Goal: Task Accomplishment & Management: Manage account settings

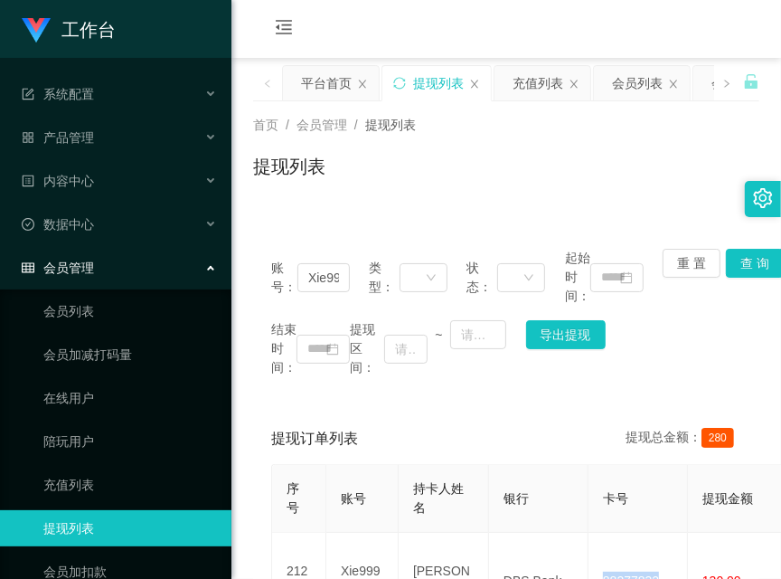
drag, startPoint x: 0, startPoint y: 0, endPoint x: 456, endPoint y: 26, distance: 456.6
click at [456, 26] on div "会员购单 在线人数 0 1 2 3 4 5 6 7 8 9 0 1 2 3 4 5 6 7 8 9 0 1 2 3 4 5 6 7 8 9 充值订单 提现订单…" at bounding box center [507, 29] width 550 height 59
click at [442, 30] on div "会员购单 在线人数 0 1 2 3 4 5 6 7 8 9 0 1 2 3 4 5 6 7 8 9 0 1 2 3 4 5 6 7 8 9 充值订单 提现订单…" at bounding box center [507, 29] width 550 height 59
click at [45, 69] on ul "系统配置 产品管理 产品列表 产品预设列表 开奖记录 注单管理 即时注单 内容中心 站内信 公告列表 活动列表 数据中心 员工统计 团队统计 会员管理 会员列…" at bounding box center [116, 376] width 232 height 637
click at [460, 15] on div "会员购单 在线人数 0 1 2 3 4 5 6 7 8 9 0 1 2 3 4 5 6 7 8 9 0 1 2 3 4 5 6 7 8 9 充值订单 提现订单…" at bounding box center [507, 29] width 550 height 59
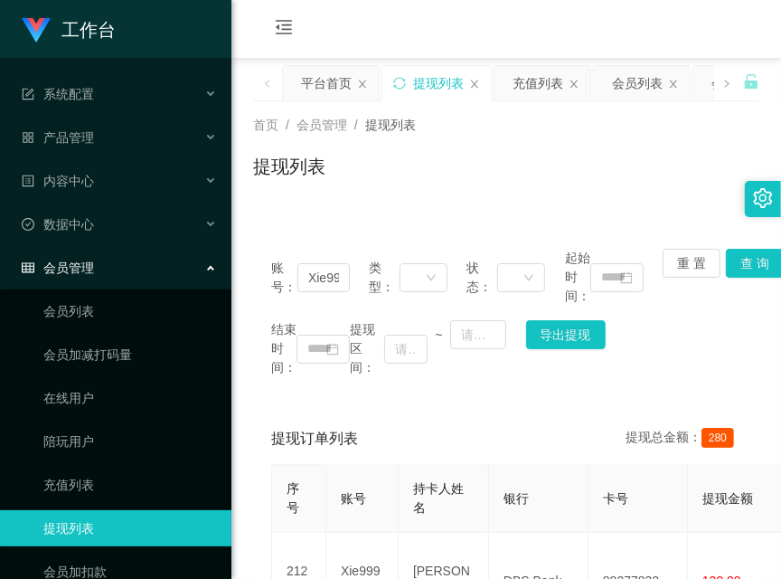
click at [431, 40] on div "会员购单 在线人数 0 1 2 3 4 5 6 7 8 9 0 1 2 3 4 5 6 7 8 9 0 1 2 3 4 5 6 7 8 9 充值订单 提现订单…" at bounding box center [507, 29] width 550 height 59
click at [500, 37] on div "会员购单 在线人数 0 1 2 3 4 5 6 7 8 9 0 1 2 3 4 5 6 7 8 9 0 1 2 3 4 5 6 7 8 9 充值订单 提现订单…" at bounding box center [507, 29] width 550 height 59
click at [365, 43] on div "会员购单 在线人数 0 1 2 3 4 5 6 7 8 9 0 1 2 3 4 5 6 7 8 9 0 1 2 3 4 5 6 7 8 9 充值订单 提现订单…" at bounding box center [507, 29] width 550 height 59
drag, startPoint x: 436, startPoint y: 24, endPoint x: 431, endPoint y: 63, distance: 40.1
click at [436, 22] on div "会员购单 在线人数 0 1 2 3 4 5 6 7 8 9 0 1 2 3 4 5 6 7 8 9 0 1 2 3 4 5 6 7 8 9 充值订单 提现订单…" at bounding box center [507, 29] width 550 height 59
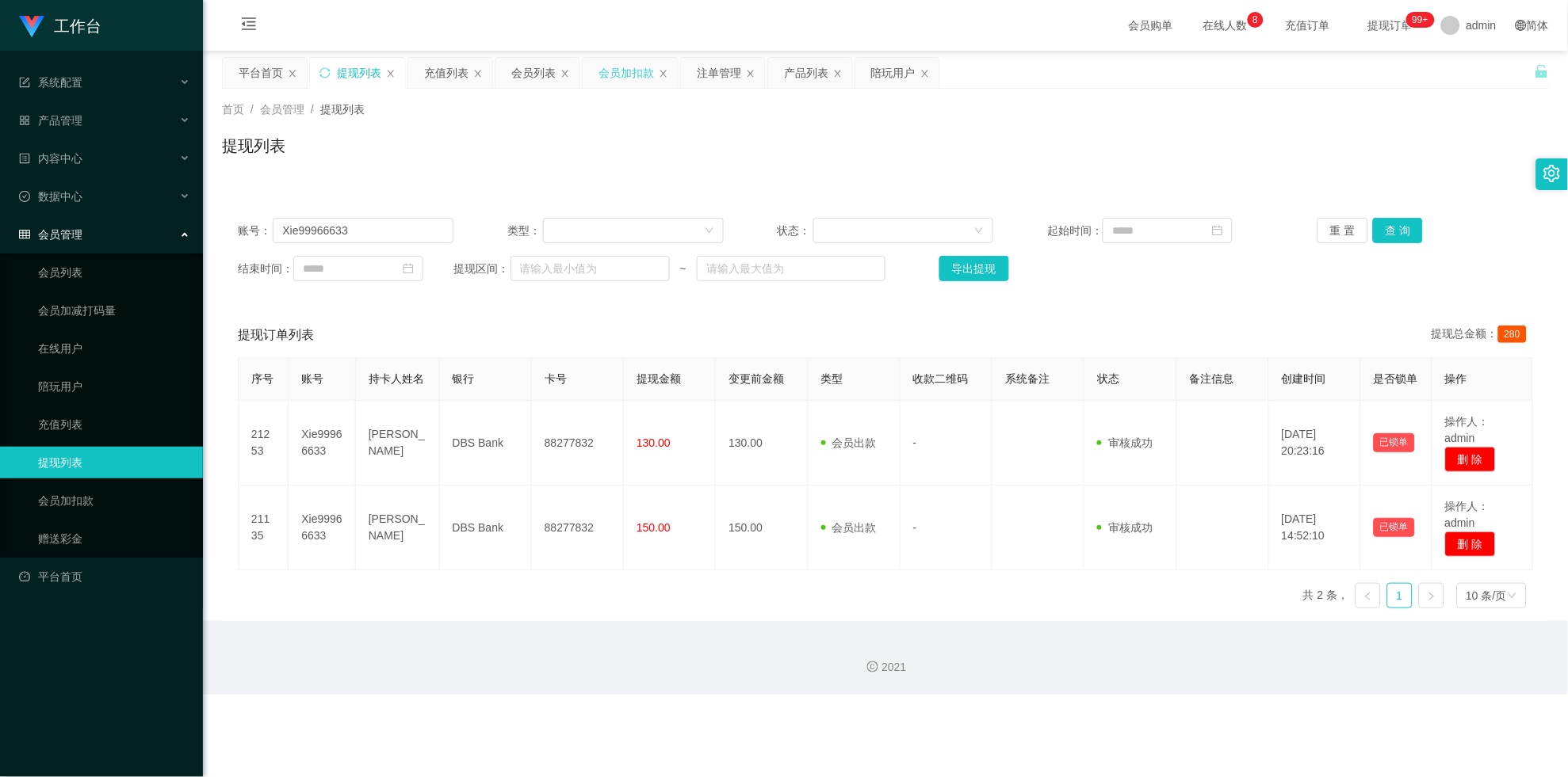
click at [627, 76] on div "会员加扣款" at bounding box center [626, 73] width 55 height 30
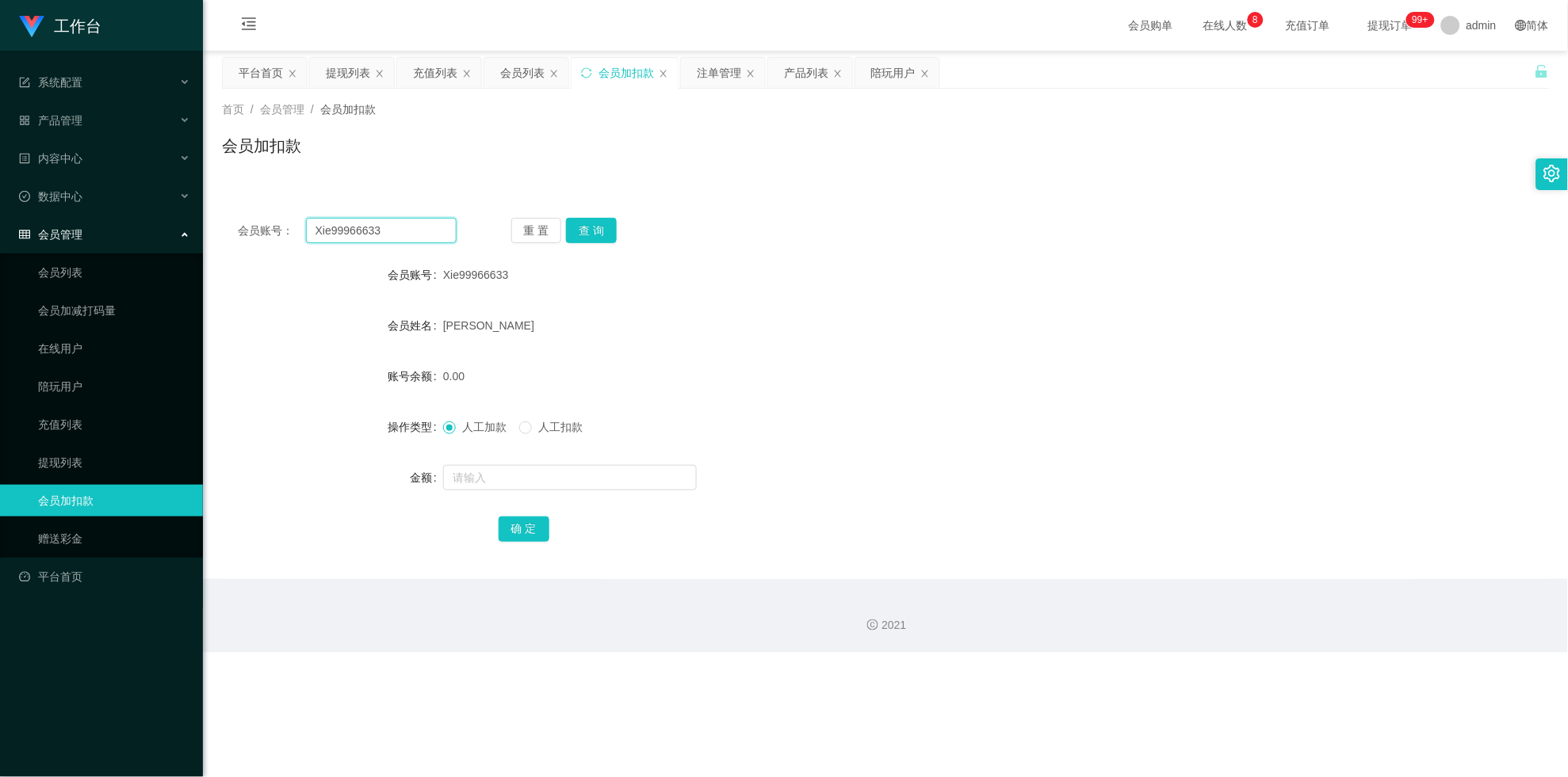
click at [378, 225] on input "Xie99966633" at bounding box center [381, 230] width 151 height 25
paste input "Milkyhui"
type input "Milkyhui"
click at [597, 232] on button "查 询" at bounding box center [592, 230] width 51 height 25
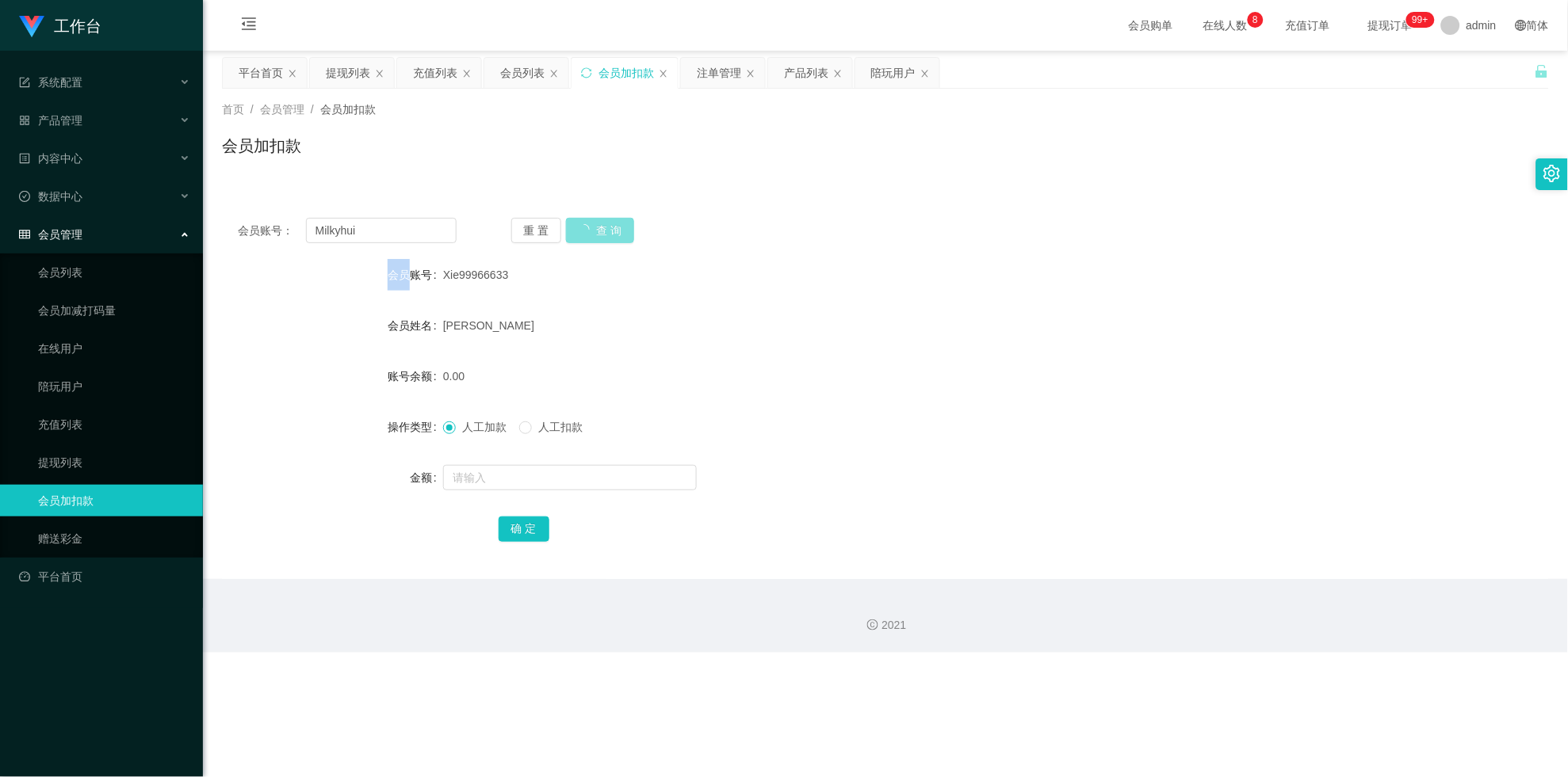
click at [597, 232] on div "重 置 查 询" at bounding box center [621, 230] width 219 height 25
click at [571, 480] on input "text" at bounding box center [570, 477] width 253 height 25
type input "3000"
click at [531, 506] on form "会员账号 Milkyhui 会员姓名 HUI SIU KIT STANLEY 账号余额 0.00 操作类型 人工加款 人工扣款 金额 3000 确 定" at bounding box center [885, 402] width 1327 height 286
click at [531, 506] on button "确 定" at bounding box center [524, 529] width 51 height 25
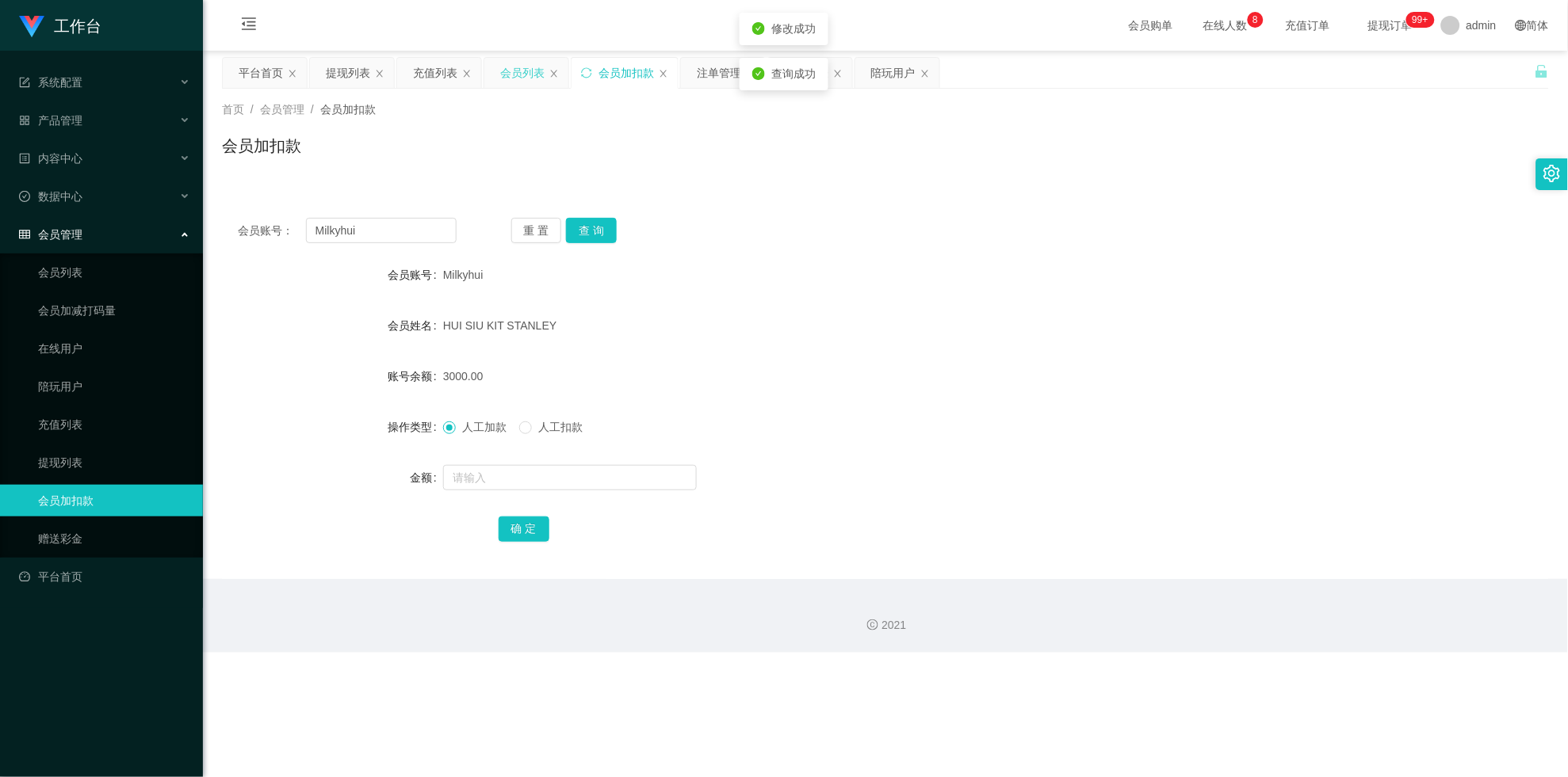
click at [498, 76] on div "会员列表" at bounding box center [527, 73] width 84 height 30
click at [510, 85] on div "会员列表" at bounding box center [522, 73] width 45 height 30
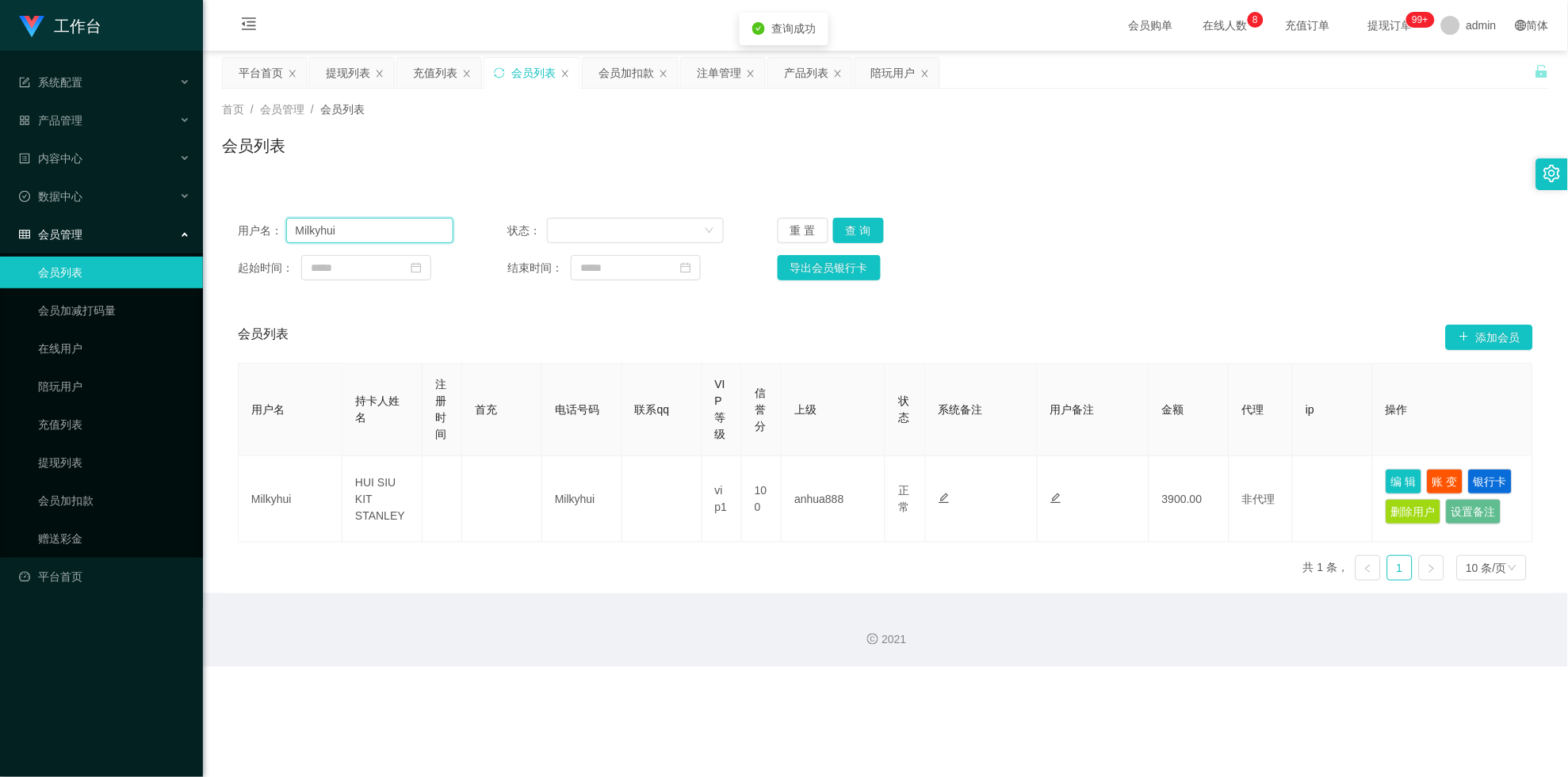
click at [351, 228] on input "Milkyhui" at bounding box center [370, 230] width 168 height 25
click at [685, 229] on button "查 询" at bounding box center [859, 230] width 51 height 25
click at [685, 229] on div "重 置 查 询" at bounding box center [885, 230] width 216 height 25
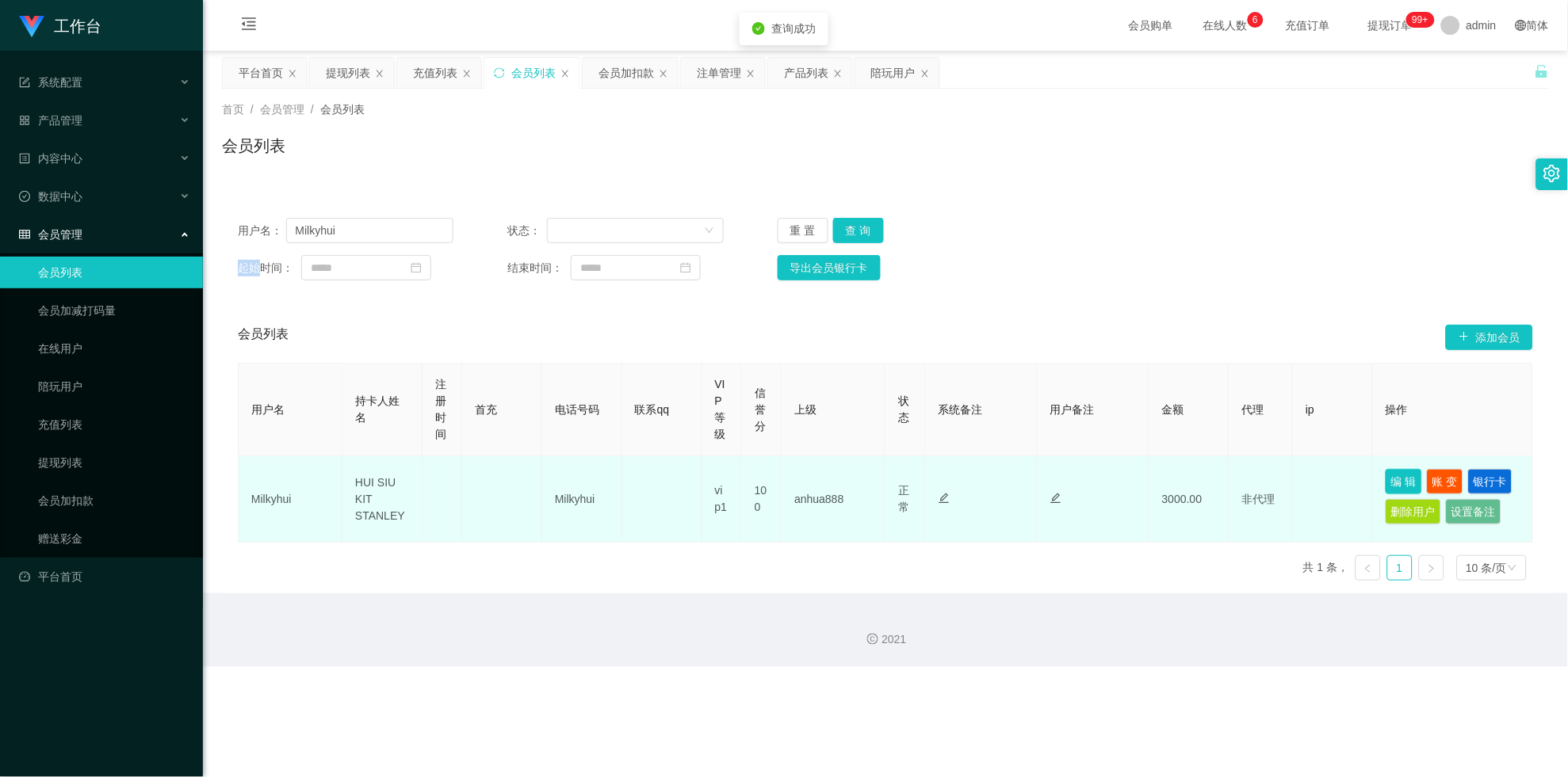
click at [685, 477] on button "编 辑" at bounding box center [1404, 481] width 37 height 25
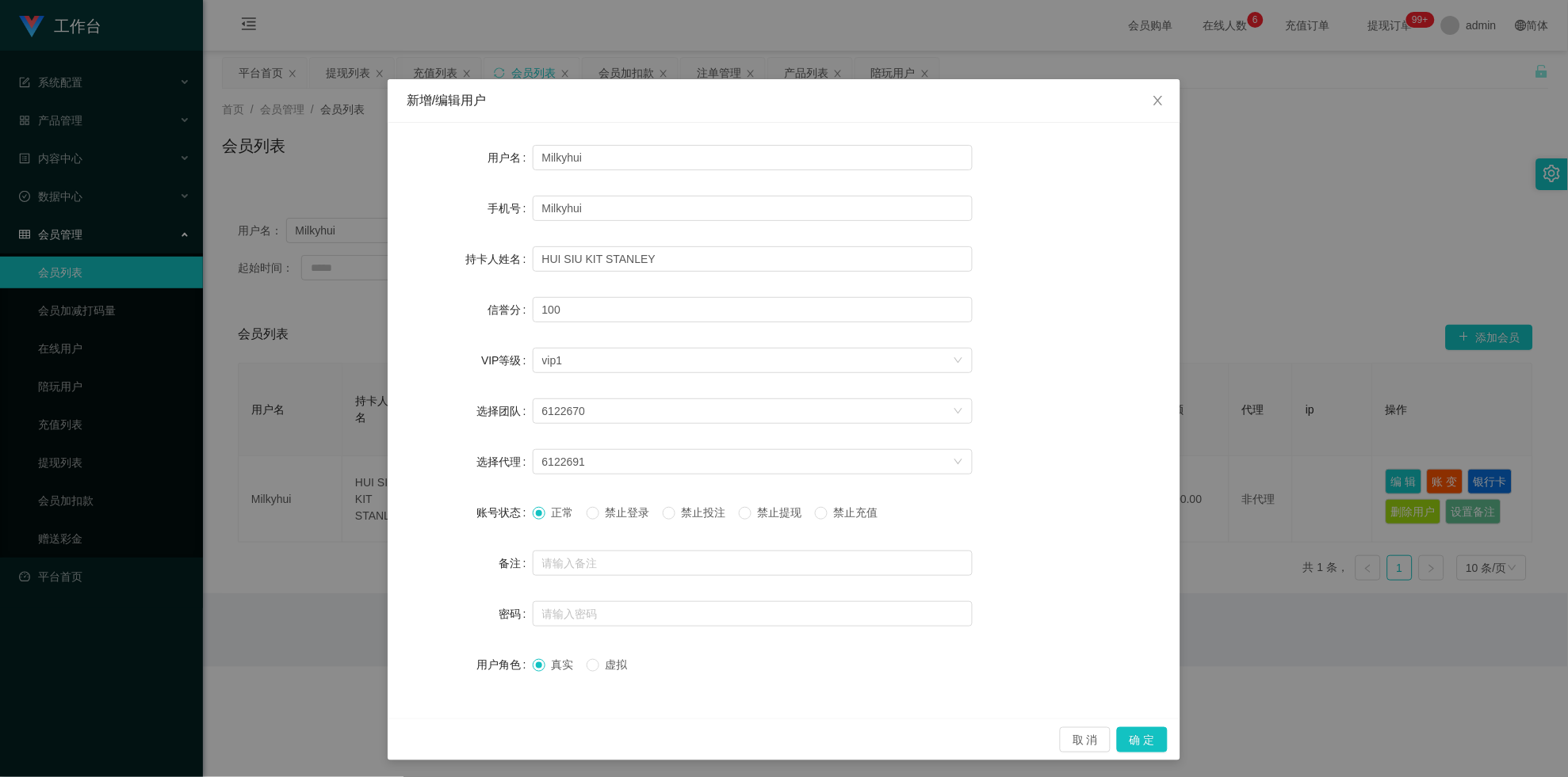
click at [685, 506] on label "禁止提现" at bounding box center [774, 512] width 70 height 17
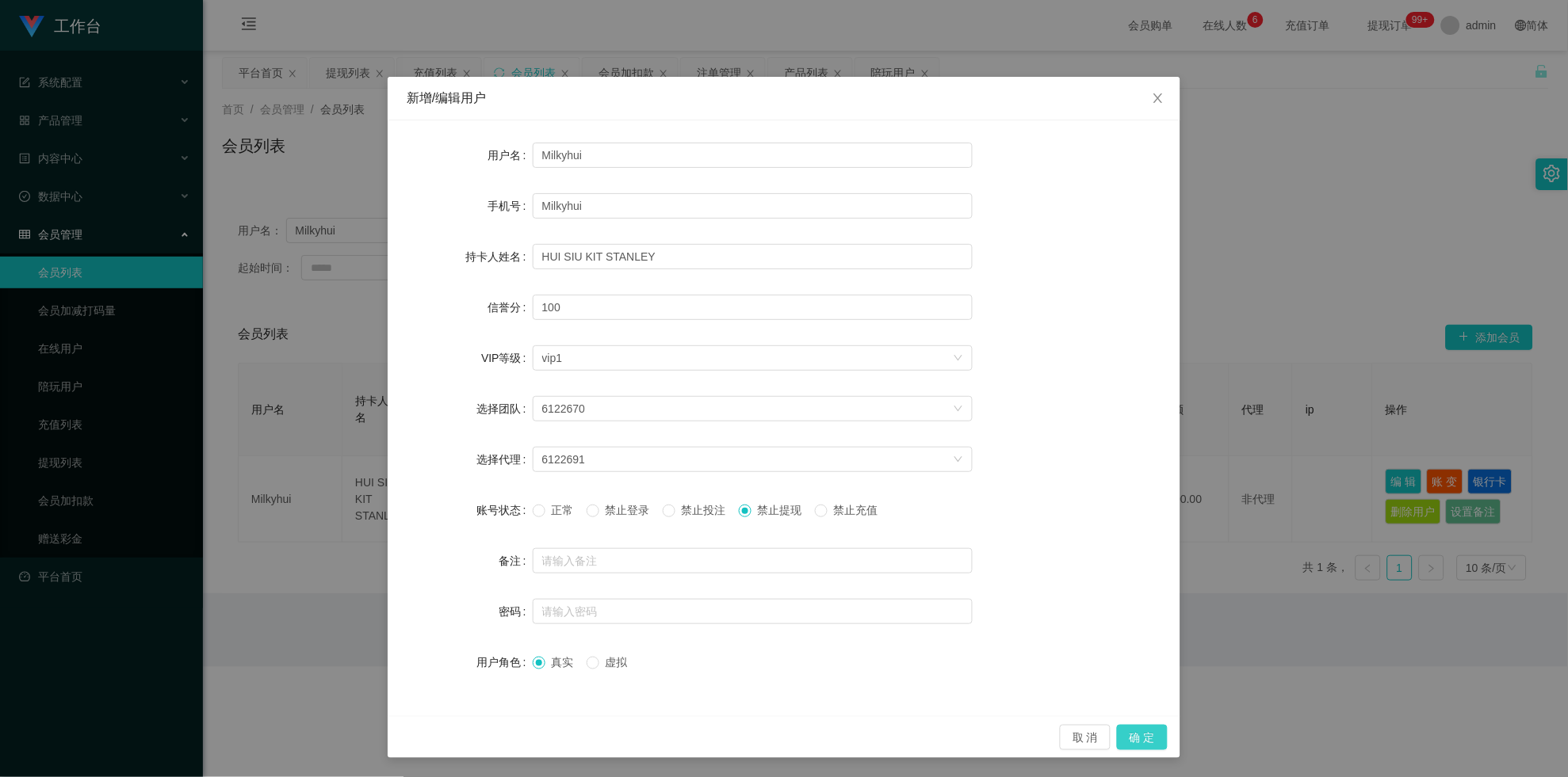
click at [685, 506] on button "确 定" at bounding box center [1142, 738] width 51 height 25
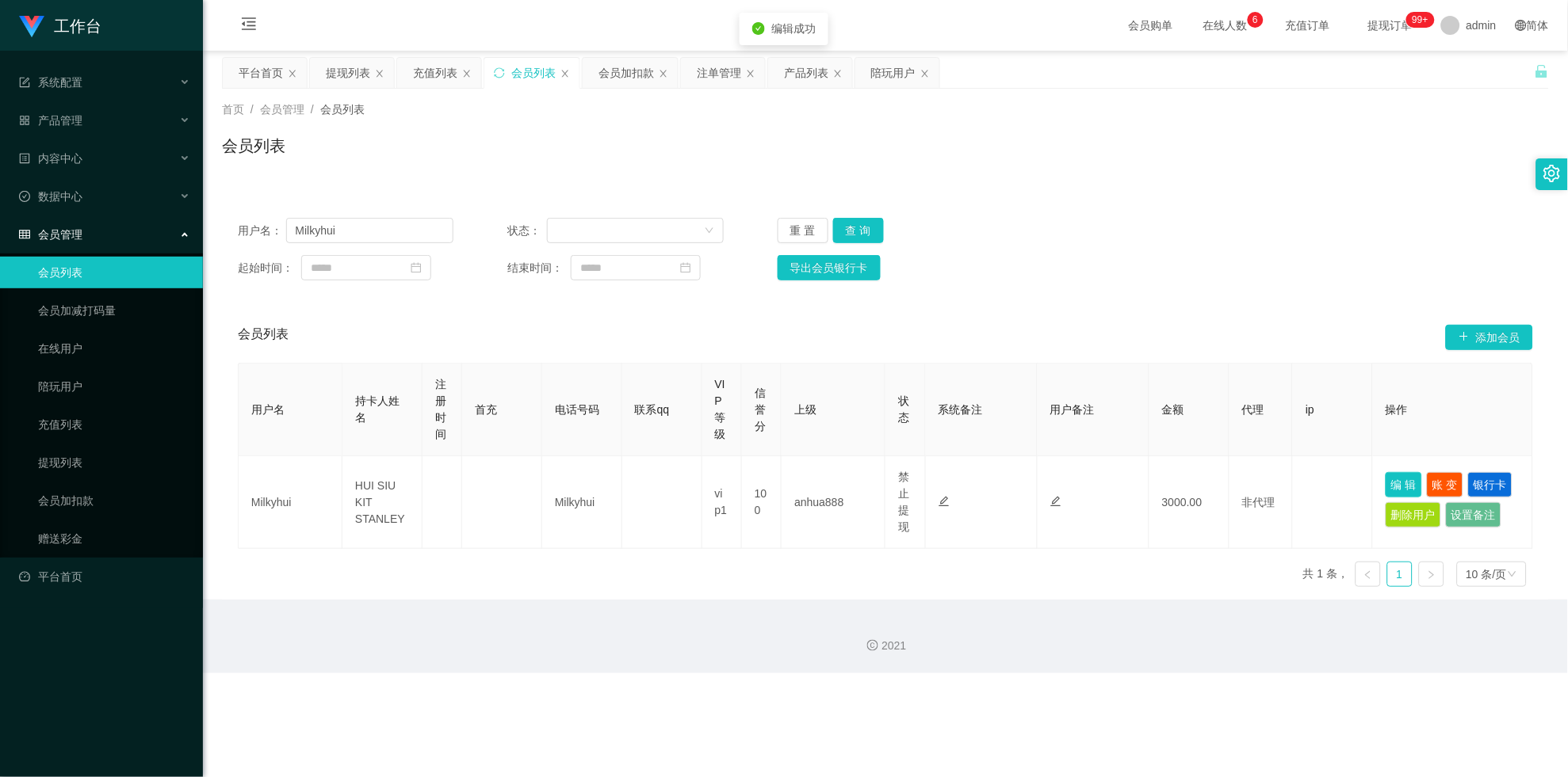
scroll to position [0, 0]
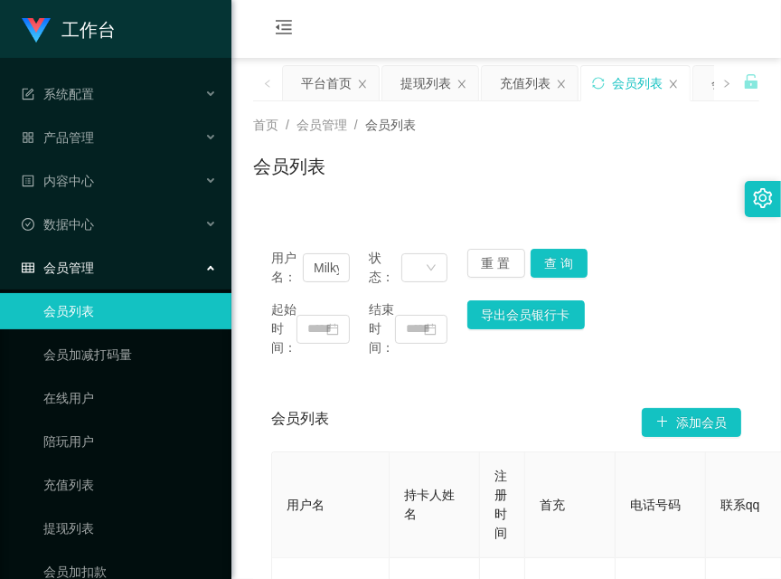
drag, startPoint x: 517, startPoint y: 24, endPoint x: 509, endPoint y: 50, distance: 26.6
click at [517, 24] on div "会员购单 在线人数 0 1 2 3 4 5 6 7 8 9 0 1 2 3 4 5 6 7 8 9 0 1 2 3 4 5 6 7 8 9 充值订单 提现订单…" at bounding box center [507, 29] width 550 height 59
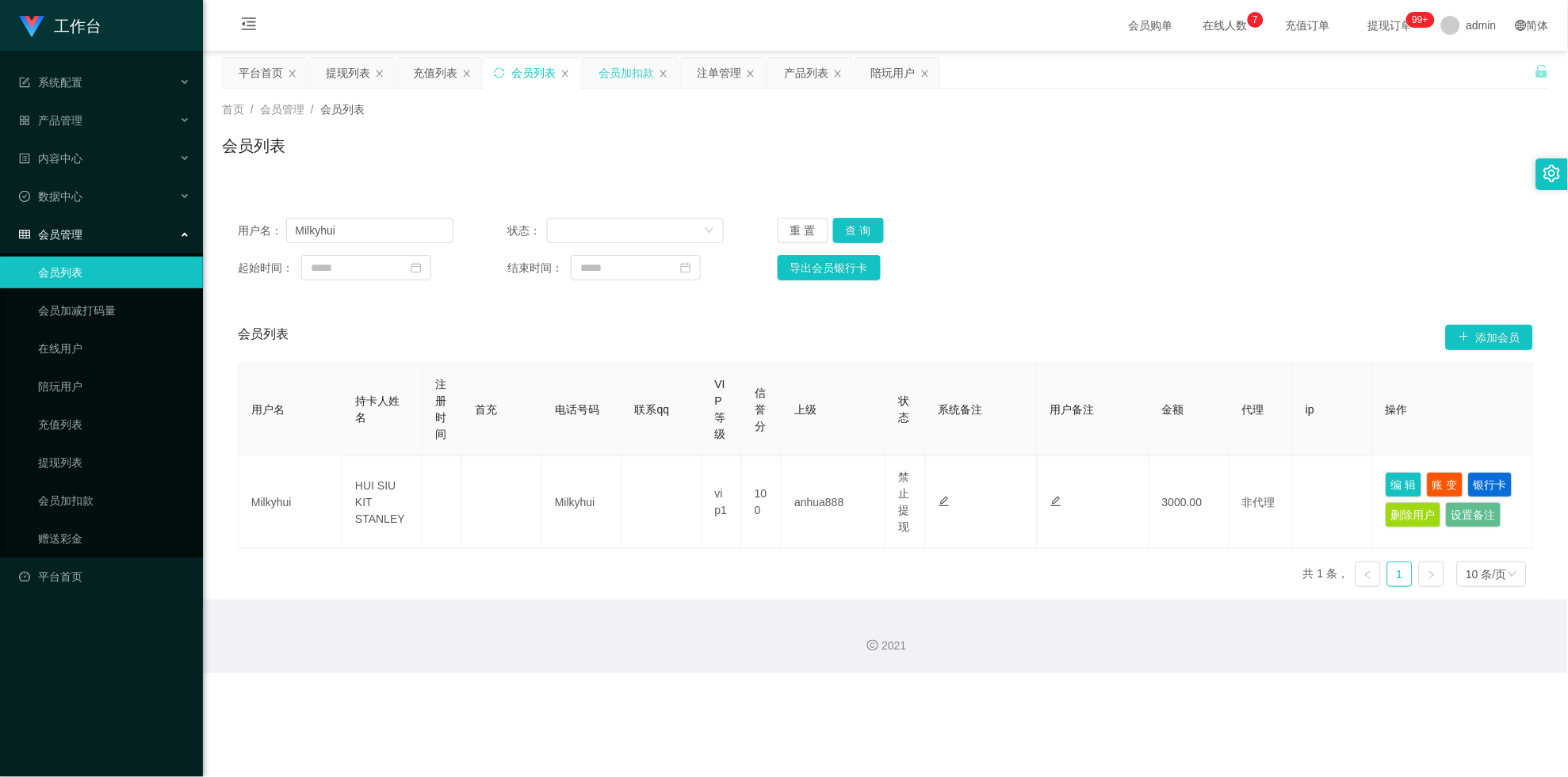
click at [616, 79] on div "会员加扣款" at bounding box center [626, 73] width 55 height 30
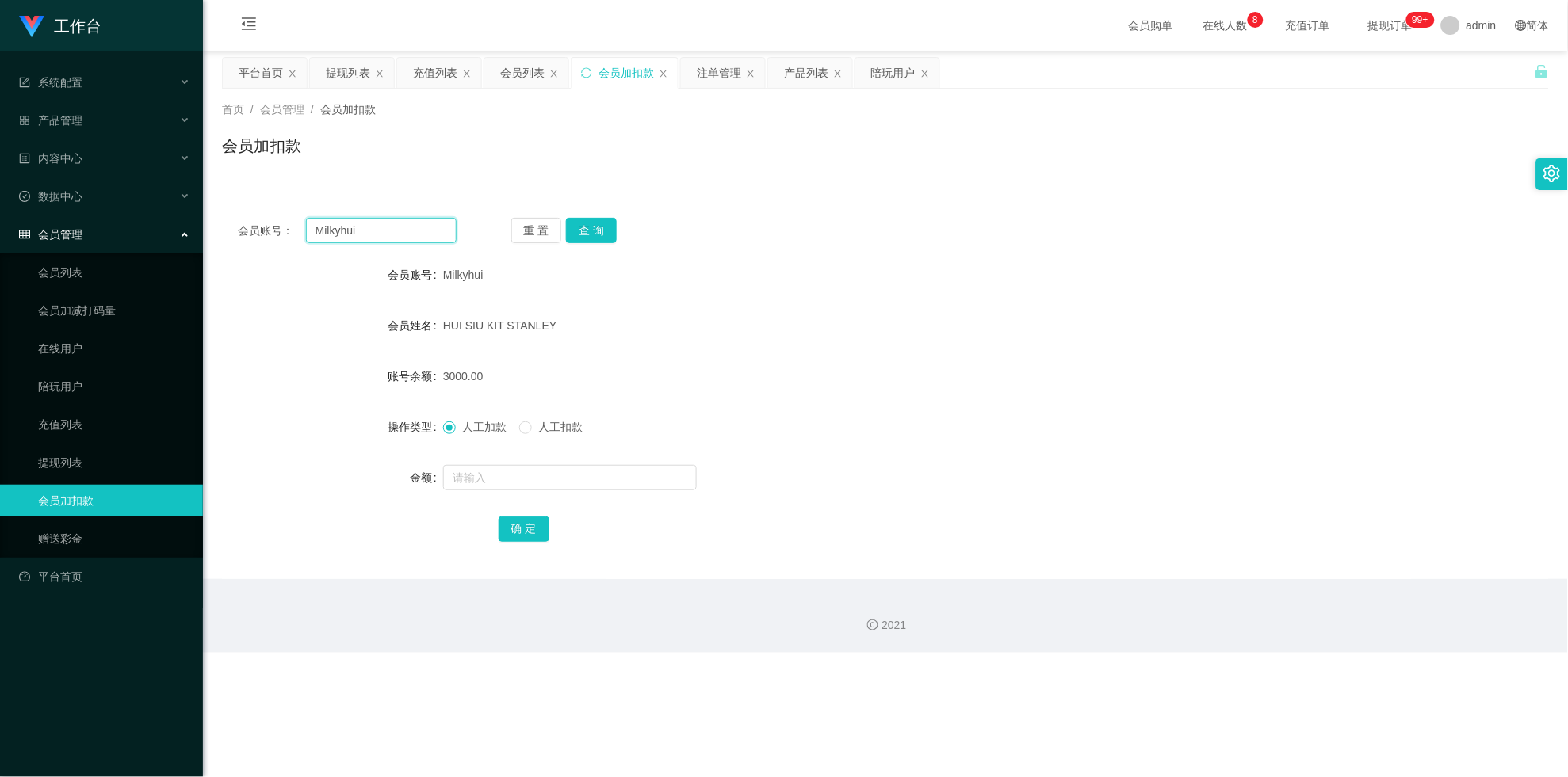
click at [337, 219] on input "Milkyhui" at bounding box center [381, 230] width 151 height 25
paste input "147258369"
type input "147258369"
click at [605, 230] on button "查 询" at bounding box center [592, 230] width 51 height 25
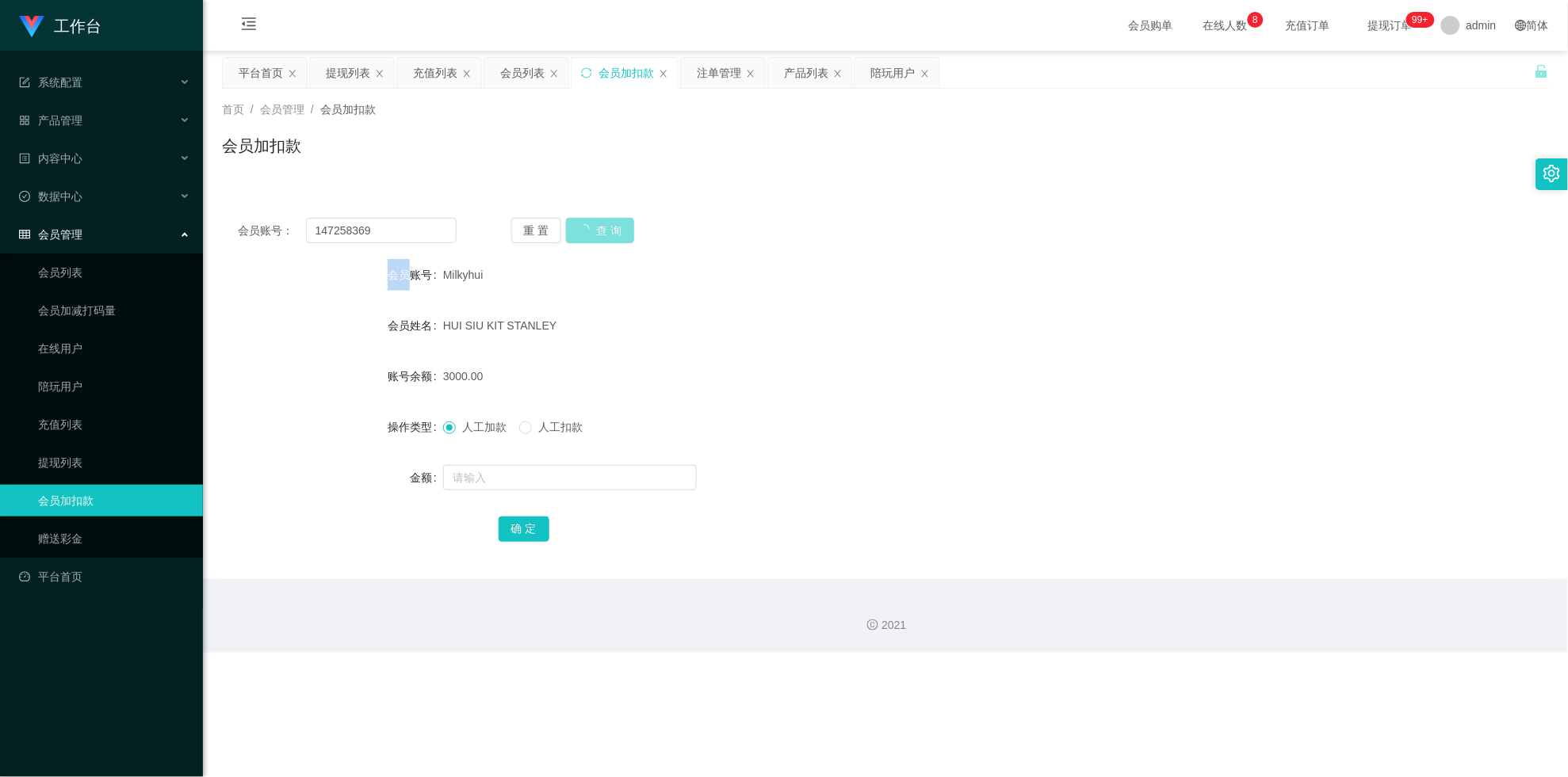
click at [605, 230] on div "重 置 查 询" at bounding box center [621, 230] width 219 height 25
click at [510, 470] on input "text" at bounding box center [570, 477] width 253 height 25
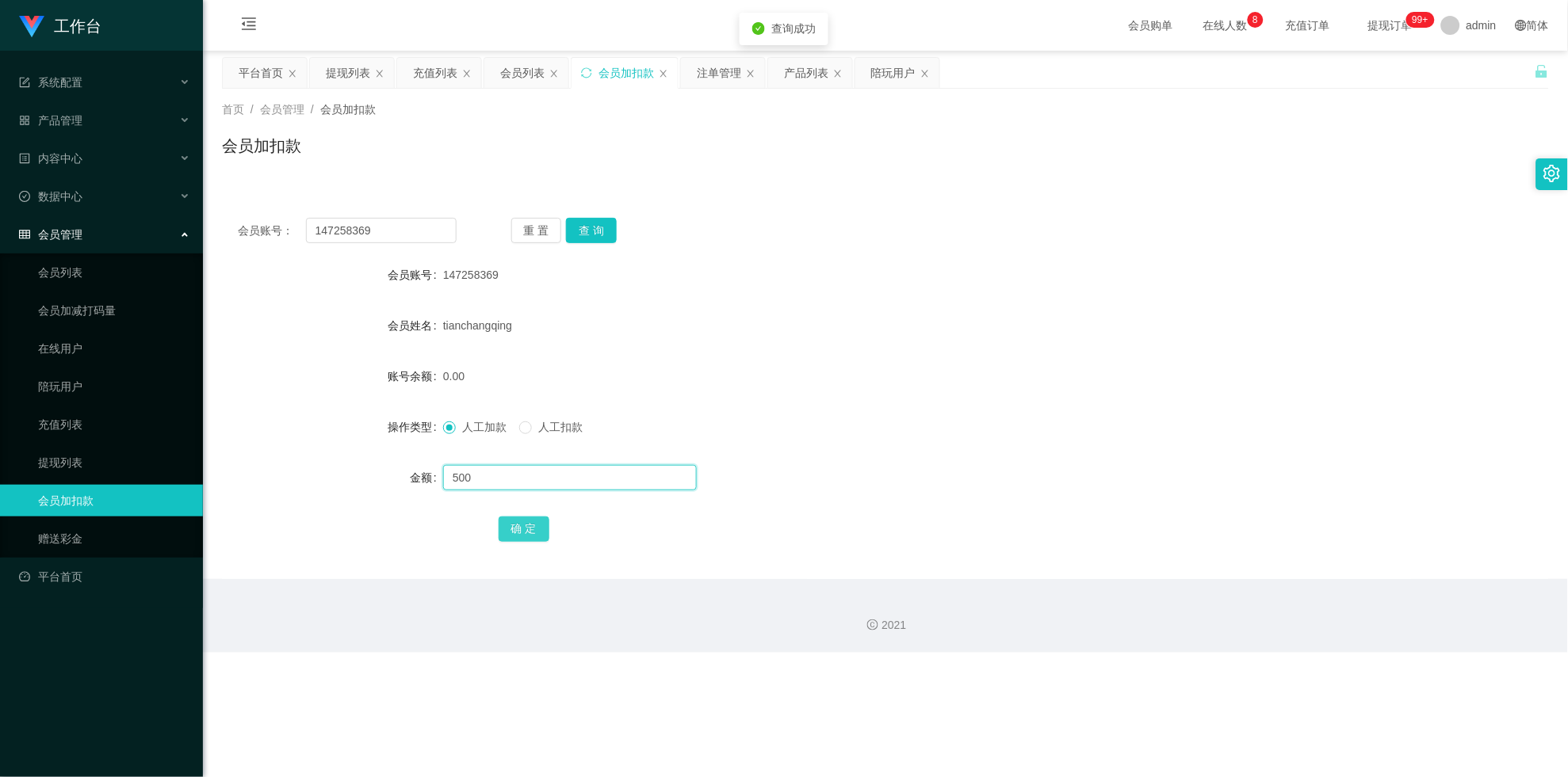
type input "500"
click at [515, 506] on button "确 定" at bounding box center [524, 529] width 51 height 25
click at [514, 80] on div "会员列表" at bounding box center [522, 73] width 45 height 30
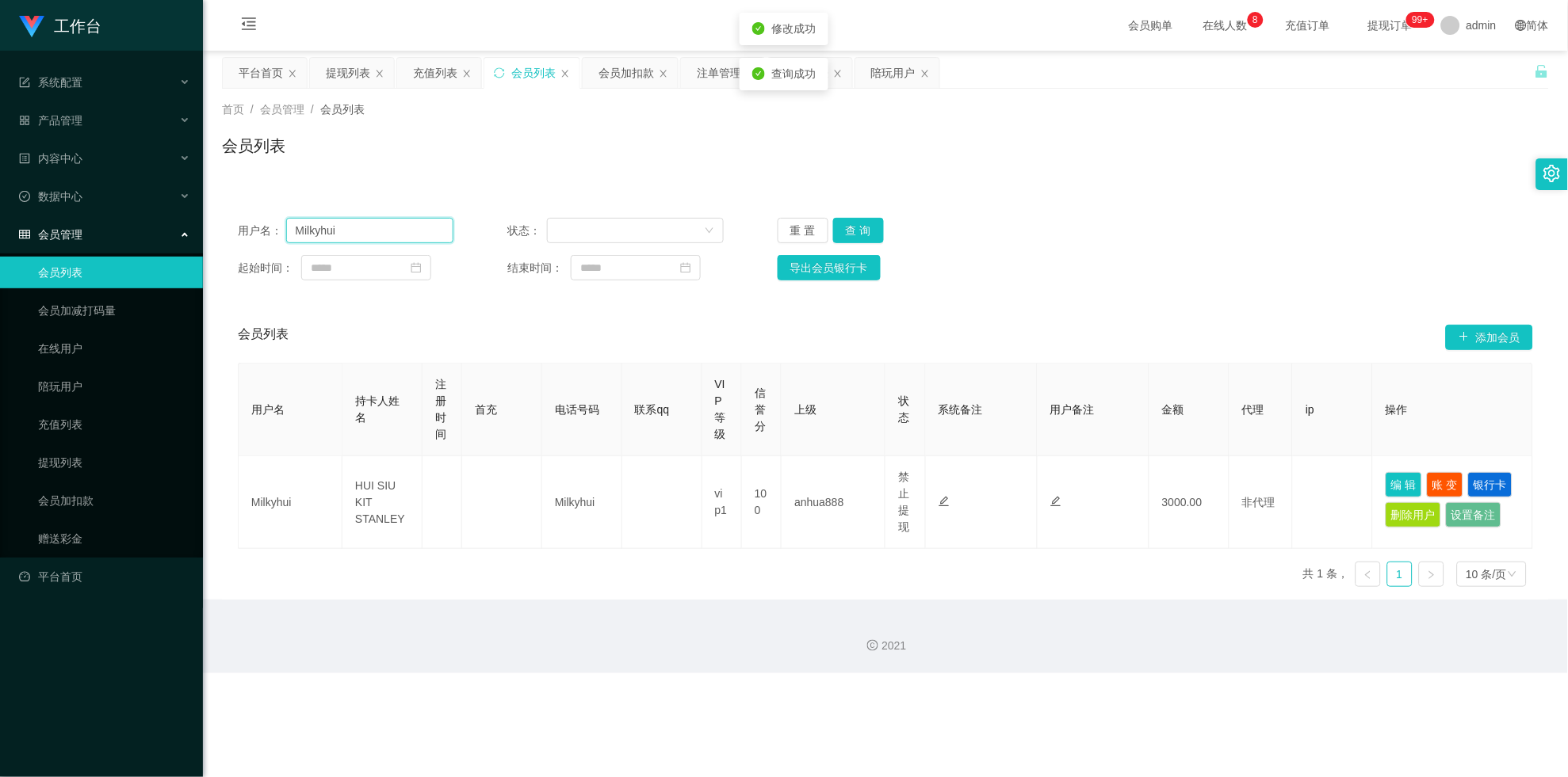
click at [361, 236] on input "Milkyhui" at bounding box center [370, 230] width 168 height 25
paste input "147258369"
type input "147258369"
click at [685, 237] on button "查 询" at bounding box center [859, 230] width 51 height 25
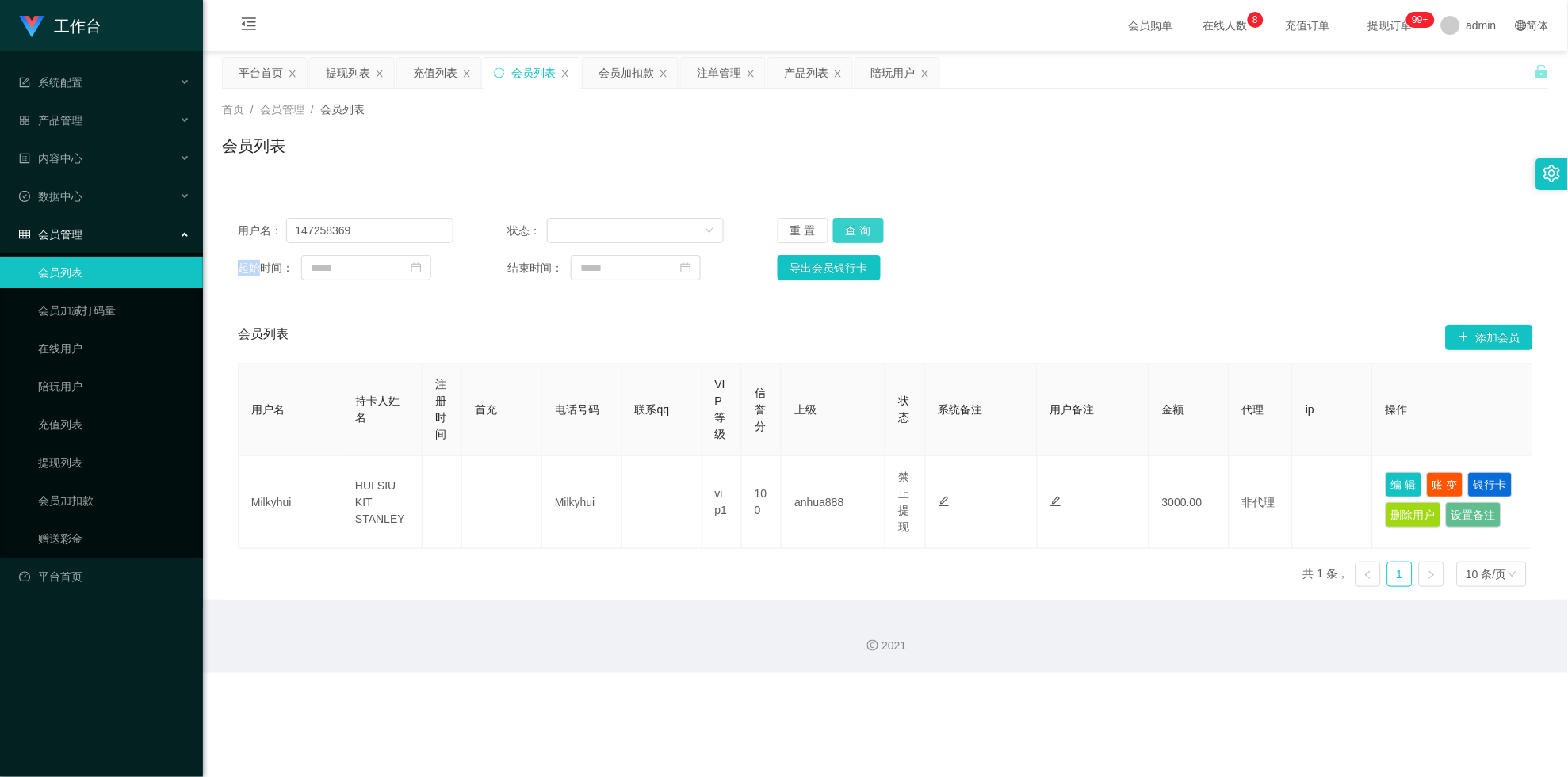
click at [685, 237] on div "重 置 查 询" at bounding box center [885, 230] width 216 height 25
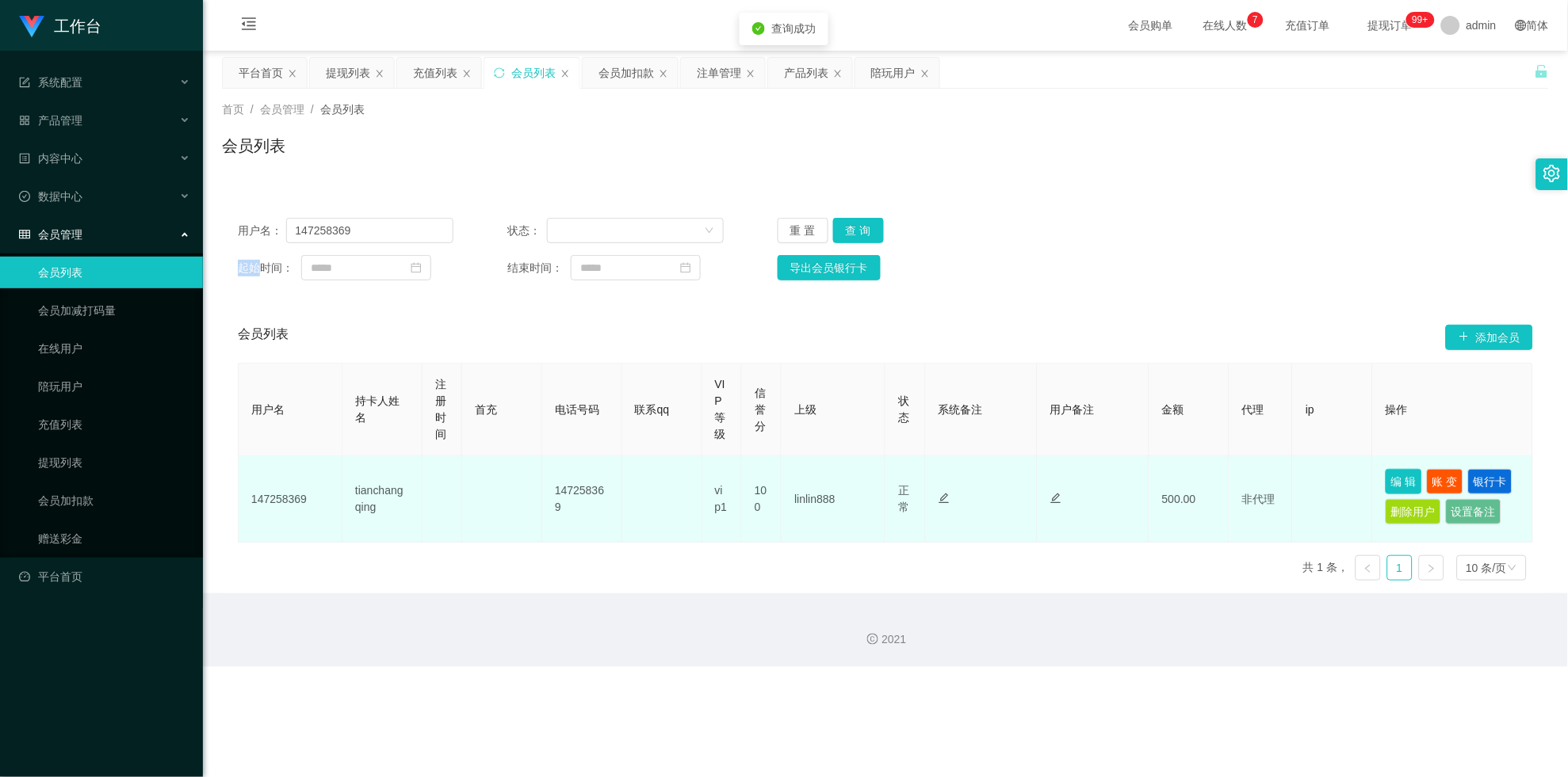
click at [685, 471] on button "编 辑" at bounding box center [1404, 481] width 37 height 25
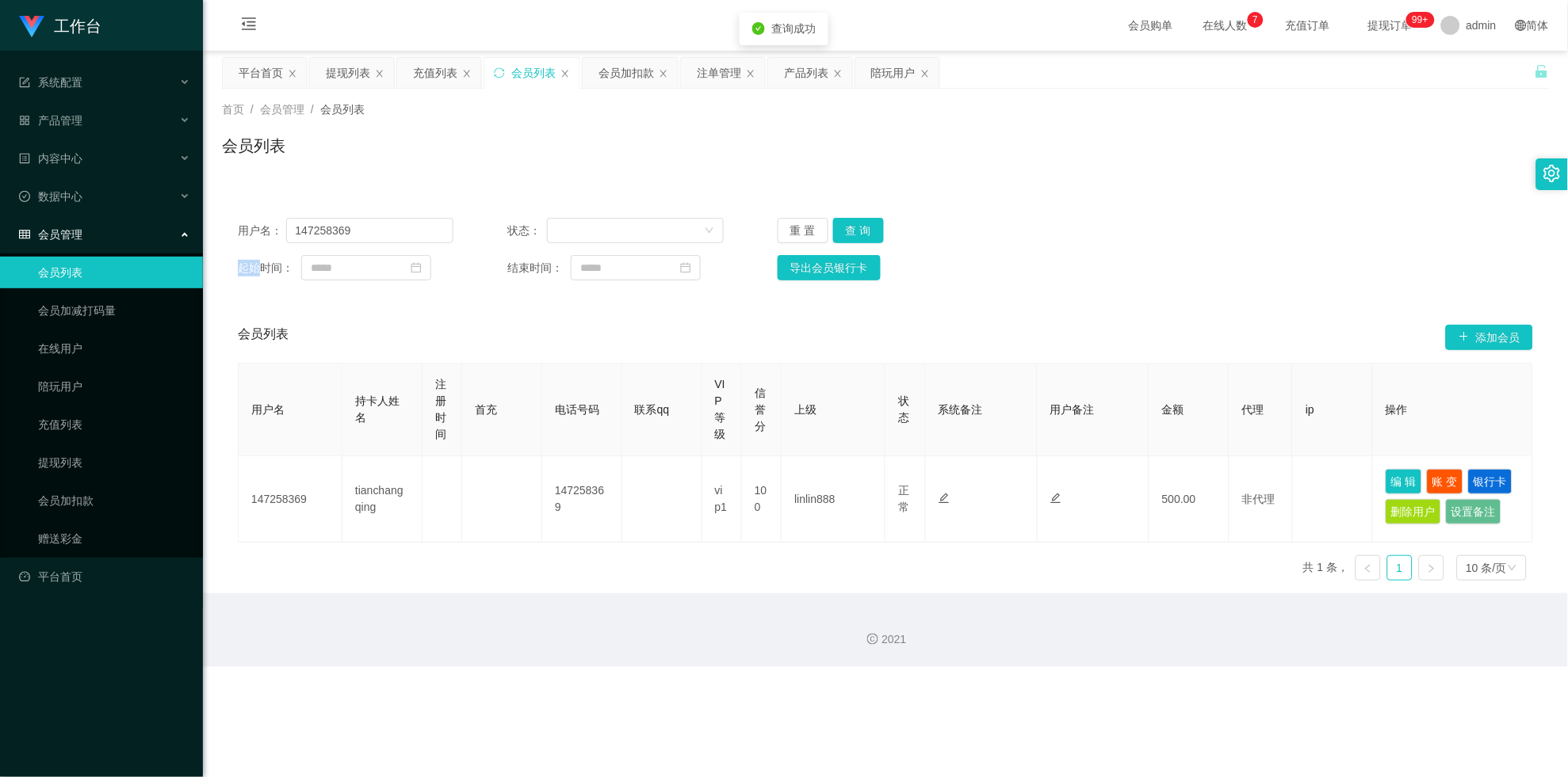
type input "147258369"
type input "tianchangqing"
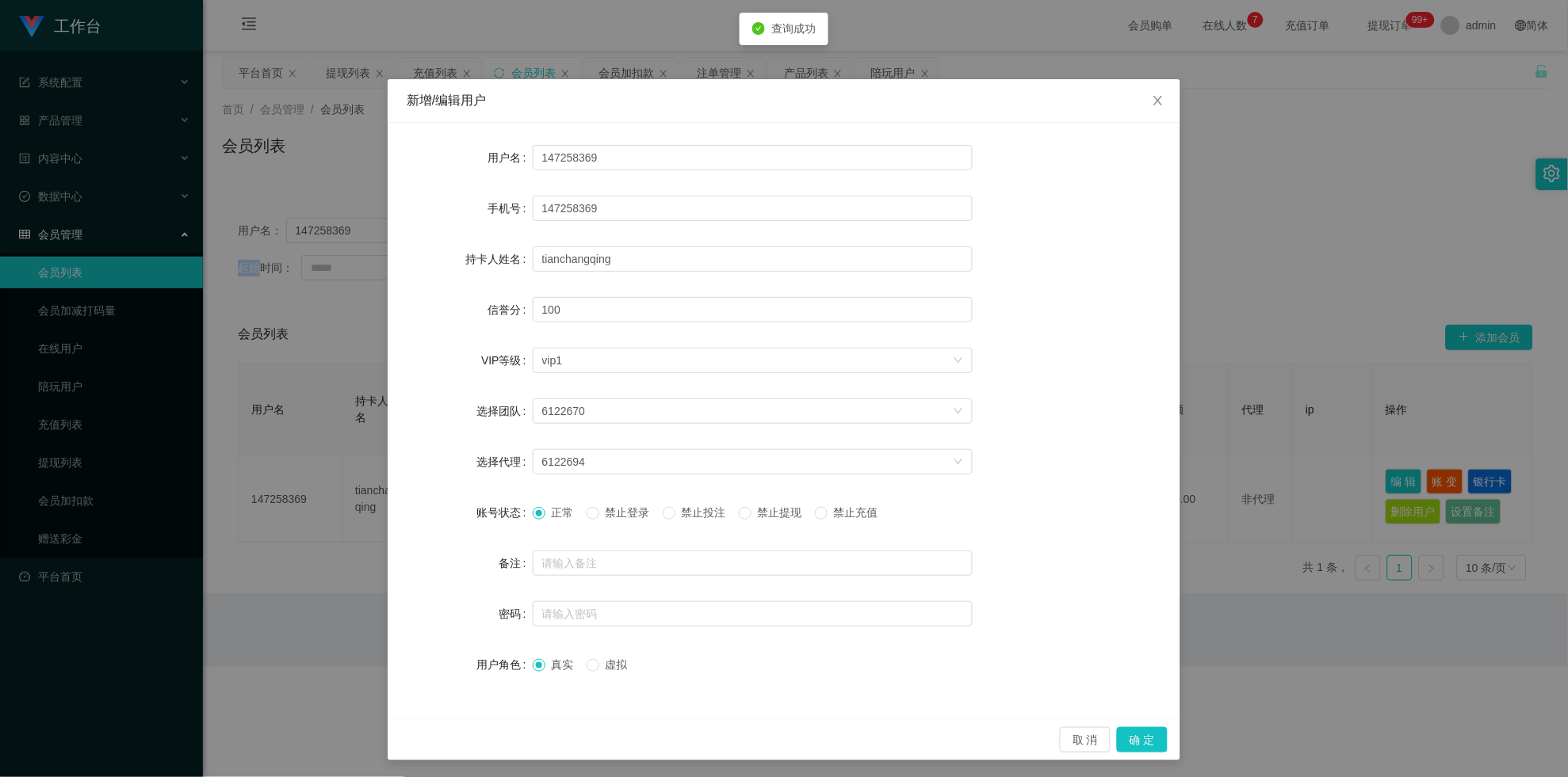
scroll to position [3, 0]
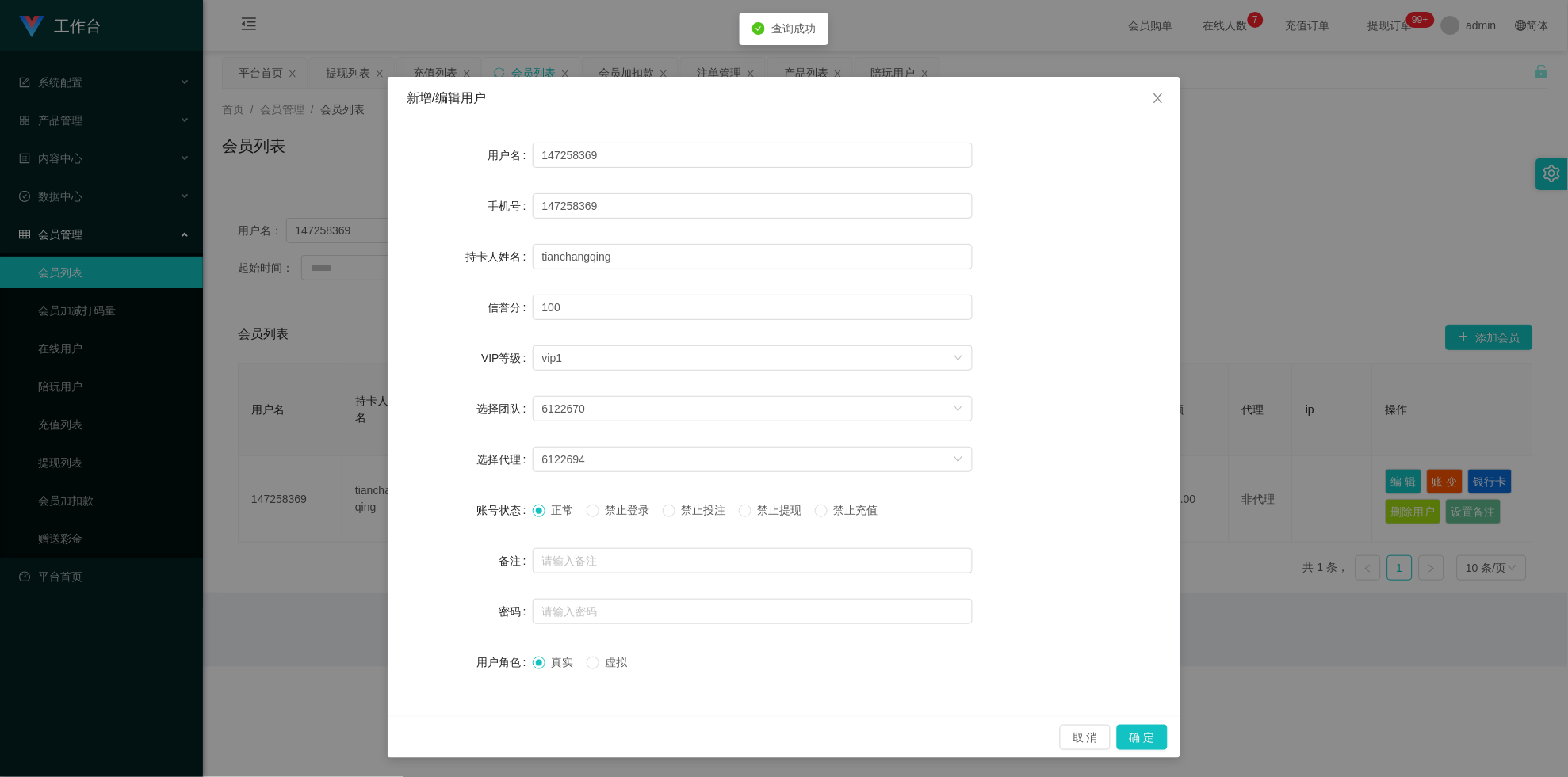
click at [685, 505] on span "禁止提现" at bounding box center [779, 510] width 57 height 12
click at [685, 506] on button "确 定" at bounding box center [1142, 738] width 51 height 25
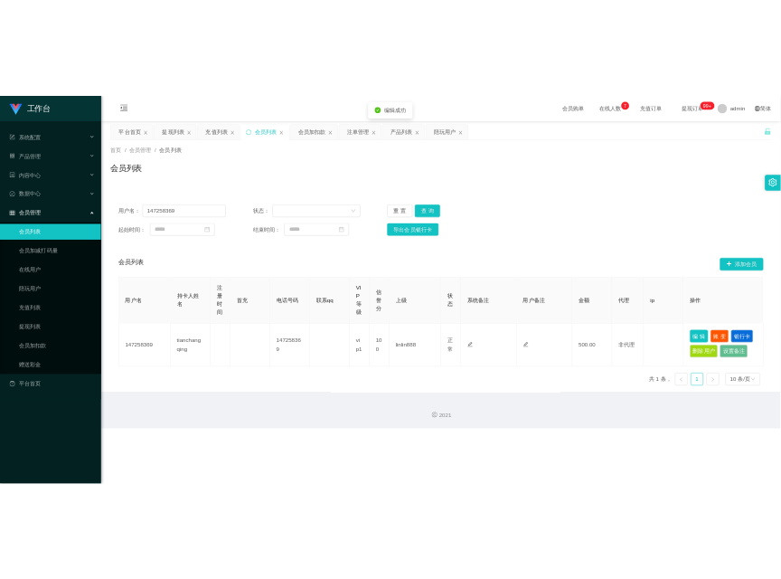
scroll to position [0, 0]
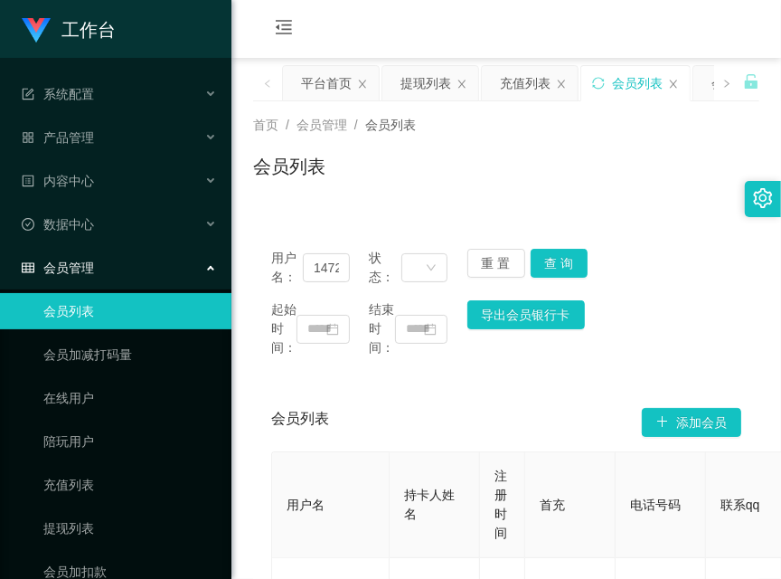
click at [457, 41] on div "会员购单 在线人数 0 1 2 3 4 5 6 7 8 9 0 1 2 3 4 5 6 7 8 9 0 1 2 3 4 5 6 7 8 9 0 1 2 3 4…" at bounding box center [507, 29] width 550 height 59
click at [402, 76] on div "提现列表" at bounding box center [426, 83] width 51 height 34
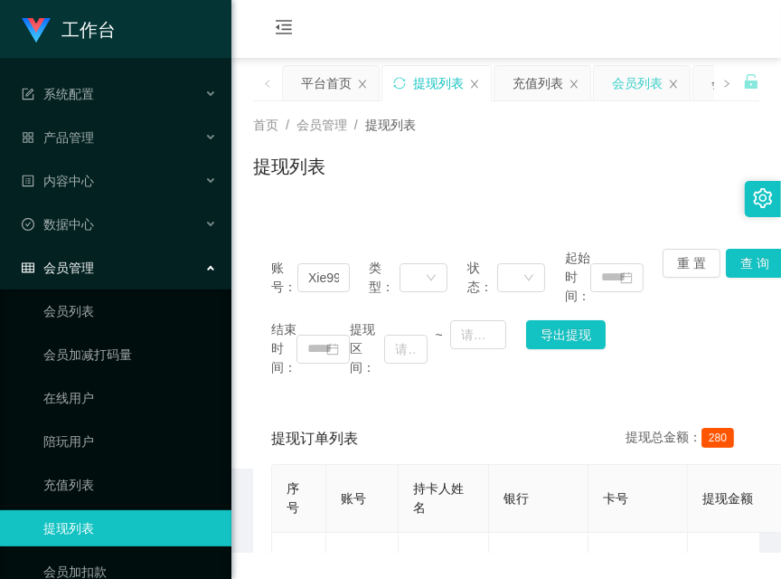
click at [642, 77] on div "会员列表" at bounding box center [637, 83] width 51 height 34
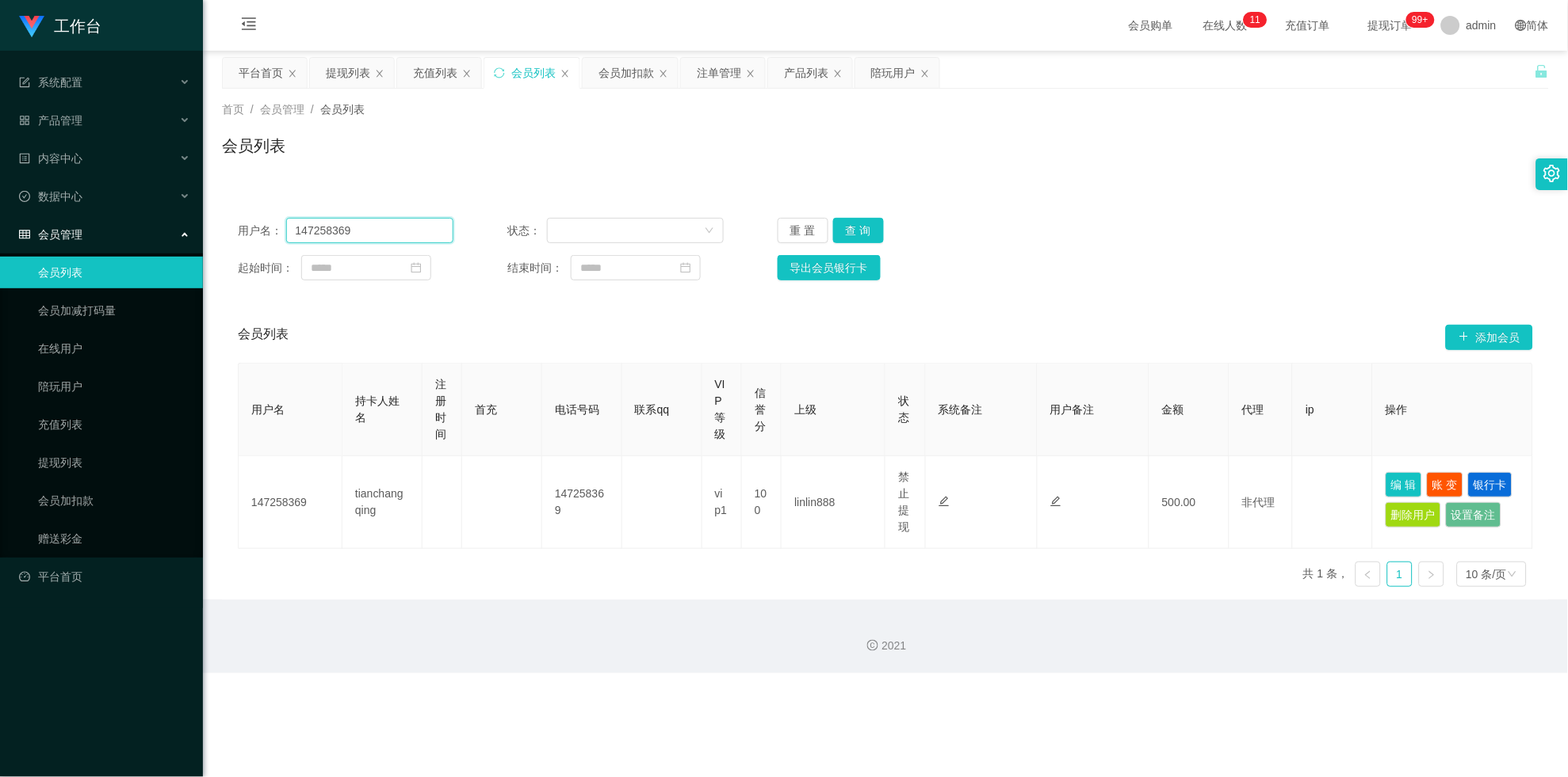
click at [352, 231] on input "147258369" at bounding box center [370, 230] width 168 height 25
type input "v"
paste input "Milkyhui"
type input "Milkyhui"
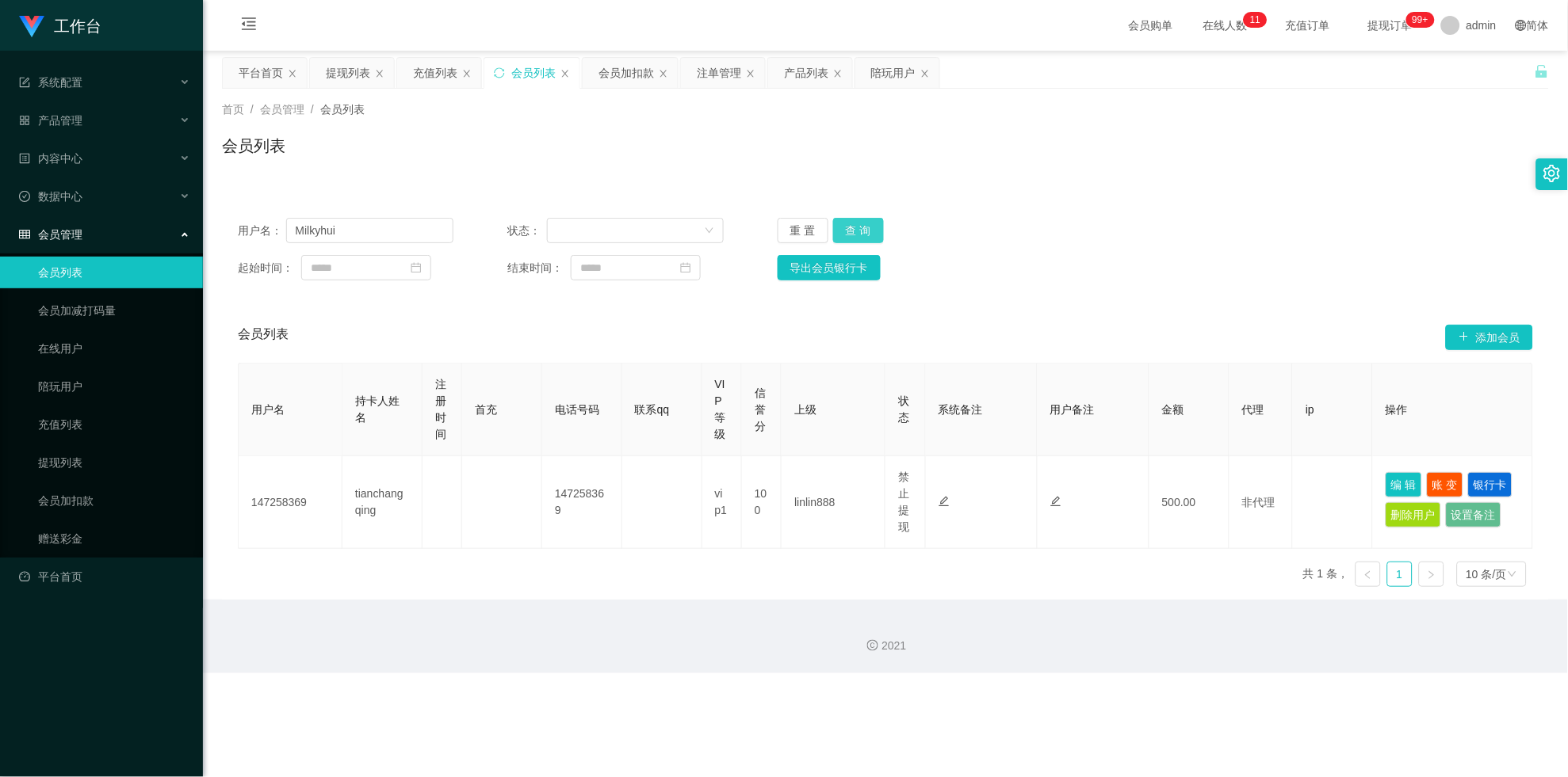
click at [685, 228] on button "查 询" at bounding box center [859, 230] width 51 height 25
click at [685, 228] on div "重 置 查 询" at bounding box center [885, 230] width 216 height 25
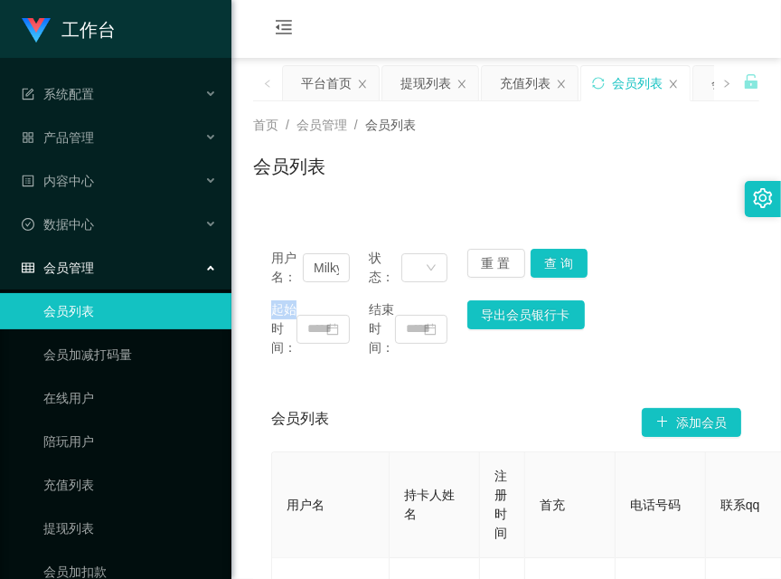
click at [538, 39] on div "会员购单 在线人数 0 1 2 3 4 5 6 7 8 9 0 1 2 3 4 5 6 7 8 9 0 1 2 3 4 5 6 7 8 9 充值订单 提现订单…" at bounding box center [507, 29] width 550 height 59
click at [331, 278] on input "Milkyhui" at bounding box center [326, 267] width 47 height 29
click at [513, 83] on div "充值列表" at bounding box center [525, 83] width 51 height 34
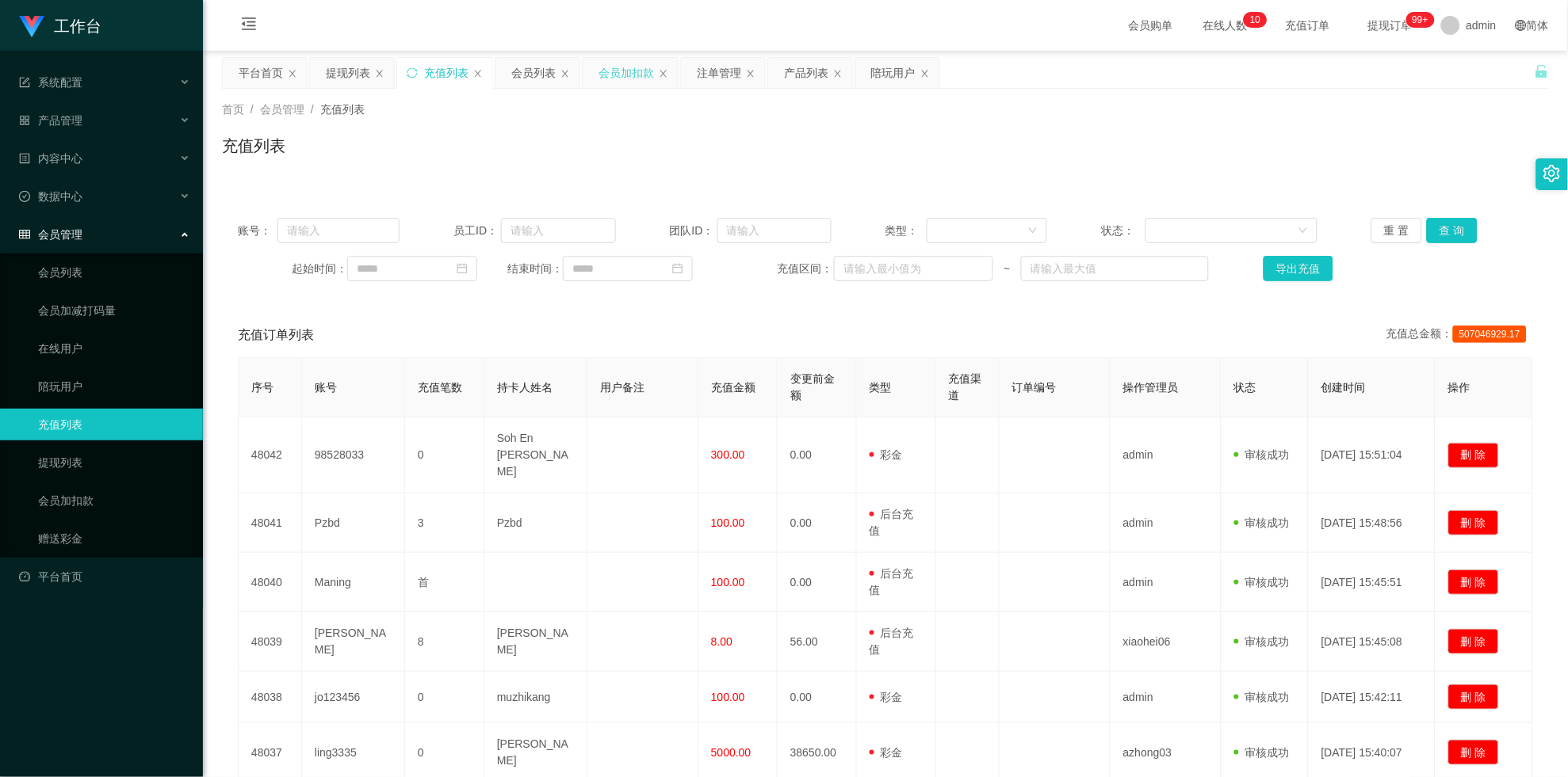
click at [630, 81] on div "会员加扣款" at bounding box center [626, 73] width 55 height 30
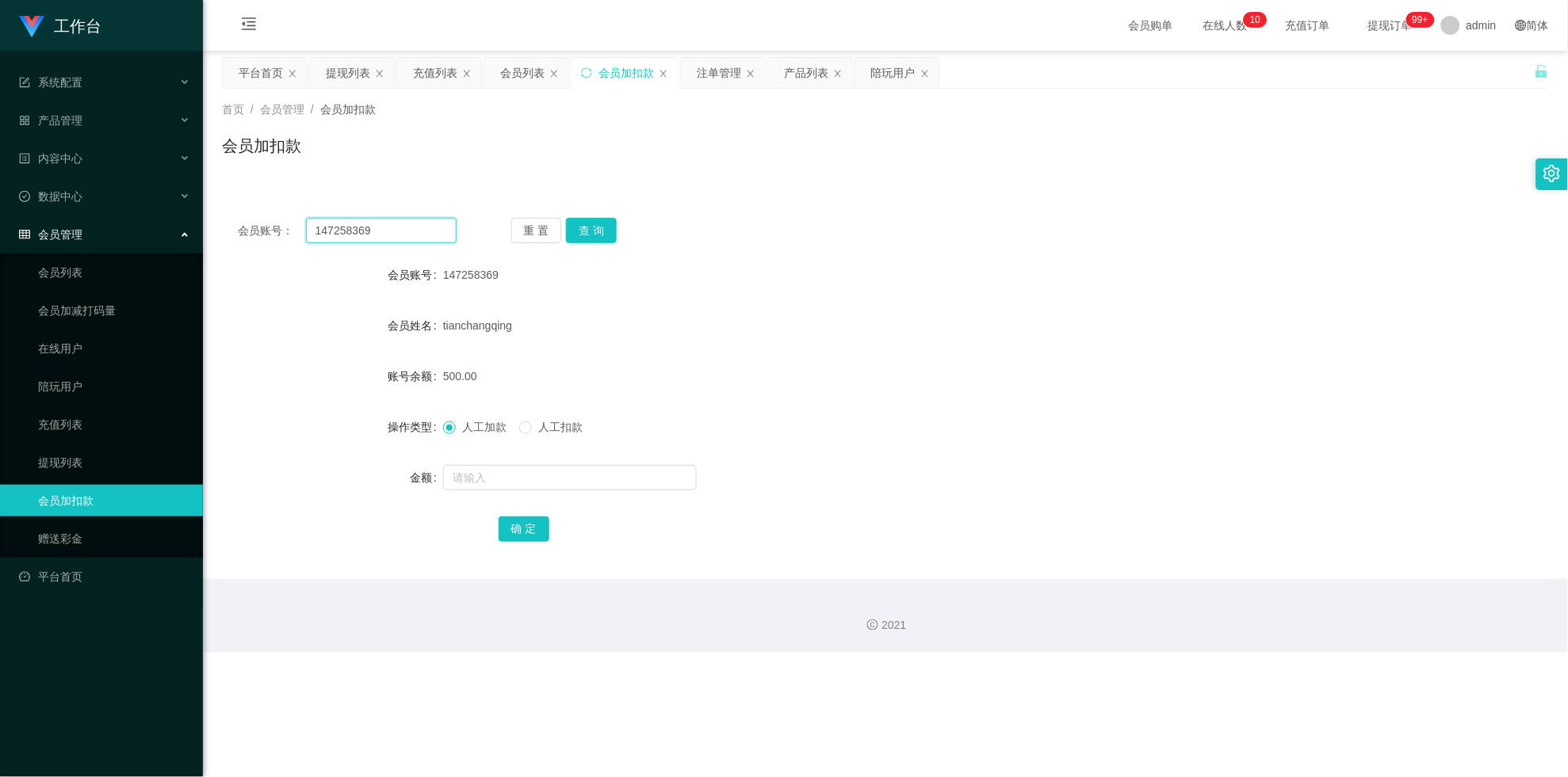
click at [365, 236] on input "147258369" at bounding box center [381, 230] width 151 height 25
paste input "Milkyhui"
click at [608, 239] on button "查 询" at bounding box center [592, 230] width 51 height 25
click at [608, 239] on div "重 置 查 询" at bounding box center [621, 230] width 219 height 25
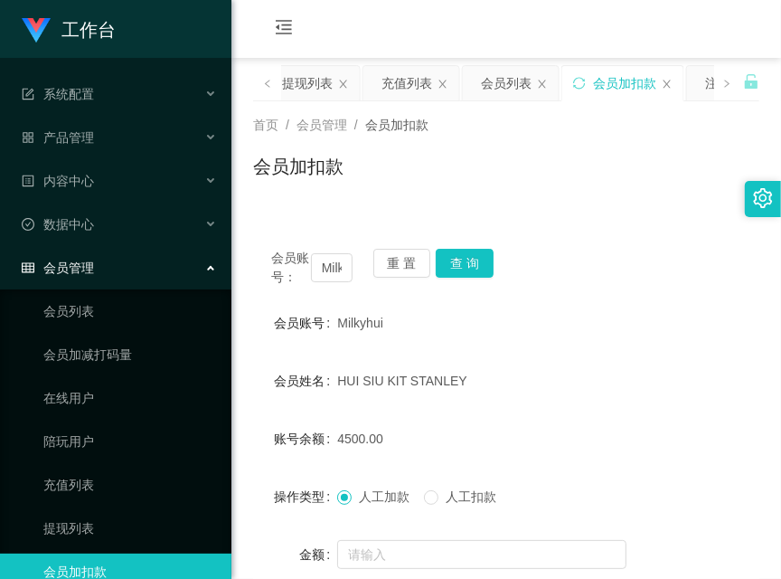
click at [428, 18] on div "会员购单 在线人数 0 1 2 3 4 5 6 7 8 9 0 1 2 3 4 5 6 7 8 9 0 1 2 3 4 5 6 7 8 9 0 1 2 3 4…" at bounding box center [507, 29] width 550 height 59
click at [329, 262] on input "Milkyhui" at bounding box center [332, 267] width 42 height 29
paste input "5121314"
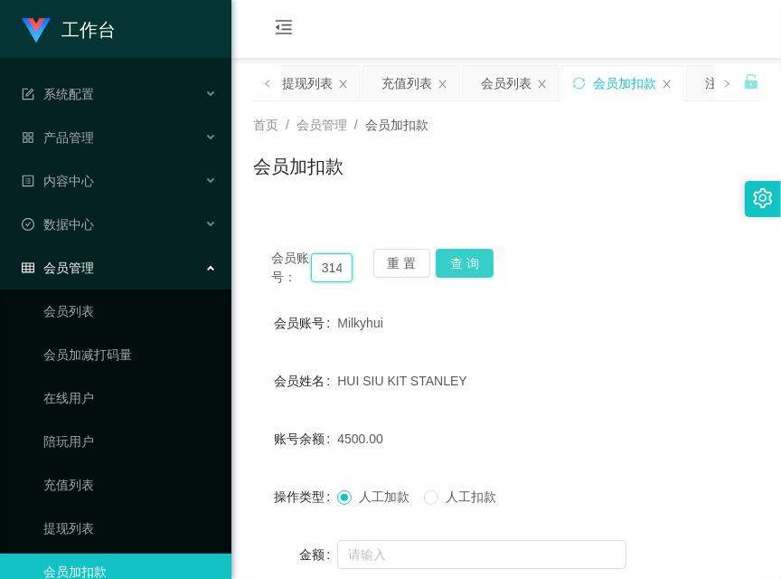
type input "5121314"
click at [456, 267] on button "查 询" at bounding box center [465, 263] width 58 height 29
click at [456, 267] on div "会员账号： 5121314 重 置 查 询" at bounding box center [506, 268] width 506 height 38
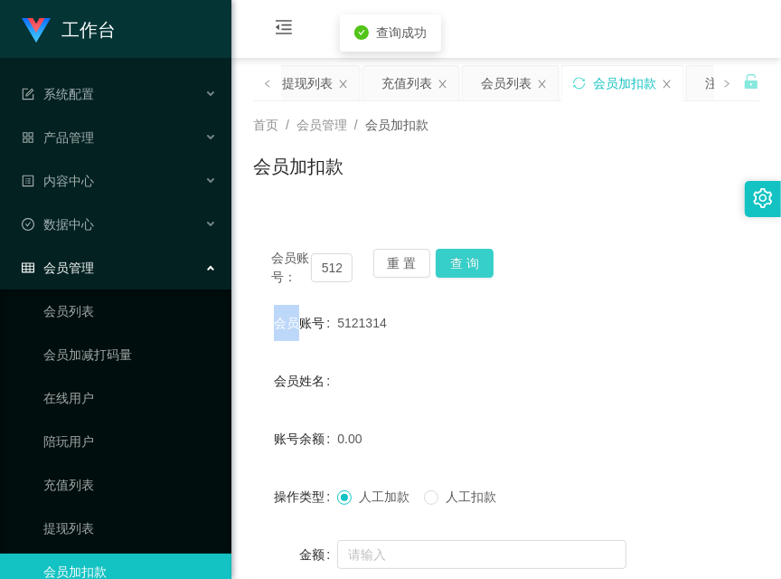
click at [457, 267] on button "查 询" at bounding box center [465, 263] width 58 height 29
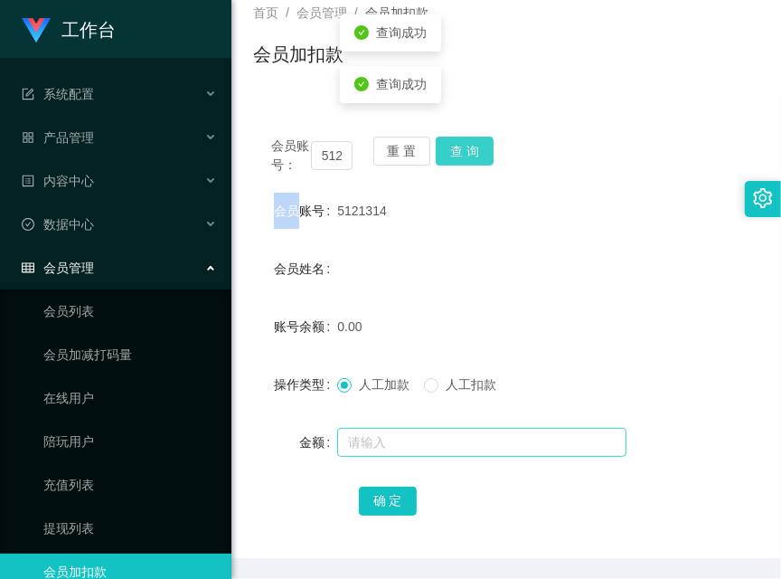
scroll to position [158, 0]
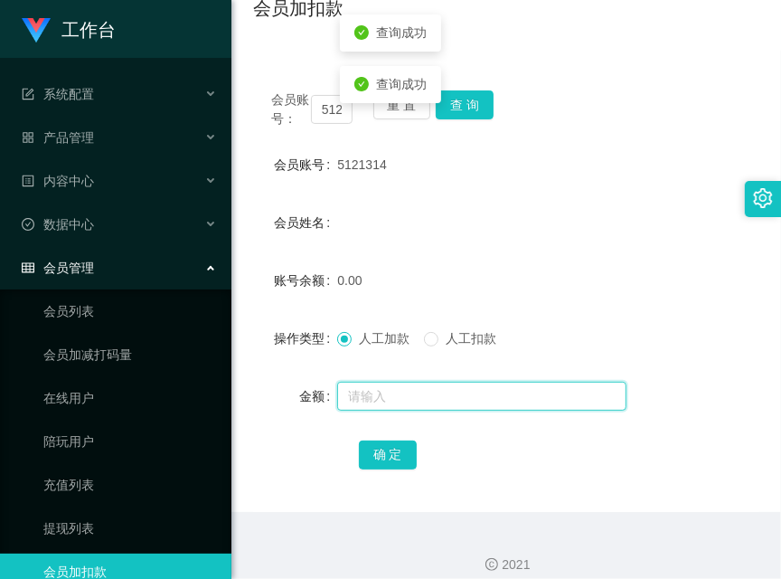
click at [440, 383] on input "text" at bounding box center [481, 396] width 289 height 29
type input "100"
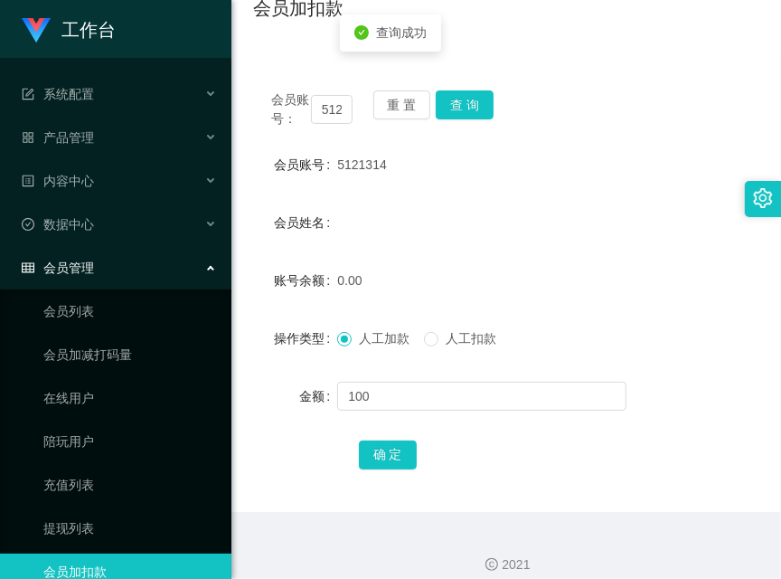
click at [359, 468] on div "确 定" at bounding box center [507, 454] width 296 height 36
click at [382, 448] on button "确 定" at bounding box center [388, 454] width 58 height 29
drag, startPoint x: 424, startPoint y: 11, endPoint x: 440, endPoint y: 33, distance: 27.3
click at [427, 11] on div "会员加扣款" at bounding box center [506, 16] width 506 height 42
drag, startPoint x: 495, startPoint y: 105, endPoint x: 482, endPoint y: 109, distance: 13.2
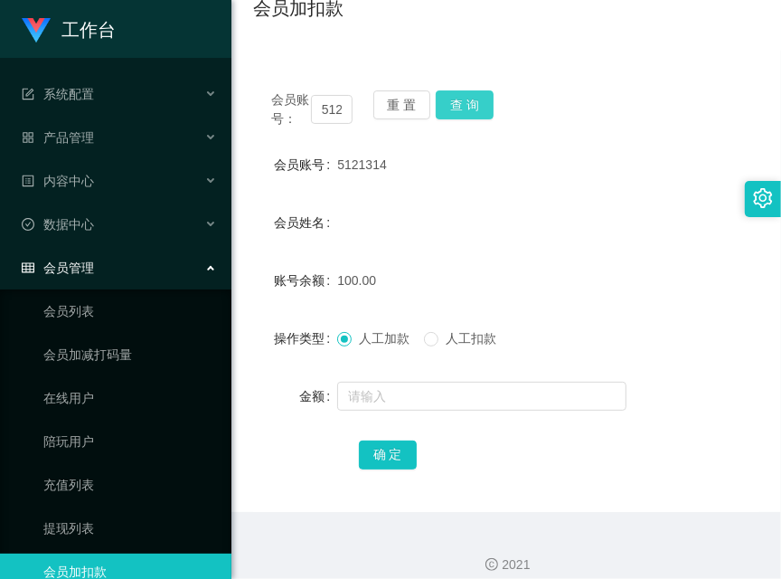
click at [495, 104] on div "会员账号： 5121314 重 置 查 询" at bounding box center [506, 109] width 506 height 38
click at [480, 107] on button "查 询" at bounding box center [465, 104] width 58 height 29
click at [480, 107] on div "会员账号： 5121314 重 置 查 询" at bounding box center [506, 109] width 506 height 38
click at [480, 107] on button "查 询" at bounding box center [465, 104] width 58 height 29
click at [480, 107] on div "会员账号： 5121314 重 置 查 询" at bounding box center [506, 109] width 506 height 38
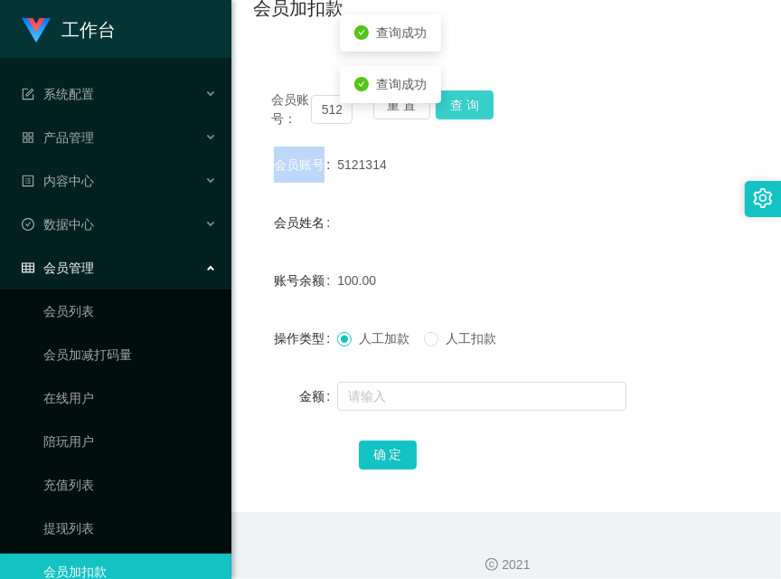
click at [480, 107] on button "查 询" at bounding box center [465, 104] width 58 height 29
drag, startPoint x: 402, startPoint y: 54, endPoint x: 457, endPoint y: 96, distance: 68.4
click at [412, 55] on div "会员账号： 5121314 重 置 查 询 会员账号 5121314 会员姓名 账号余额 100.00 操作类型 人工加款 人工扣款 金额 确 定" at bounding box center [506, 281] width 506 height 461
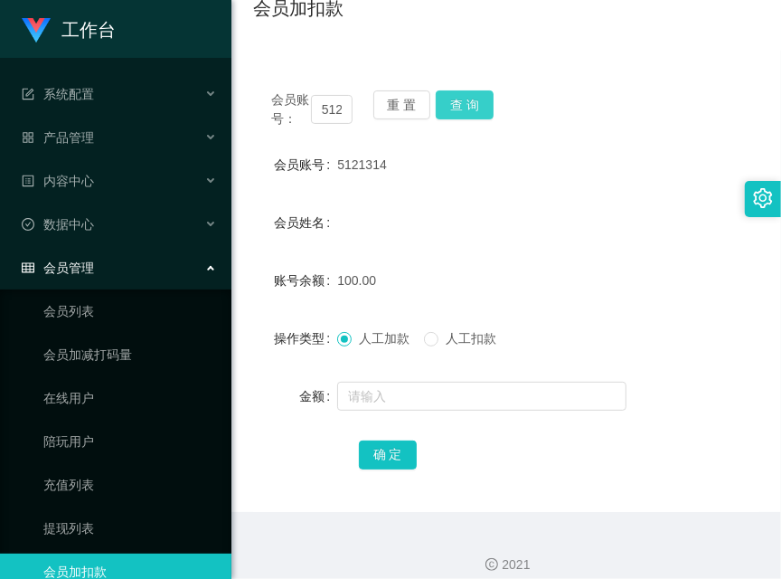
click at [459, 100] on button "查 询" at bounding box center [465, 104] width 58 height 29
click at [459, 100] on div "会员账号： 5121314 重 置 查 询" at bounding box center [506, 109] width 506 height 38
click at [459, 100] on button "查 询" at bounding box center [465, 104] width 58 height 29
click at [471, 101] on button "查 询" at bounding box center [465, 104] width 58 height 29
click at [471, 104] on div "会员账号： 5121314 重 置 查 询" at bounding box center [506, 109] width 506 height 38
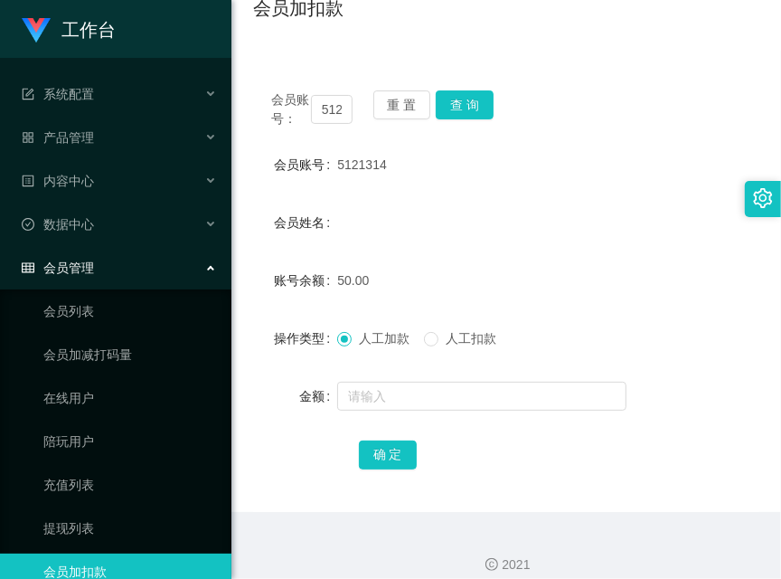
click at [453, 64] on div "会员账号： 5121314 重 置 查 询 会员账号 5121314 会员姓名 账号余额 50.00 操作类型 人工加款 人工扣款 金额 确 定" at bounding box center [506, 281] width 506 height 461
click at [471, 115] on button "查 询" at bounding box center [465, 104] width 58 height 29
click at [471, 114] on div "会员账号： 5121314 重 置 查 询" at bounding box center [506, 109] width 506 height 38
click at [533, 52] on div "会员账号： 5121314 重 置 查 询 会员账号 5121314 会员姓名 账号余额 50.00 操作类型 人工加款 人工扣款 金额 确 定" at bounding box center [506, 281] width 506 height 461
click at [486, 109] on button "查 询" at bounding box center [465, 104] width 58 height 29
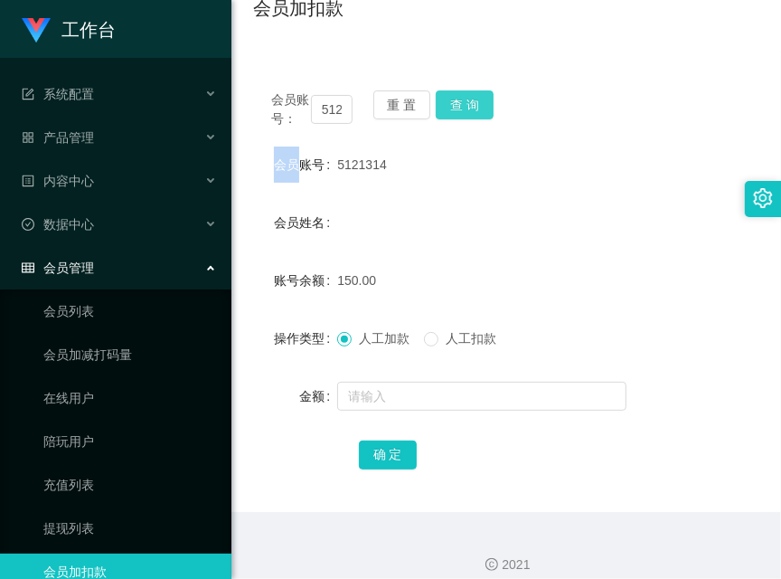
click at [486, 109] on div "会员账号： 5121314 重 置 查 询" at bounding box center [506, 109] width 506 height 38
click at [486, 109] on button "查 询" at bounding box center [465, 104] width 58 height 29
click at [486, 109] on div "会员账号： 5121314 重 置 查 询" at bounding box center [506, 109] width 506 height 38
drag, startPoint x: 468, startPoint y: 27, endPoint x: 422, endPoint y: 58, distance: 55.4
click at [468, 27] on div "会员加扣款" at bounding box center [506, 16] width 506 height 42
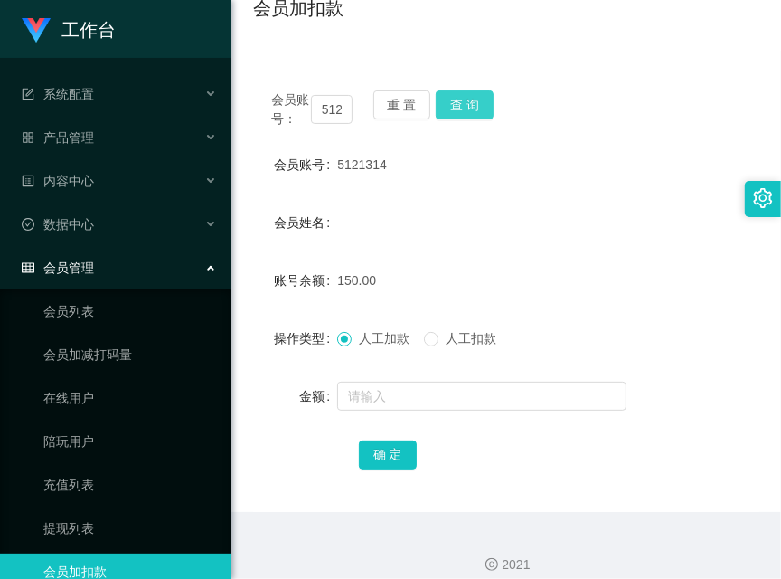
click at [478, 97] on button "查 询" at bounding box center [465, 104] width 58 height 29
click at [478, 97] on div "会员账号： 5121314 重 置 查 询" at bounding box center [506, 109] width 506 height 38
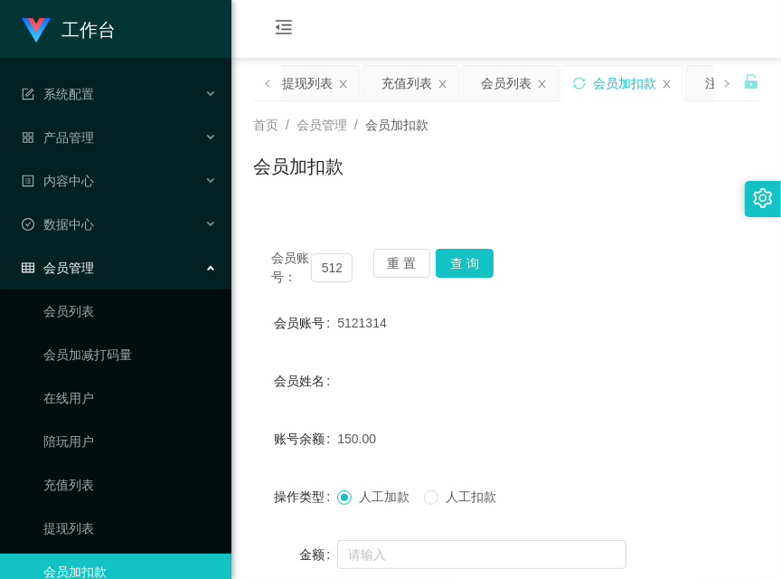
click at [349, 26] on div "会员购单 在线人数 0 1 2 3 4 5 6 7 8 9 0 1 2 3 4 5 6 7 8 9 0 1 2 3 4 5 6 7 8 9 0 1 2 3 4…" at bounding box center [507, 29] width 550 height 59
click at [328, 273] on input "5121314" at bounding box center [332, 267] width 42 height 29
paste input "aman"
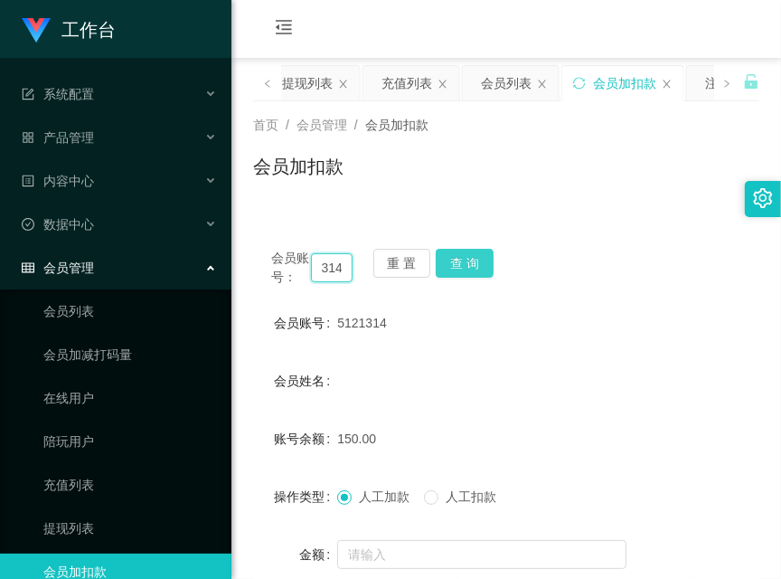
type input "aman1314"
click at [458, 264] on button "查 询" at bounding box center [465, 263] width 58 height 29
click at [458, 264] on div "会员账号： aman1314 重 置 查 询" at bounding box center [506, 268] width 506 height 38
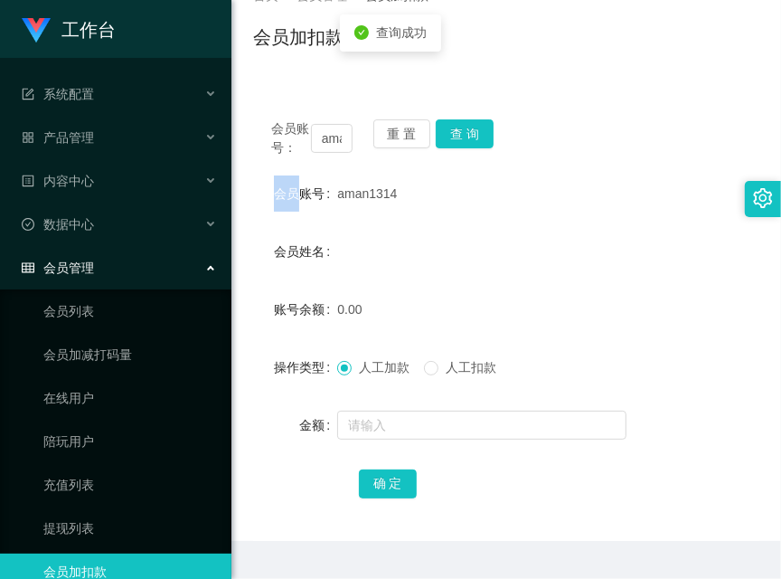
scroll to position [175, 0]
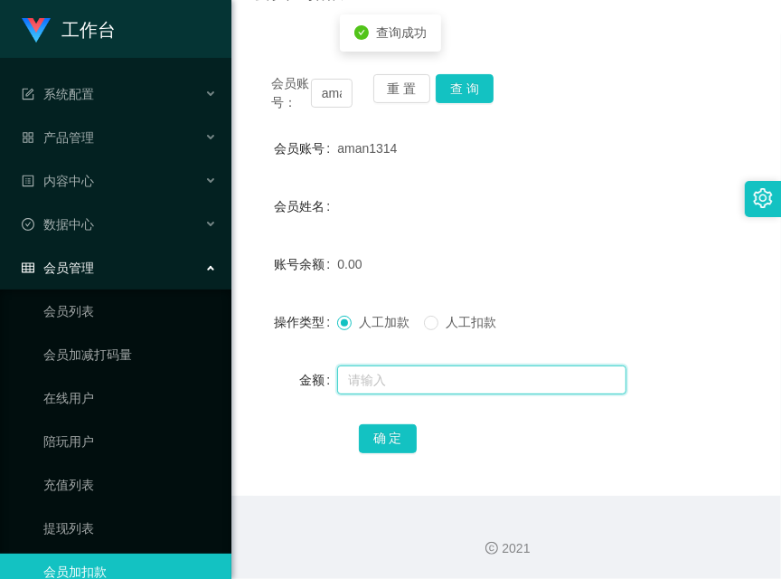
click at [403, 380] on input "text" at bounding box center [481, 379] width 289 height 29
type input "100"
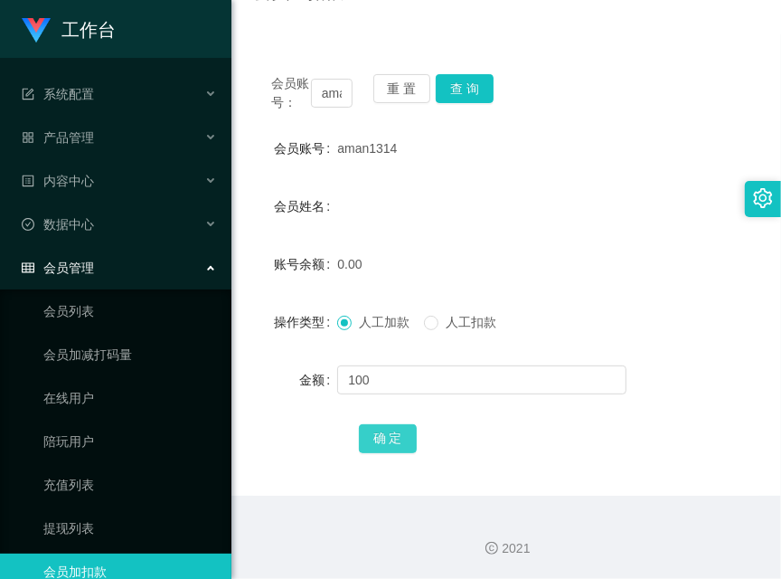
click at [402, 436] on button "确 定" at bounding box center [388, 438] width 58 height 29
click at [341, 43] on div "会员账号： aman1314 重 置 查 询 会员账号 aman1314 会员姓名 账号余额 100.00 操作类型 人工加款 人工扣款 金额 确 定" at bounding box center [506, 264] width 506 height 461
click at [336, 88] on input "aman1314" at bounding box center [332, 93] width 42 height 29
paste input "gary8888"
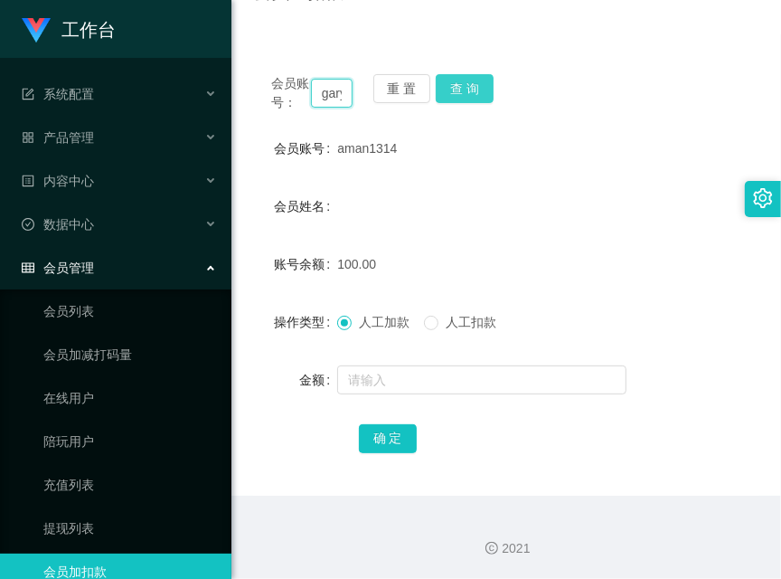
scroll to position [0, 32]
type input "gary8888"
click at [478, 78] on button "查 询" at bounding box center [465, 88] width 58 height 29
click at [478, 78] on div "会员账号： gary8888 重 置 查 询" at bounding box center [506, 93] width 506 height 38
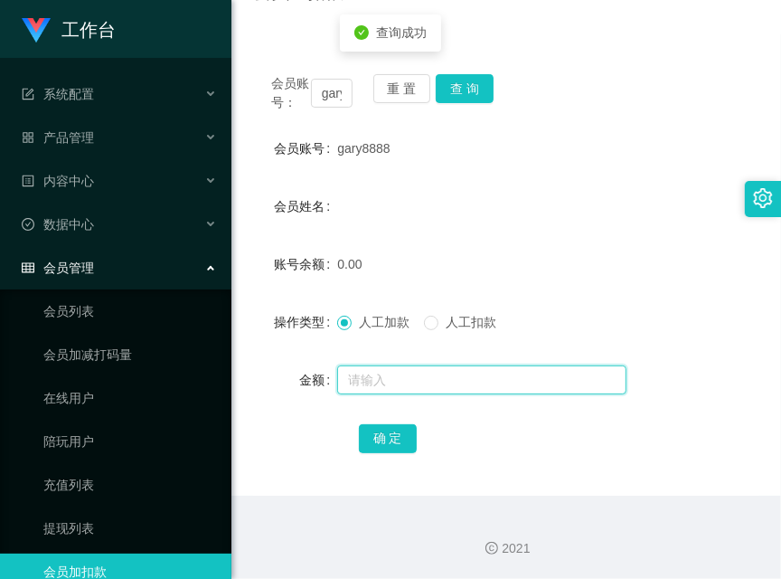
click at [440, 384] on input "text" at bounding box center [481, 379] width 289 height 29
type input "100"
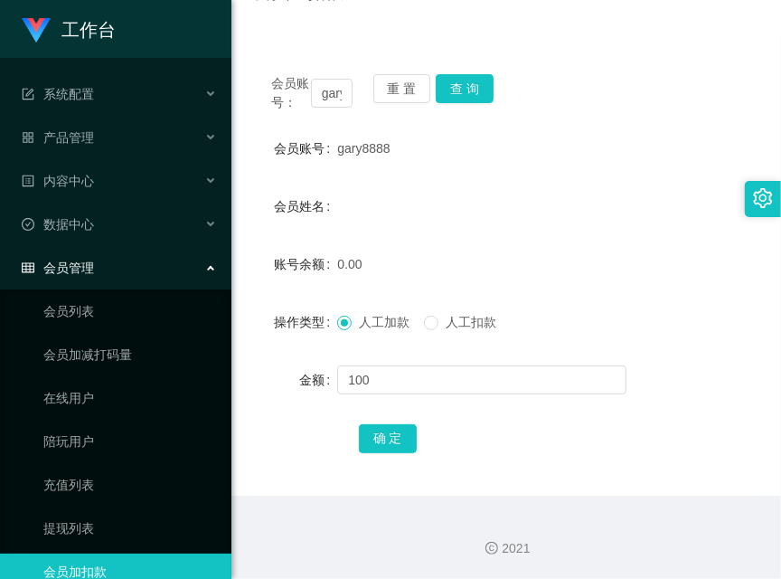
click at [387, 455] on div "确 定" at bounding box center [507, 438] width 296 height 36
click at [393, 437] on button "确 定" at bounding box center [388, 438] width 58 height 29
click at [324, 87] on input "gary8888" at bounding box center [332, 93] width 42 height 29
paste input "aman1314"
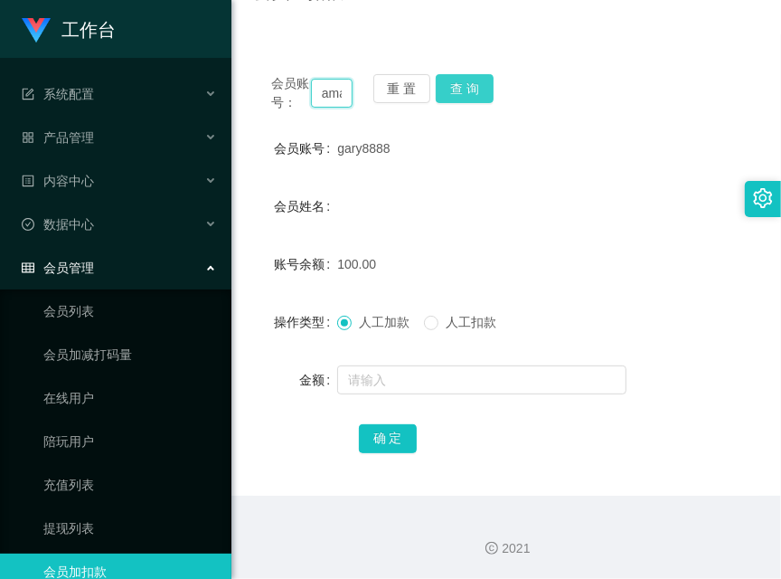
scroll to position [0, 39]
type input "aman1314"
click at [478, 74] on button "查 询" at bounding box center [465, 88] width 58 height 29
click at [478, 74] on div "会员账号： aman1314 重 置 查 询" at bounding box center [506, 93] width 506 height 38
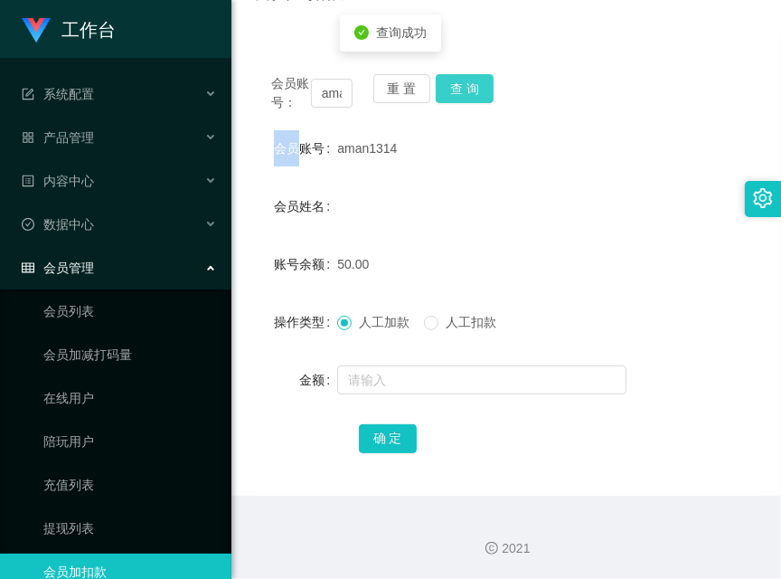
click at [478, 74] on button "查 询" at bounding box center [465, 88] width 58 height 29
drag, startPoint x: 6, startPoint y: 357, endPoint x: 308, endPoint y: 129, distance: 377.7
click at [43, 357] on link "会员加减打码量" at bounding box center [130, 354] width 174 height 36
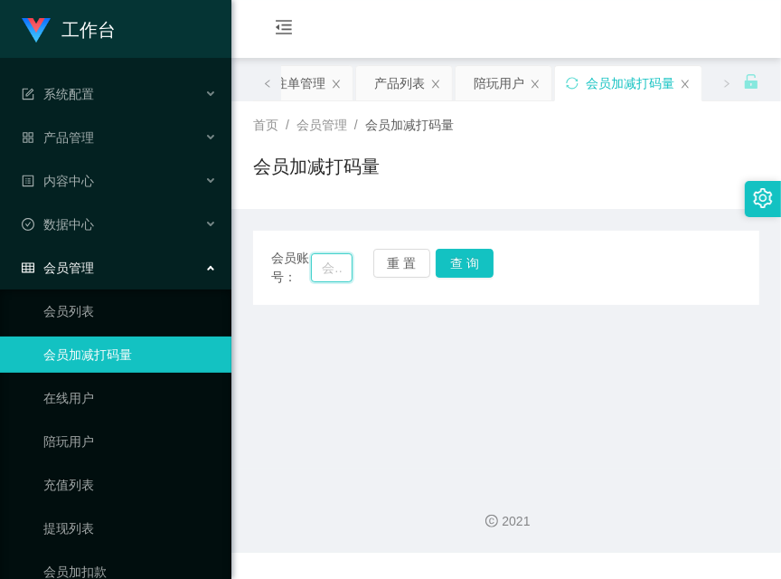
click at [335, 273] on input "text" at bounding box center [332, 267] width 42 height 29
paste input "aman1314"
type input "aman1314"
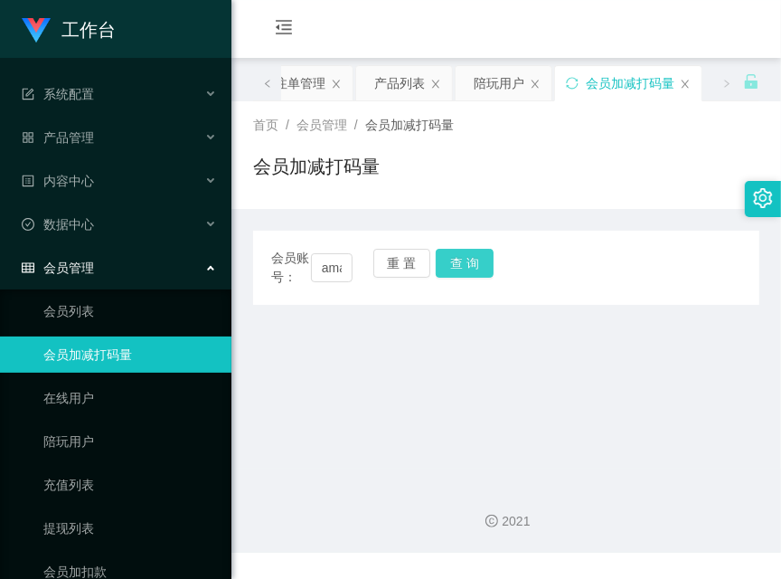
click at [477, 261] on button "查 询" at bounding box center [465, 263] width 58 height 29
click at [477, 261] on div "会员账号： aman1314 重 置 查 询" at bounding box center [506, 268] width 506 height 38
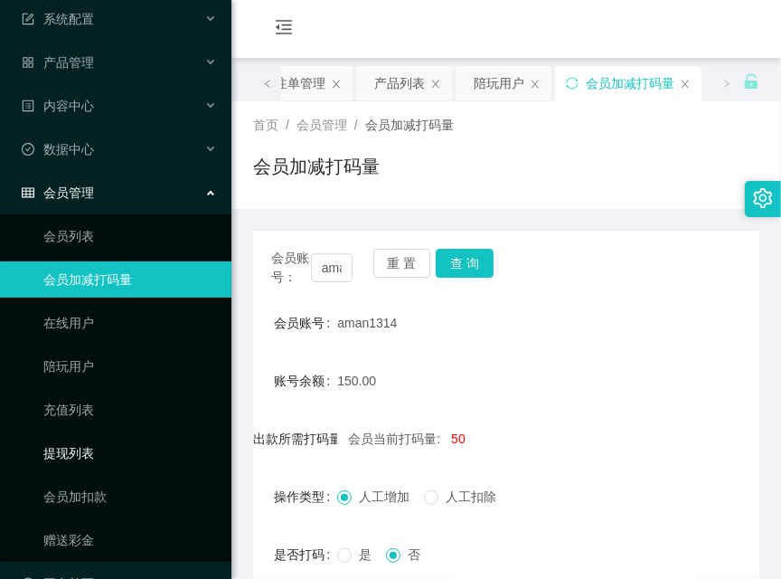
scroll to position [116, 0]
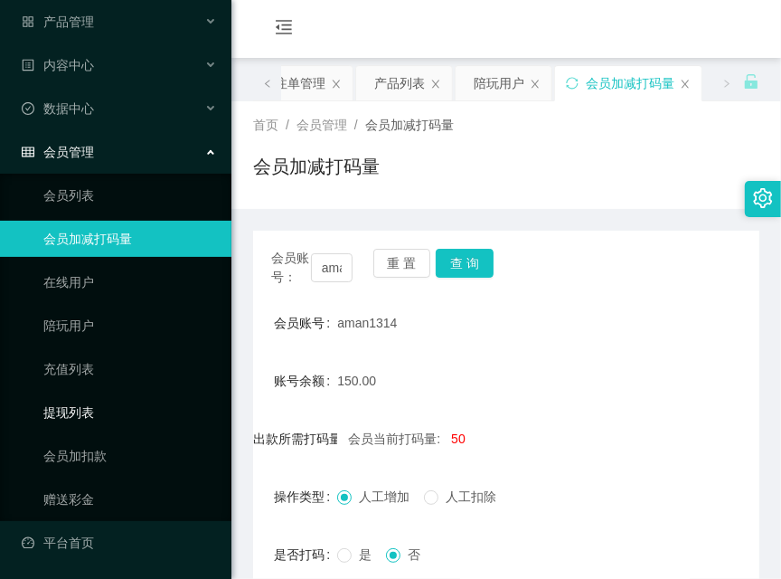
click at [80, 405] on link "提现列表" at bounding box center [130, 412] width 174 height 36
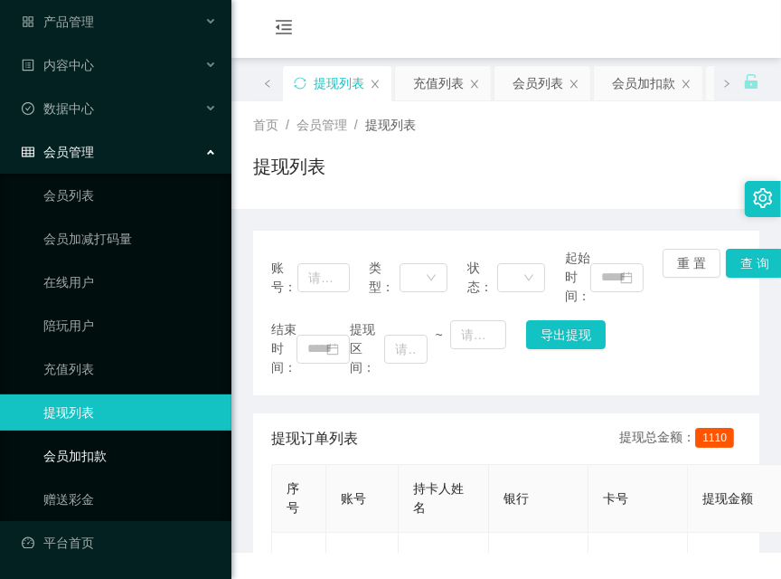
click at [93, 455] on link "会员加扣款" at bounding box center [130, 456] width 174 height 36
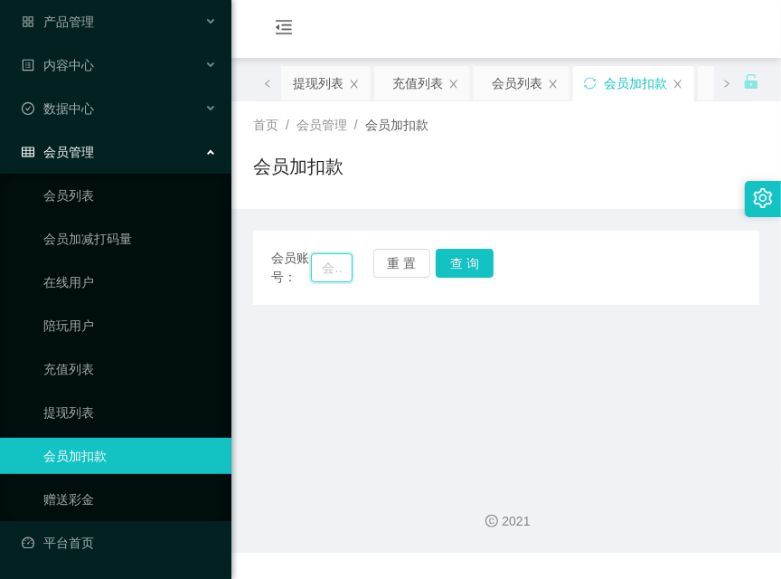
click at [332, 261] on input "text" at bounding box center [332, 267] width 42 height 29
paste input "aman1314"
type input "aman1314"
click at [482, 269] on button "查 询" at bounding box center [465, 263] width 58 height 29
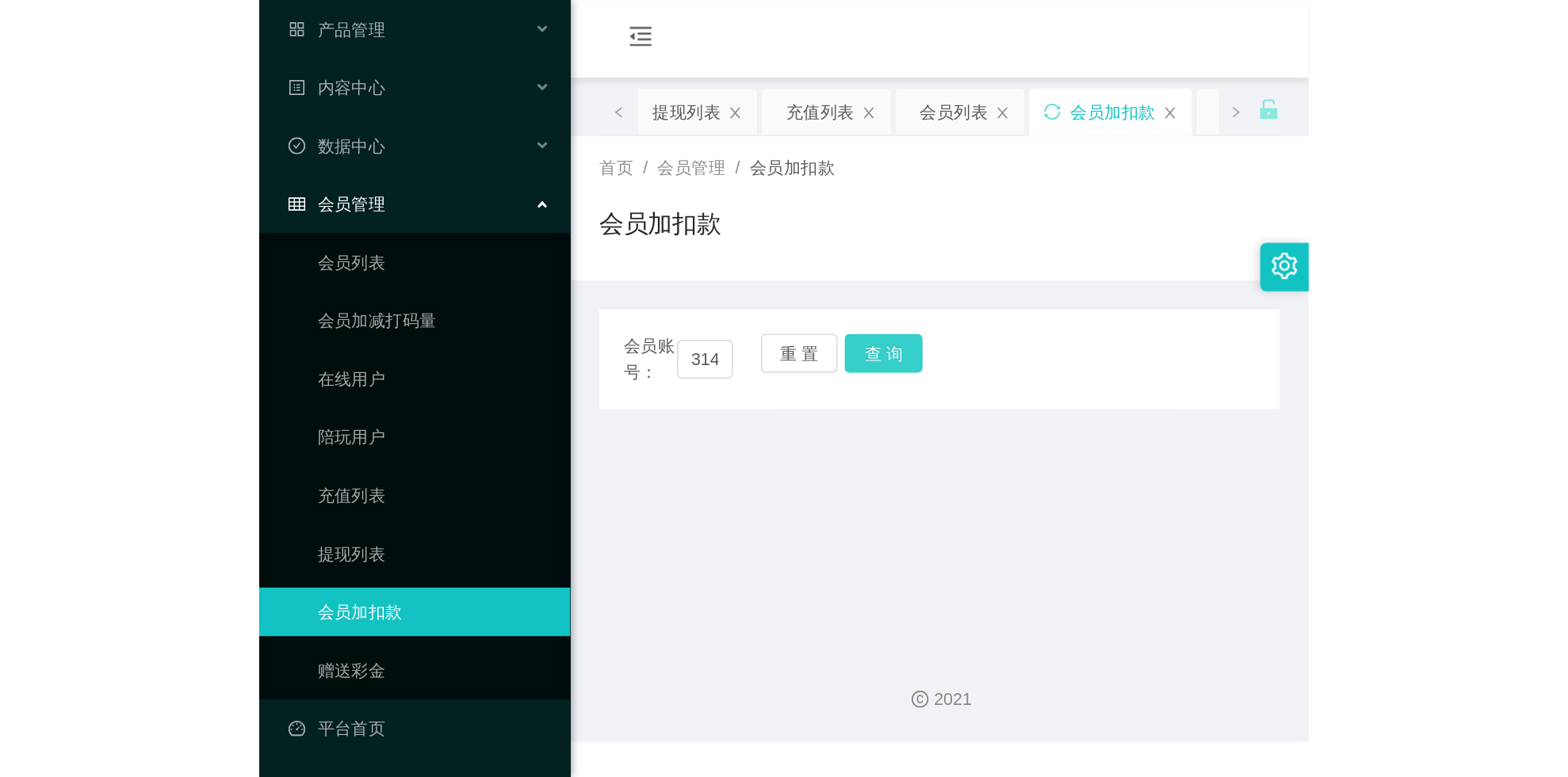
scroll to position [0, 0]
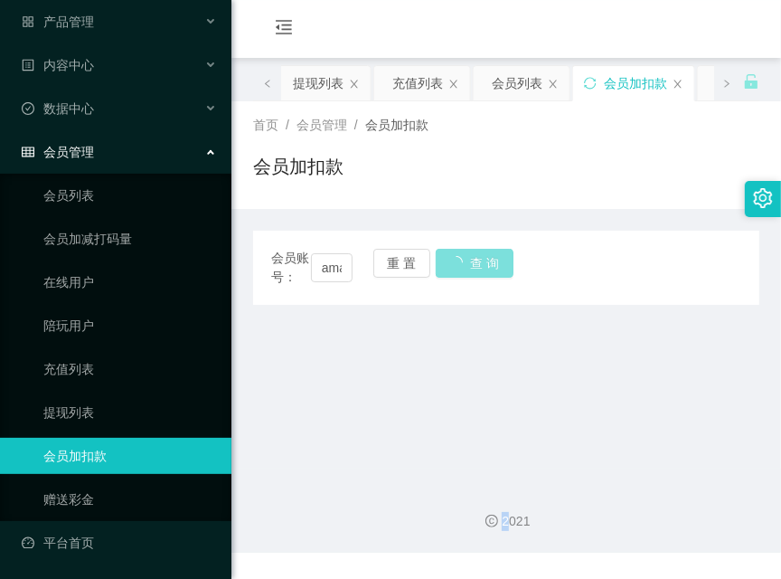
click at [482, 269] on div "会员账号： aman1314 重 置 查 询" at bounding box center [506, 268] width 506 height 38
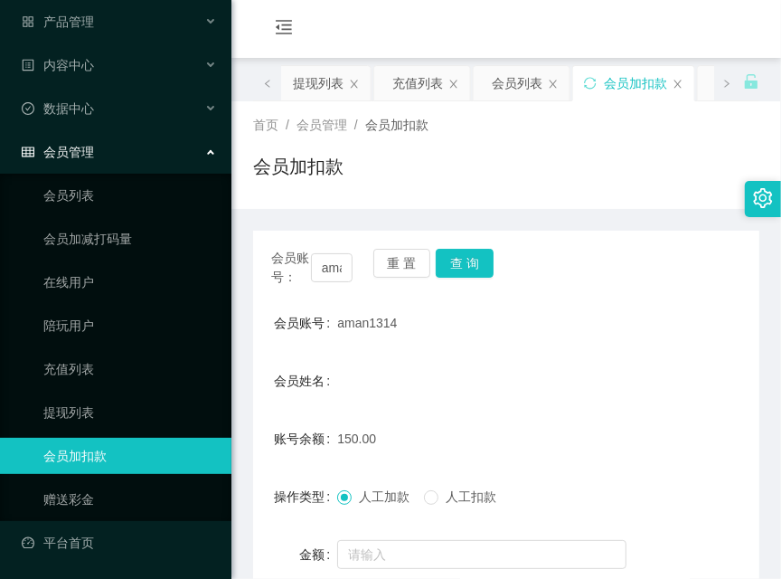
click at [462, 153] on div "会员加扣款" at bounding box center [506, 174] width 506 height 42
click at [317, 272] on input "aman1314" at bounding box center [332, 267] width 42 height 29
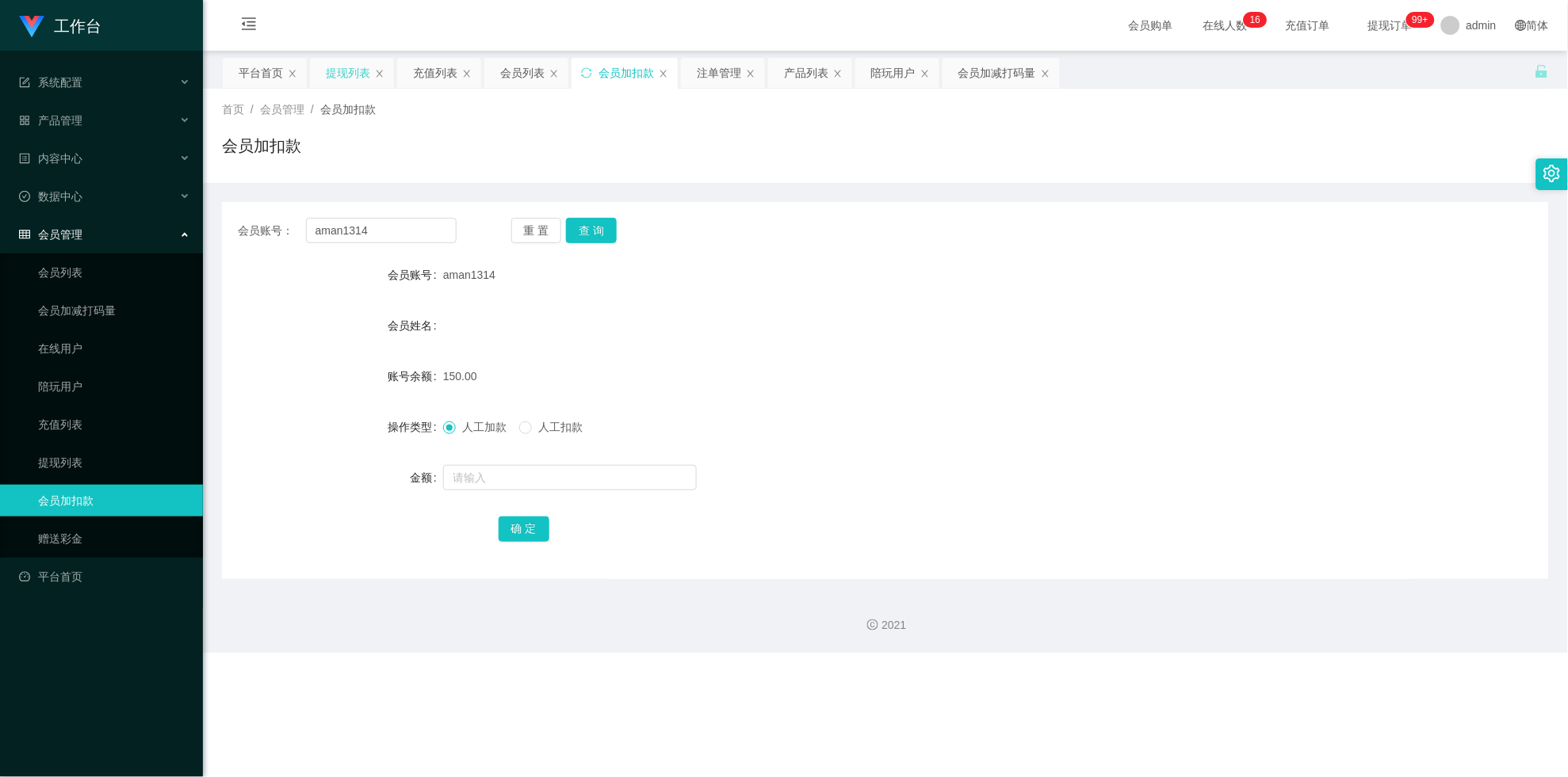
click at [328, 81] on div "提现列表" at bounding box center [348, 73] width 45 height 30
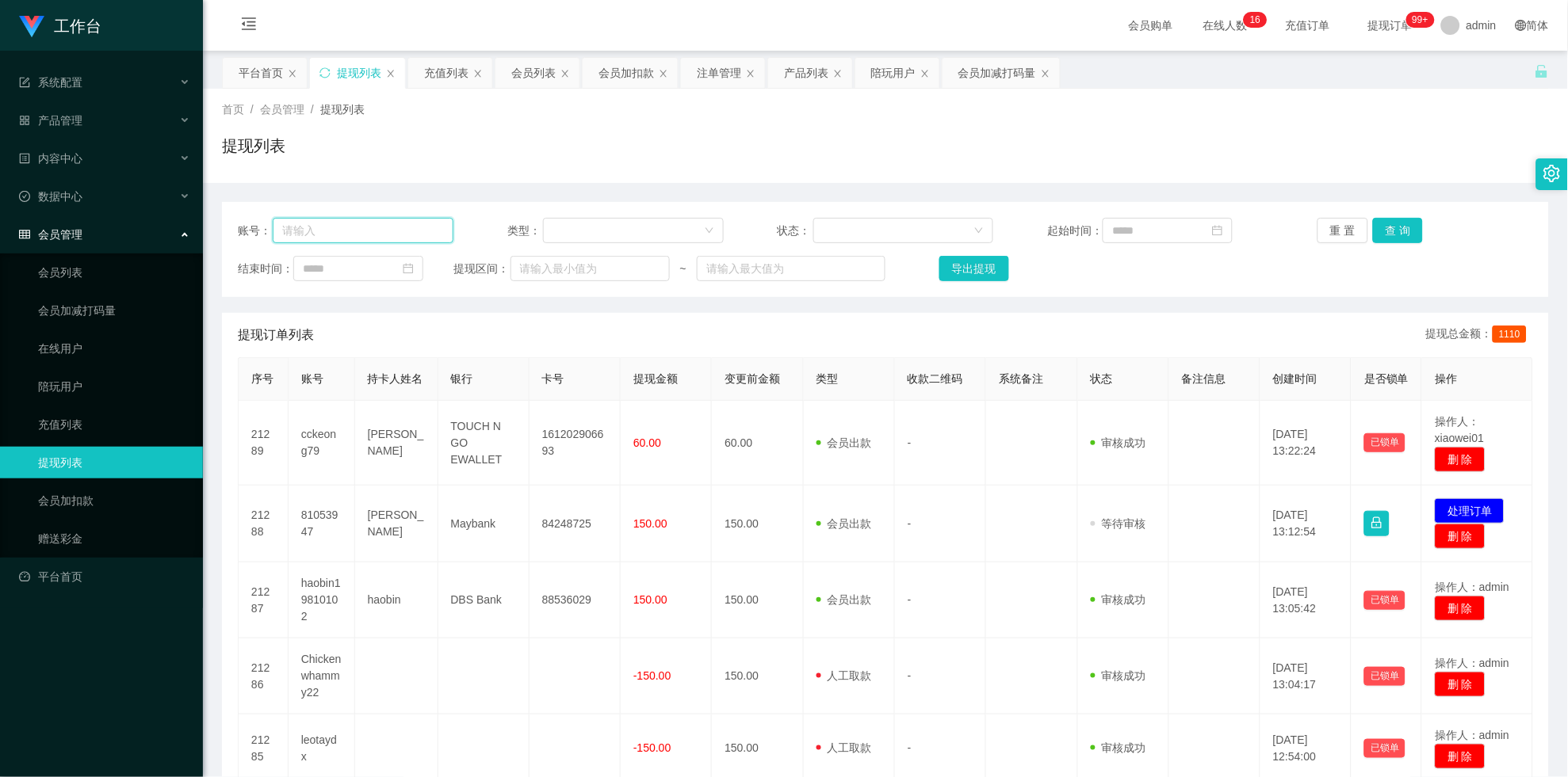
click at [397, 230] on input "text" at bounding box center [363, 230] width 181 height 25
paste input "aman1314"
type input "aman1314"
click at [685, 232] on button "查 询" at bounding box center [1398, 230] width 51 height 25
click at [685, 232] on div "重 置 查 询" at bounding box center [1425, 230] width 216 height 25
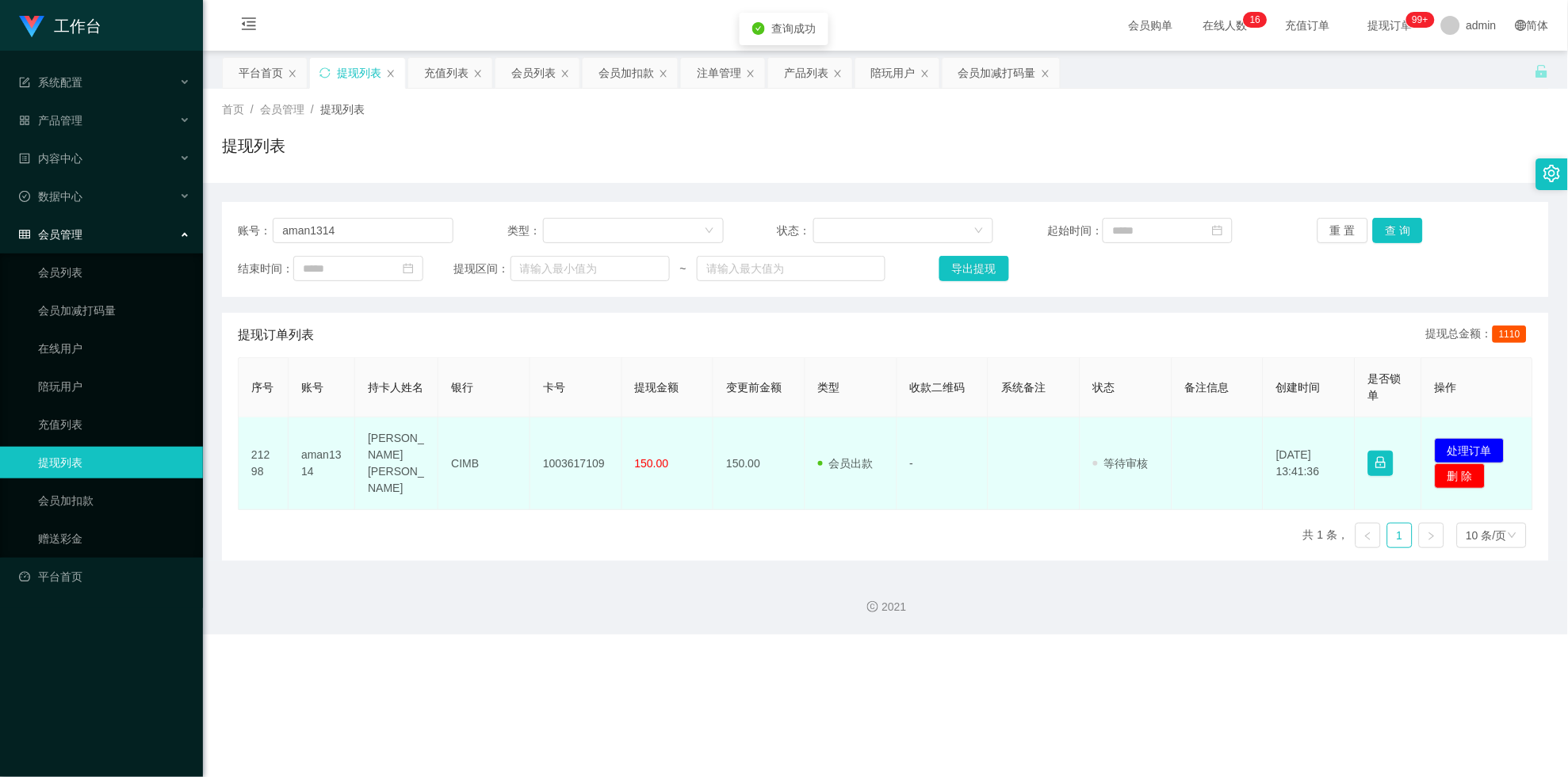
click at [589, 428] on td "1003617109" at bounding box center [576, 464] width 92 height 93
copy td "1003617109"
click at [588, 427] on td "1003617109" at bounding box center [576, 464] width 92 height 93
click at [685, 438] on button "处理订单" at bounding box center [1470, 450] width 70 height 25
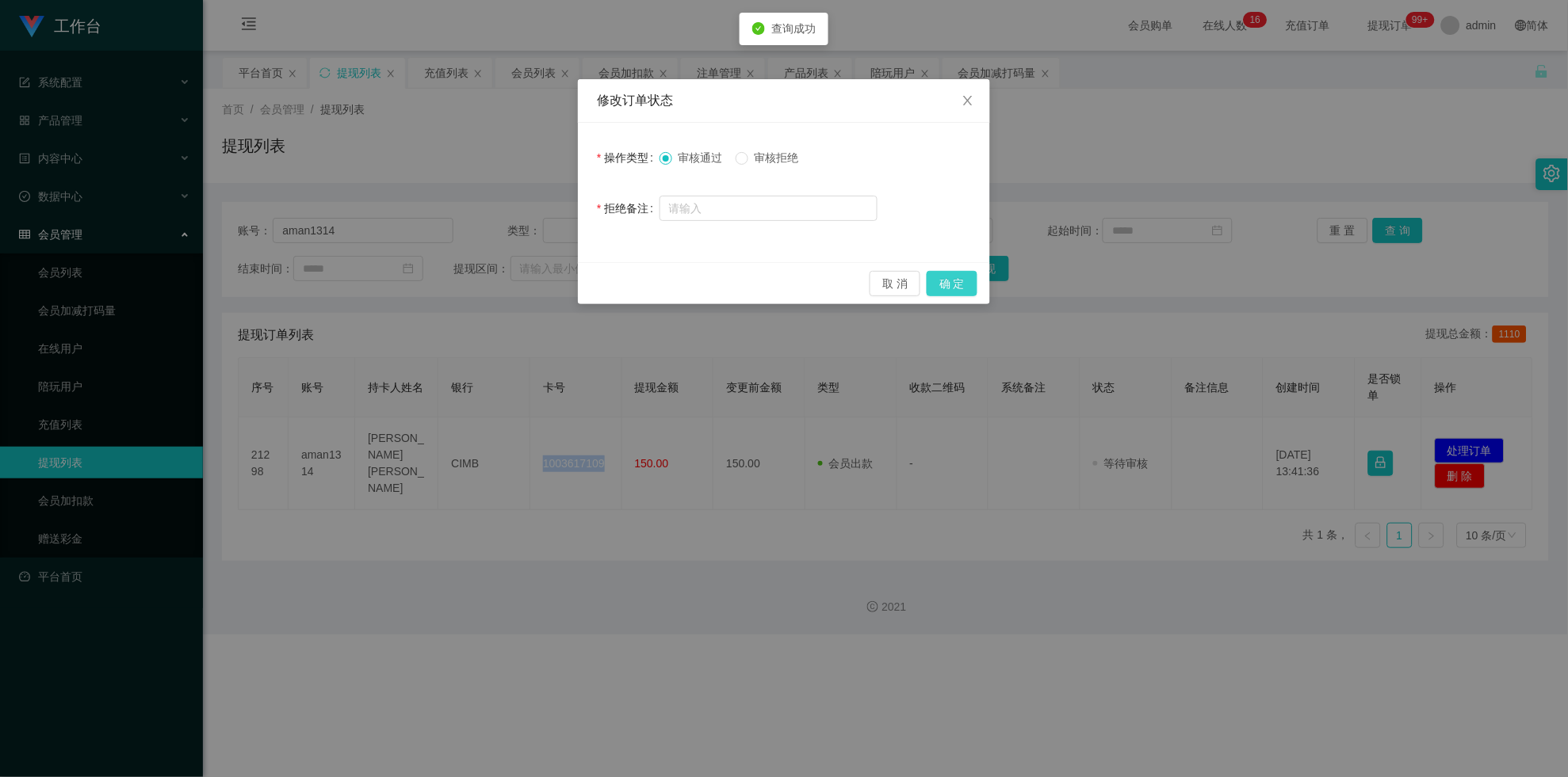
drag, startPoint x: 969, startPoint y: 286, endPoint x: 1368, endPoint y: 5, distance: 488.0
click at [685, 286] on button "确 定" at bounding box center [952, 283] width 51 height 25
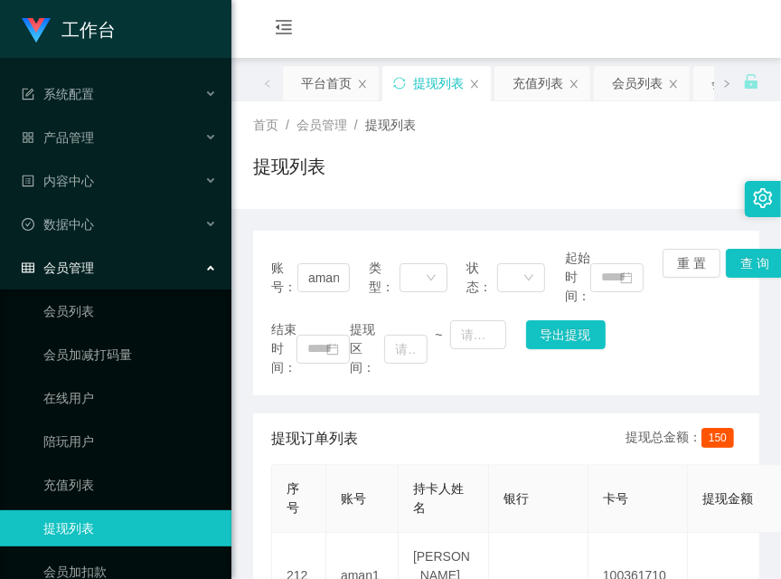
click at [406, 159] on div "提现列表" at bounding box center [506, 174] width 506 height 42
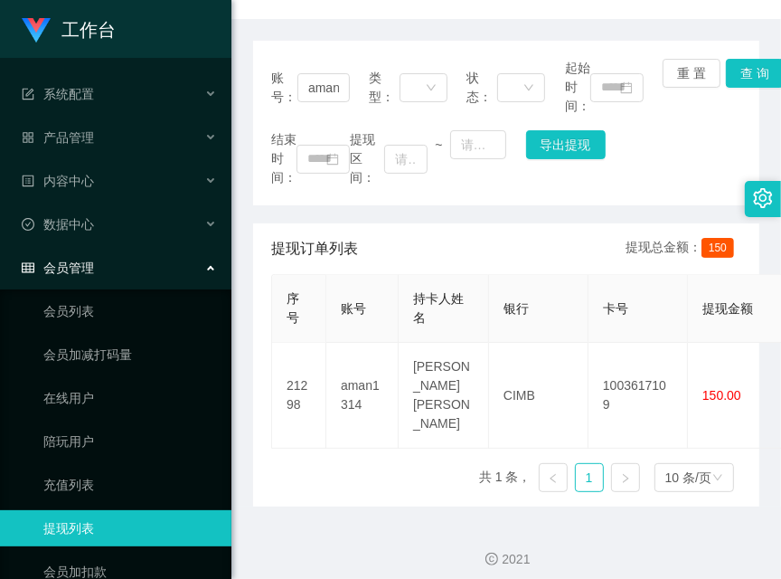
scroll to position [192, 0]
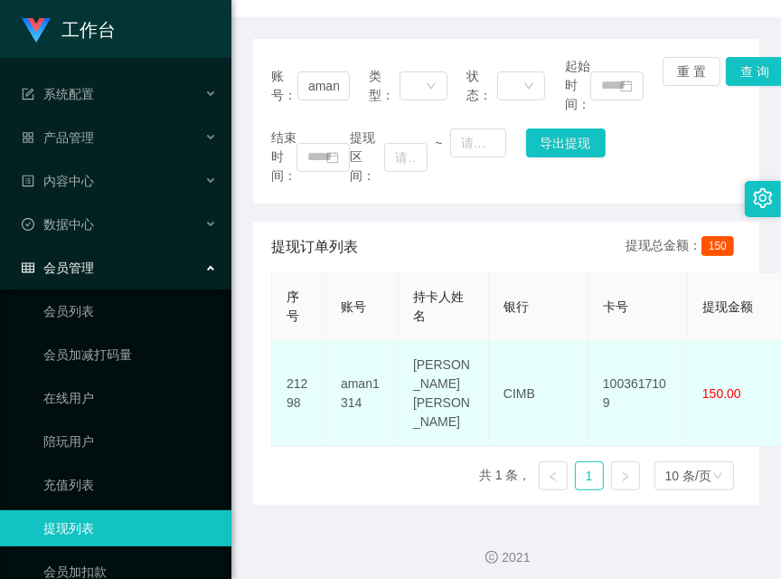
click at [505, 355] on td "CIMB" at bounding box center [538, 394] width 99 height 106
copy td "CIMB"
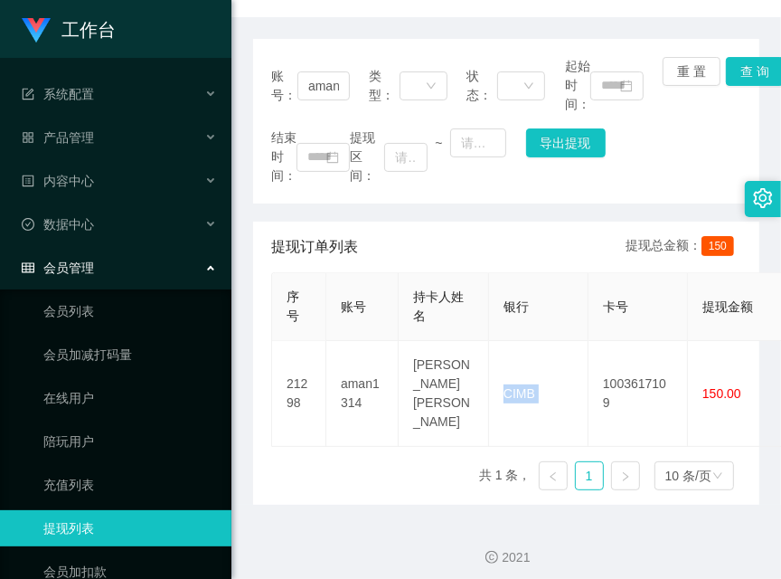
click at [623, 137] on div "结束时间： 提现区间： ~ 导出提现" at bounding box center [506, 156] width 470 height 57
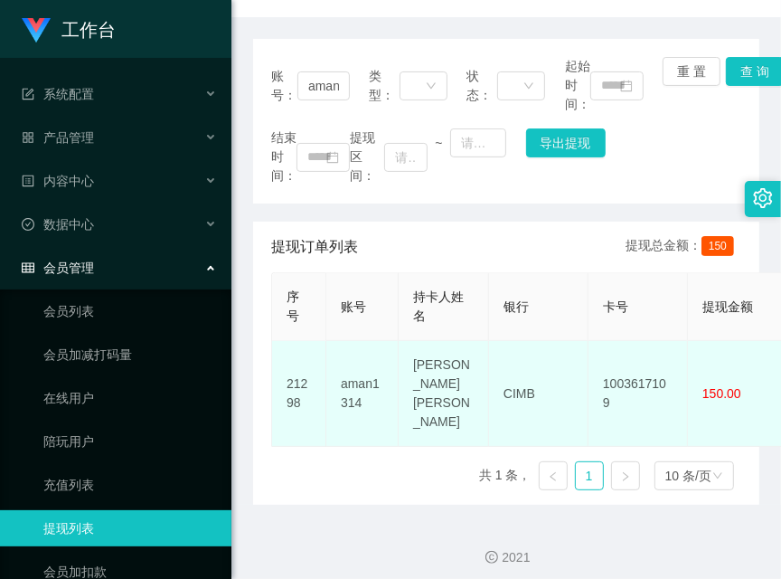
click at [350, 370] on td "aman1314" at bounding box center [362, 394] width 72 height 106
copy td "aman1314"
click at [420, 366] on td "[PERSON_NAME] [PERSON_NAME]" at bounding box center [444, 394] width 90 height 106
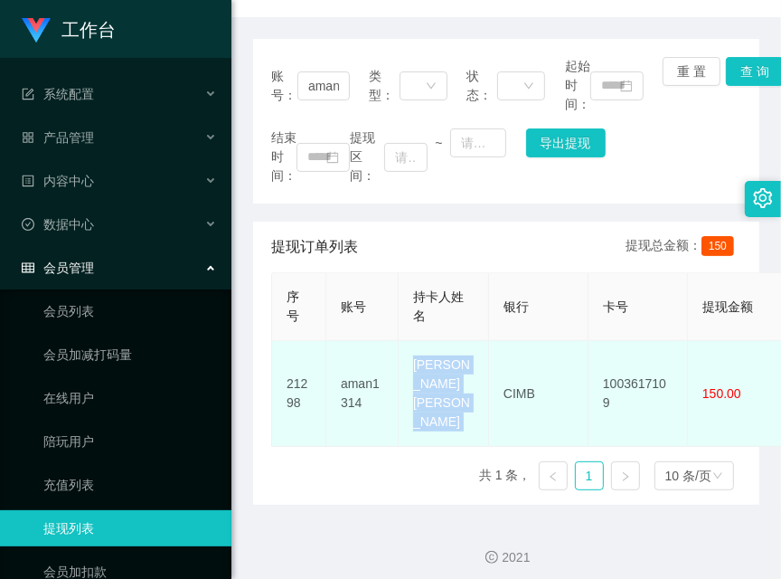
click at [420, 366] on td "[PERSON_NAME] [PERSON_NAME]" at bounding box center [444, 394] width 90 height 106
copy td "[PERSON_NAME] [PERSON_NAME]"
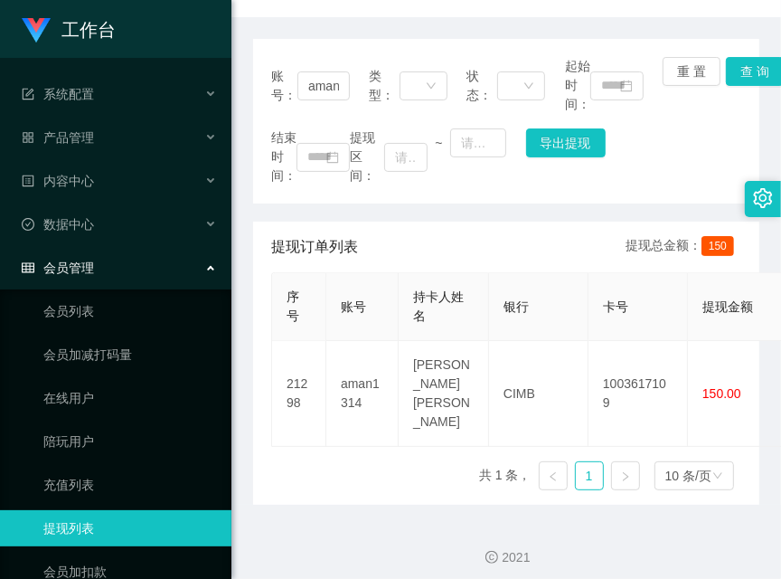
click at [412, 118] on div "账号： aman1314 类型： 状态： 起始时间： 重 置 查 询 结束时间： 提现区间： ~ 导出提现" at bounding box center [506, 121] width 506 height 165
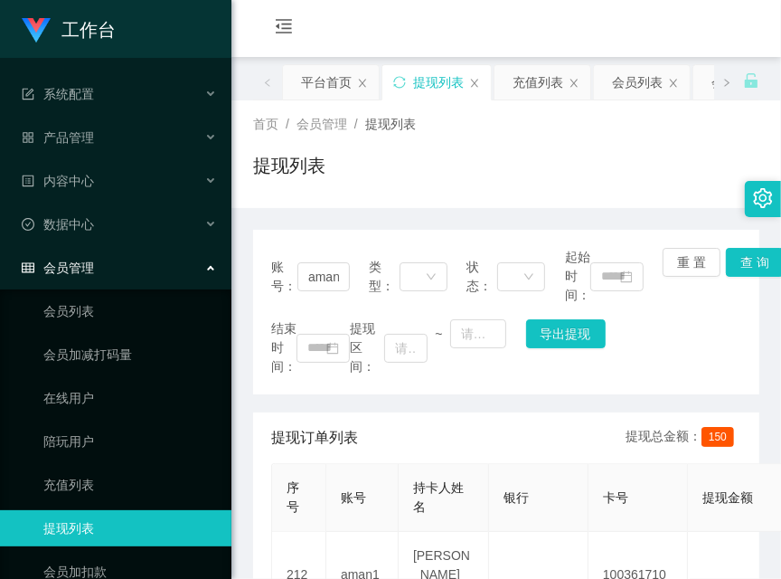
scroll to position [0, 0]
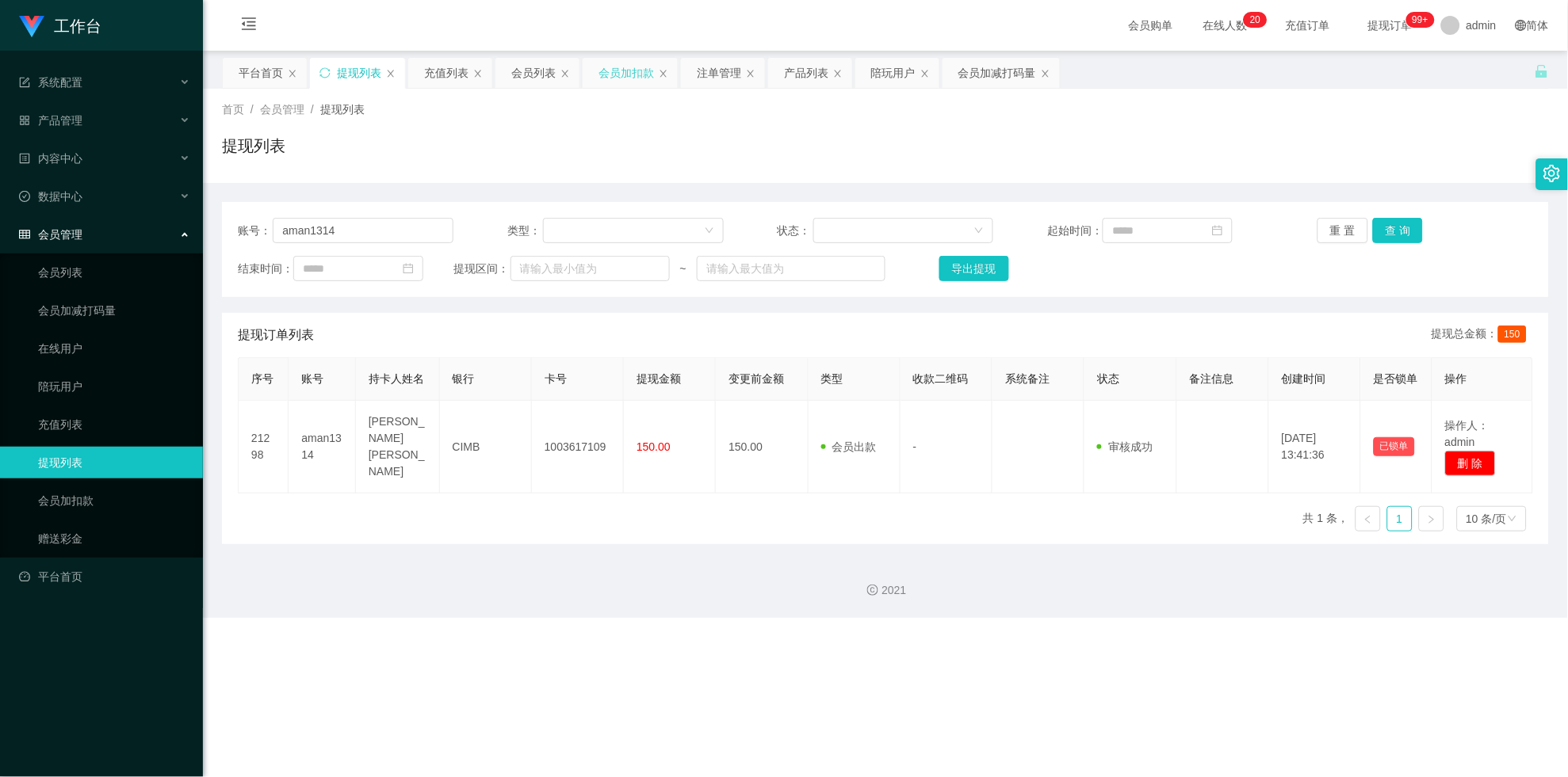
click at [617, 66] on div "会员加扣款" at bounding box center [626, 73] width 55 height 30
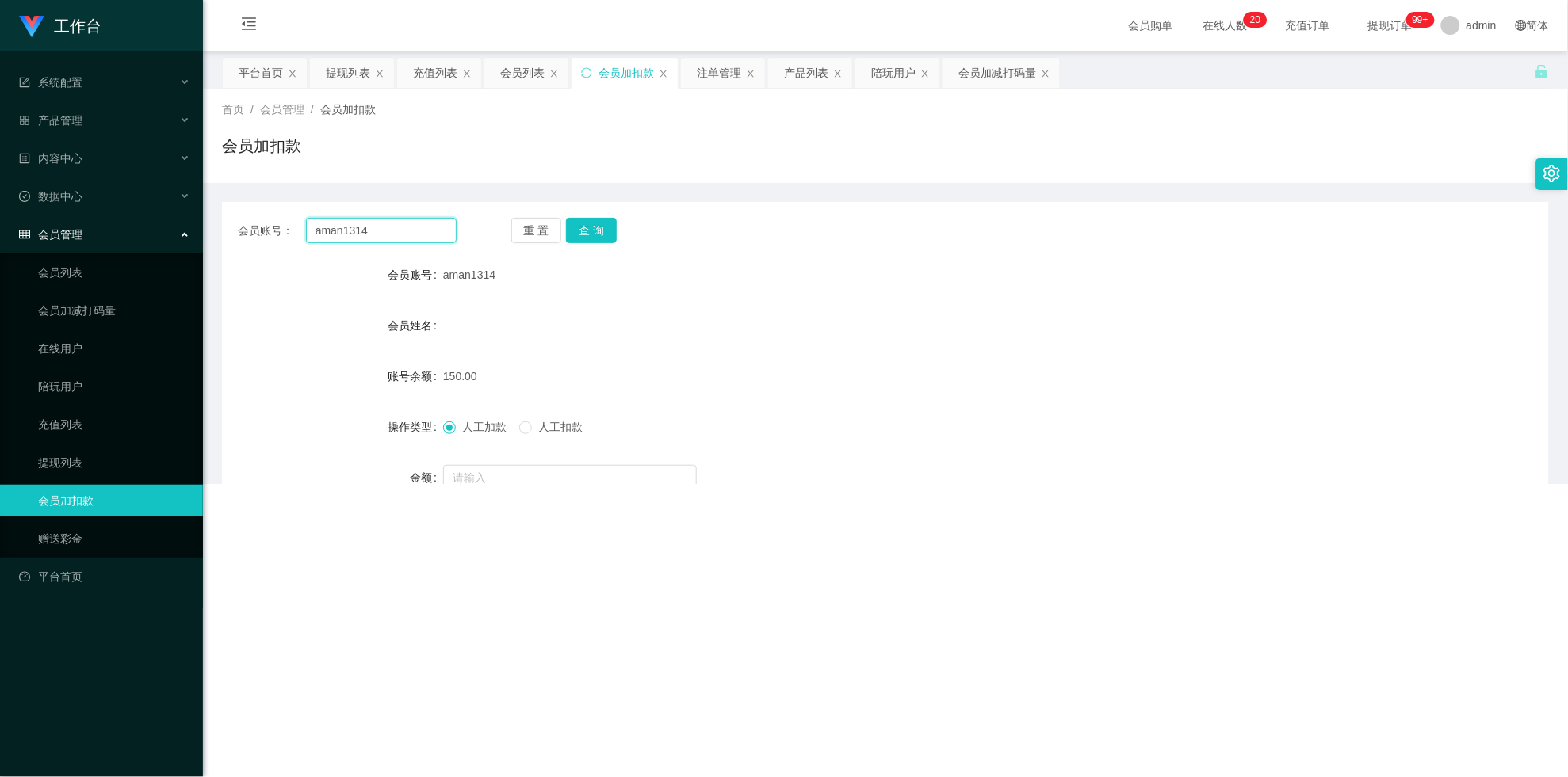
click at [351, 230] on input "aman1314" at bounding box center [381, 230] width 151 height 25
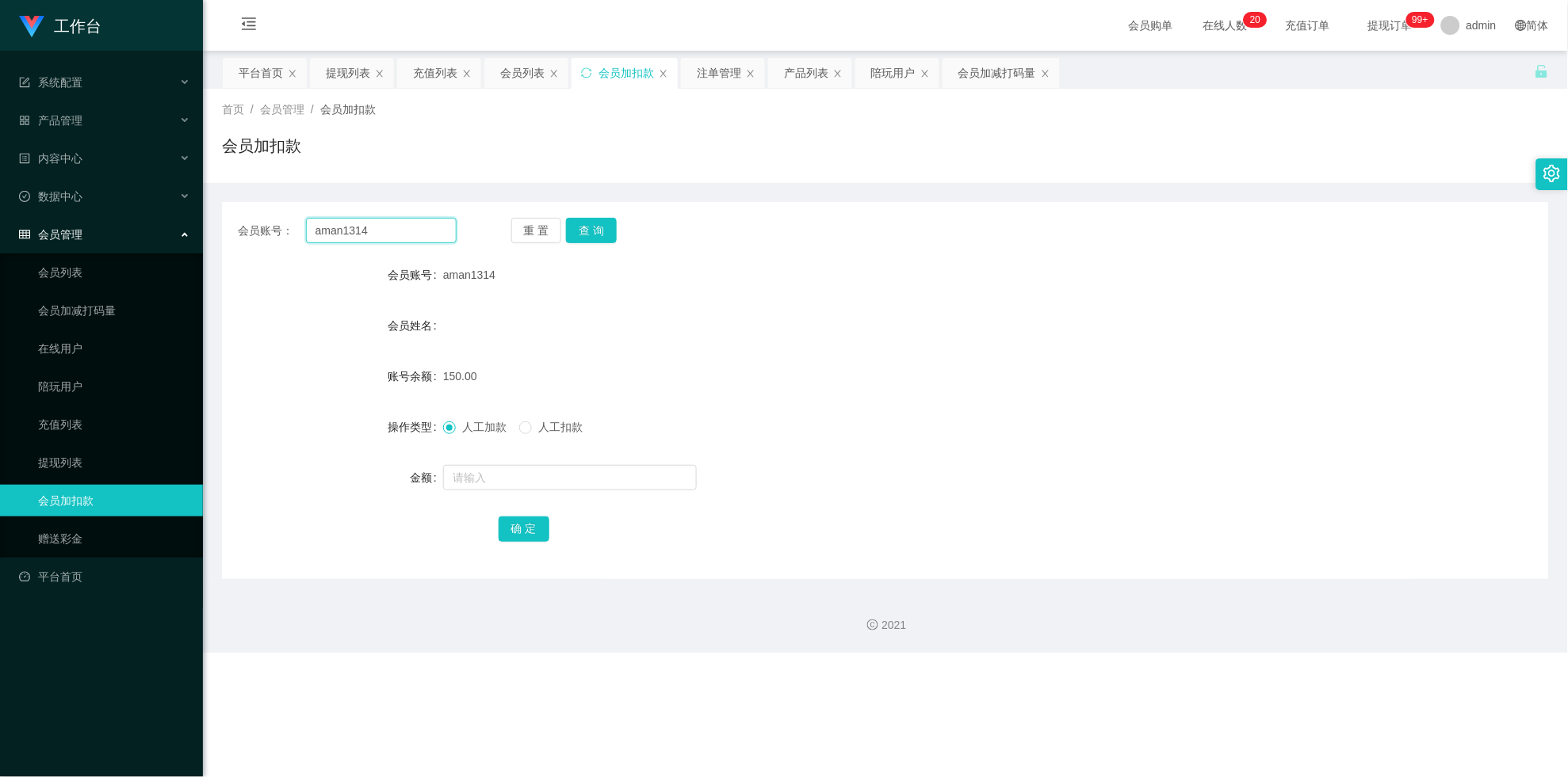
click at [351, 230] on input "aman1314" at bounding box center [381, 230] width 151 height 25
paste input "512"
type input "5121314"
click at [606, 222] on button "查 询" at bounding box center [592, 230] width 51 height 25
click at [606, 222] on div "重 置 查 询" at bounding box center [621, 230] width 219 height 25
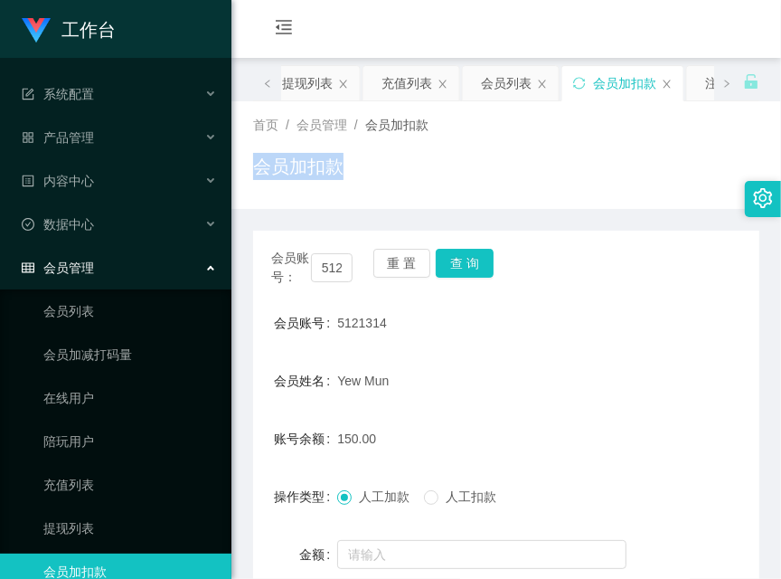
click at [474, 133] on div "首页 / 会员管理 / 会员加扣款 / 会员加扣款" at bounding box center [506, 155] width 506 height 79
click at [485, 253] on button "查 询" at bounding box center [465, 263] width 58 height 29
click at [485, 253] on div "会员账号： 5121314 重 置 查 询" at bounding box center [506, 268] width 506 height 38
click at [485, 253] on button "查 询" at bounding box center [465, 263] width 58 height 29
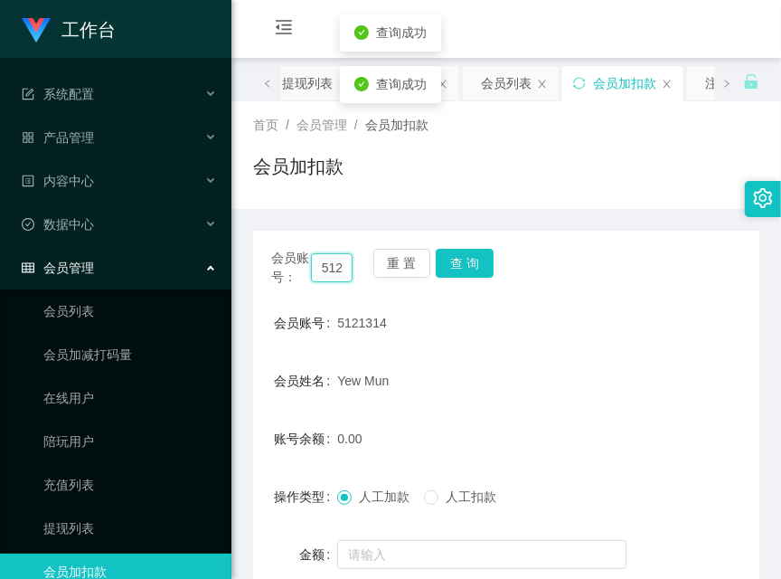
click at [333, 268] on input "5121314" at bounding box center [332, 267] width 42 height 29
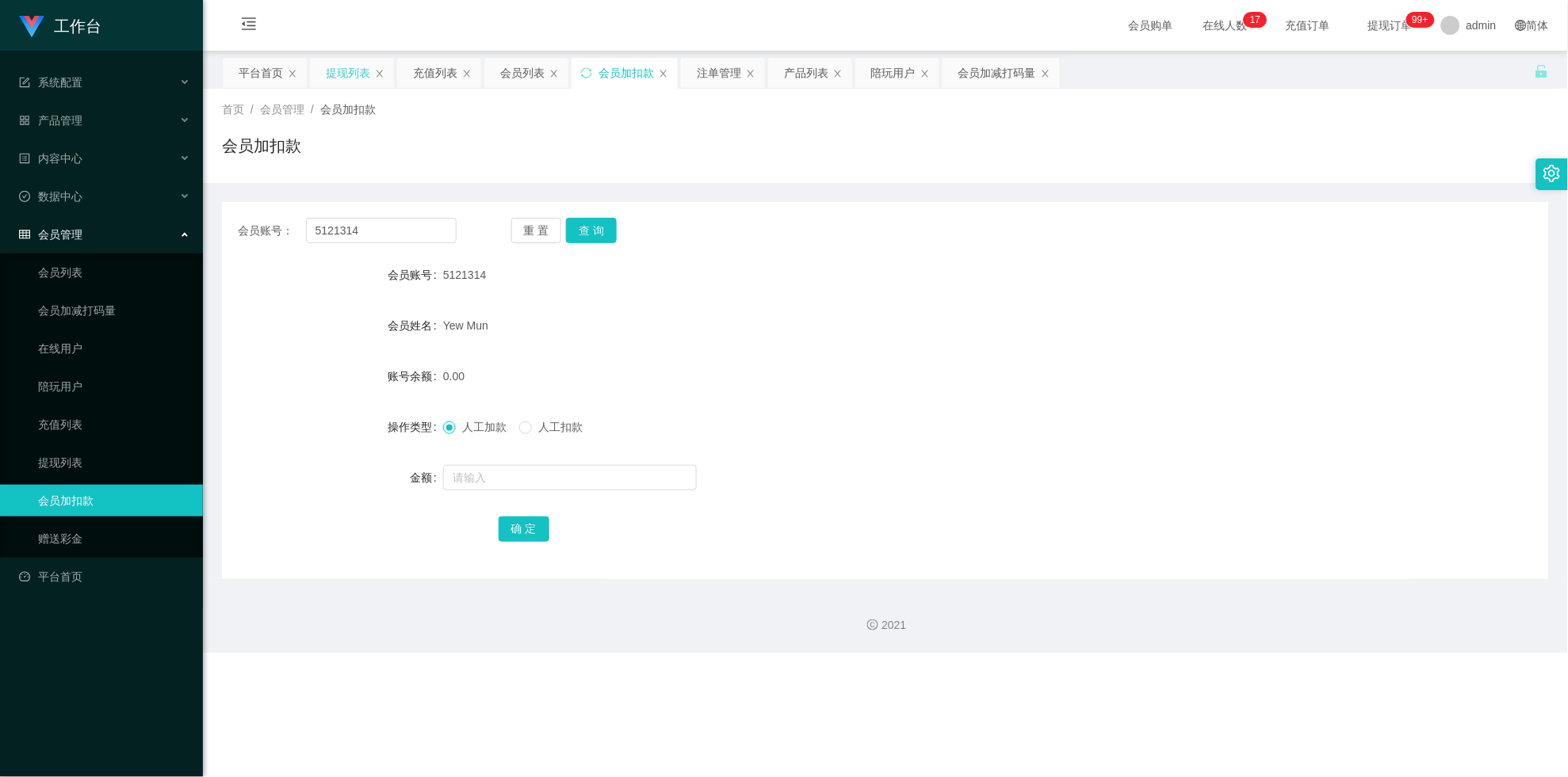
click at [341, 60] on div "提现列表" at bounding box center [348, 73] width 45 height 30
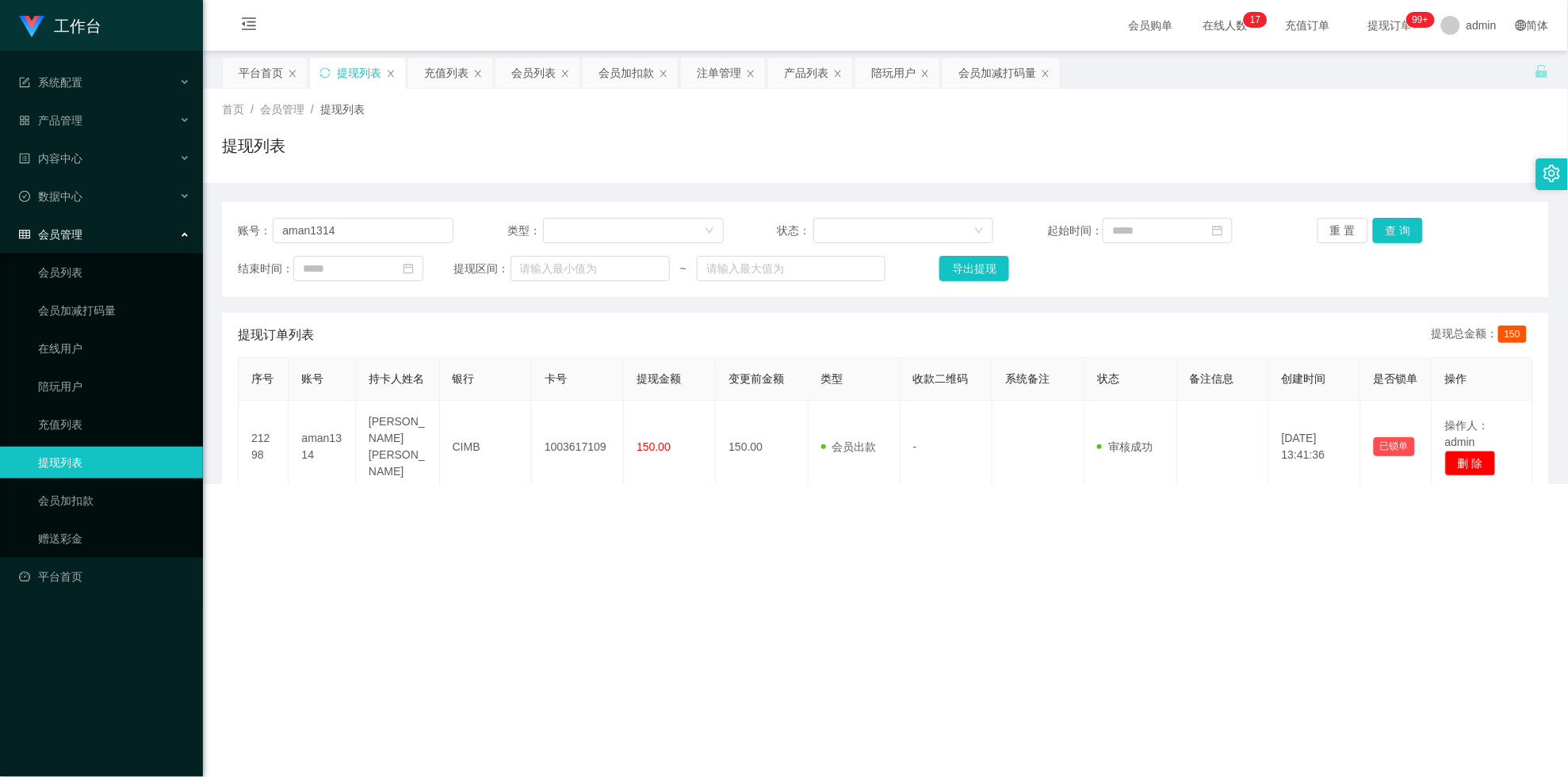
click at [378, 244] on div "账号： aman1314 类型： 状态： 起始时间： 重 置 查 询 结束时间： 提现区间： ~ 导出提现" at bounding box center [885, 250] width 1327 height 95
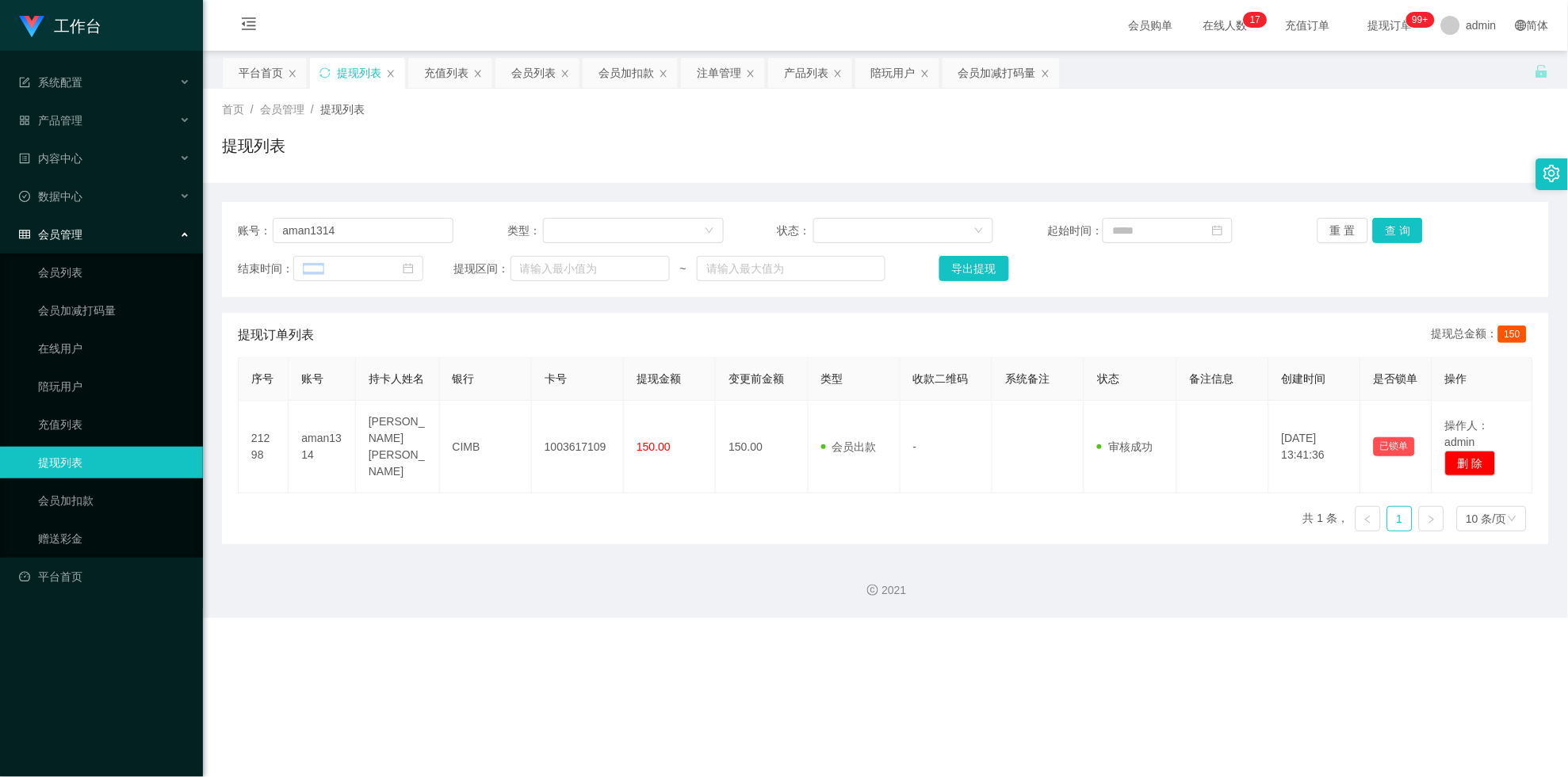
click at [378, 244] on div "账号： aman1314 类型： 状态： 起始时间： 重 置 查 询 结束时间： 提现区间： ~ 导出提现" at bounding box center [885, 250] width 1327 height 95
click at [378, 235] on input "aman1314" at bounding box center [363, 230] width 181 height 25
paste input "512"
type input "5121314"
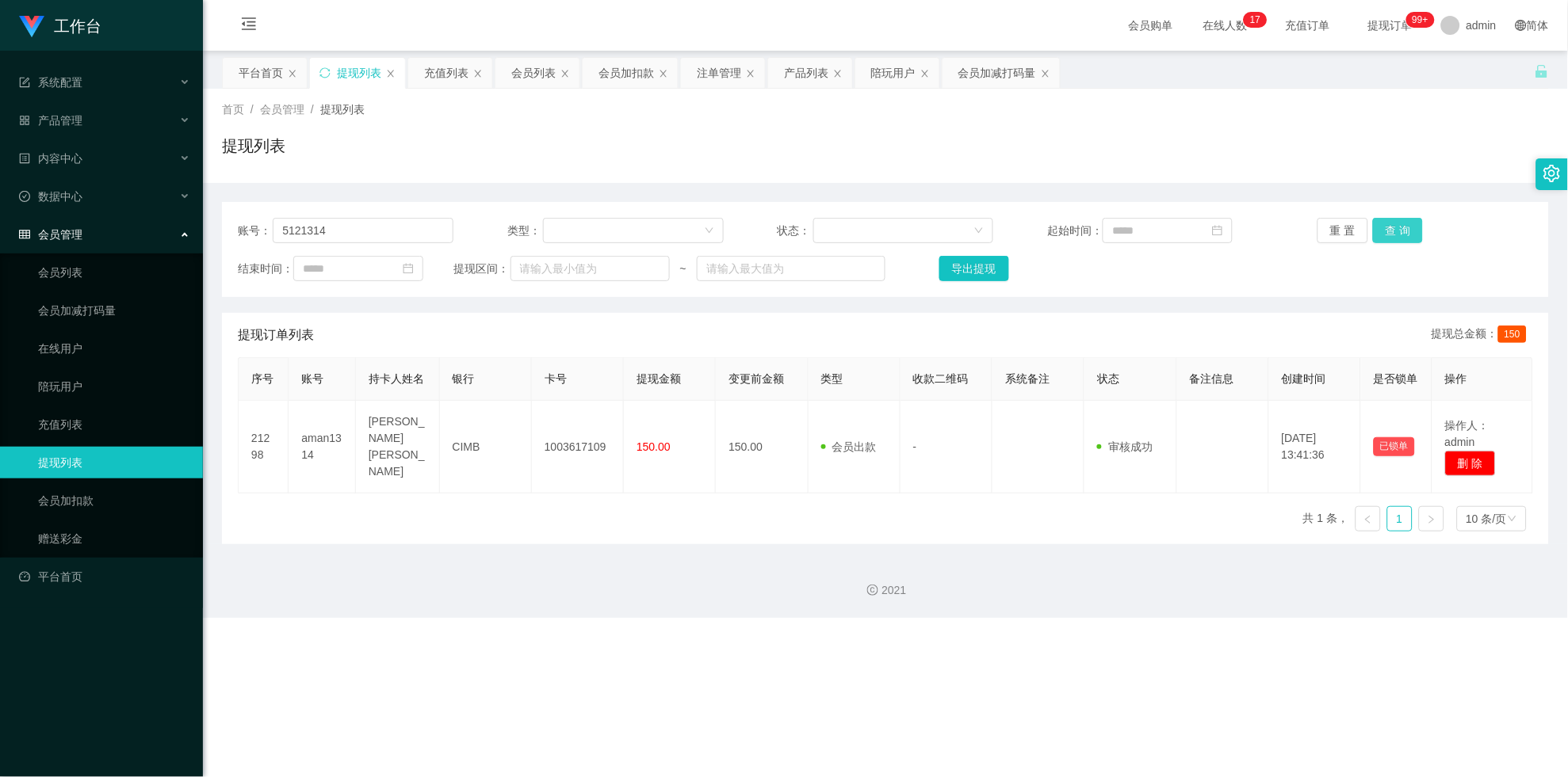
click at [685, 225] on button "查 询" at bounding box center [1398, 230] width 51 height 25
click at [685, 225] on div "重 置 查 询" at bounding box center [1425, 230] width 216 height 25
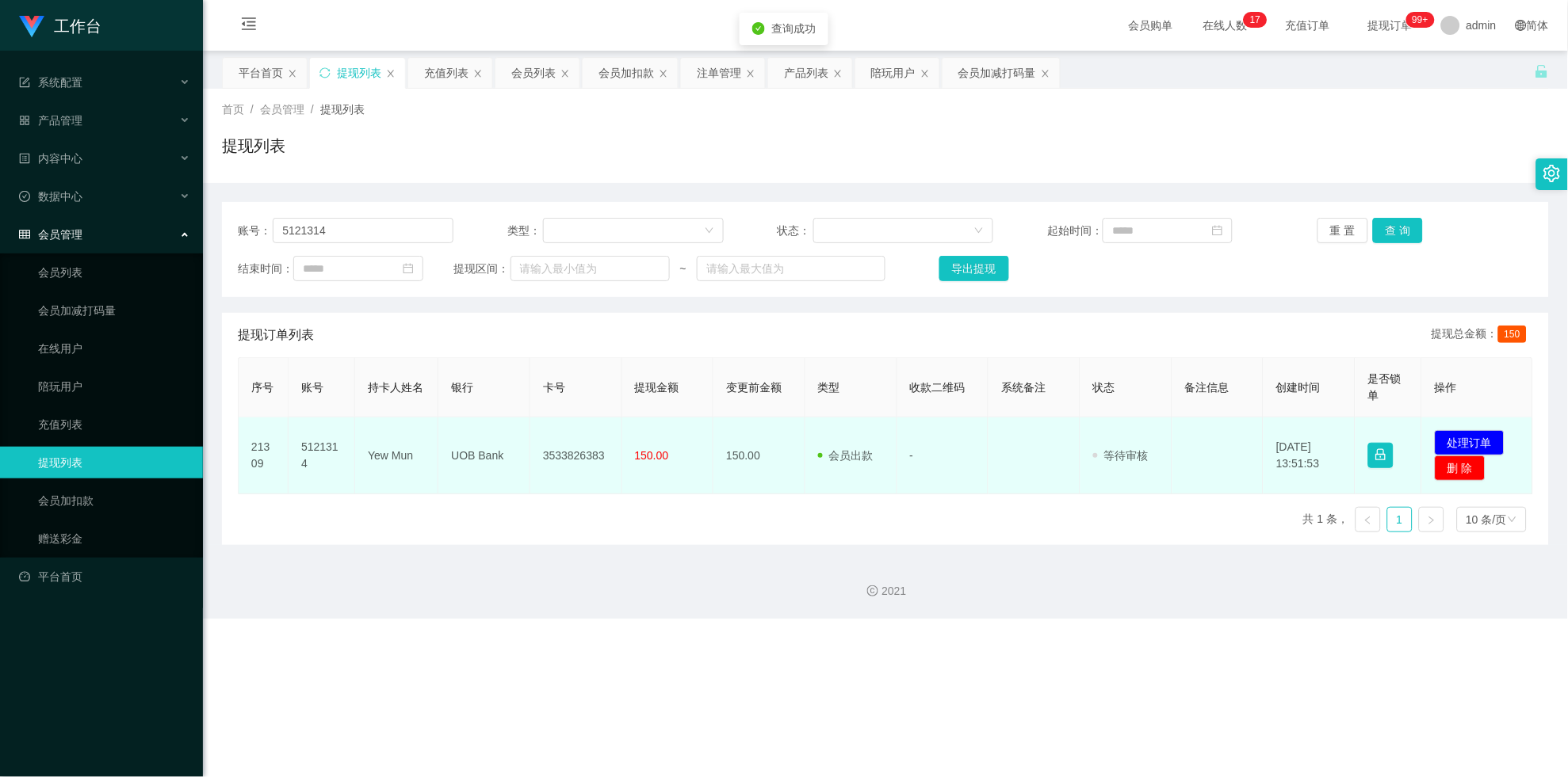
click at [564, 432] on td "3533826383" at bounding box center [576, 456] width 92 height 77
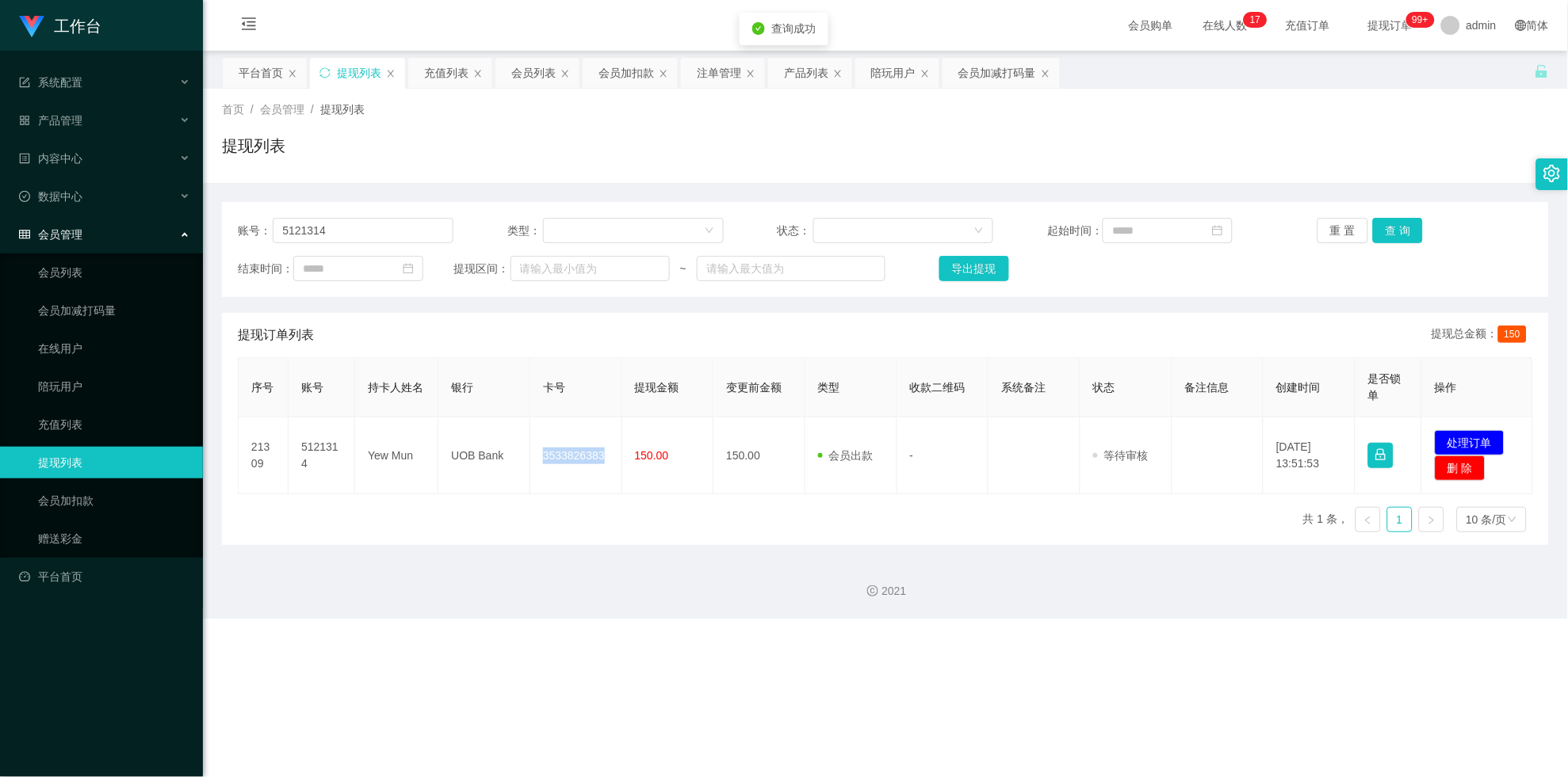
copy td "3533826383"
click at [685, 442] on button "处理订单" at bounding box center [1470, 442] width 70 height 25
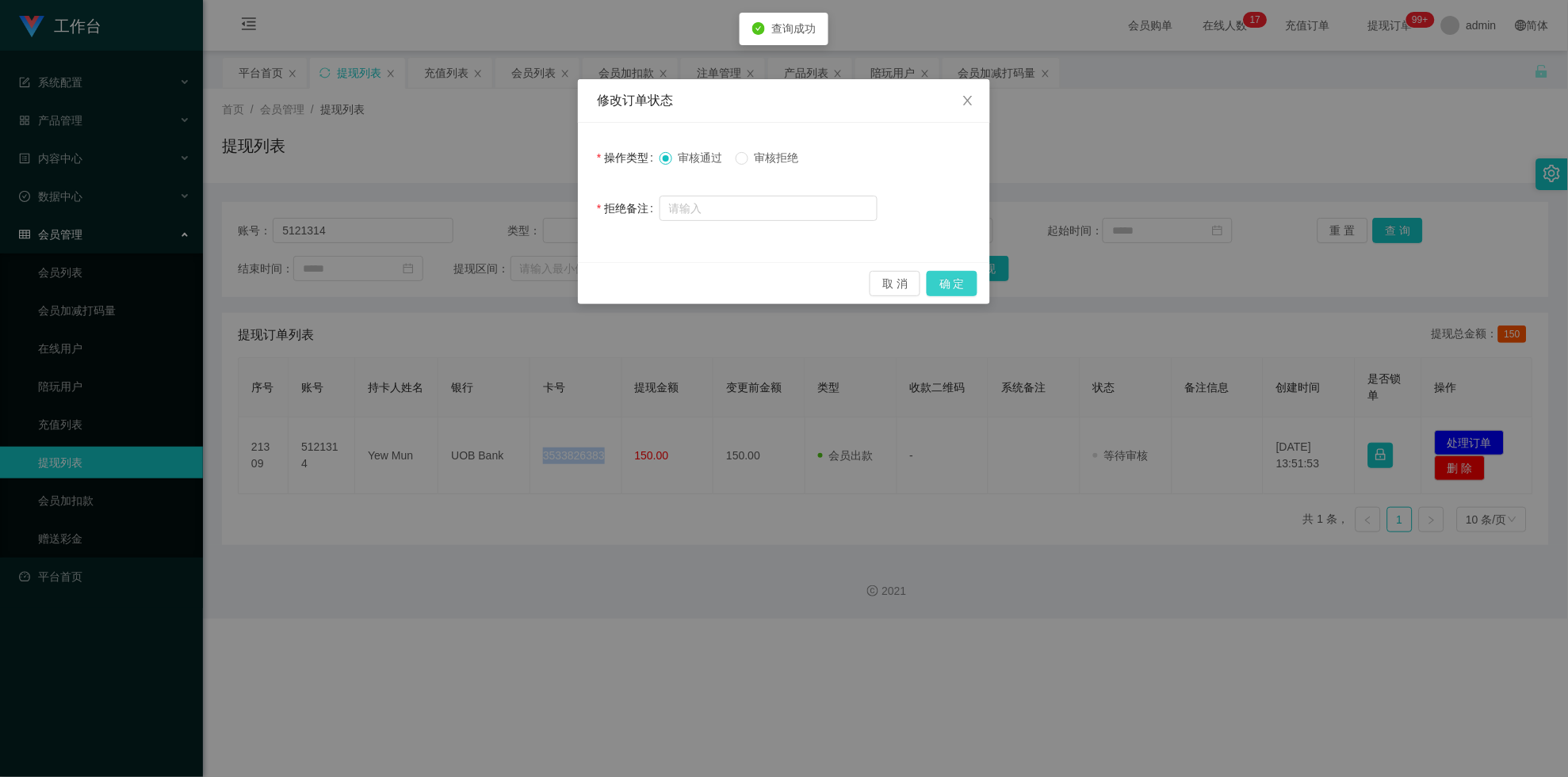
click at [685, 291] on button "确 定" at bounding box center [952, 283] width 51 height 25
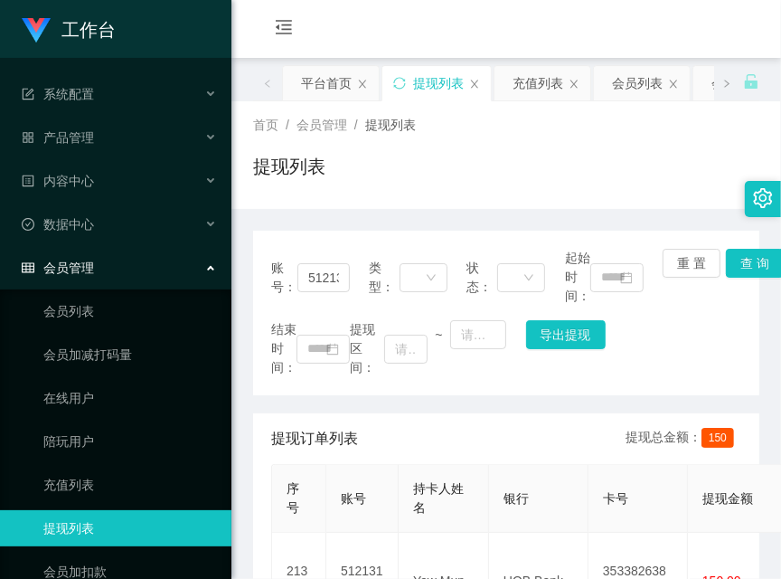
click at [477, 147] on div "首页 / 会员管理 / 提现列表 / 提现列表" at bounding box center [506, 155] width 506 height 79
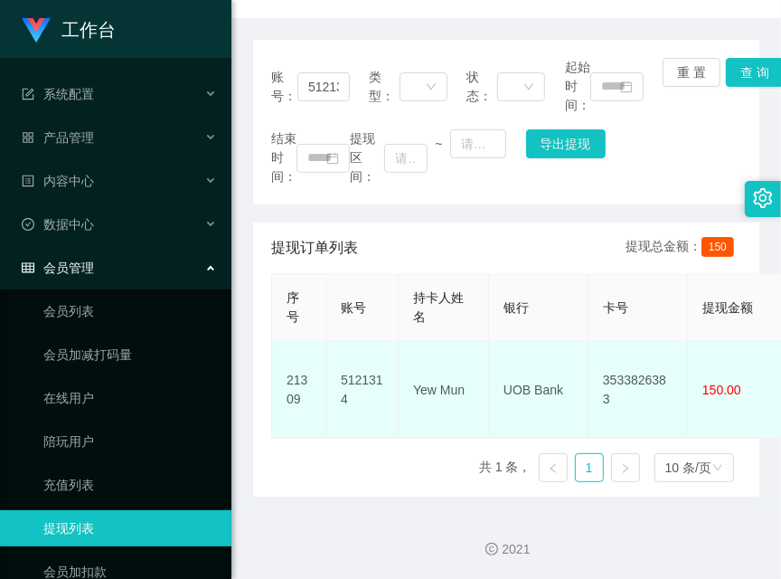
scroll to position [192, 0]
click at [525, 374] on td "UOB Bank" at bounding box center [538, 389] width 99 height 97
copy td "UOB Bank"
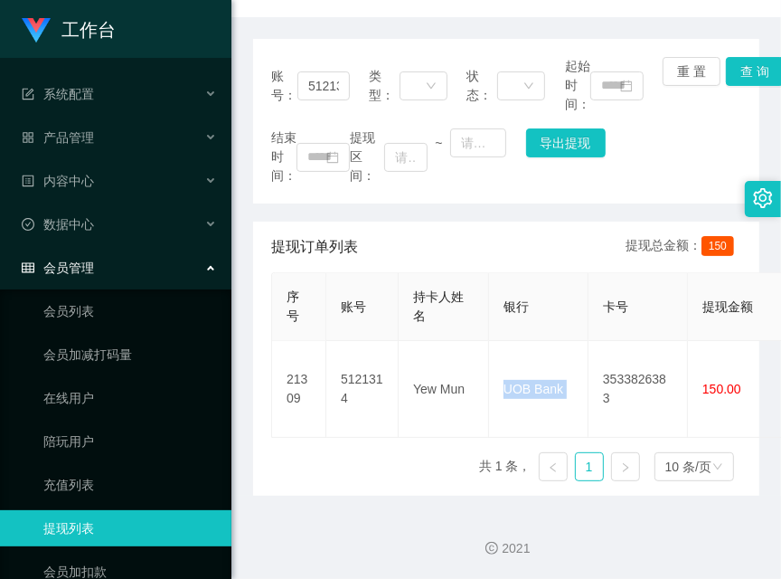
drag, startPoint x: 672, startPoint y: 113, endPoint x: 544, endPoint y: 256, distance: 191.5
click at [672, 117] on div "账号： 5121314 类型： 状态： 起始时间： 重 置 查 询 结束时间： 提现区间： ~ 导出提现" at bounding box center [506, 121] width 506 height 165
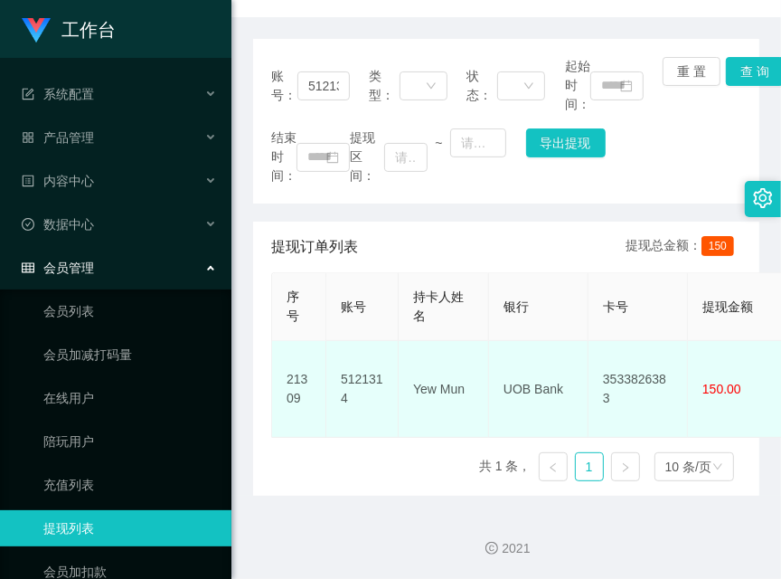
click at [432, 369] on td "Yew Mun" at bounding box center [444, 389] width 90 height 97
copy td "Yew Mun"
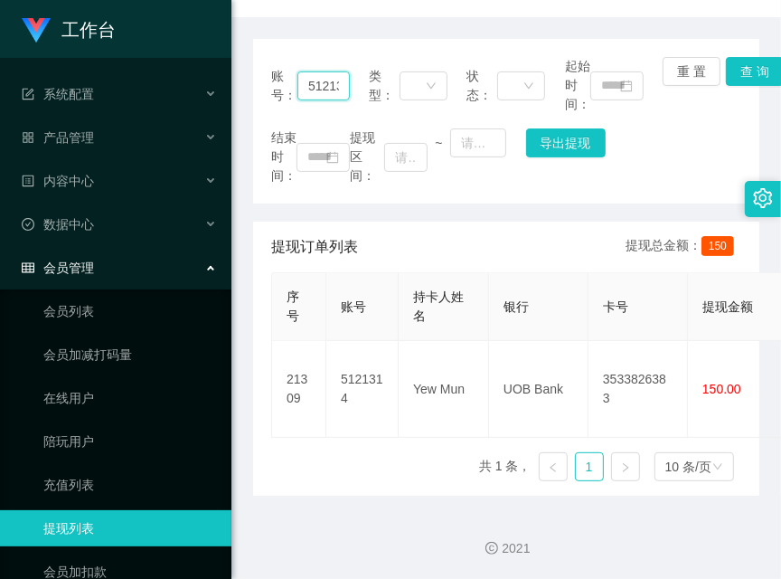
click at [308, 97] on input "5121314" at bounding box center [324, 85] width 52 height 29
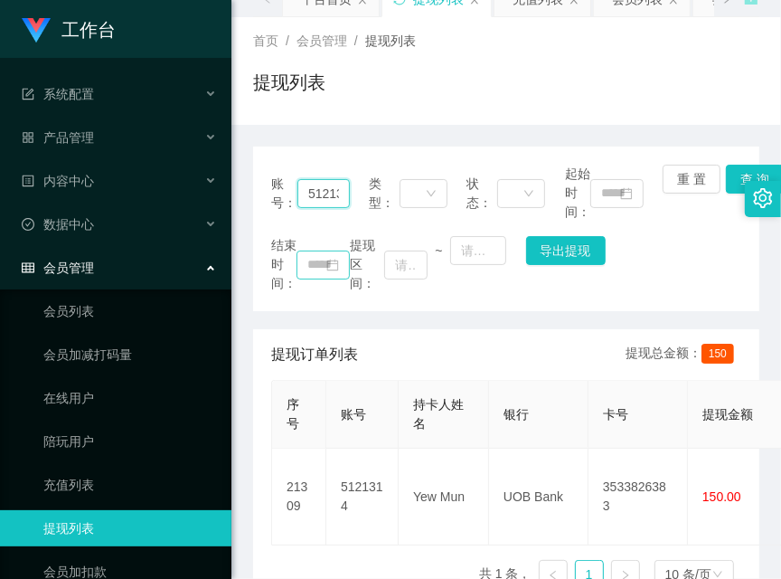
scroll to position [0, 0]
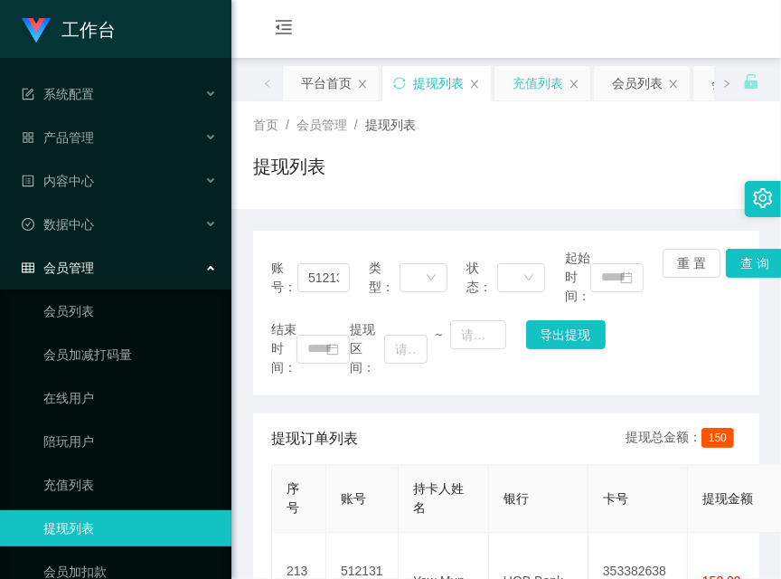
click at [549, 84] on div "充值列表" at bounding box center [538, 83] width 51 height 34
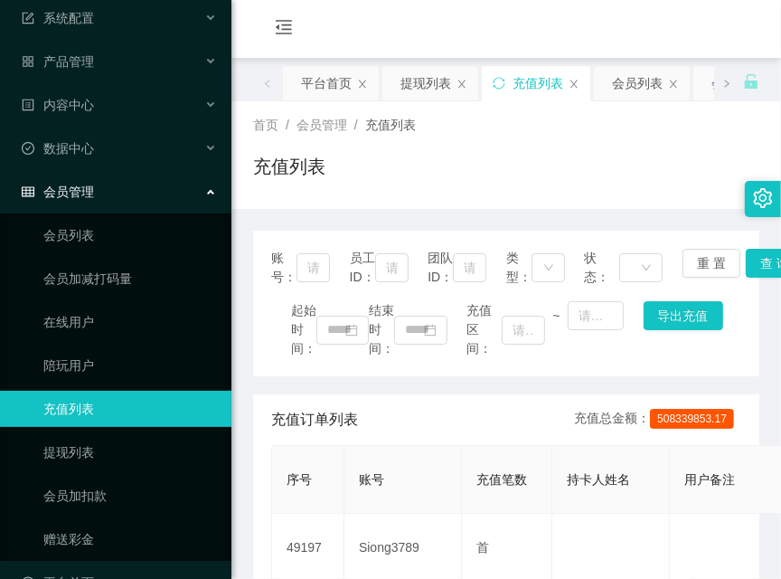
scroll to position [116, 0]
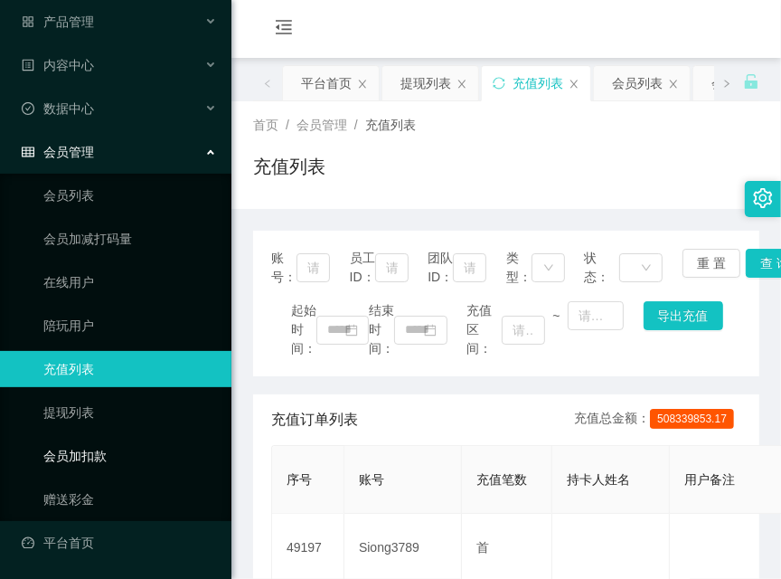
click at [125, 448] on link "会员加扣款" at bounding box center [130, 456] width 174 height 36
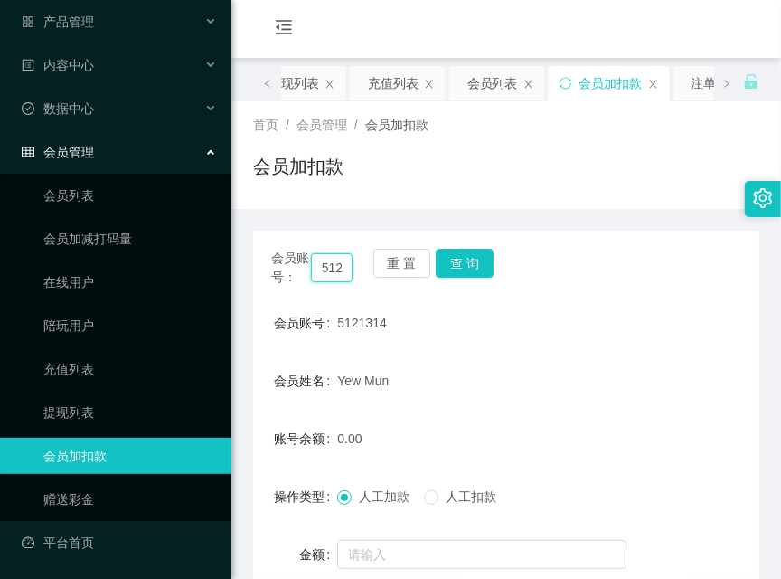
click at [320, 268] on input "5121314" at bounding box center [332, 267] width 42 height 29
click at [318, 270] on input "5121314" at bounding box center [332, 267] width 42 height 29
paste input "gary8888"
type input "gary8888"
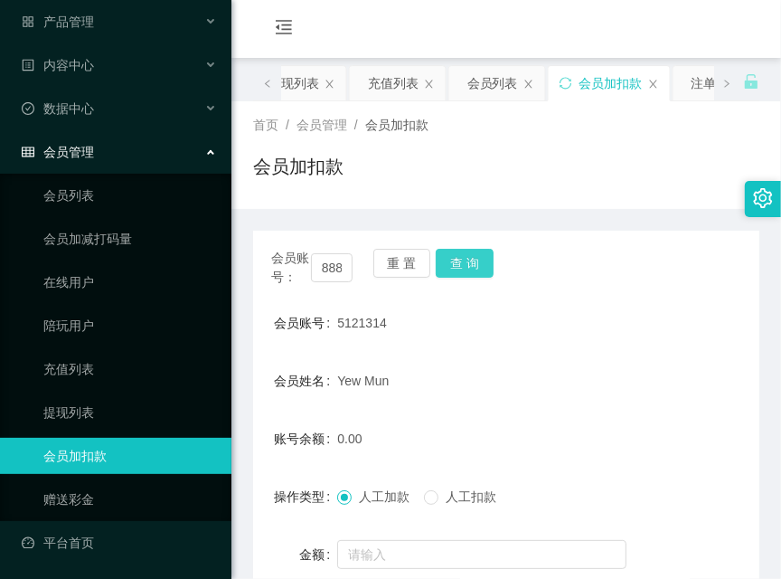
click at [459, 260] on button "查 询" at bounding box center [465, 263] width 58 height 29
click at [459, 260] on div "会员账号： gary8888 重 置 查 询" at bounding box center [506, 268] width 506 height 38
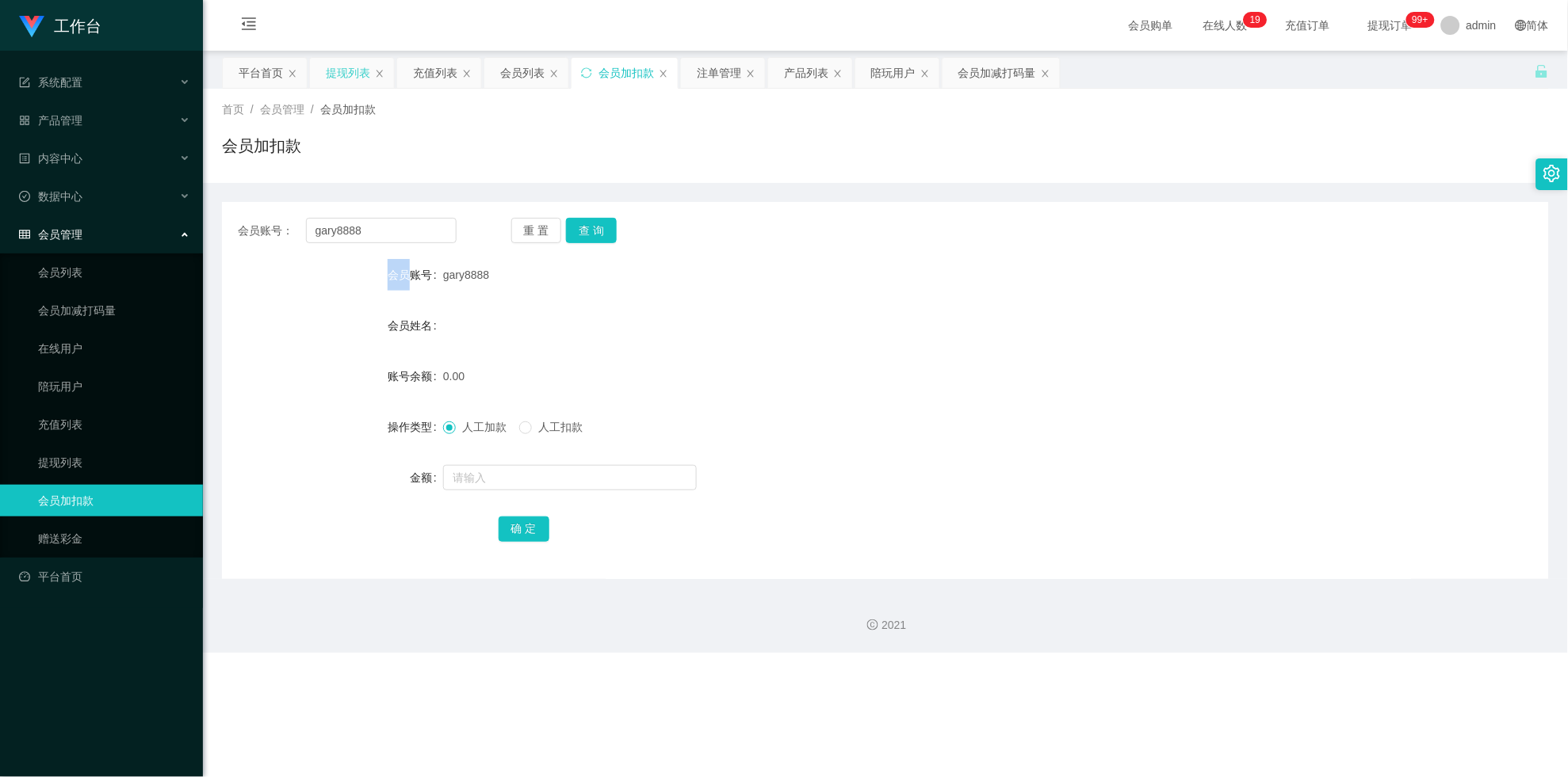
click at [342, 82] on div "提现列表" at bounding box center [348, 73] width 45 height 30
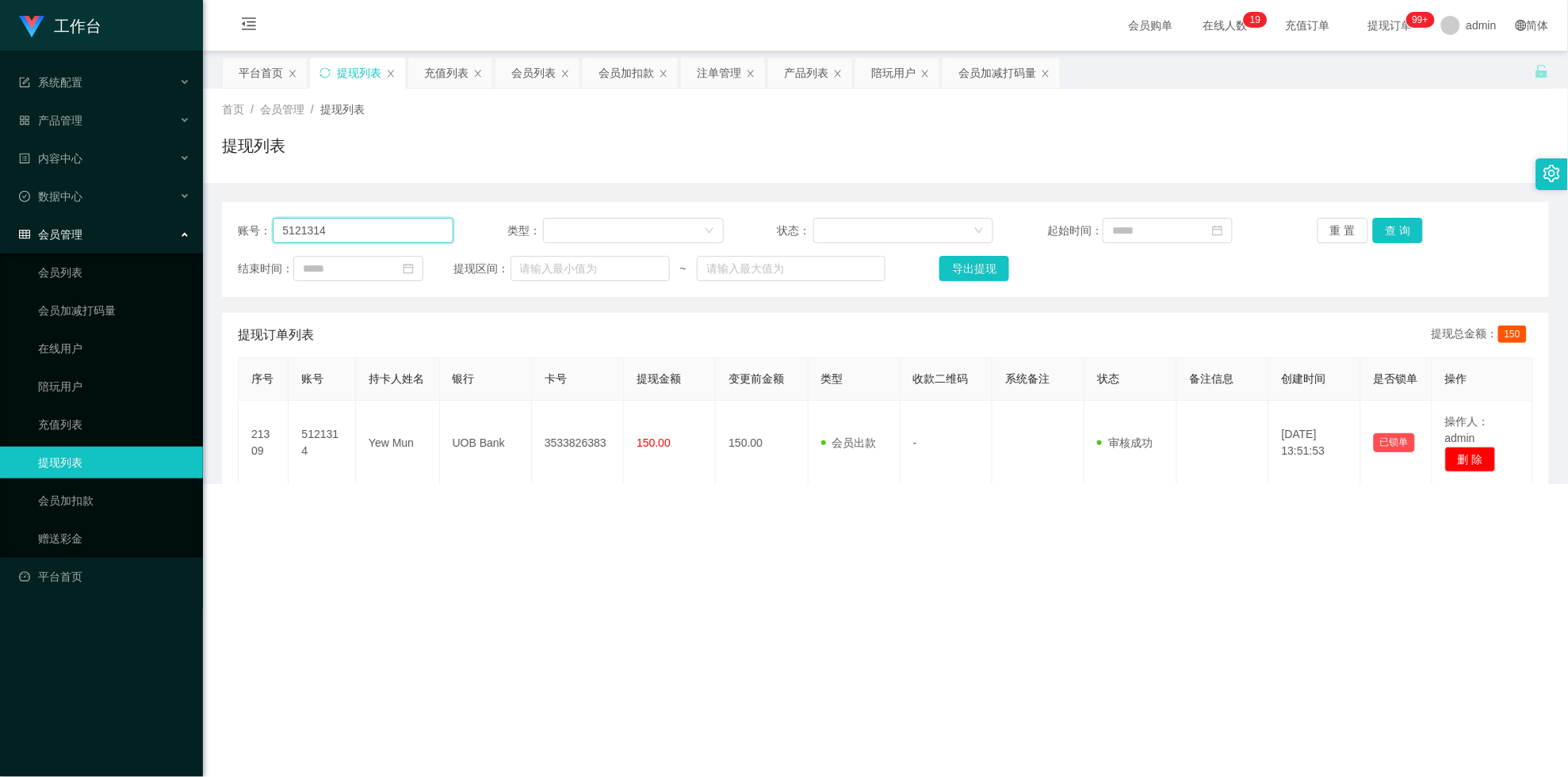
click at [372, 238] on input "5121314" at bounding box center [363, 230] width 181 height 25
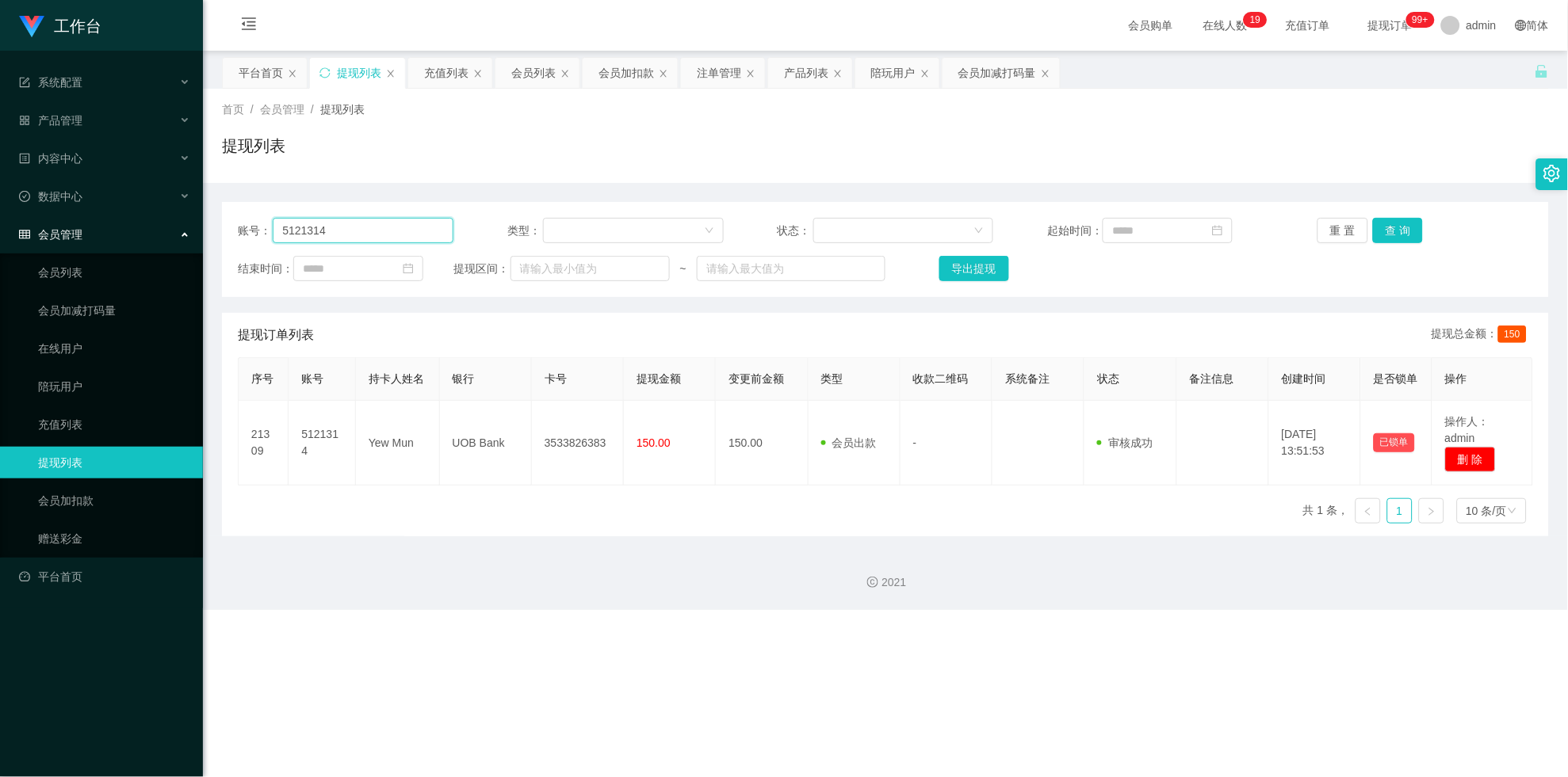
paste input "gary8888"
type input "gary8888"
click at [685, 230] on button "查 询" at bounding box center [1398, 230] width 51 height 25
click at [685, 230] on div "重 置 查 询" at bounding box center [1425, 230] width 216 height 25
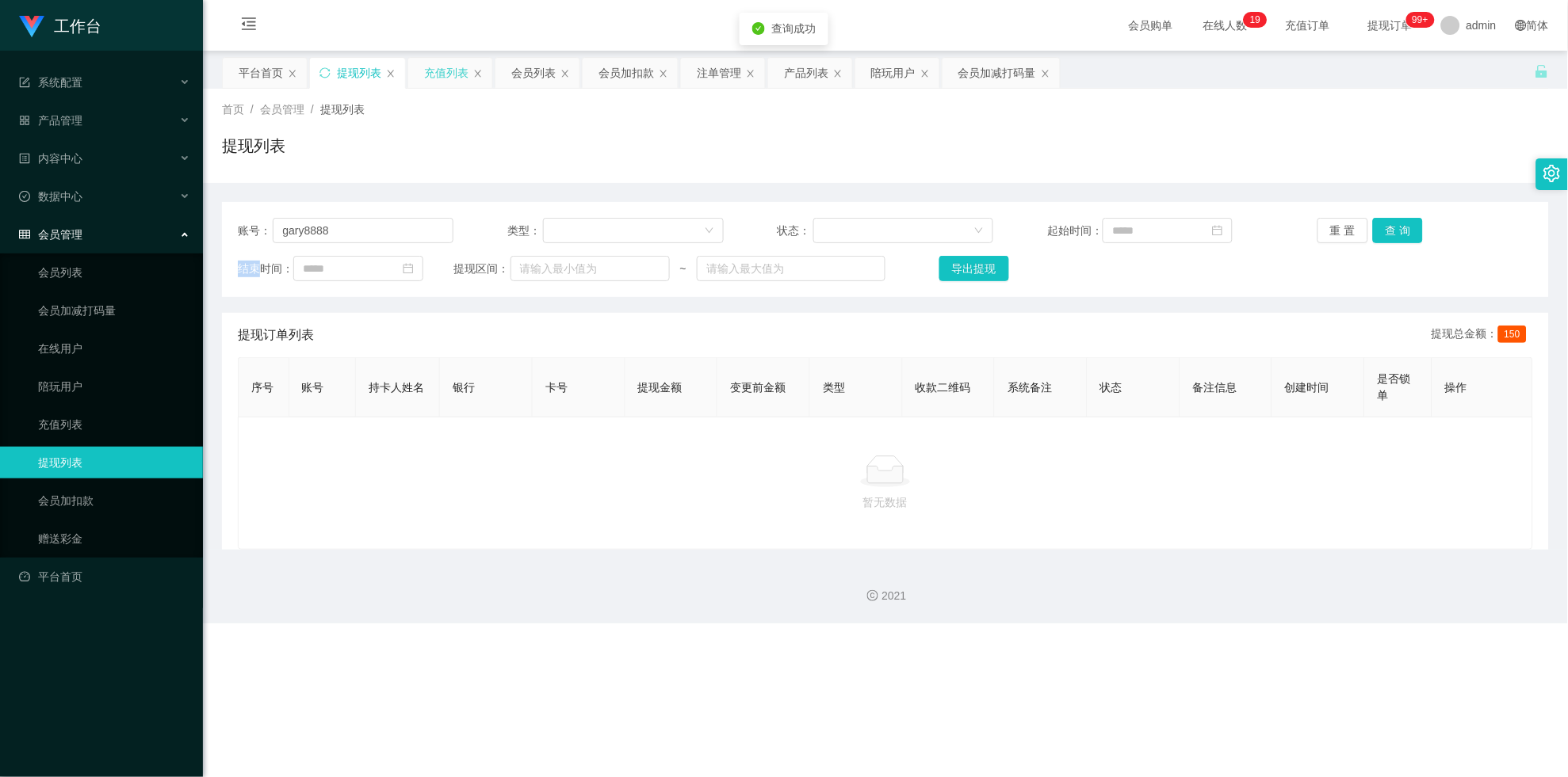
click at [429, 71] on div "充值列表" at bounding box center [446, 73] width 45 height 30
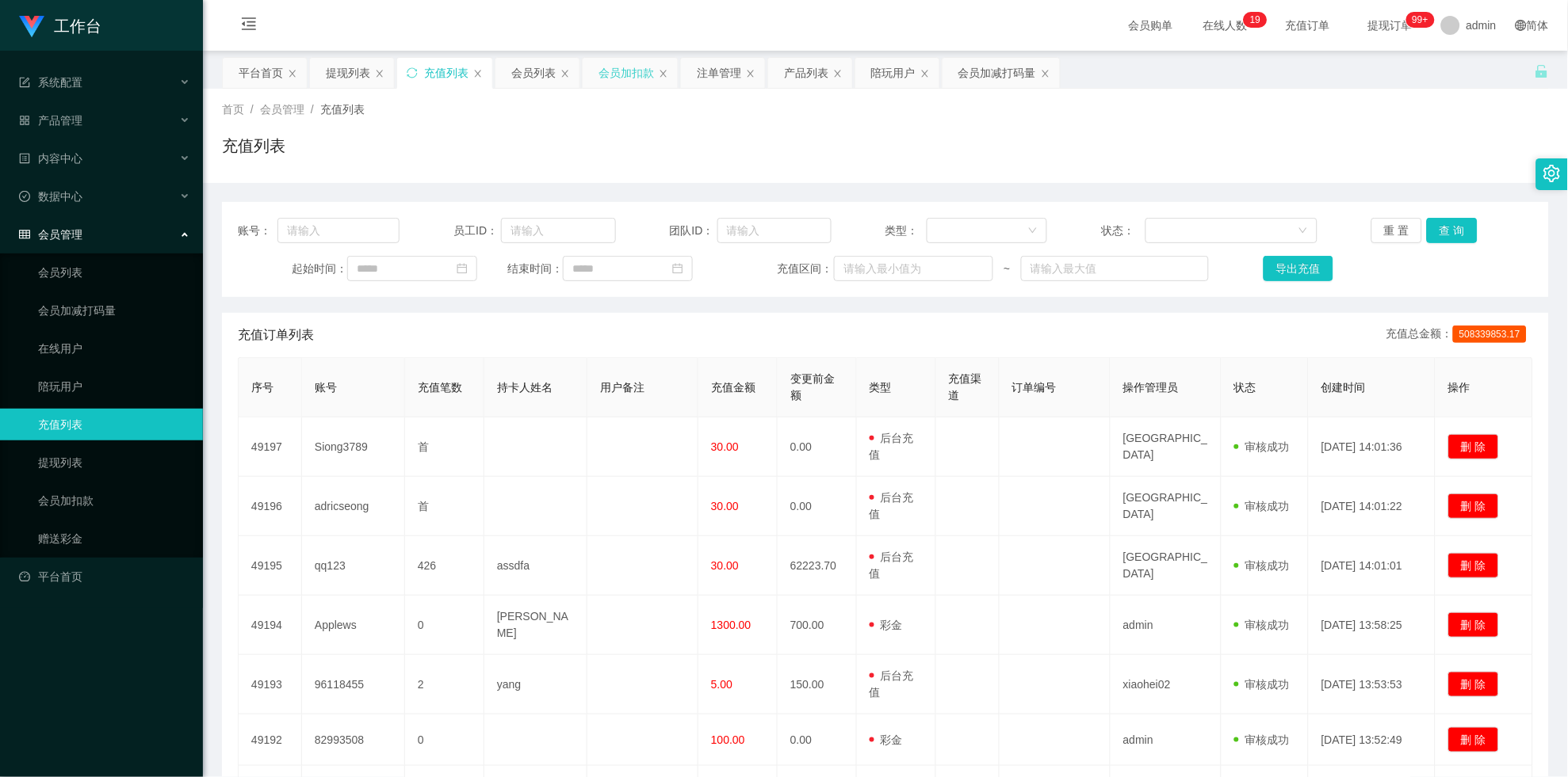
click at [635, 70] on div "会员加扣款" at bounding box center [626, 73] width 55 height 30
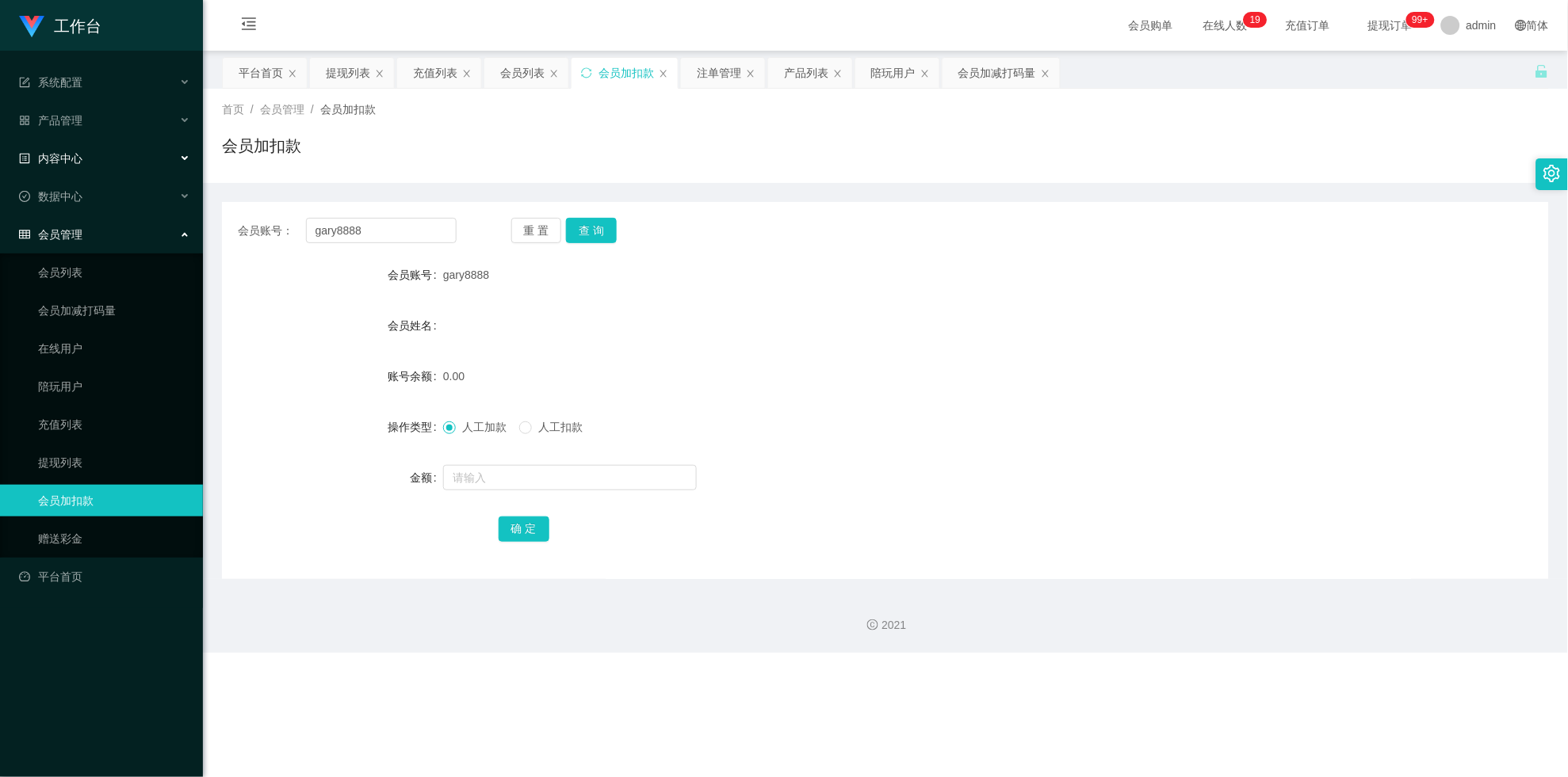
click at [103, 159] on div "内容中心" at bounding box center [102, 159] width 203 height 32
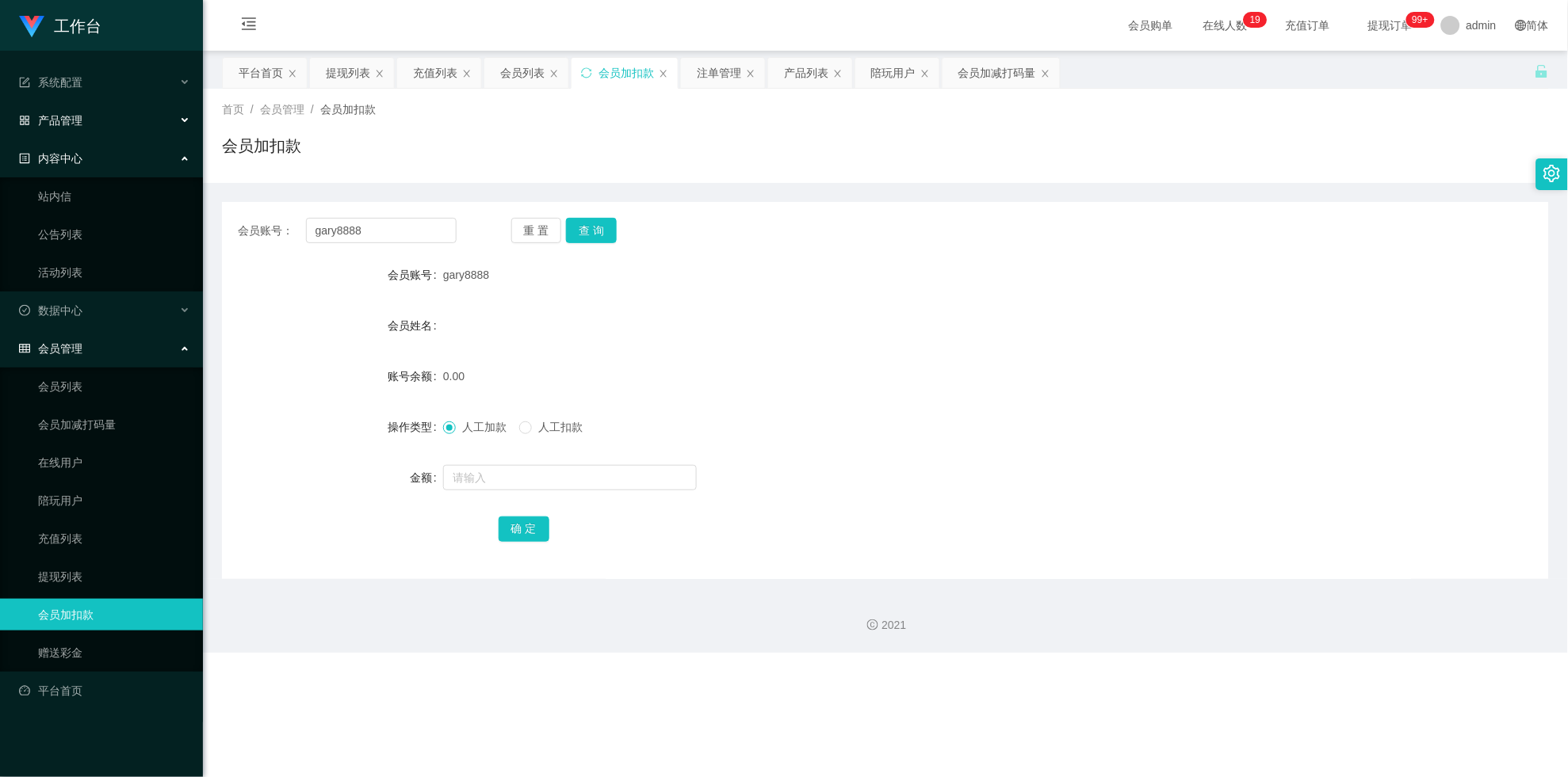
click at [144, 111] on div "产品管理" at bounding box center [102, 120] width 203 height 32
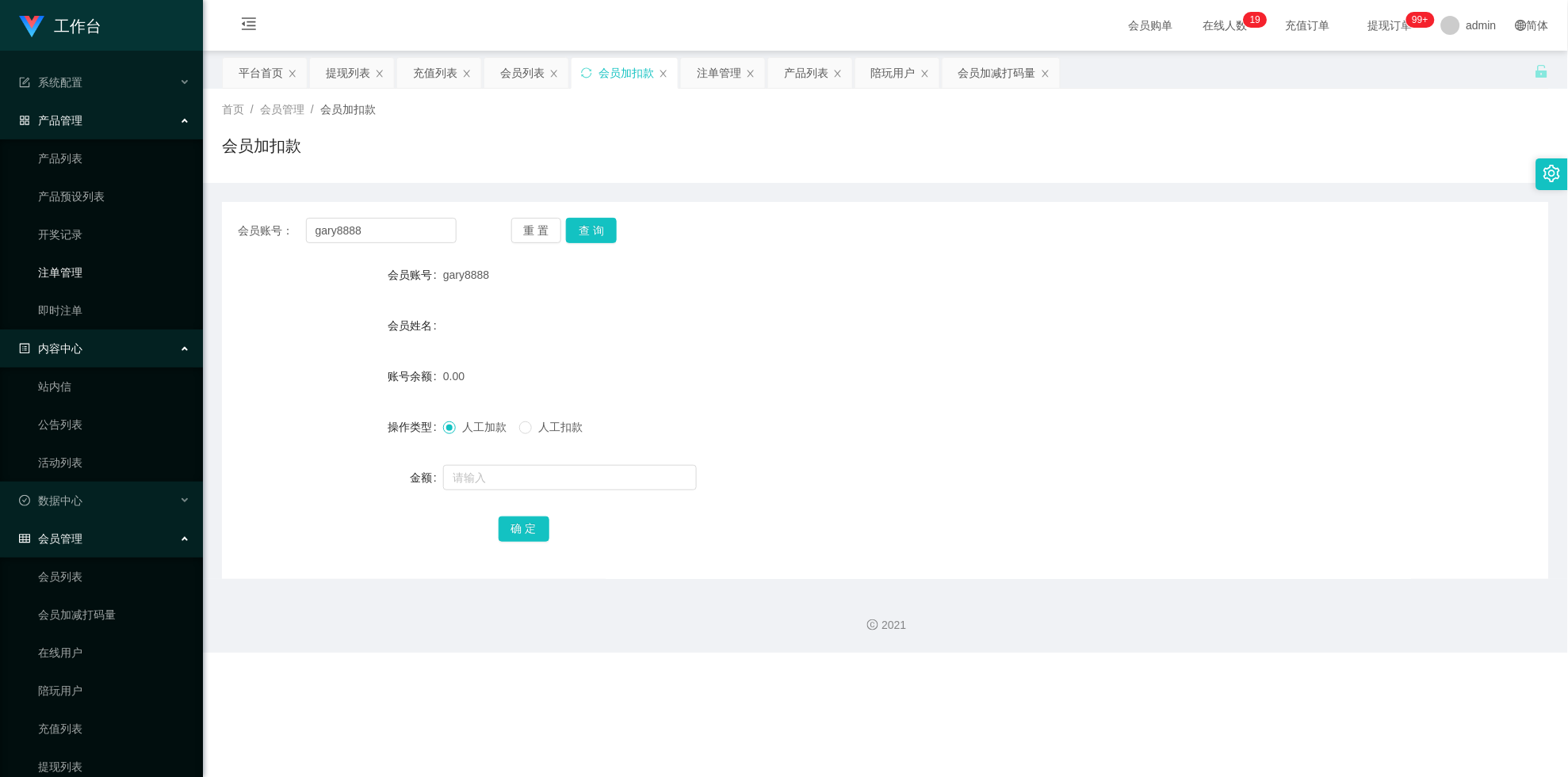
click at [93, 266] on link "注单管理" at bounding box center [114, 272] width 153 height 32
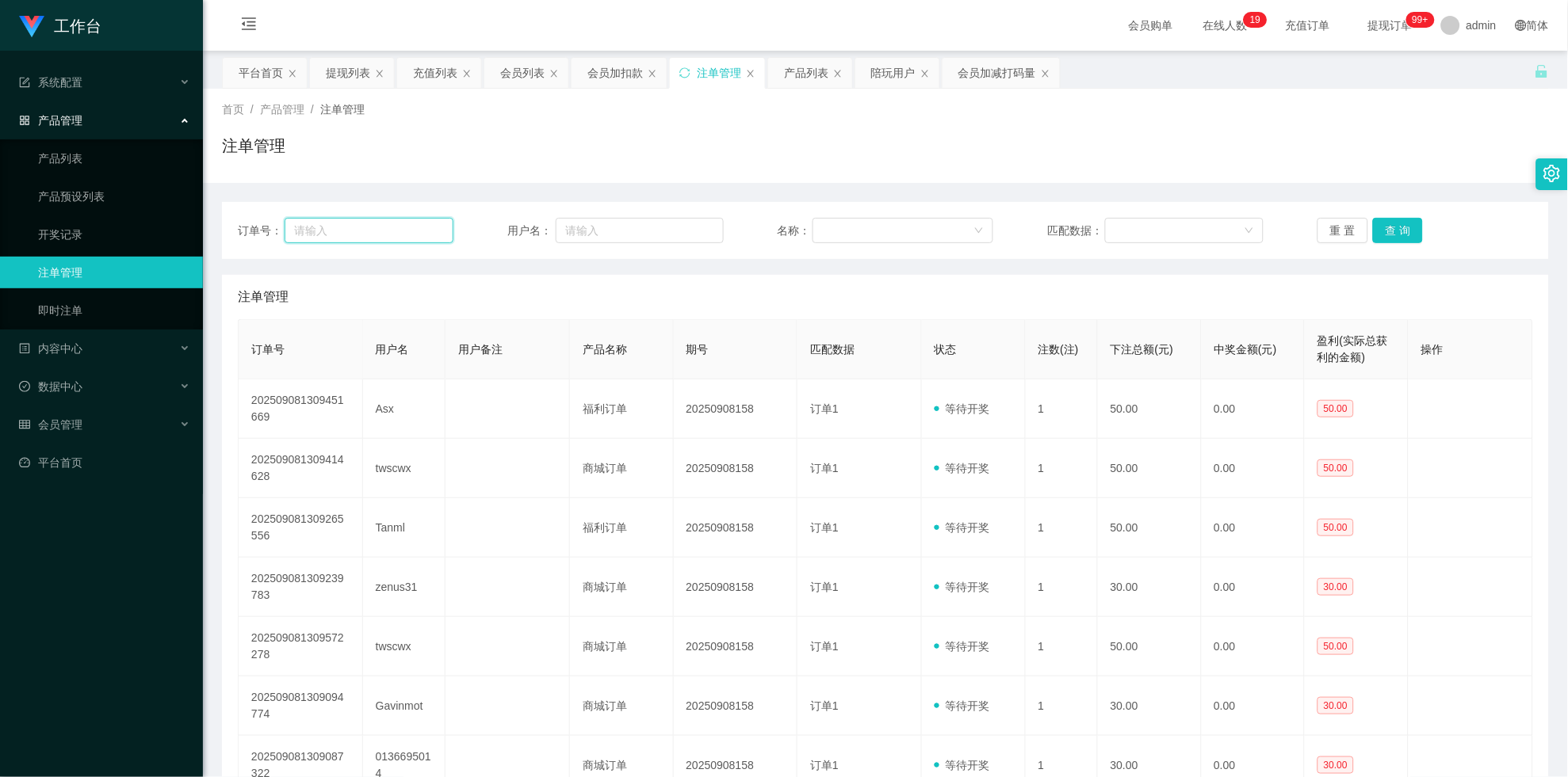
click at [420, 226] on input "text" at bounding box center [370, 230] width 170 height 25
paste input "gary8888"
type input "gary8888"
click at [685, 228] on button "查 询" at bounding box center [1398, 230] width 51 height 25
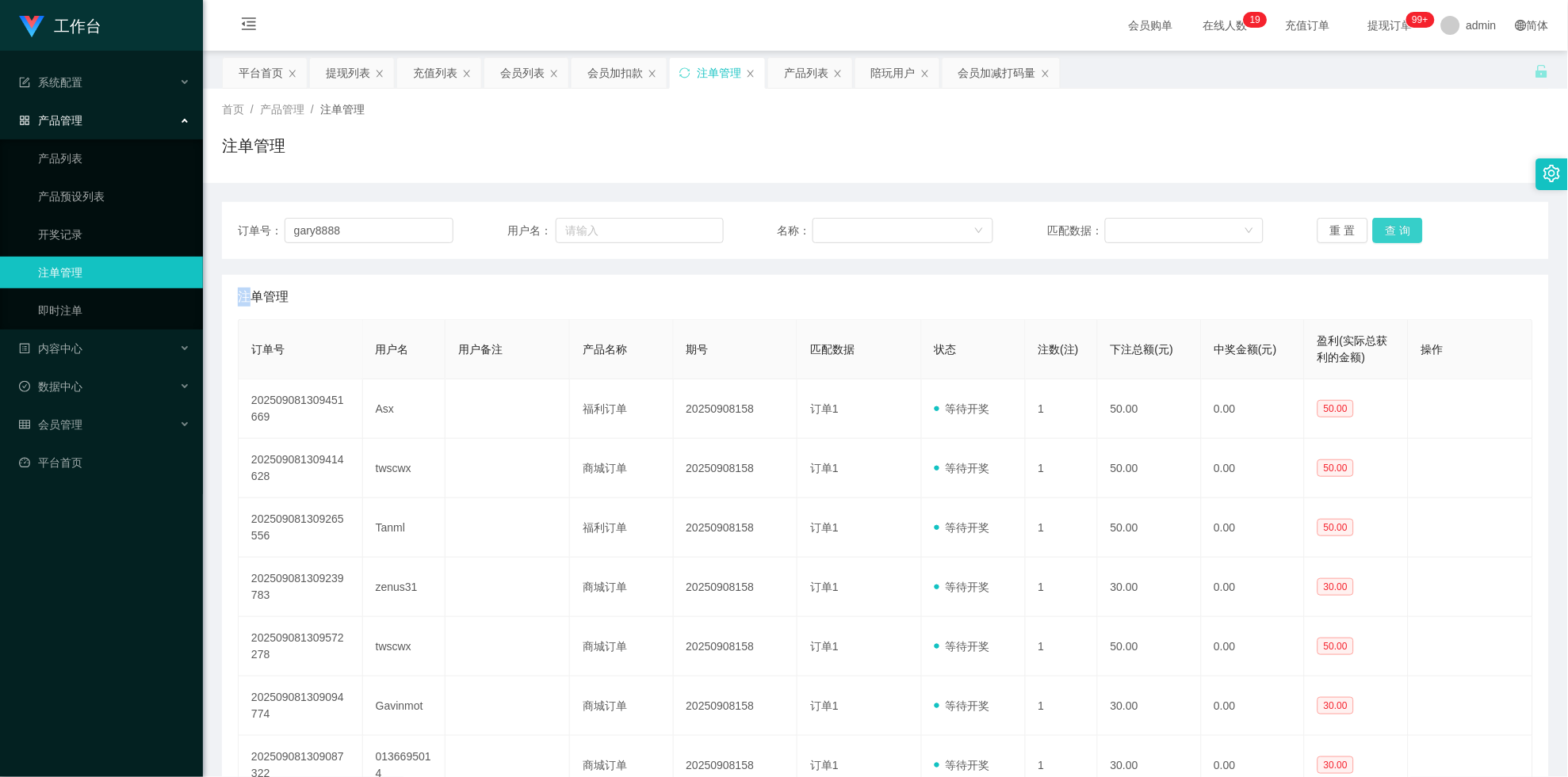
click at [685, 228] on div "重 置 查 询" at bounding box center [1425, 230] width 216 height 25
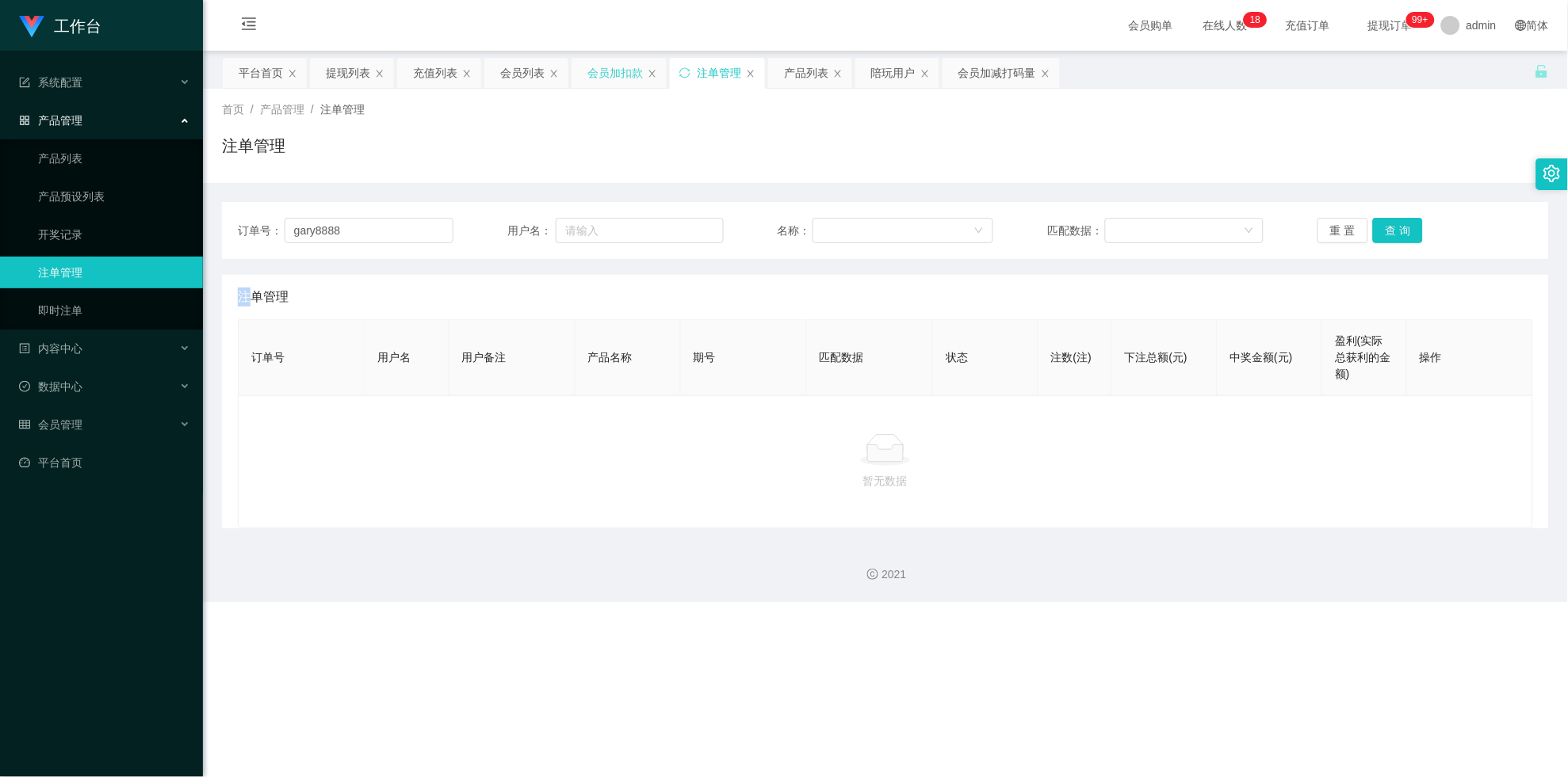
click at [609, 73] on div "会员加扣款" at bounding box center [614, 73] width 55 height 30
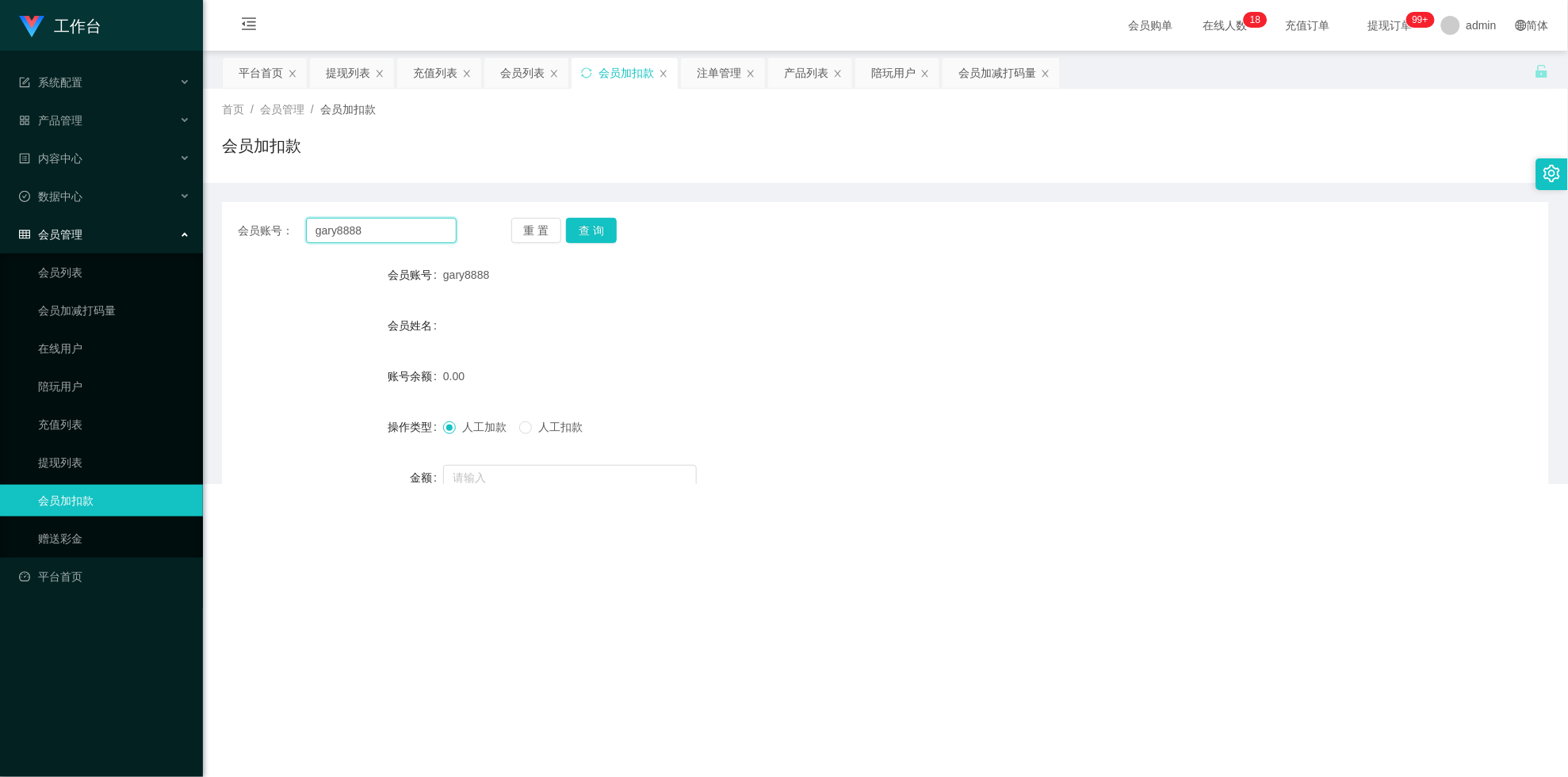
click at [407, 226] on input "gary8888" at bounding box center [381, 230] width 151 height 25
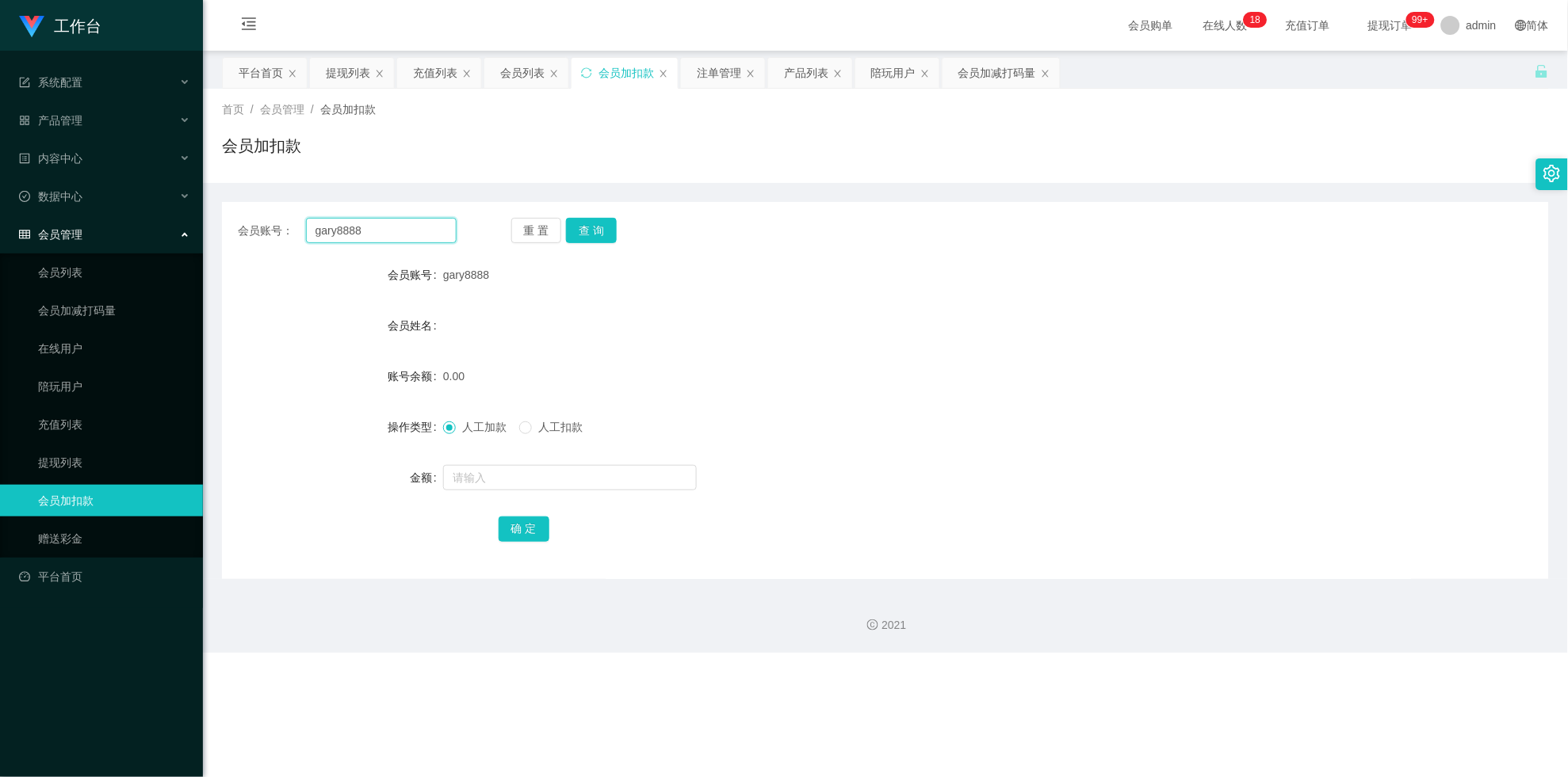
click at [407, 226] on input "gary8888" at bounding box center [381, 230] width 151 height 25
click at [599, 236] on button "查 询" at bounding box center [592, 230] width 51 height 25
click at [599, 236] on div "重 置 查 询" at bounding box center [621, 230] width 219 height 25
click at [509, 470] on input "text" at bounding box center [570, 477] width 253 height 25
type input "100"
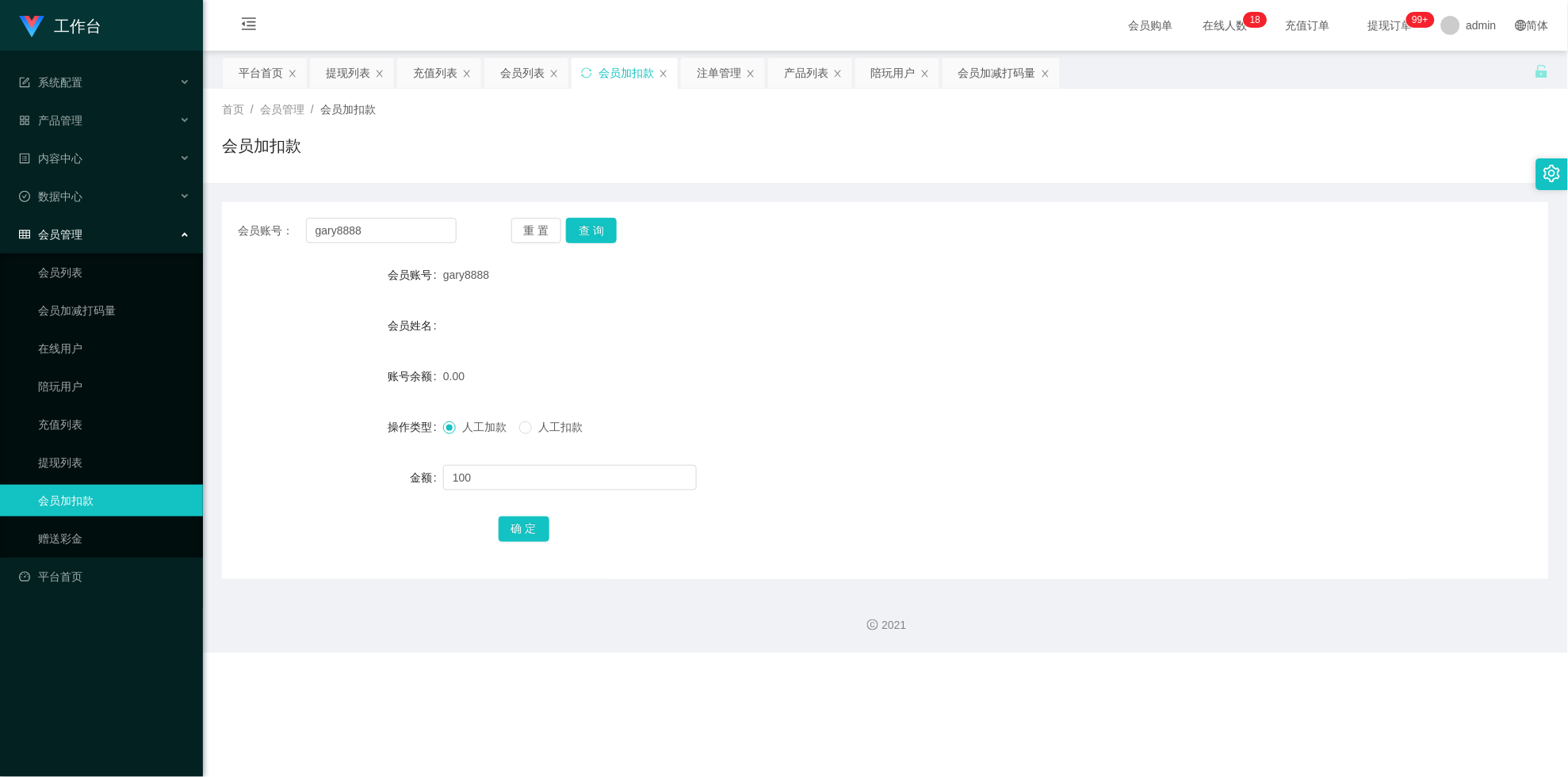
click at [535, 506] on div "会员账号： gary8888 重 置 查 询 会员账号 gary8888 会员姓名 账号余额 0.00 操作类型 人工加款 人工扣款 金额 100 确 定" at bounding box center [885, 391] width 1327 height 378
click at [537, 506] on button "确 定" at bounding box center [524, 529] width 51 height 25
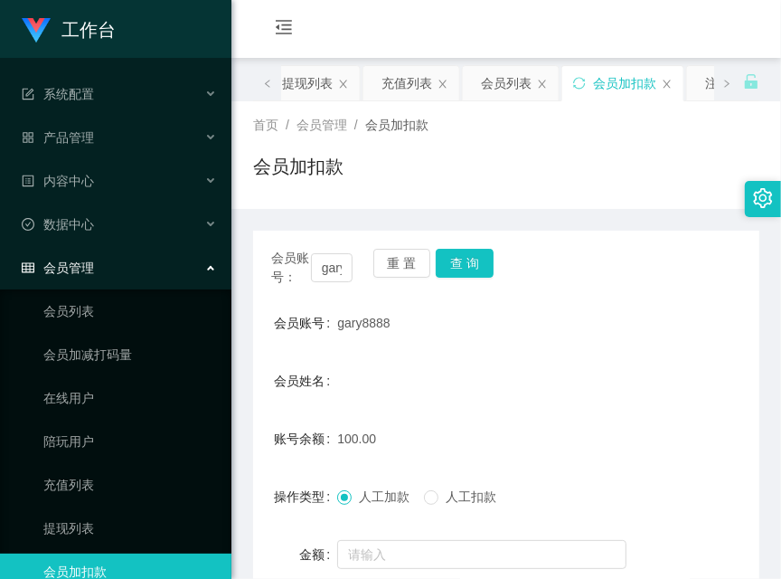
drag, startPoint x: 555, startPoint y: 158, endPoint x: 592, endPoint y: 260, distance: 108.7
click at [555, 158] on div "会员加扣款" at bounding box center [506, 174] width 506 height 42
click at [456, 260] on button "查 询" at bounding box center [465, 263] width 58 height 29
drag, startPoint x: 456, startPoint y: 260, endPoint x: 470, endPoint y: 258, distance: 14.6
click at [457, 260] on div "会员账号： gary8888 重 置 查 询" at bounding box center [506, 268] width 506 height 38
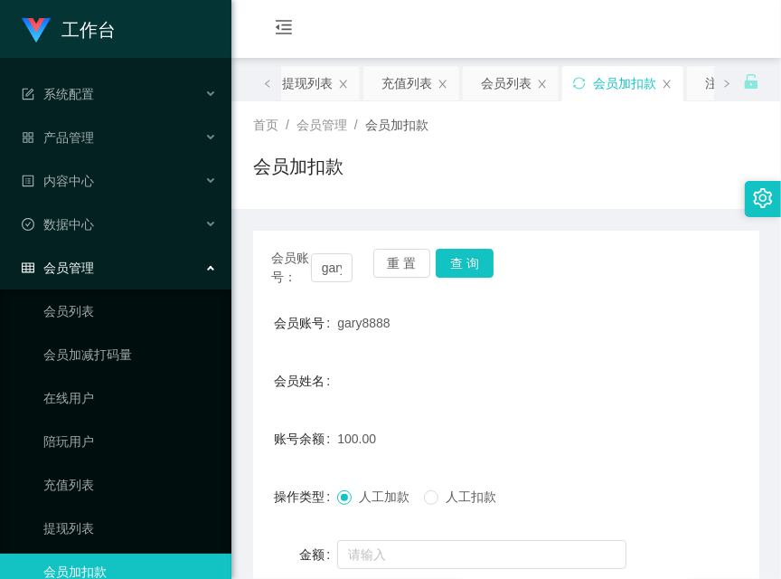
drag, startPoint x: 458, startPoint y: 136, endPoint x: 363, endPoint y: 209, distance: 119.9
click at [453, 142] on div "首页 / 会员管理 / 会员加扣款 / 会员加扣款" at bounding box center [506, 155] width 506 height 79
click at [332, 254] on input "gary8888" at bounding box center [332, 267] width 42 height 29
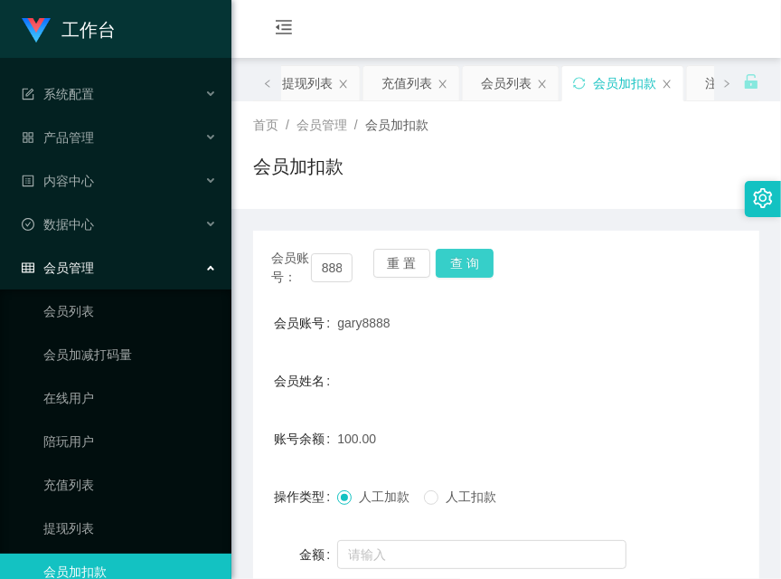
click at [471, 263] on button "查 询" at bounding box center [465, 263] width 58 height 29
click at [472, 263] on div "会员账号： gary8888 重 置 查 询" at bounding box center [506, 268] width 506 height 38
click at [474, 264] on button "查 询" at bounding box center [465, 263] width 58 height 29
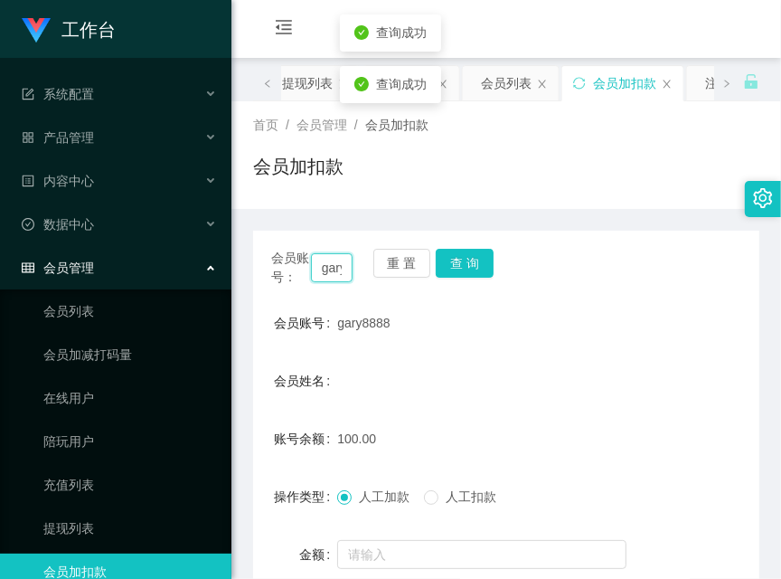
click at [336, 260] on input "gary8888" at bounding box center [332, 267] width 42 height 29
paste input "KennethGao"
type input "KennethGao"
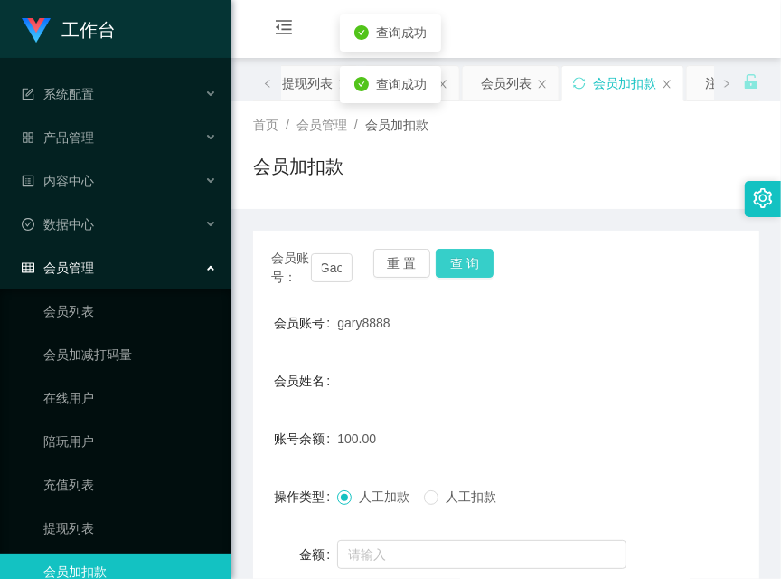
click at [466, 251] on button "查 询" at bounding box center [465, 263] width 58 height 29
click at [466, 251] on div "会员账号： KennethGao 重 置 查 询" at bounding box center [506, 268] width 506 height 38
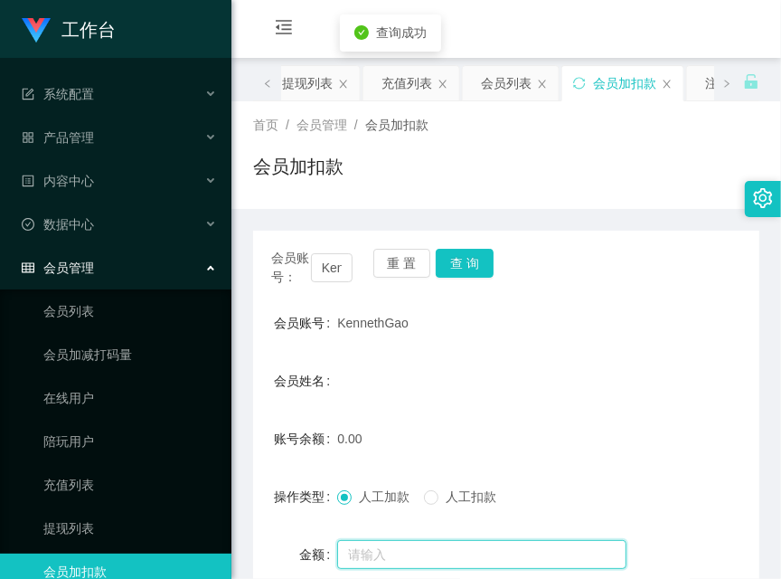
click at [413, 551] on input "text" at bounding box center [481, 554] width 289 height 29
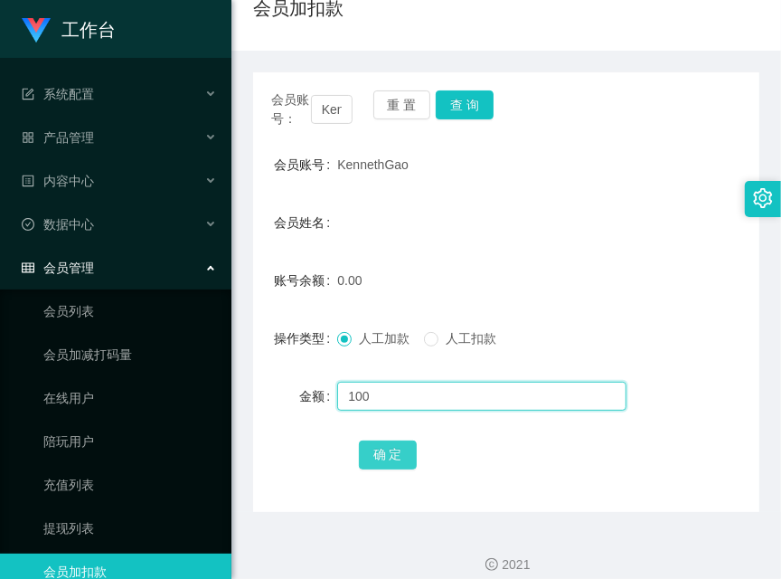
type input "100"
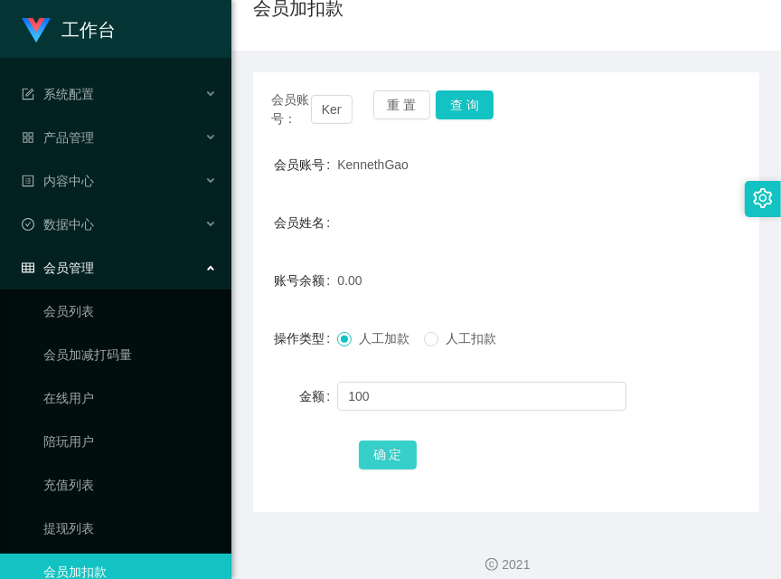
click at [382, 448] on button "确 定" at bounding box center [388, 454] width 58 height 29
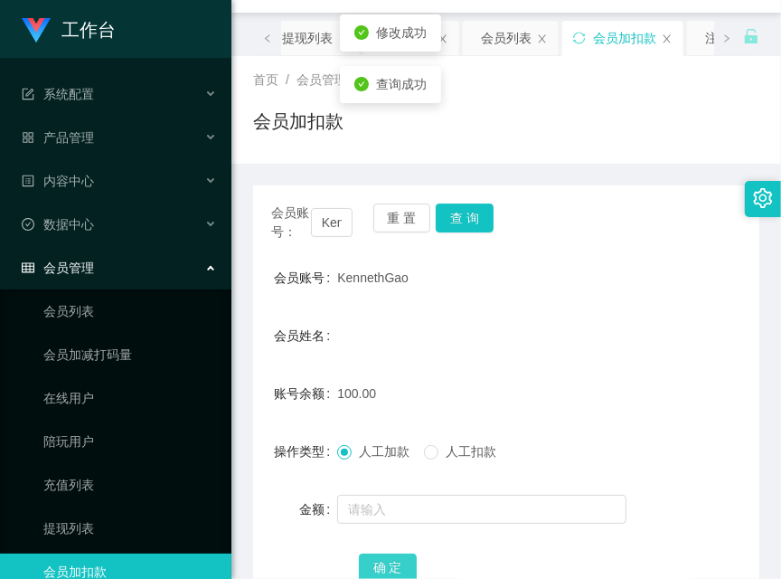
scroll to position [0, 0]
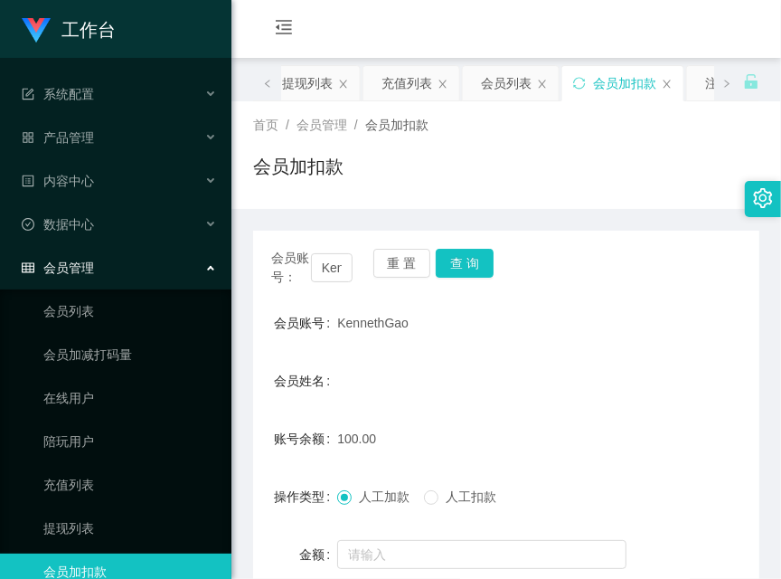
click at [535, 171] on div "会员加扣款" at bounding box center [506, 174] width 506 height 42
click at [479, 254] on button "查 询" at bounding box center [465, 263] width 58 height 29
click at [479, 254] on div "会员账号： KennethGao 重 置 查 询" at bounding box center [506, 268] width 506 height 38
click at [479, 256] on button "查 询" at bounding box center [465, 263] width 58 height 29
drag, startPoint x: 541, startPoint y: 132, endPoint x: 478, endPoint y: 210, distance: 99.7
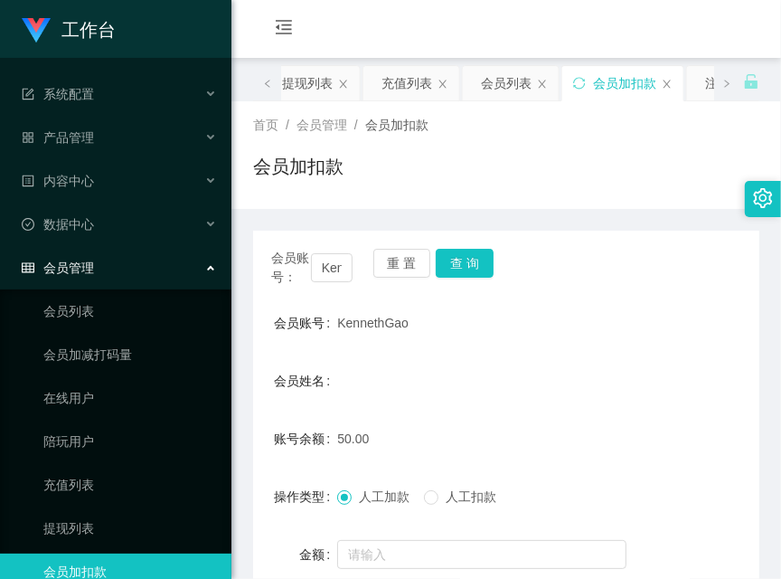
click at [541, 132] on div "首页 / 会员管理 / 会员加扣款 /" at bounding box center [506, 125] width 506 height 19
click at [465, 260] on button "查 询" at bounding box center [465, 263] width 58 height 29
click at [465, 260] on div "会员账号： KennethGao 重 置 查 询" at bounding box center [506, 268] width 506 height 38
click at [465, 260] on button "查 询" at bounding box center [465, 263] width 58 height 29
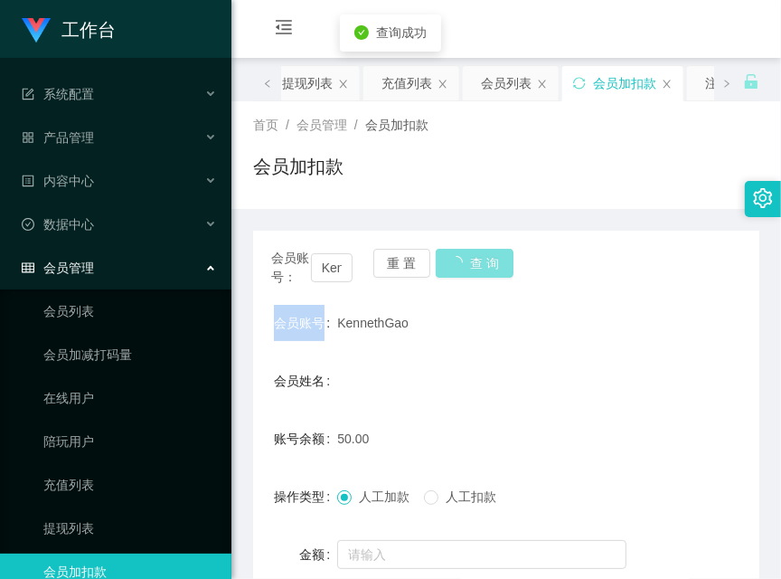
click at [465, 260] on div "会员账号： KennethGao 重 置 查 询" at bounding box center [506, 268] width 506 height 38
click at [466, 260] on button "查 询" at bounding box center [465, 263] width 58 height 29
click at [466, 260] on div "会员账号： KennethGao 重 置 查 询" at bounding box center [506, 268] width 506 height 38
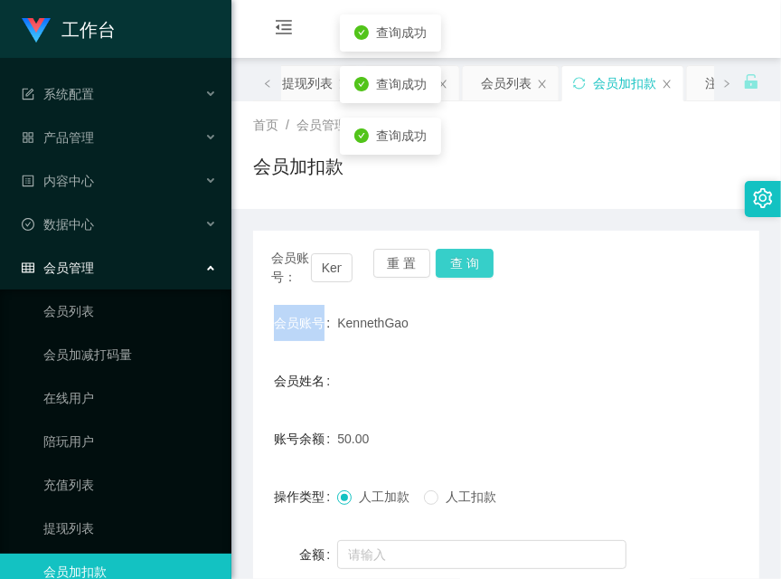
click at [466, 260] on button "查 询" at bounding box center [465, 263] width 58 height 29
click at [466, 260] on div "会员账号： KennethGao 重 置 查 询" at bounding box center [506, 268] width 506 height 38
click at [466, 260] on button "查 询" at bounding box center [465, 263] width 58 height 29
click at [466, 260] on div "会员账号： KennethGao 重 置 查 询" at bounding box center [506, 268] width 506 height 38
click at [430, 334] on div "KennethGao" at bounding box center [485, 323] width 296 height 36
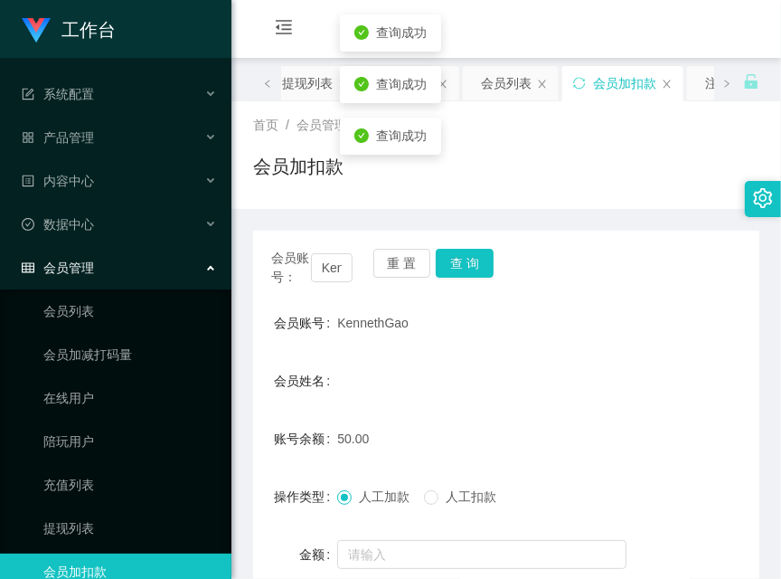
click at [473, 244] on div "会员账号： KennethGao 重 置 查 询 会员账号 KennethGao 会员姓名 账号余额 50.00 操作类型 人工加款 人工扣款 金额 确 定" at bounding box center [506, 451] width 506 height 440
click at [471, 259] on button "查 询" at bounding box center [465, 263] width 58 height 29
click at [471, 259] on div "会员账号： KennethGao 重 置 查 询" at bounding box center [506, 268] width 506 height 38
click at [482, 251] on button "查 询" at bounding box center [465, 263] width 58 height 29
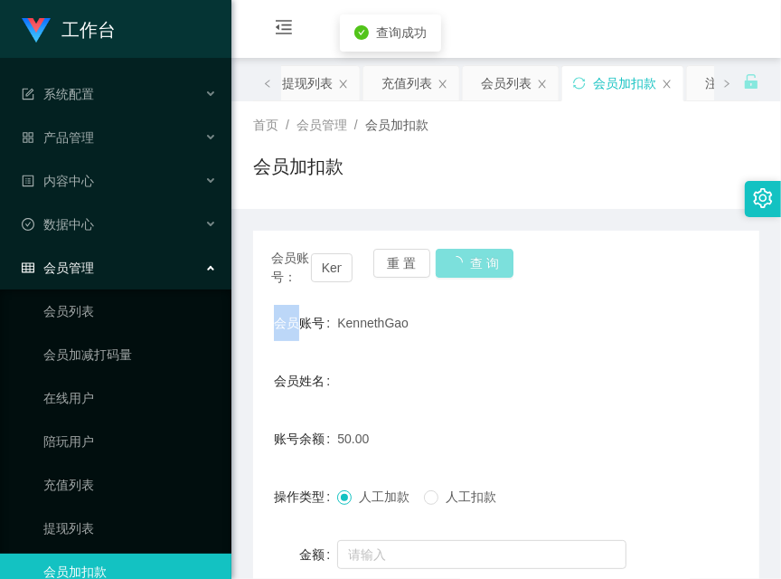
click at [482, 251] on div "会员账号： KennethGao 重 置 查 询" at bounding box center [506, 268] width 506 height 38
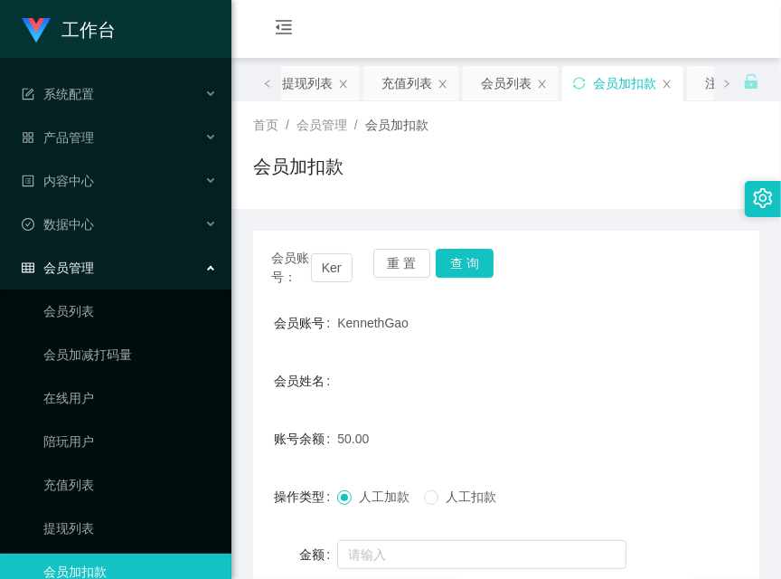
click at [473, 278] on div "会员账号： KennethGao 重 置 查 询" at bounding box center [506, 268] width 506 height 38
click at [476, 262] on button "查 询" at bounding box center [465, 263] width 58 height 29
click at [477, 261] on div "会员账号： KennethGao 重 置 查 询" at bounding box center [506, 268] width 506 height 38
click at [473, 269] on button "查 询" at bounding box center [465, 263] width 58 height 29
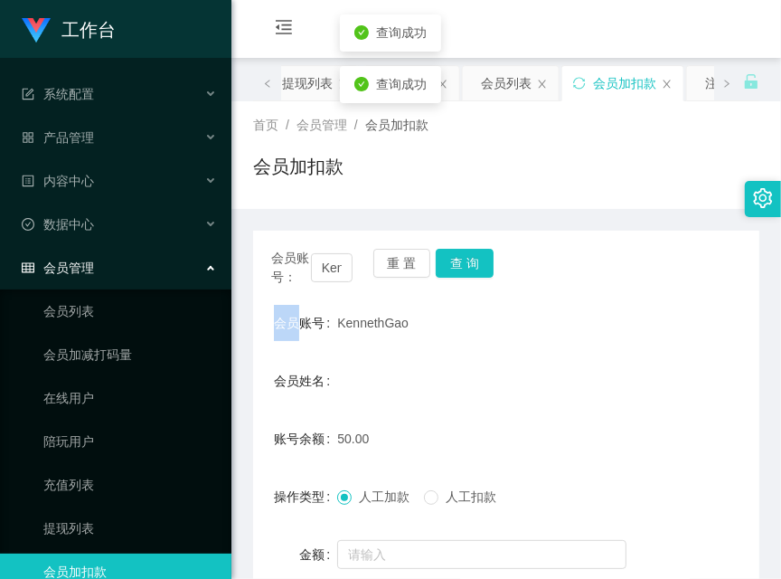
click at [472, 270] on div "会员账号： KennethGao 重 置 查 询" at bounding box center [506, 268] width 506 height 38
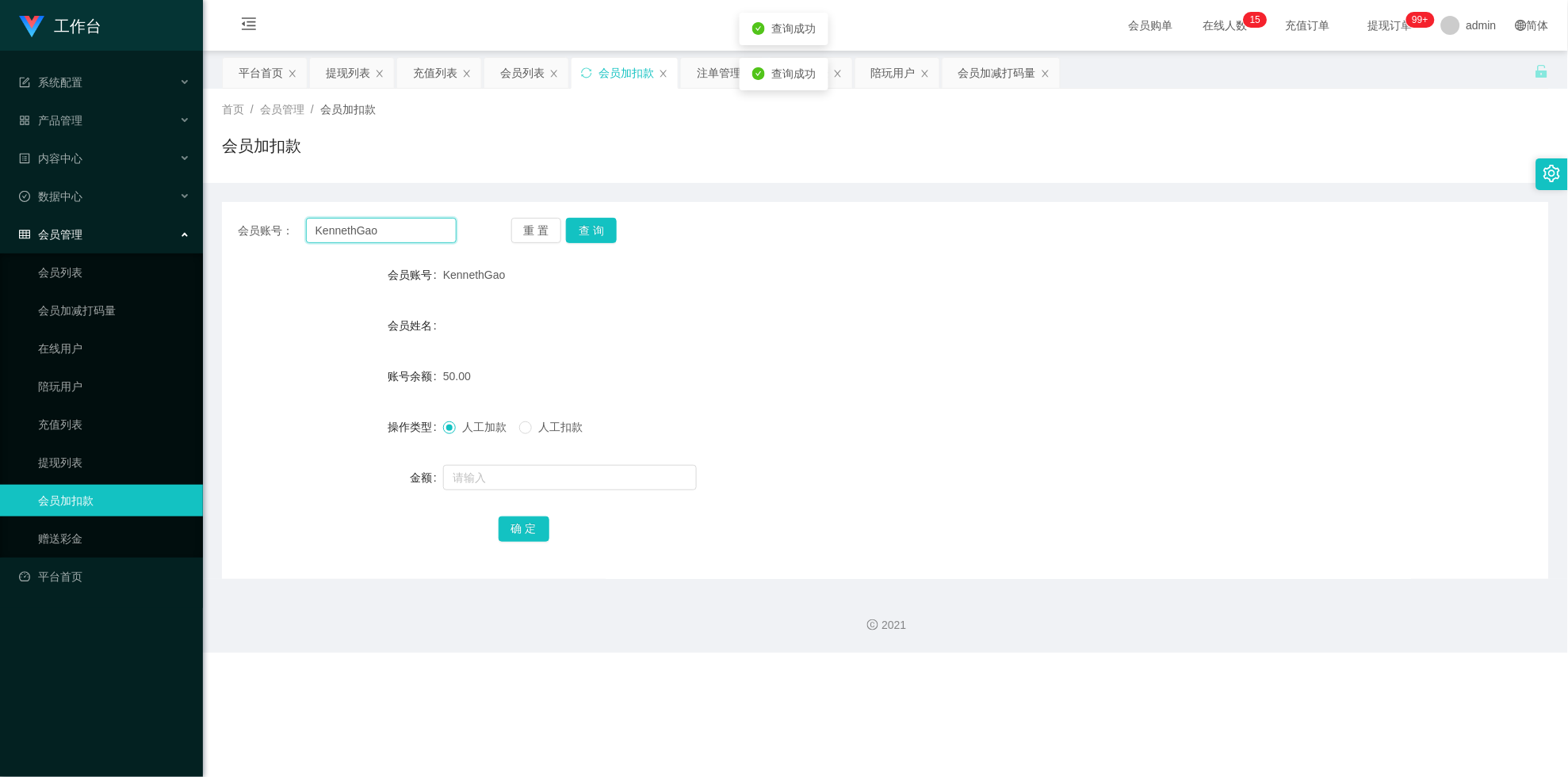
click at [386, 243] on input "KennethGao" at bounding box center [381, 230] width 151 height 25
click at [76, 153] on span "内容中心" at bounding box center [51, 159] width 63 height 12
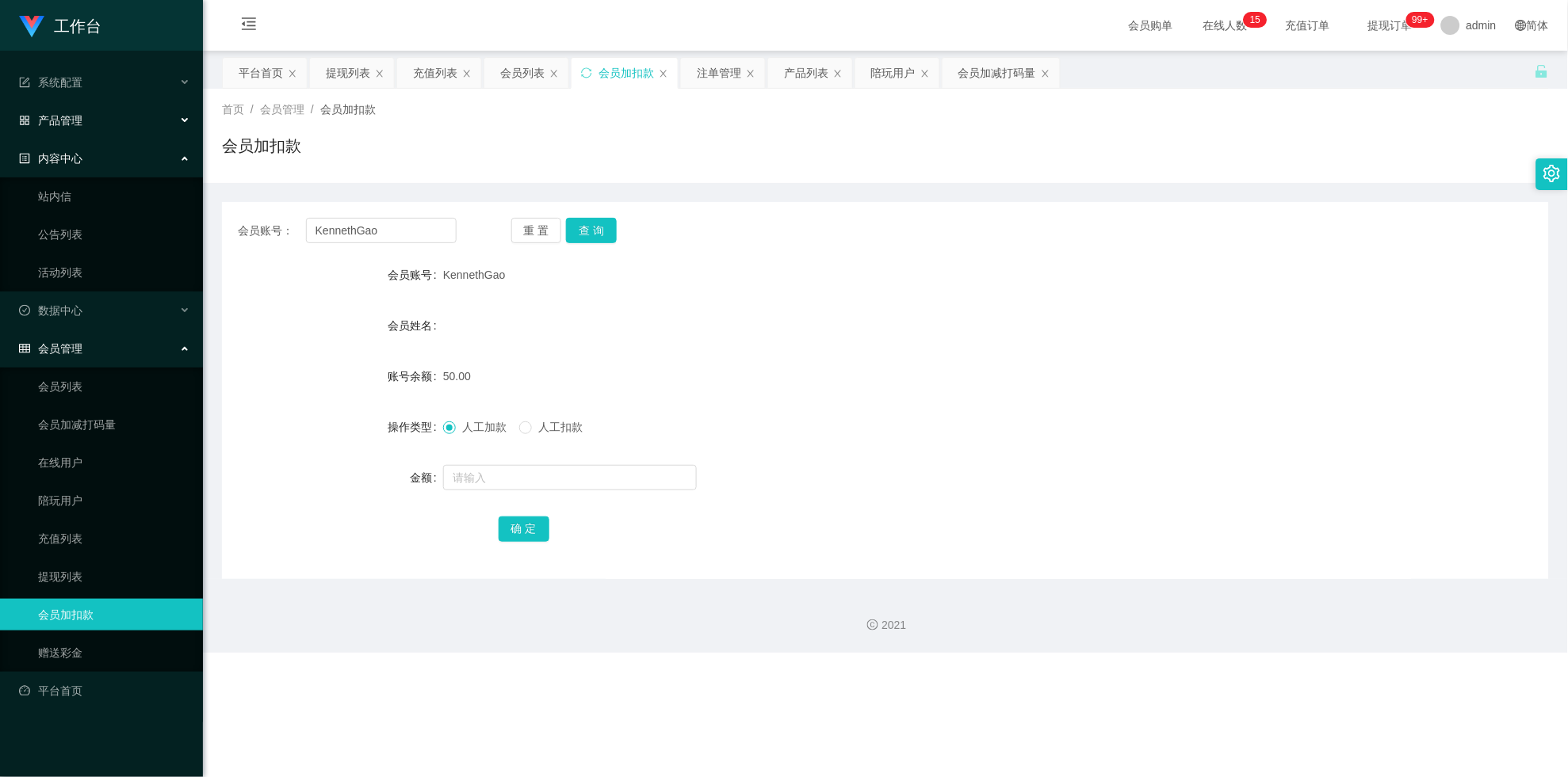
click at [120, 120] on div "产品管理" at bounding box center [102, 120] width 203 height 32
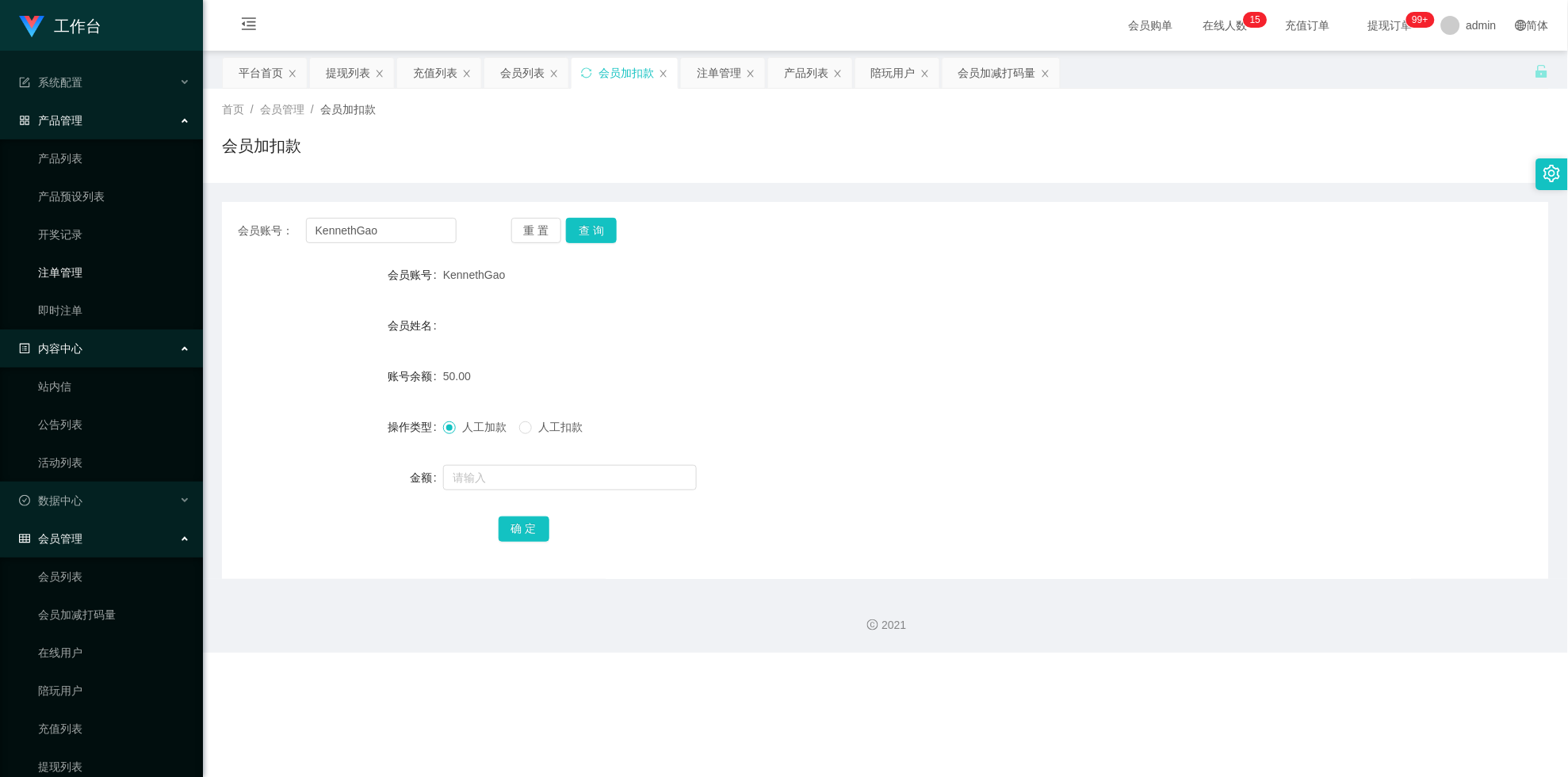
click at [117, 274] on link "注单管理" at bounding box center [114, 272] width 153 height 32
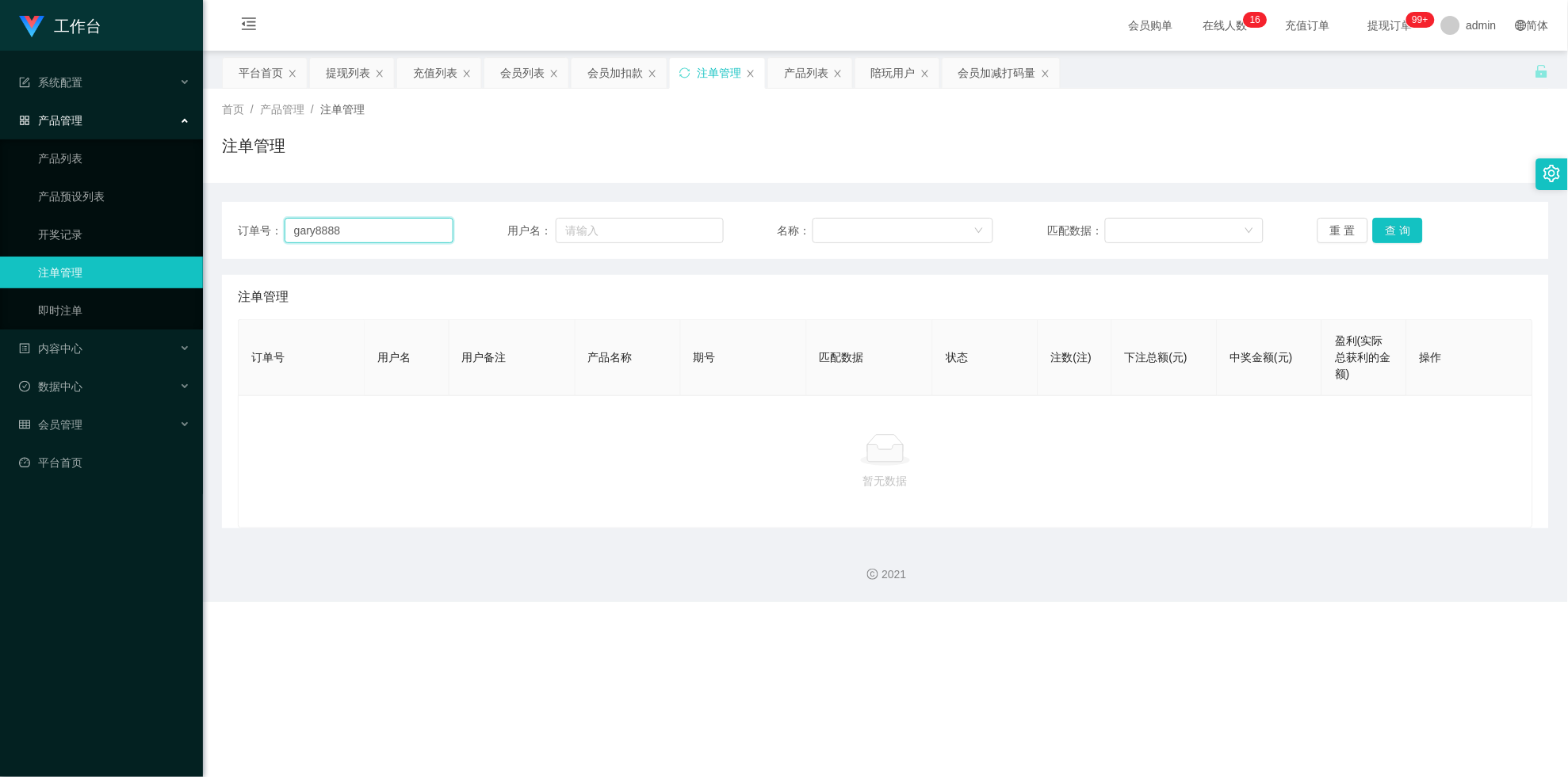
click at [385, 228] on input "gary8888" at bounding box center [370, 230] width 170 height 25
paste input "KennethGao"
type input "KennethGao"
click at [685, 233] on button "查 询" at bounding box center [1398, 230] width 51 height 25
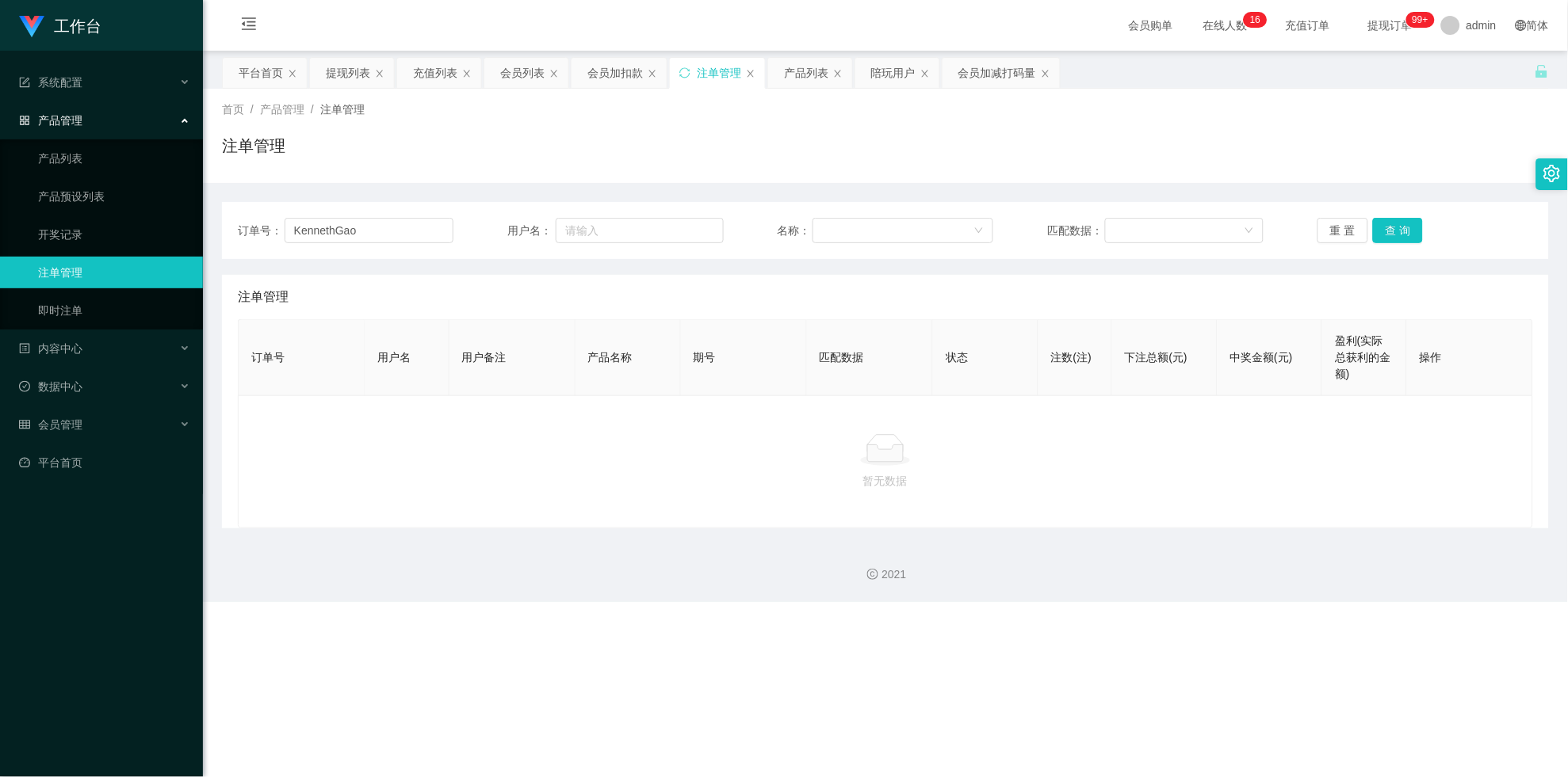
click at [685, 233] on div "重 置 查 询" at bounding box center [1425, 230] width 216 height 25
click at [685, 222] on button "查 询" at bounding box center [1398, 230] width 51 height 25
click at [685, 222] on div "重 置 查 询" at bounding box center [1425, 230] width 216 height 25
click at [685, 222] on button "查 询" at bounding box center [1398, 230] width 51 height 25
click at [685, 228] on button "查 询" at bounding box center [1398, 230] width 51 height 25
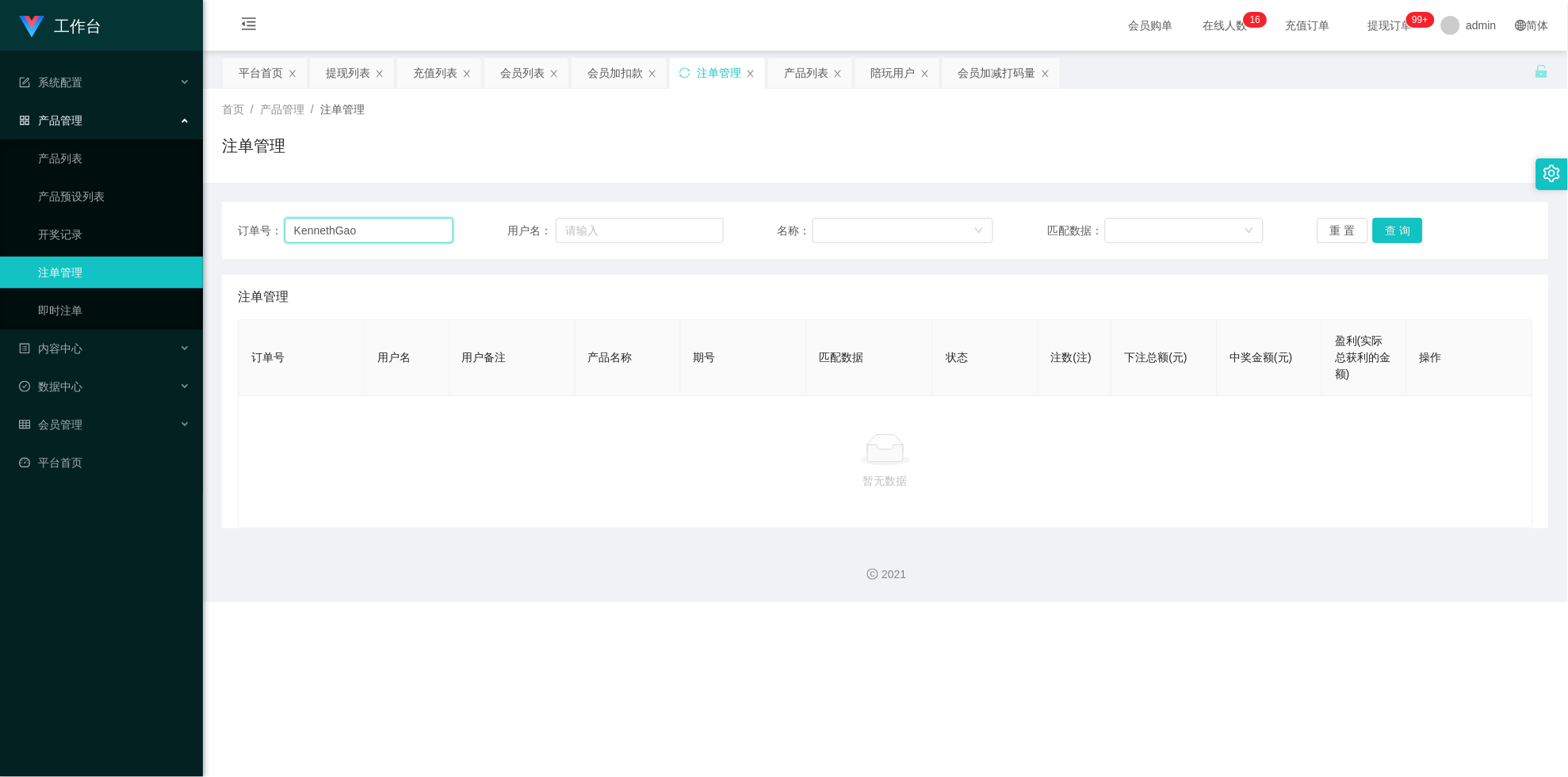
click at [384, 233] on input "KennethGao" at bounding box center [370, 230] width 170 height 25
click at [382, 233] on input "KennethGao" at bounding box center [370, 230] width 170 height 25
click at [611, 218] on input "text" at bounding box center [640, 230] width 168 height 25
paste input "KennethGao"
type input "KennethGao"
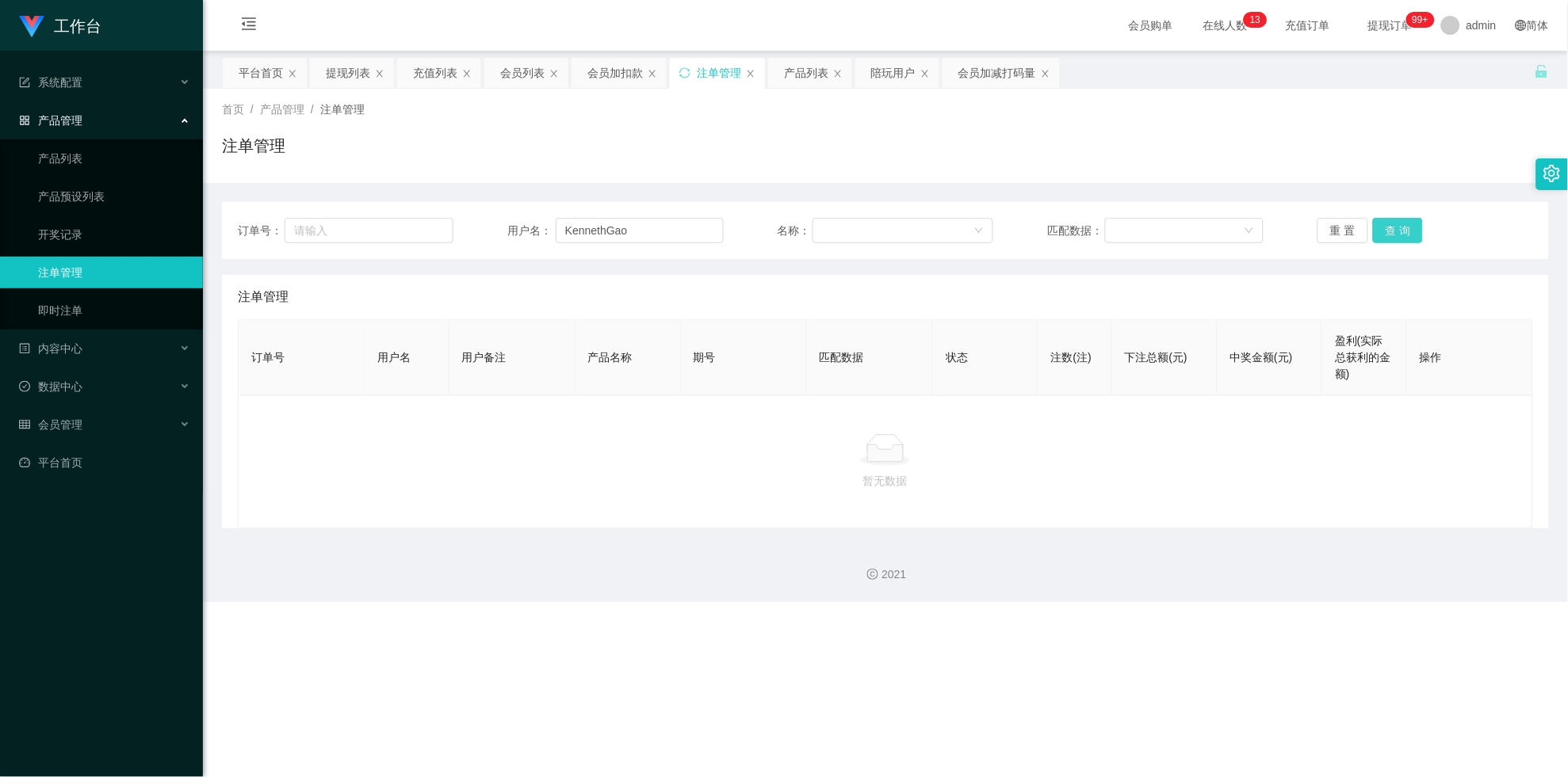
click at [685, 228] on button "查 询" at bounding box center [1398, 230] width 51 height 25
click at [685, 228] on div "重 置 查 询" at bounding box center [1425, 230] width 216 height 25
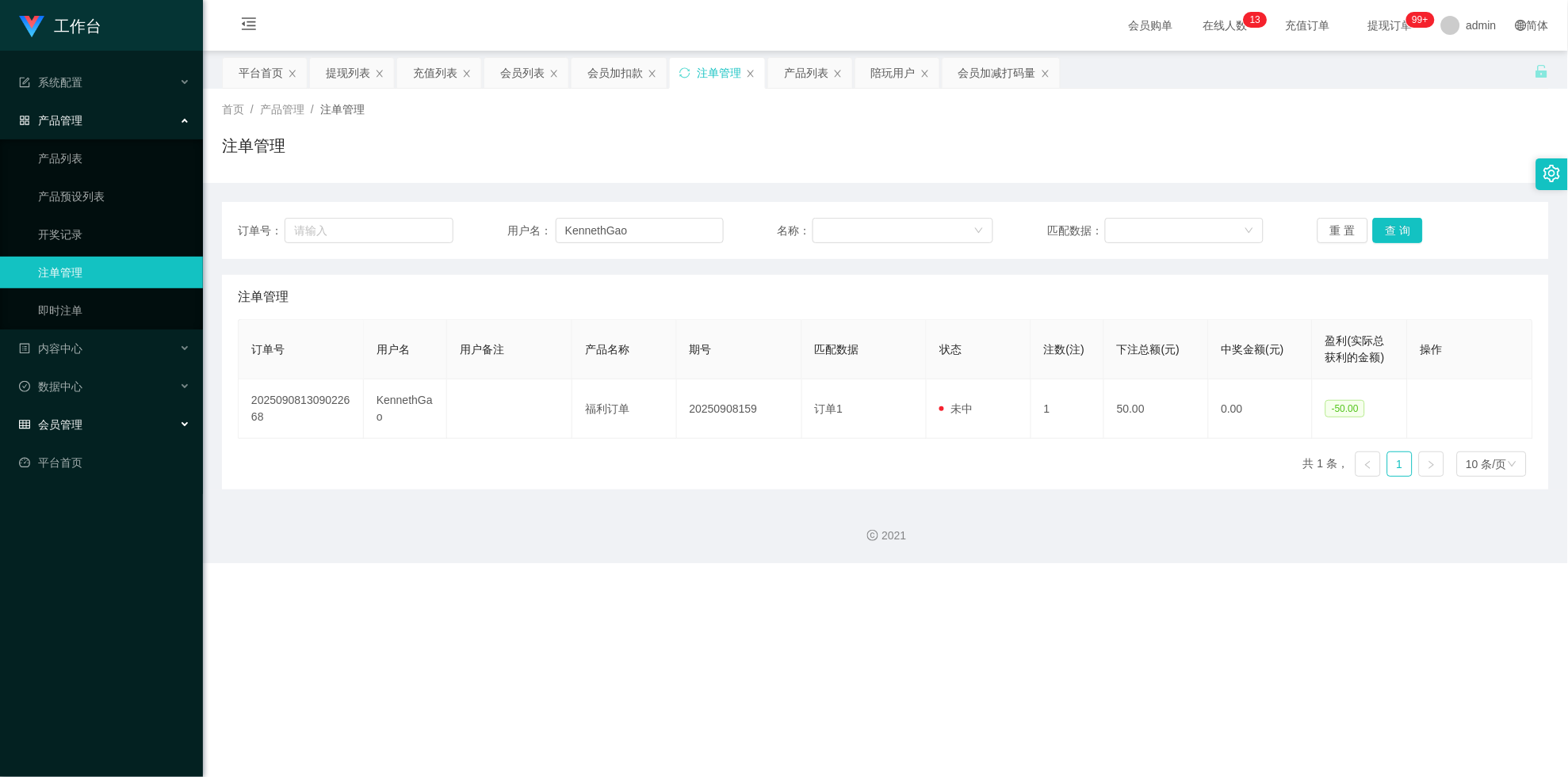
click at [60, 422] on span "会员管理" at bounding box center [51, 425] width 63 height 12
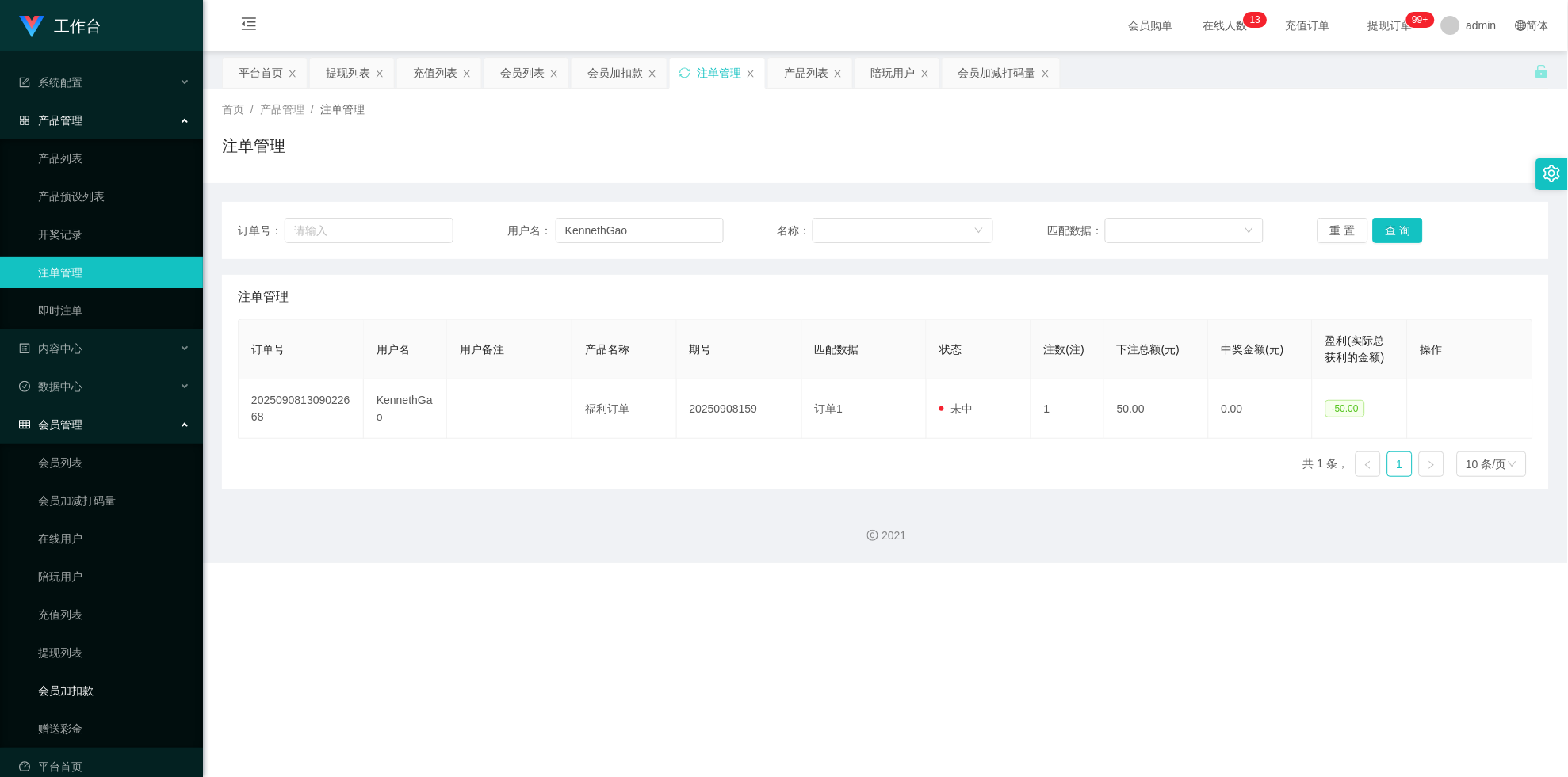
click at [60, 506] on link "会员加扣款" at bounding box center [114, 691] width 153 height 32
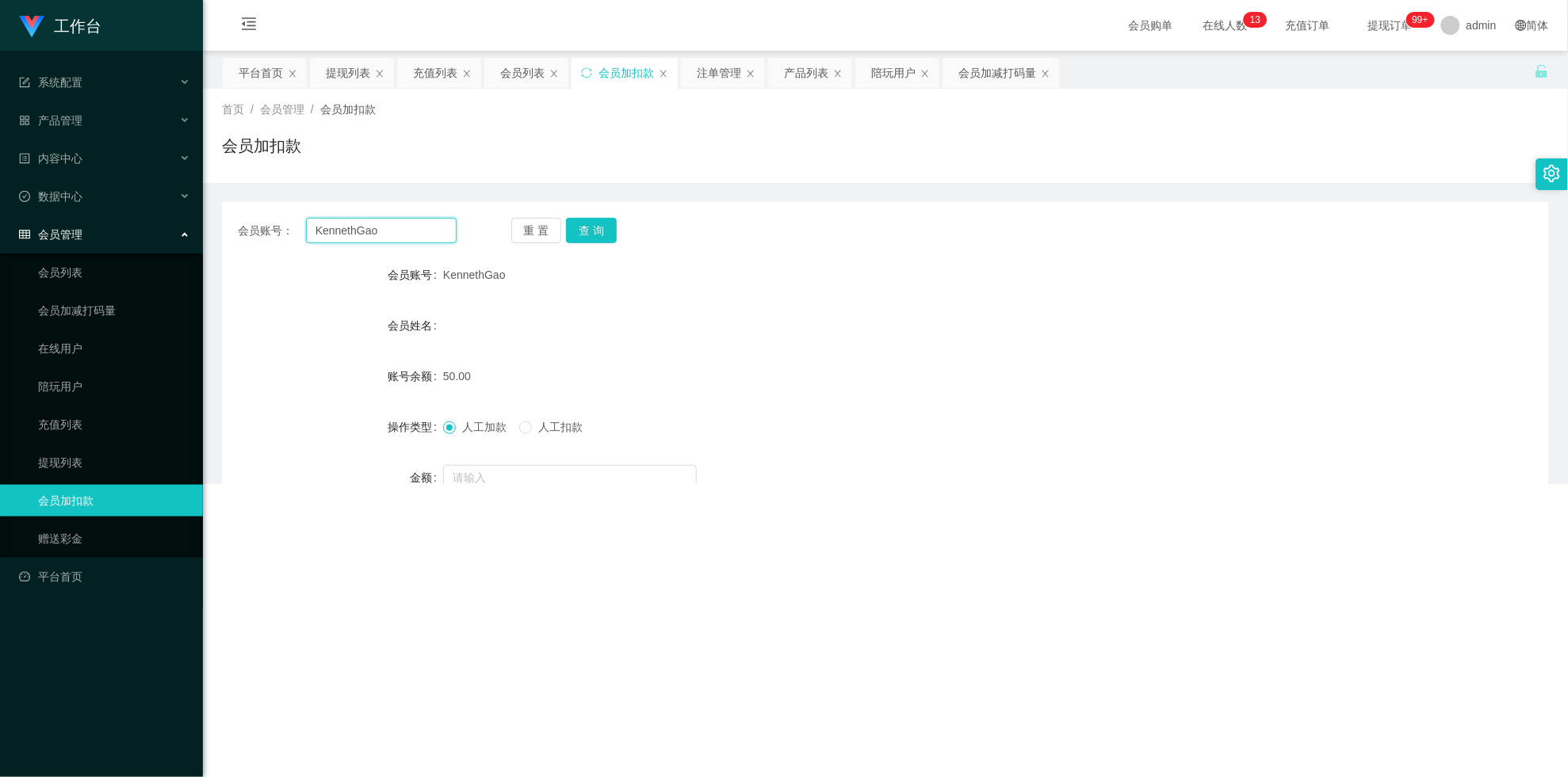
click at [410, 228] on input "KennethGao" at bounding box center [381, 230] width 151 height 25
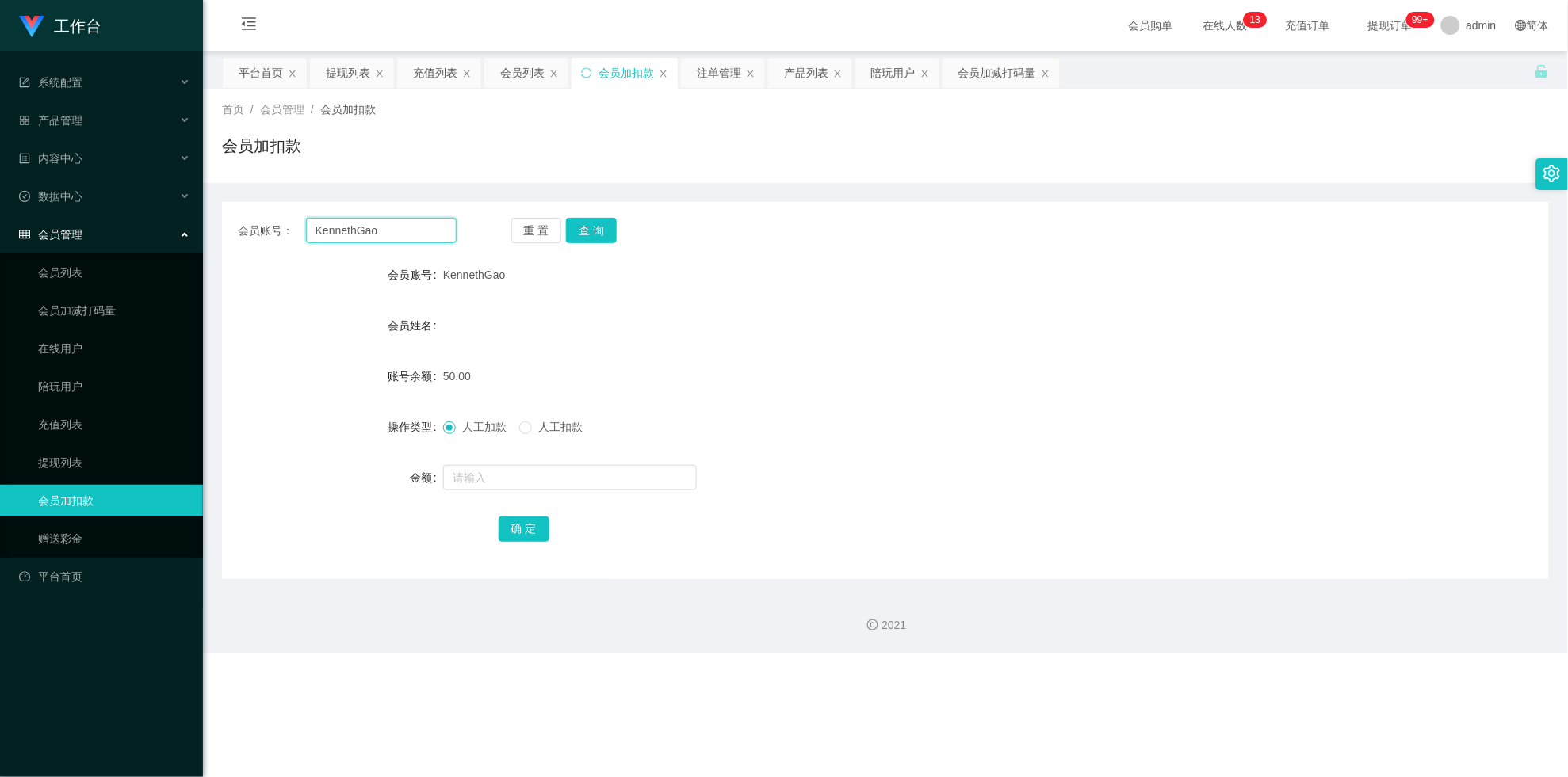
click at [410, 226] on input "KennethGao" at bounding box center [381, 230] width 151 height 25
click at [607, 236] on button "查 询" at bounding box center [592, 230] width 51 height 25
click at [607, 236] on div "重 置 查 询" at bounding box center [621, 230] width 219 height 25
click at [542, 480] on input "text" at bounding box center [570, 477] width 253 height 25
type input "100"
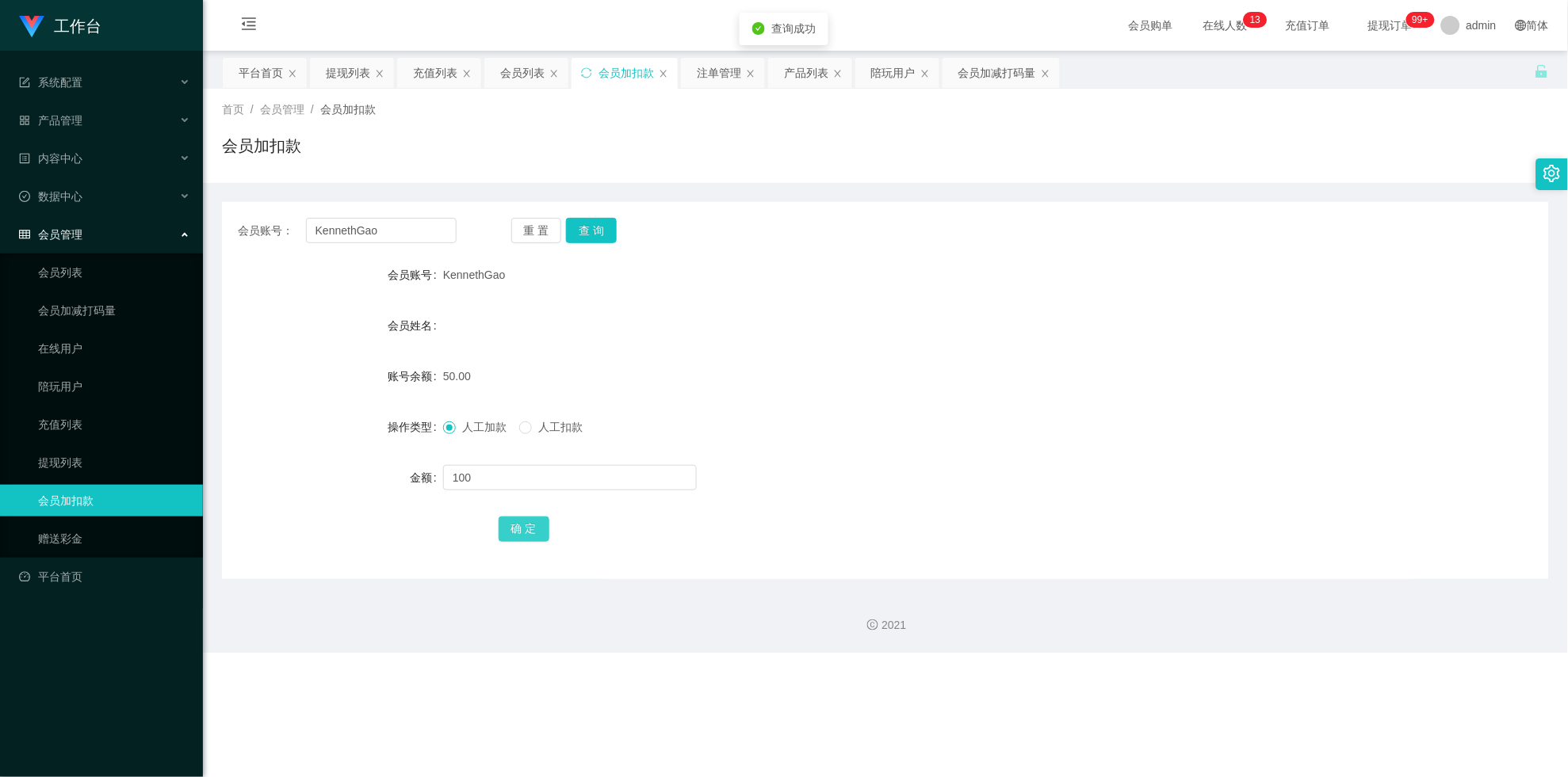
click at [529, 506] on button "确 定" at bounding box center [524, 529] width 51 height 25
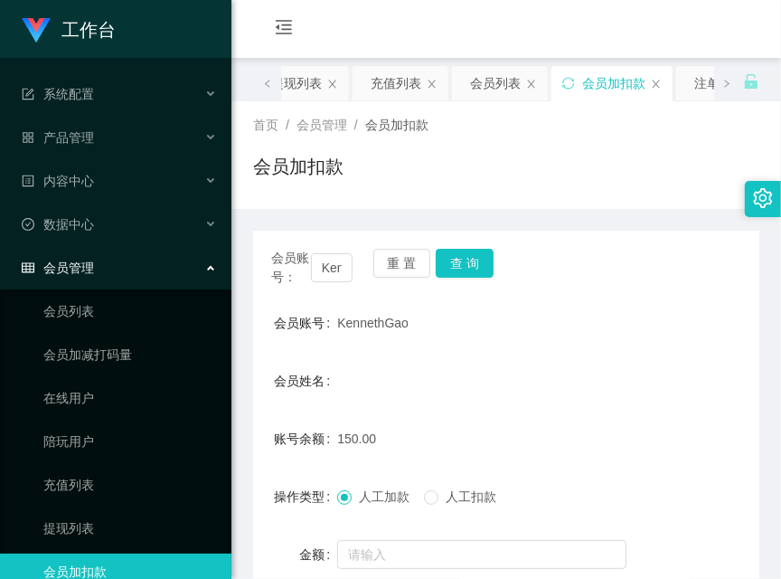
click at [536, 204] on div "首页 / 会员管理 / 会员加扣款 / 会员加扣款" at bounding box center [507, 155] width 550 height 108
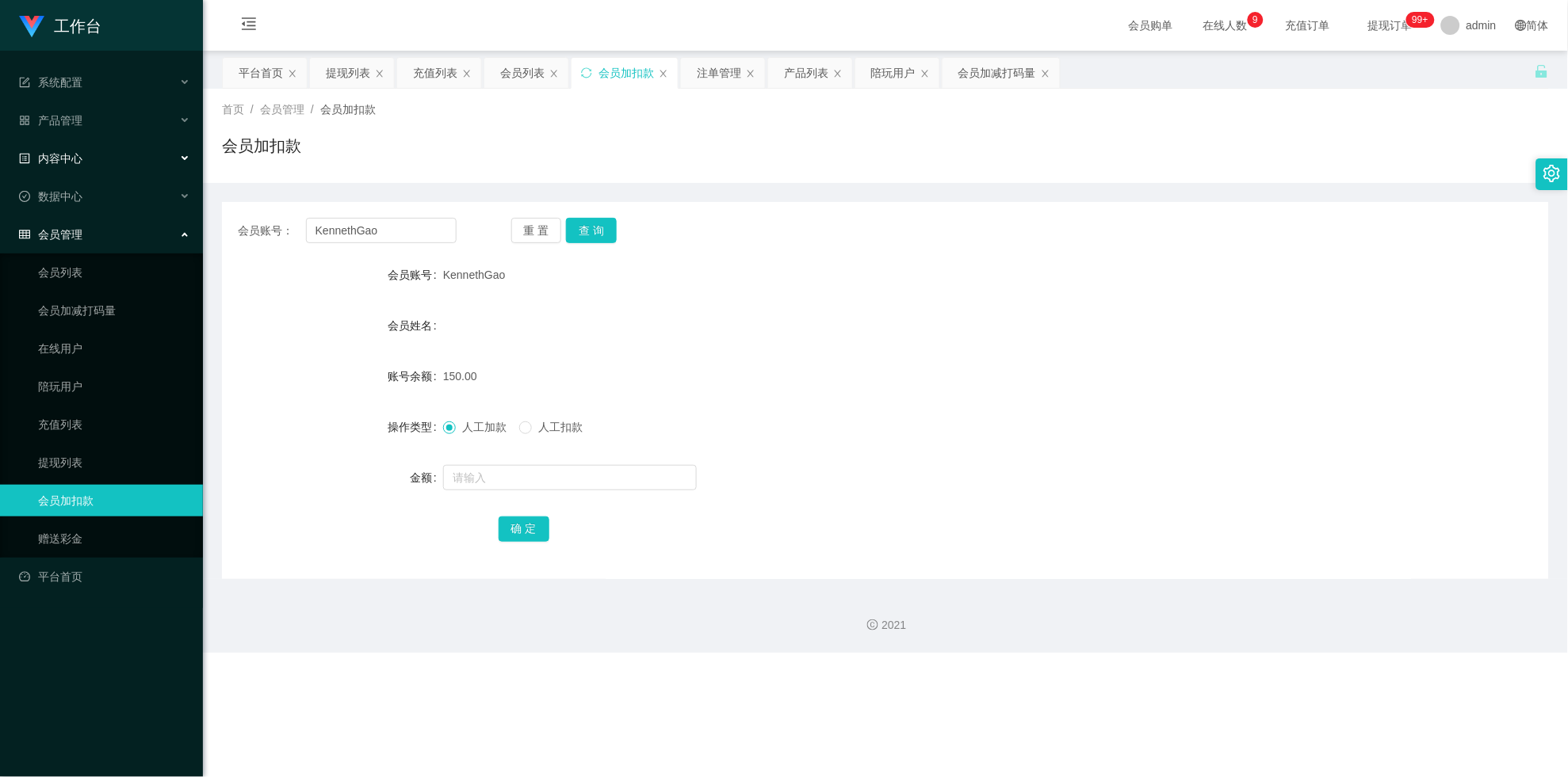
click at [125, 161] on div "内容中心" at bounding box center [102, 159] width 203 height 32
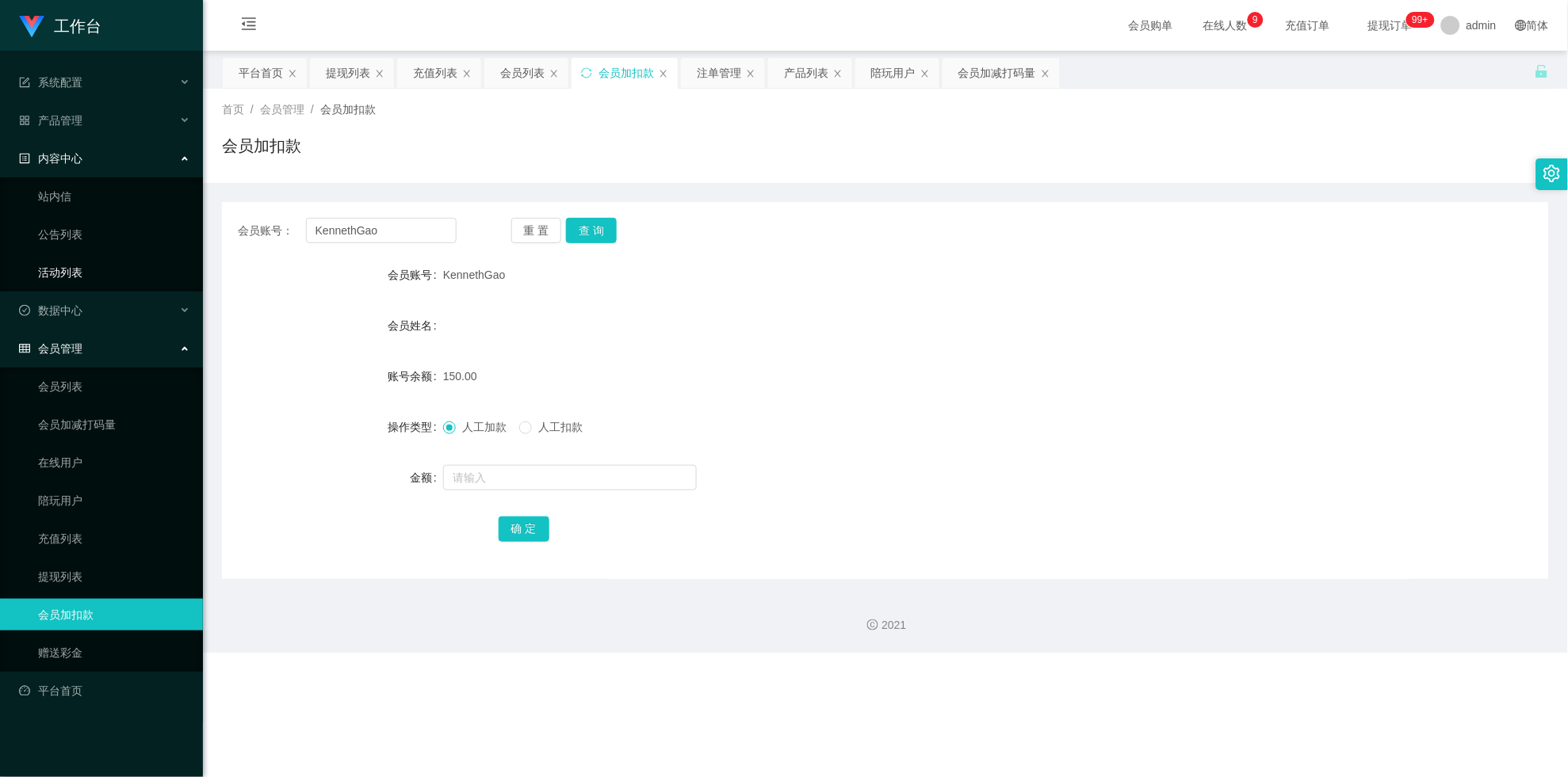
click at [72, 293] on ul "系统配置 产品管理 产品列表 产品预设列表 开奖记录 注单管理 即时注单 内容中心 站内信 公告列表 活动列表 数据中心 会员管理 会员列表 会员加减打码量 …" at bounding box center [102, 386] width 203 height 672
click at [77, 319] on div "数据中心" at bounding box center [102, 310] width 203 height 32
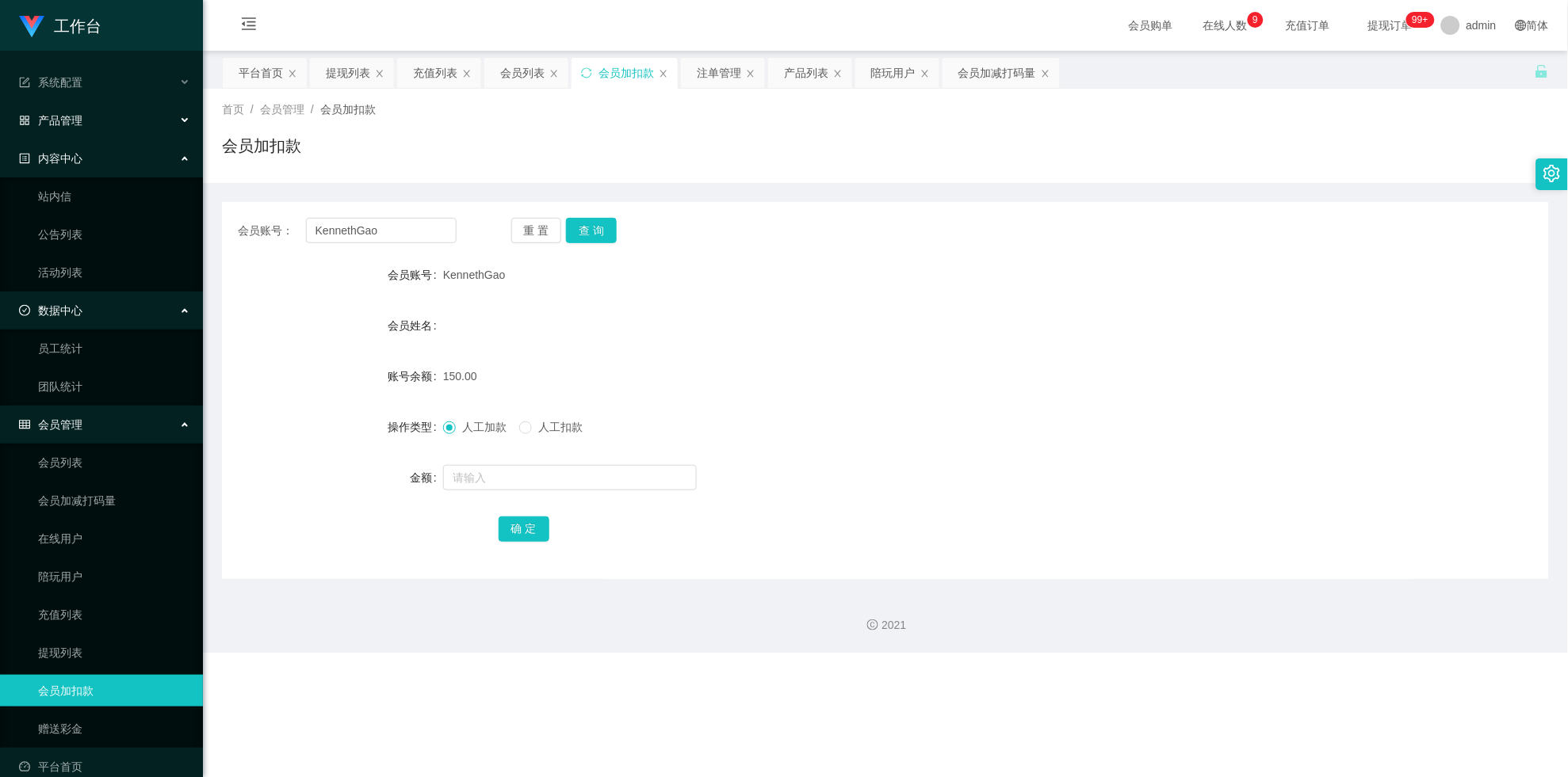
click at [112, 131] on div "产品管理" at bounding box center [102, 120] width 203 height 32
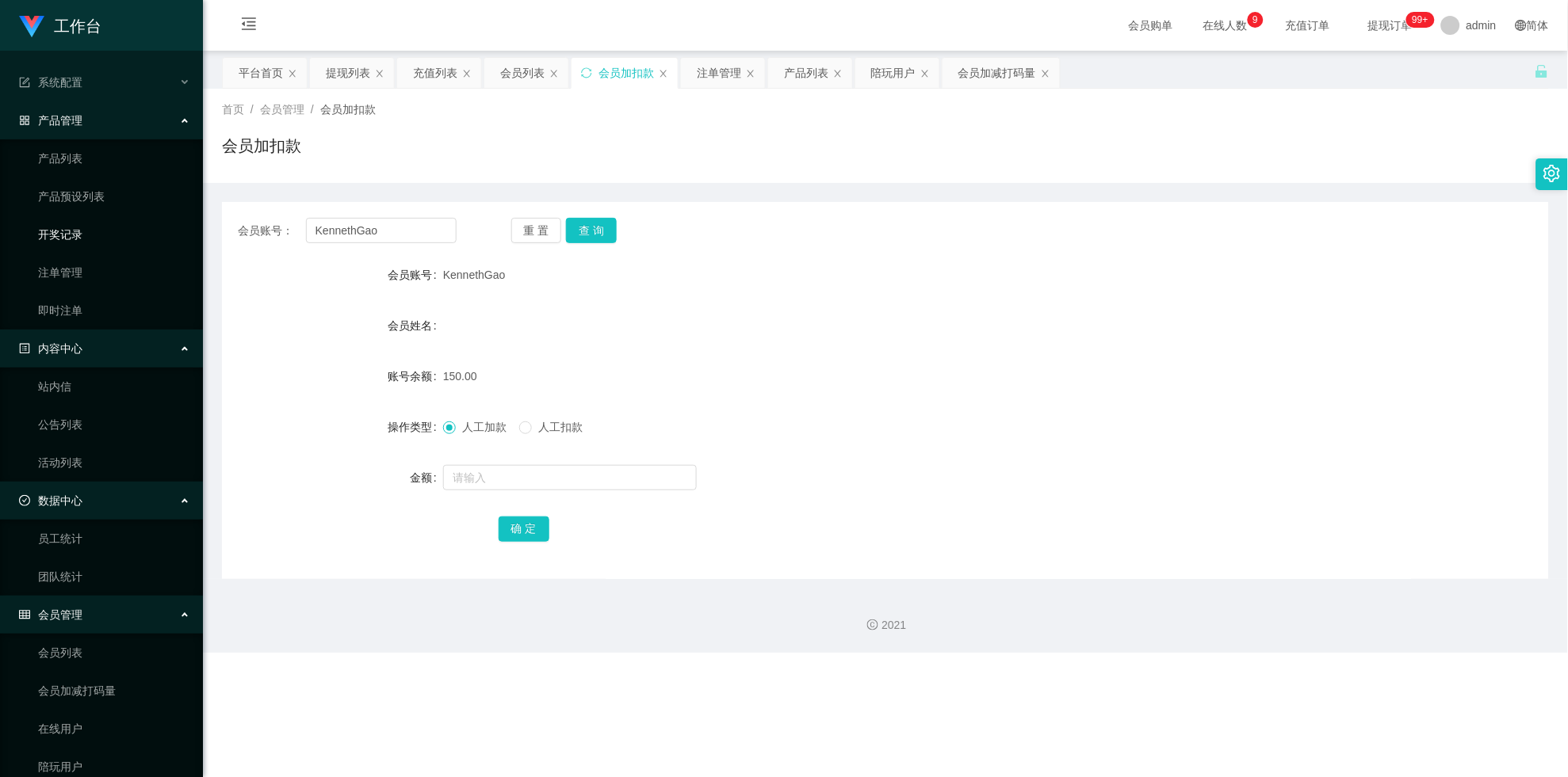
click at [86, 248] on link "开奖记录" at bounding box center [114, 235] width 153 height 32
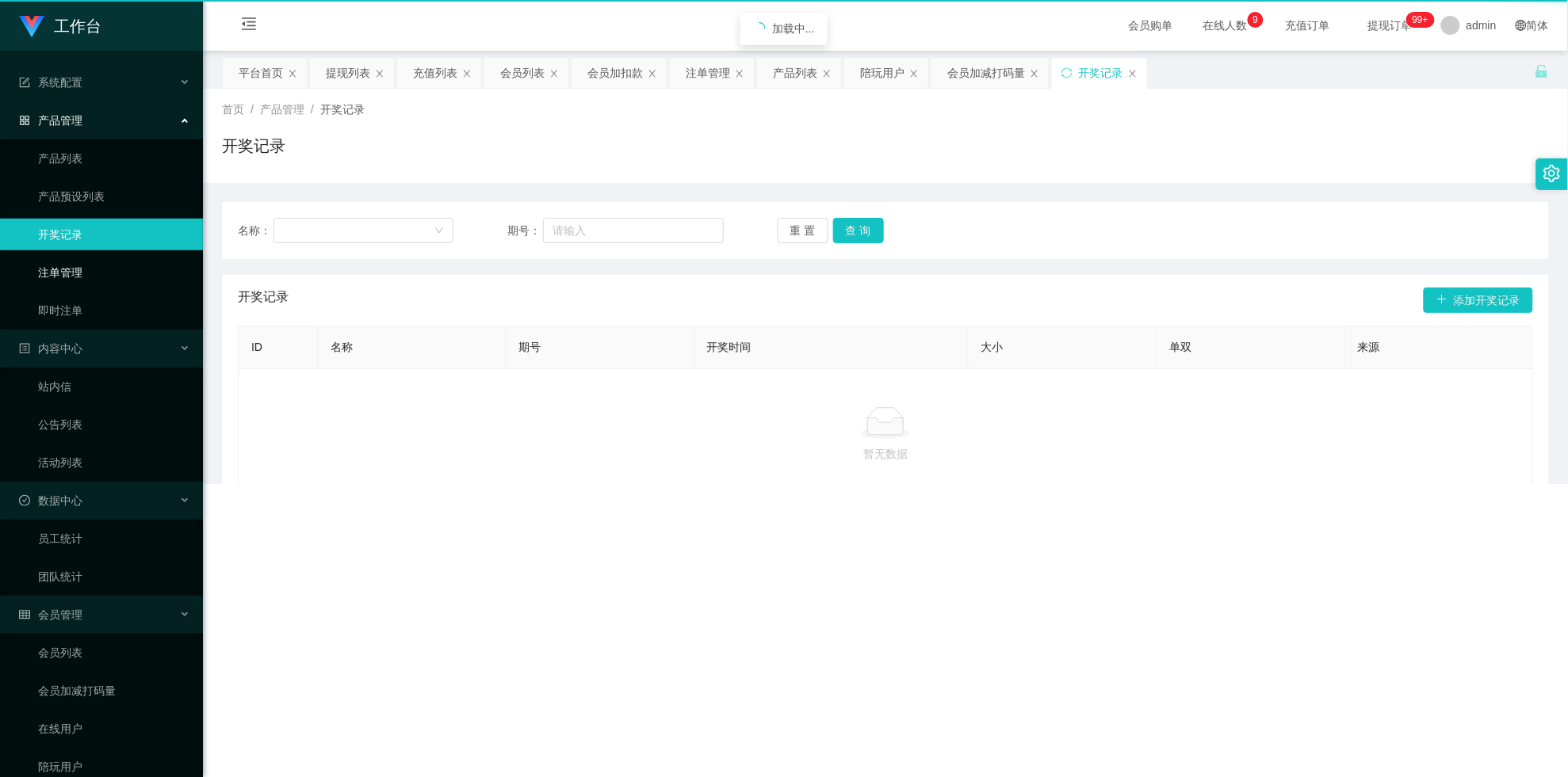
click at [82, 279] on link "注单管理" at bounding box center [114, 272] width 153 height 32
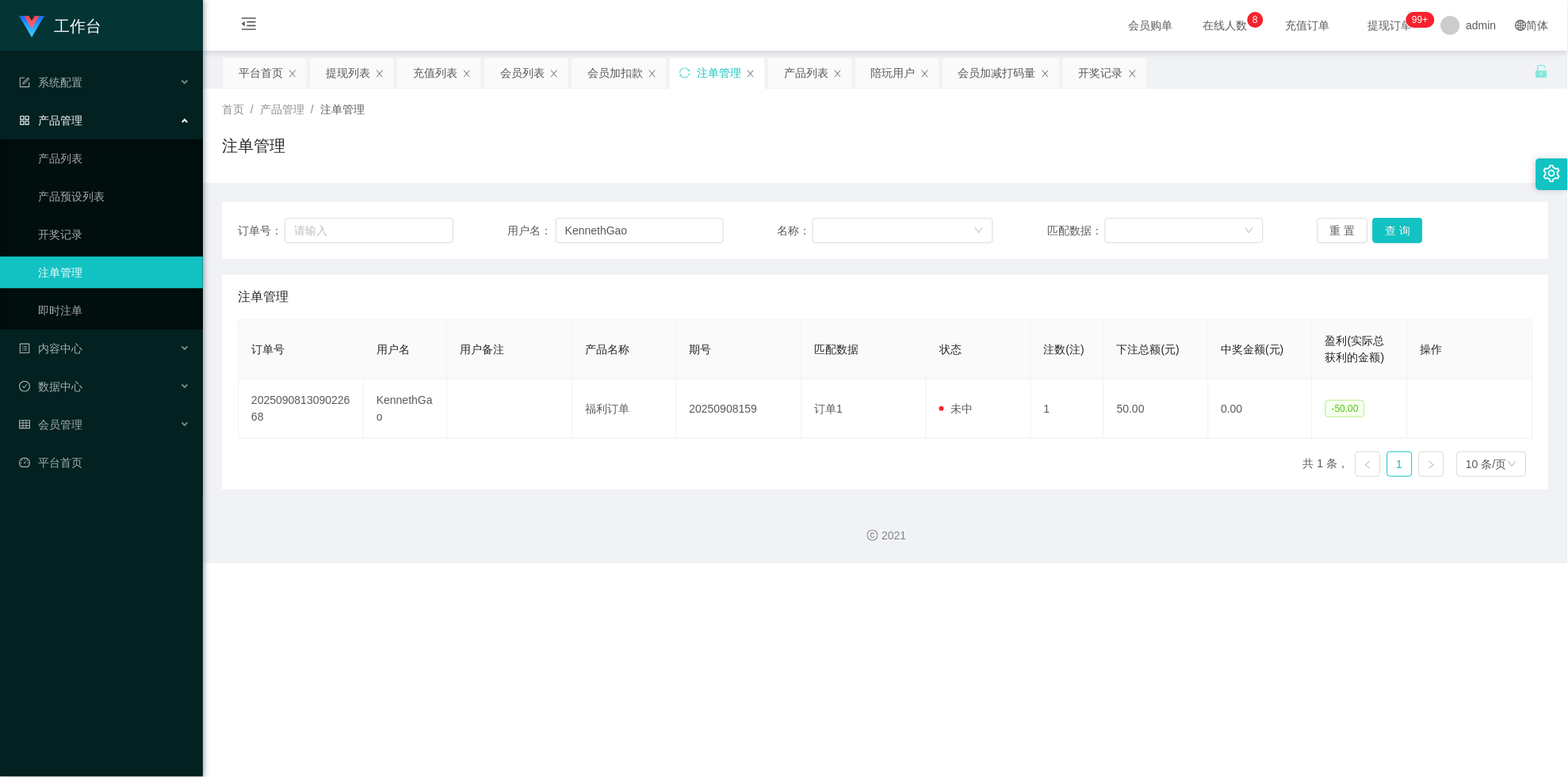
click at [608, 214] on div "订单号： 用户名： KennethGao 名称： 匹配数据： 重 置 查 询" at bounding box center [885, 230] width 1327 height 57
click at [608, 220] on input "KennethGao" at bounding box center [640, 230] width 168 height 25
click at [614, 220] on input "KennethGao" at bounding box center [640, 230] width 168 height 25
paste input "gary8888"
type input "gary8888"
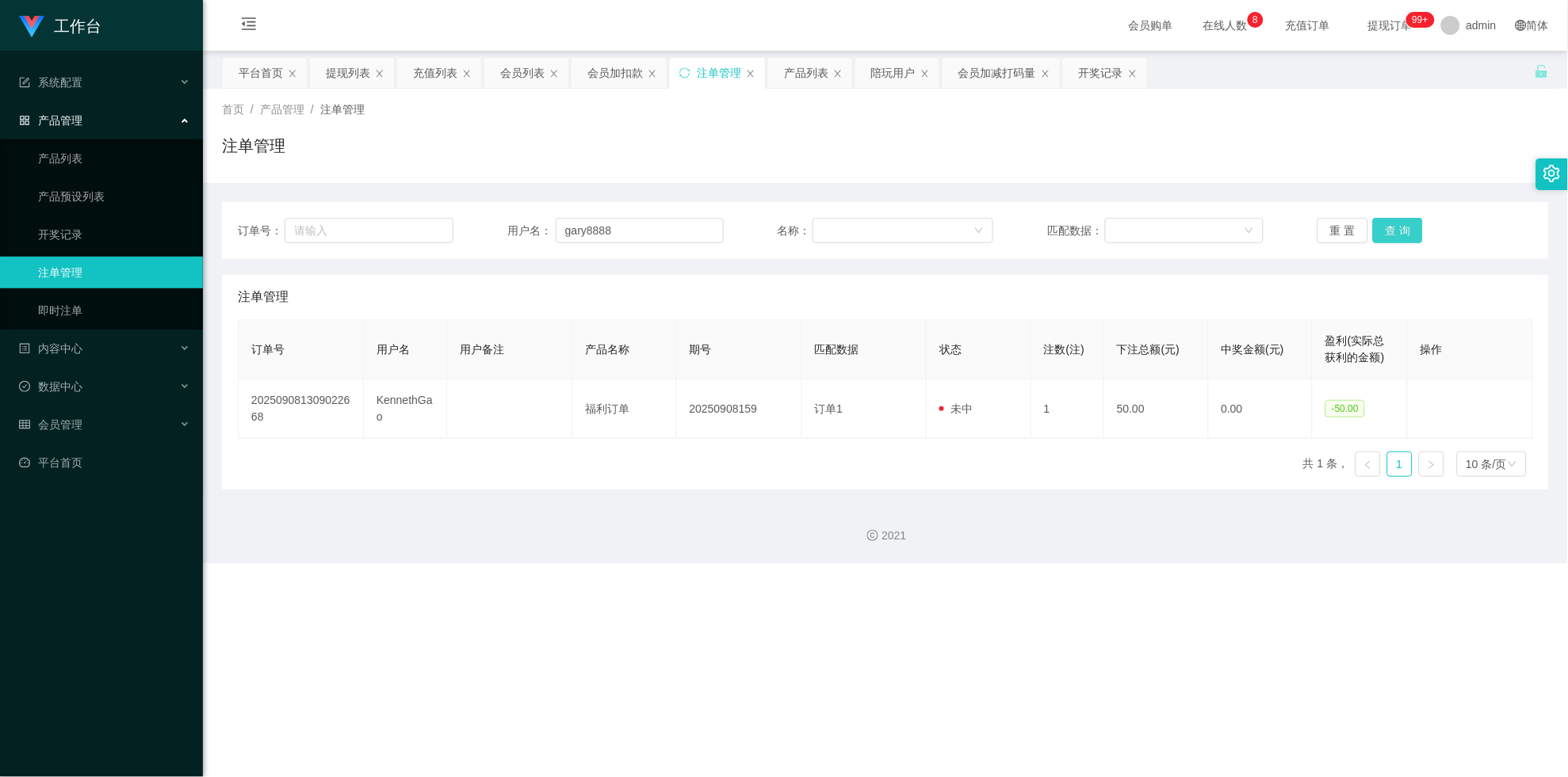
click at [685, 229] on button "查 询" at bounding box center [1398, 230] width 51 height 25
click at [685, 229] on div "重 置 查 询" at bounding box center [1425, 230] width 216 height 25
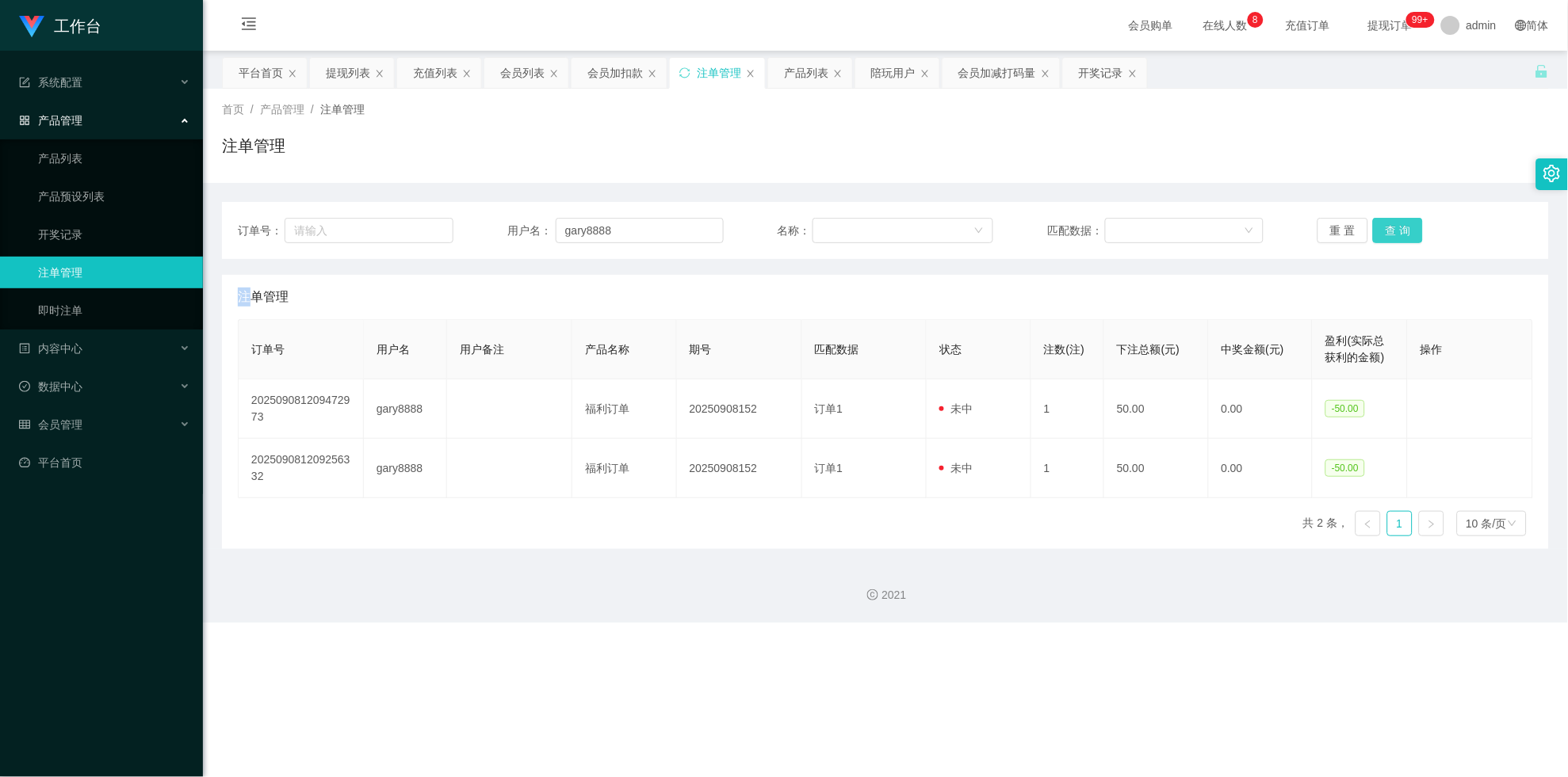
click at [685, 229] on button "查 询" at bounding box center [1398, 230] width 51 height 25
click at [93, 413] on div "会员管理" at bounding box center [102, 425] width 203 height 32
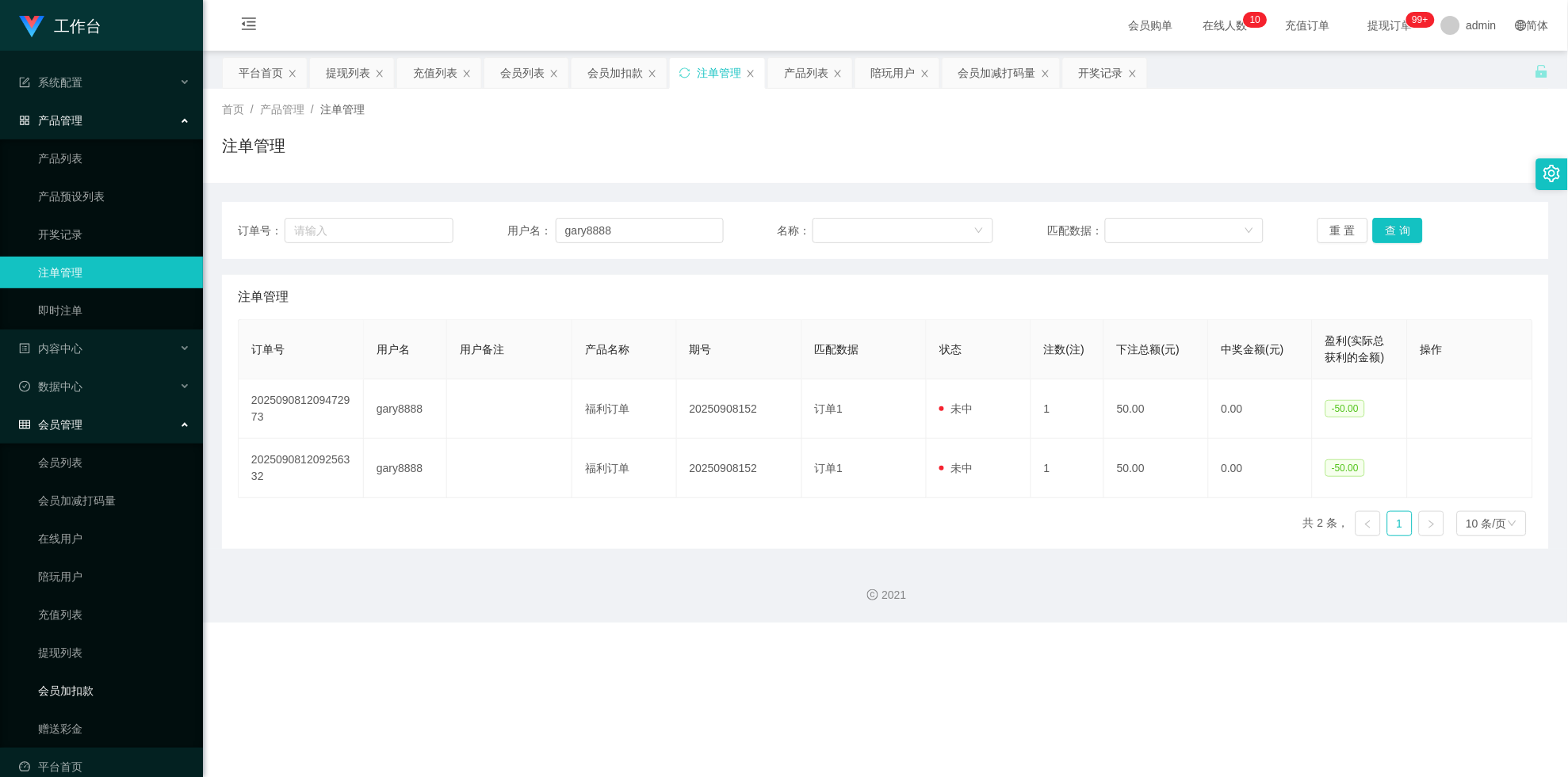
click at [74, 506] on link "会员加扣款" at bounding box center [114, 691] width 153 height 32
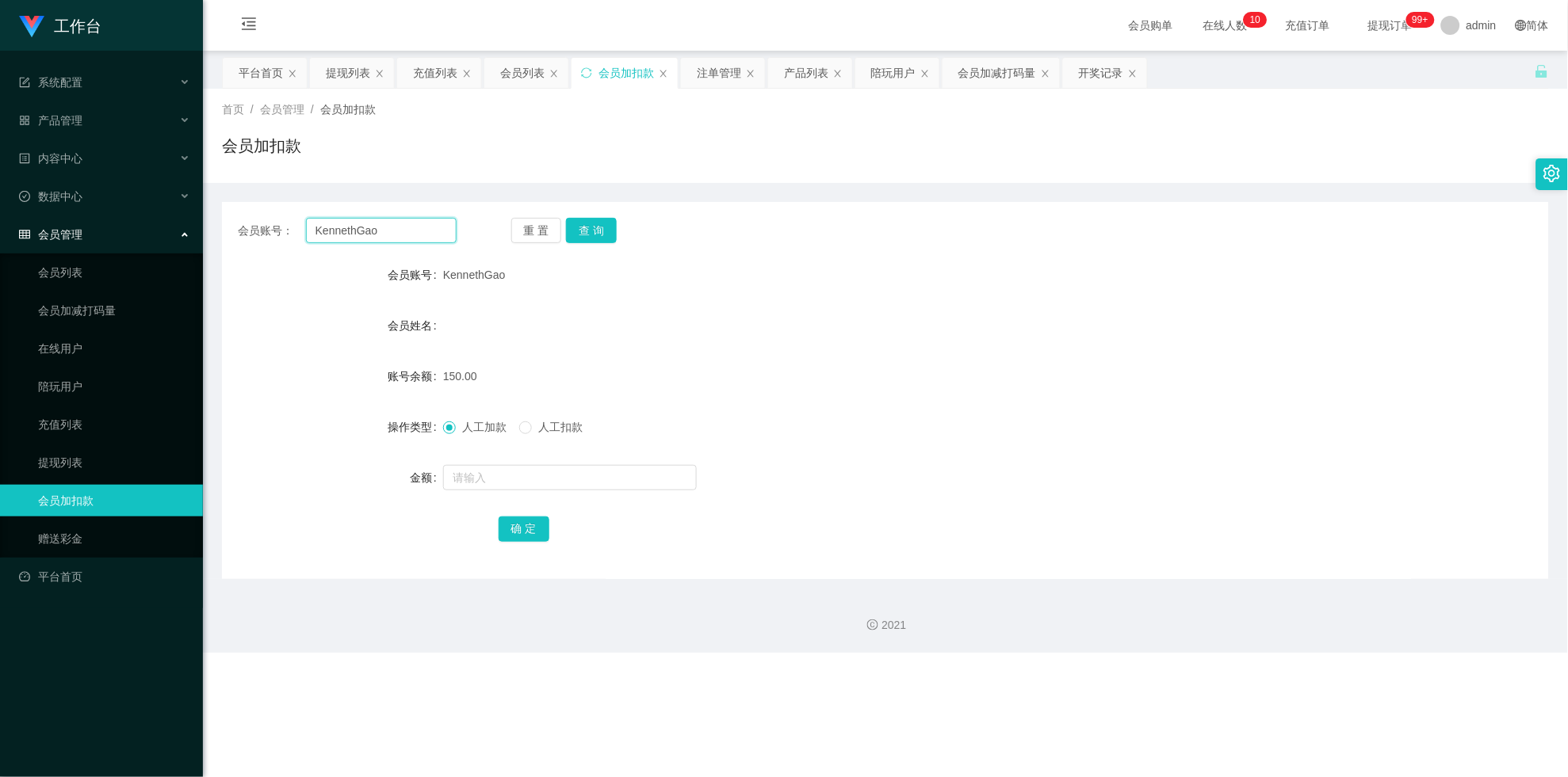
click at [391, 234] on input "KennethGao" at bounding box center [381, 230] width 151 height 25
paste input "gary8888"
type input "gary8888"
click at [600, 225] on button "查 询" at bounding box center [592, 230] width 51 height 25
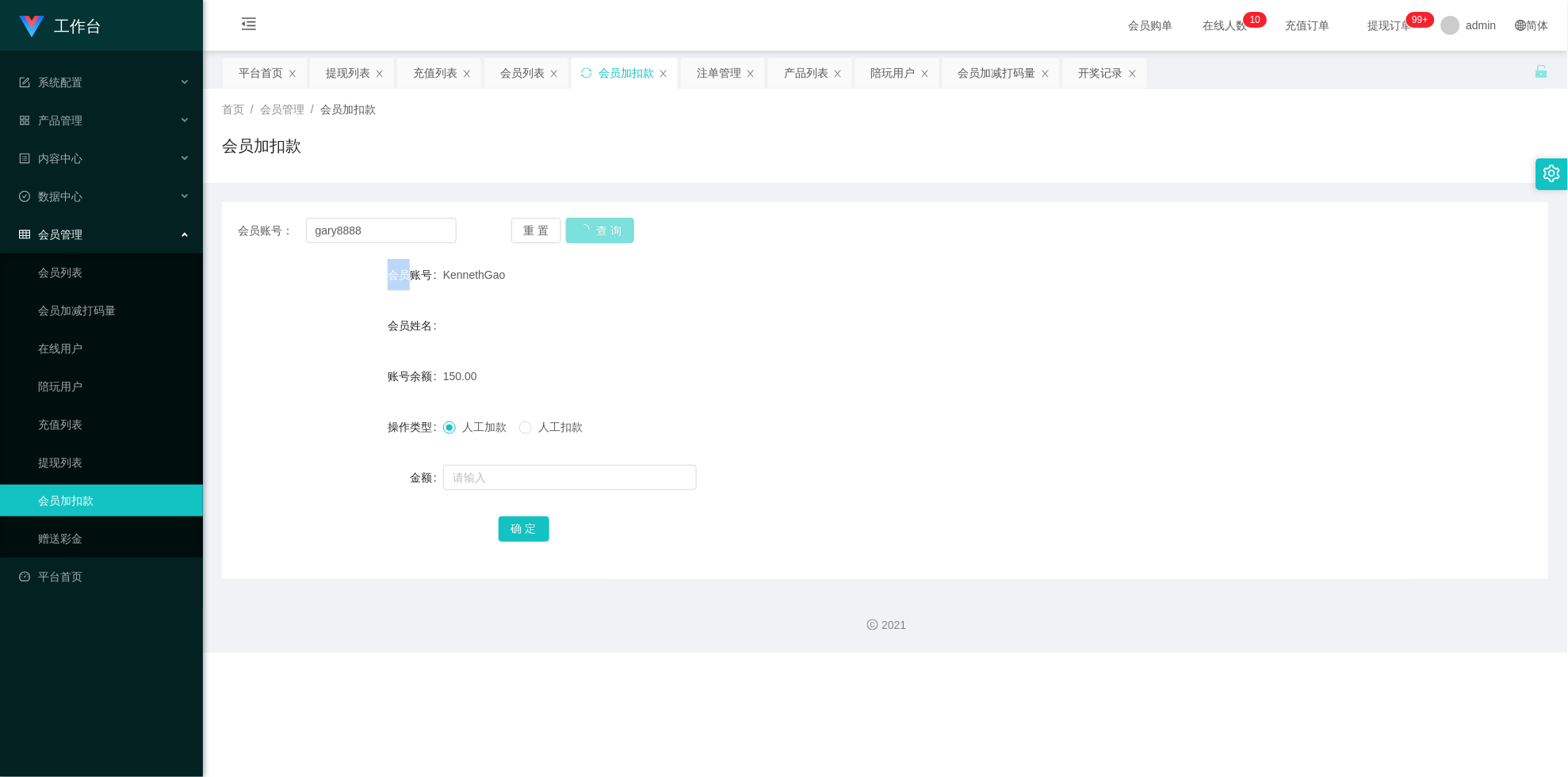
click at [600, 225] on div "重 置 查 询" at bounding box center [621, 230] width 219 height 25
click at [511, 492] on div at bounding box center [831, 477] width 775 height 32
click at [510, 484] on input "text" at bounding box center [570, 477] width 253 height 25
type input "50"
click at [514, 506] on button "确 定" at bounding box center [524, 529] width 51 height 25
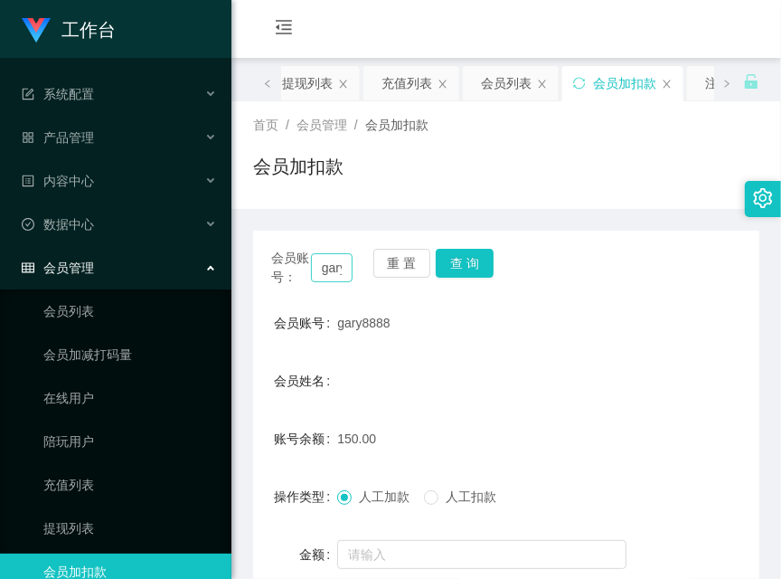
drag, startPoint x: 490, startPoint y: 149, endPoint x: 335, endPoint y: 261, distance: 191.8
click at [490, 149] on div "首页 / 会员管理 / 会员加扣款 / 会员加扣款" at bounding box center [506, 155] width 506 height 79
click at [297, 74] on div "提现列表" at bounding box center [307, 83] width 51 height 34
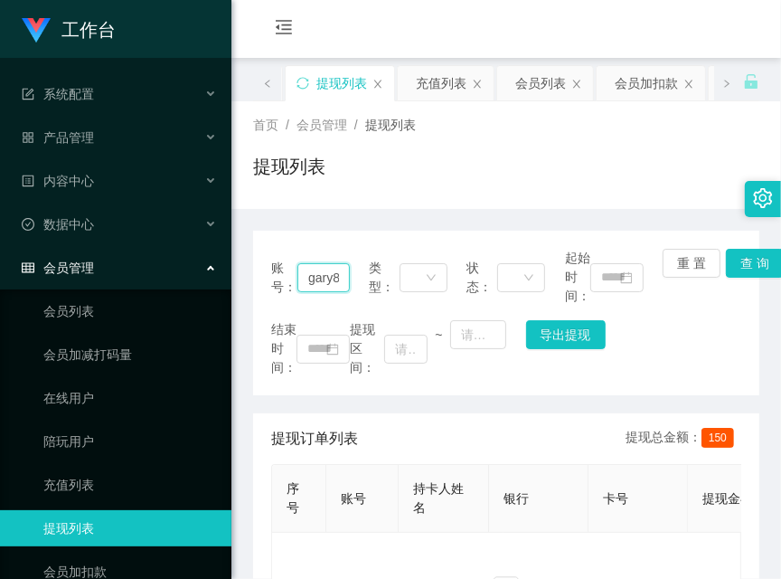
click at [327, 279] on input "gary8888" at bounding box center [324, 277] width 52 height 29
paste input "KennethGao"
type input "KennethGao"
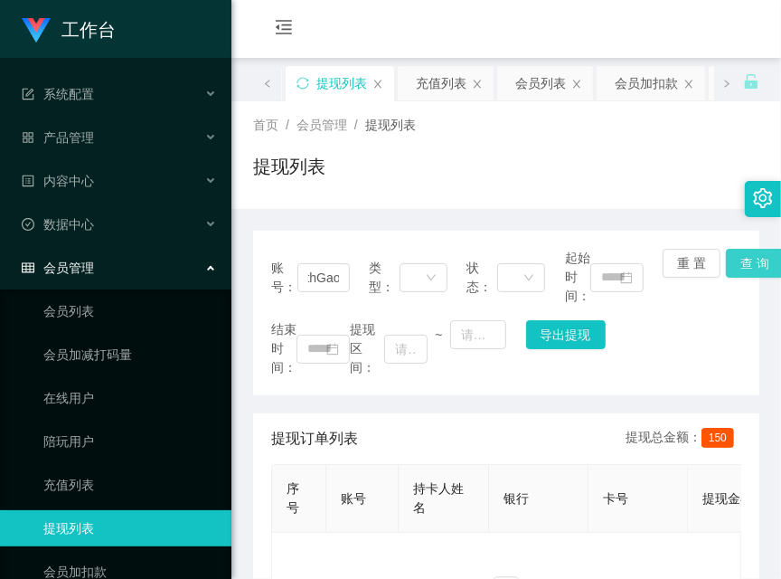
scroll to position [0, 0]
click at [754, 253] on button "查 询" at bounding box center [755, 263] width 58 height 29
click at [754, 253] on main "关闭左侧 关闭右侧 关闭其它 刷新页面 平台首页 提现列表 充值列表 会员列表 会员加扣款 注单管理 产品列表 陪玩用户 会员加减打码量 开奖记录 首页 / …" at bounding box center [507, 371] width 550 height 626
click at [754, 253] on button "查 询" at bounding box center [755, 263] width 58 height 29
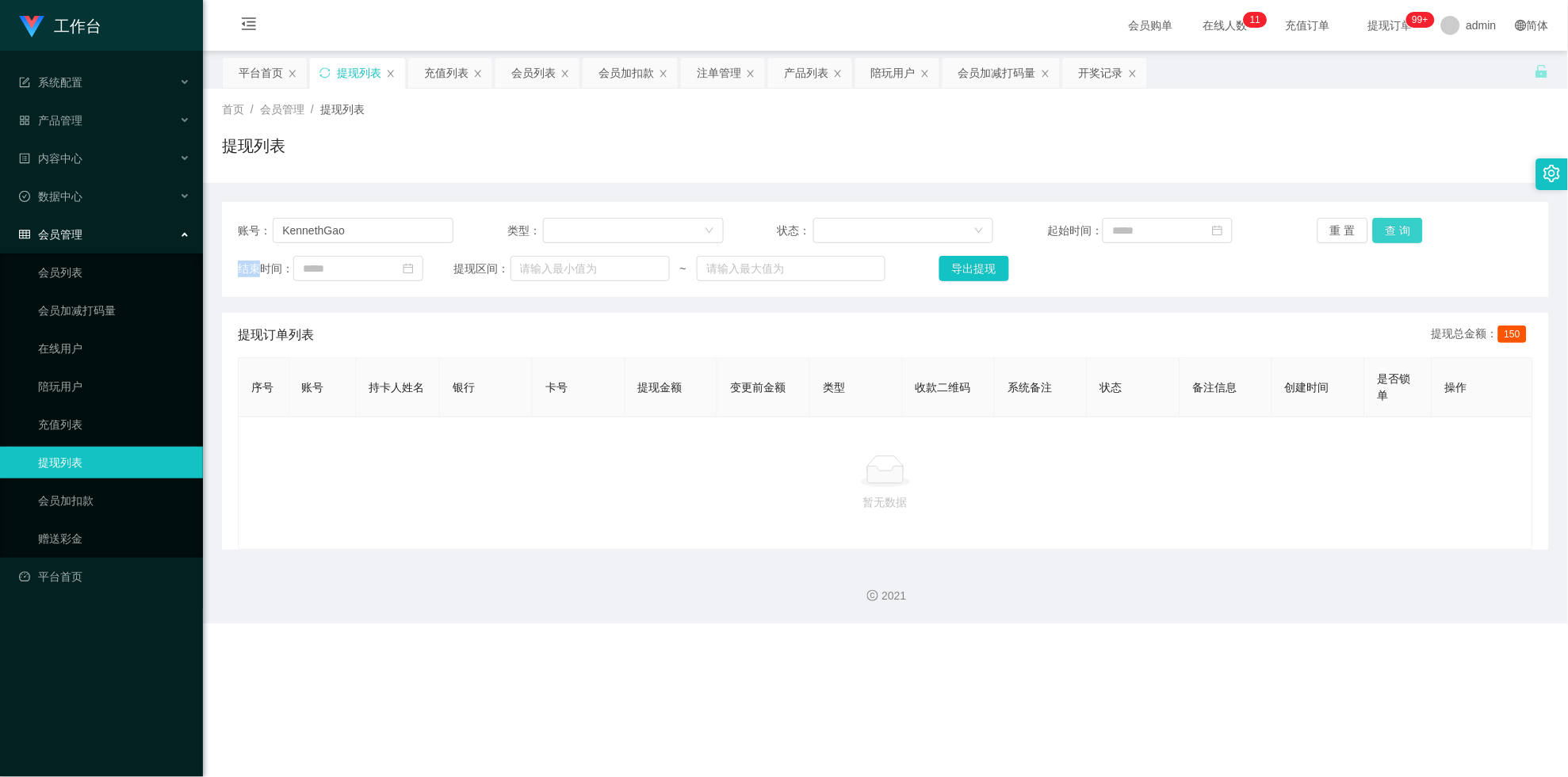
click at [685, 231] on button "查 询" at bounding box center [1398, 230] width 51 height 25
click at [685, 231] on div "重 置 查 询" at bounding box center [1425, 230] width 216 height 25
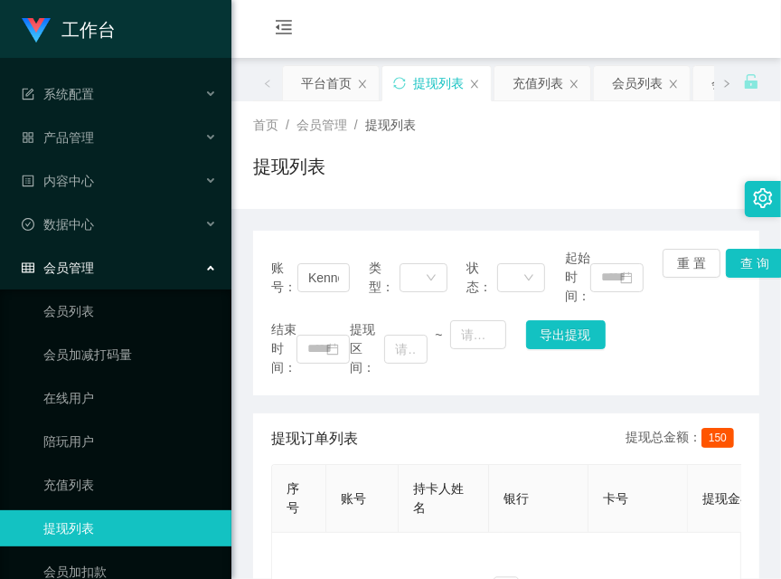
click at [490, 128] on div "首页 / 会员管理 / 提现列表 /" at bounding box center [506, 125] width 506 height 19
drag, startPoint x: 739, startPoint y: 255, endPoint x: 725, endPoint y: 232, distance: 26.4
click at [742, 256] on button "查 询" at bounding box center [755, 263] width 58 height 29
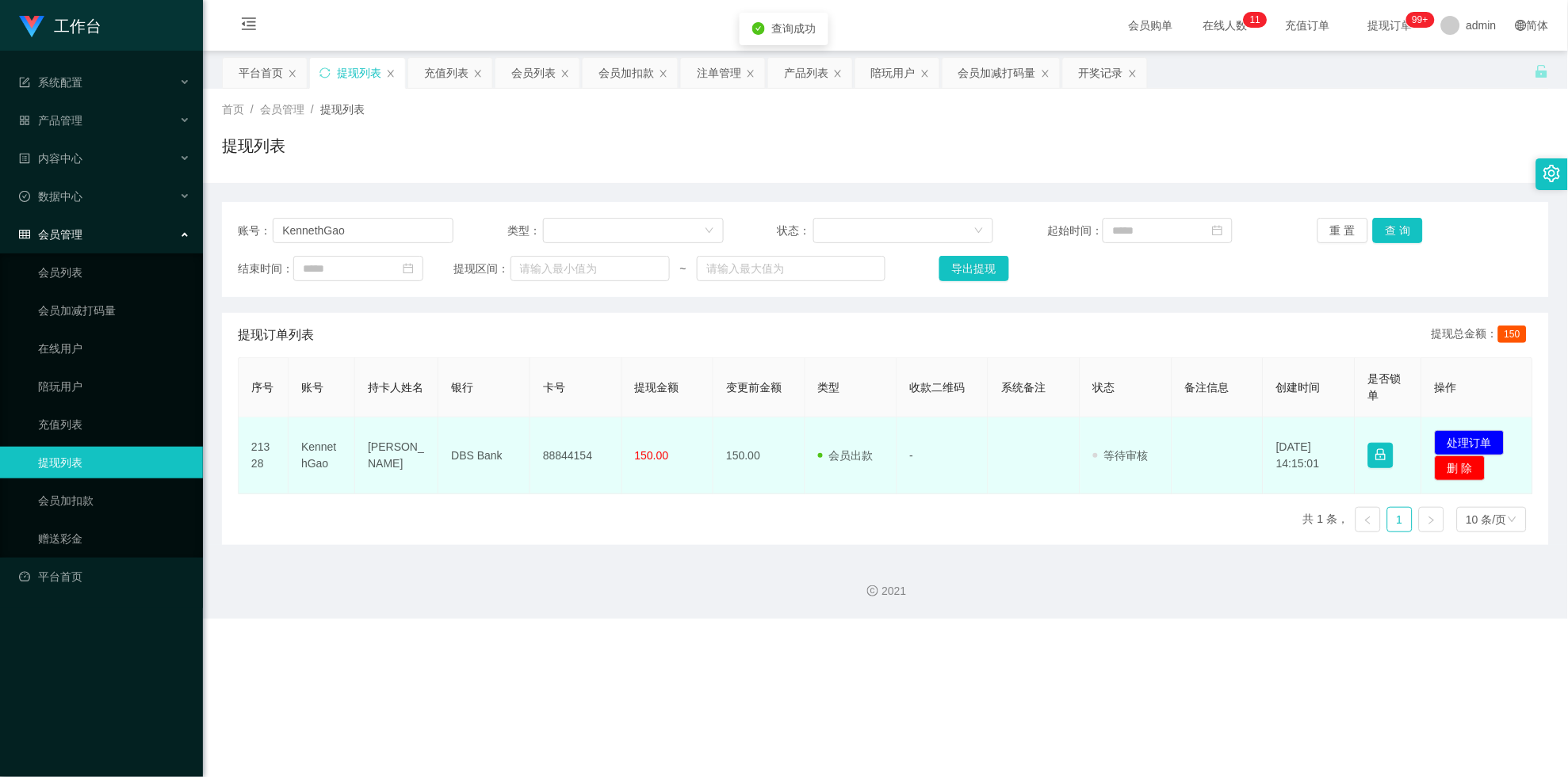
click at [578, 420] on td "88844154" at bounding box center [576, 456] width 92 height 77
copy td "88844154"
click at [685, 441] on button "处理订单" at bounding box center [1470, 442] width 70 height 25
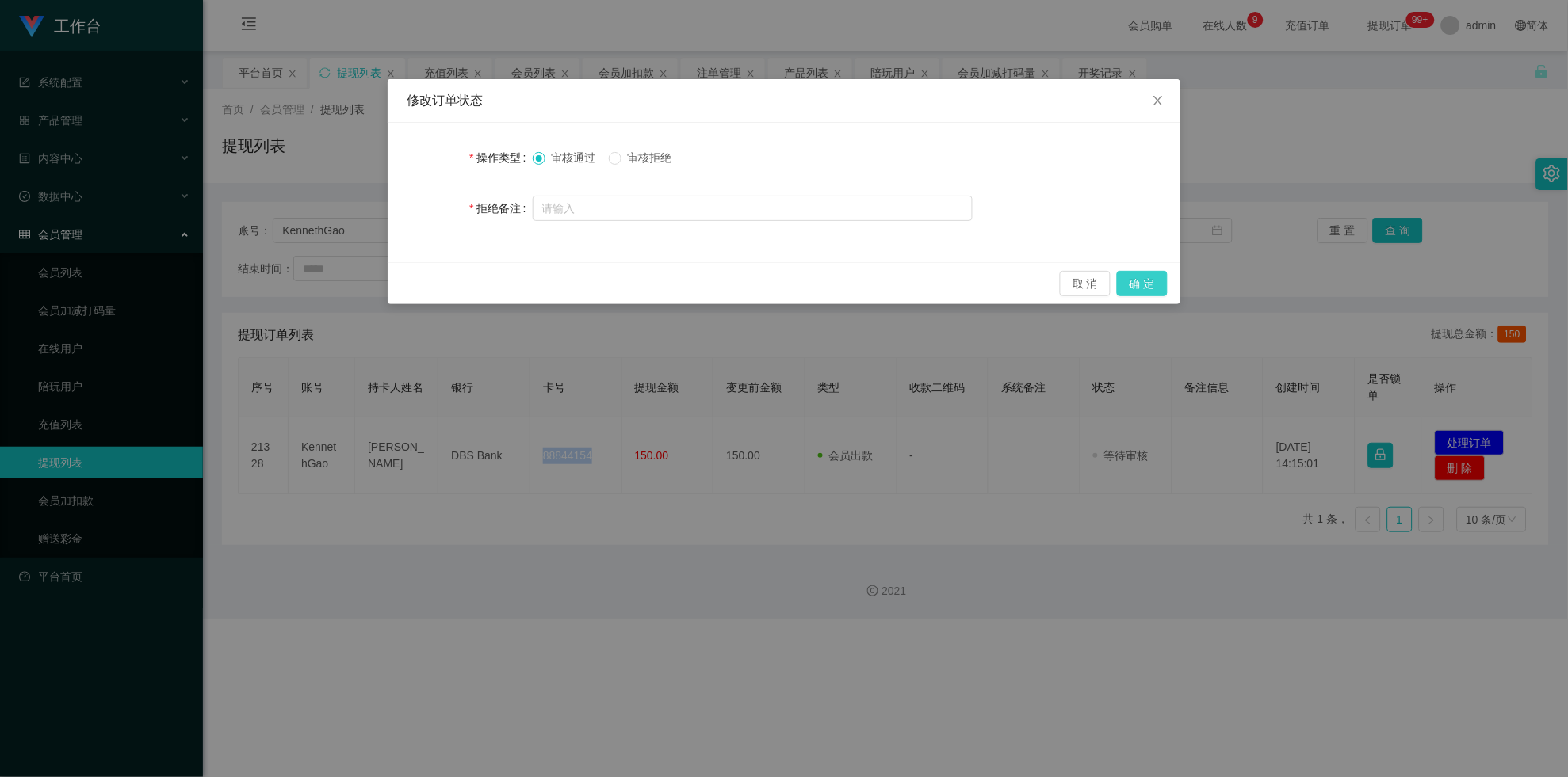
drag, startPoint x: 1132, startPoint y: 279, endPoint x: 1144, endPoint y: 265, distance: 18.4
click at [685, 279] on button "确 定" at bounding box center [1142, 283] width 51 height 25
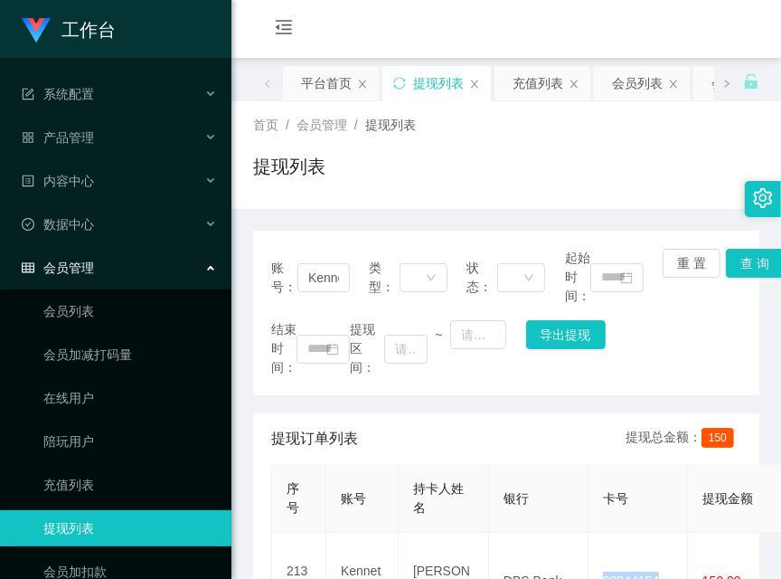
drag, startPoint x: 406, startPoint y: 176, endPoint x: 316, endPoint y: 259, distance: 122.3
click at [406, 176] on div "提现列表" at bounding box center [506, 174] width 506 height 42
click at [311, 273] on input "KennethGao" at bounding box center [324, 277] width 52 height 29
paste input "gary8888"
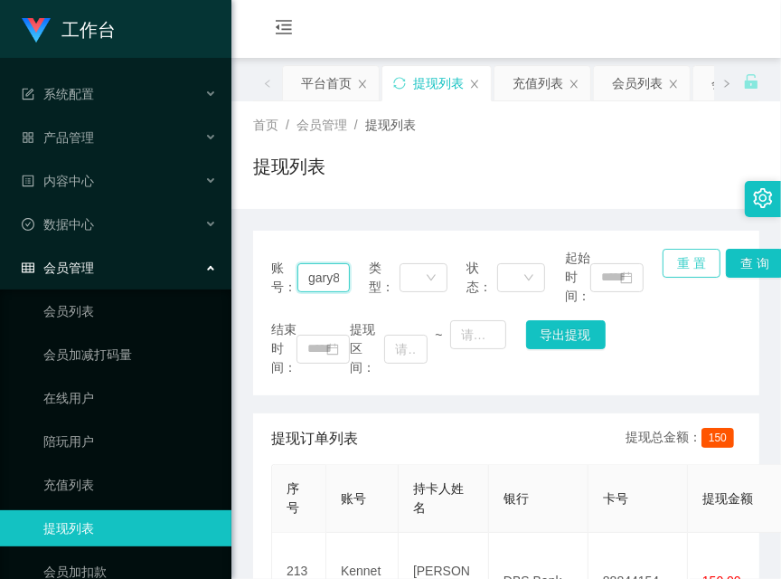
scroll to position [0, 22]
type input "gary8888"
click at [731, 259] on button "查 询" at bounding box center [755, 263] width 58 height 29
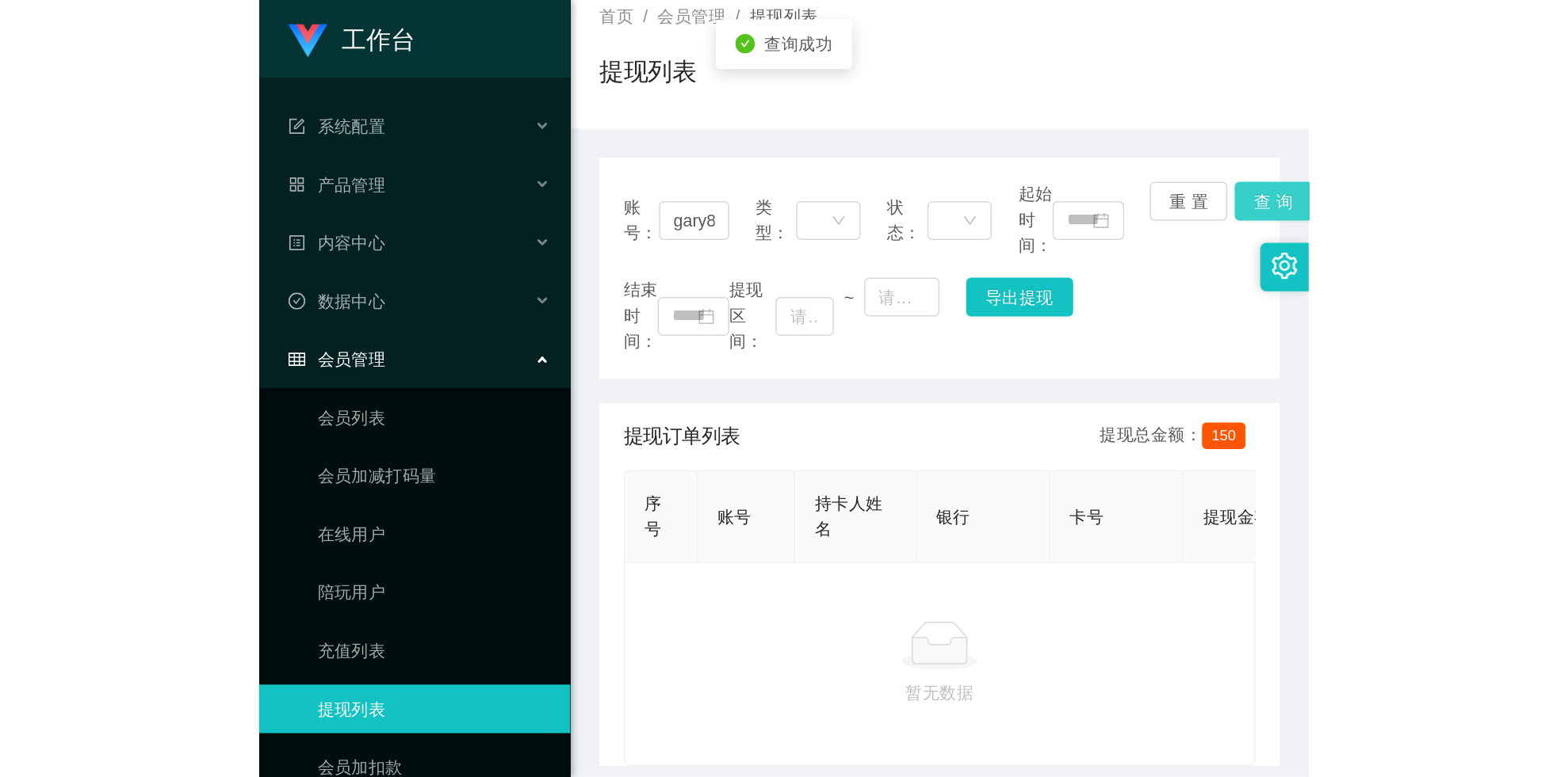
scroll to position [138, 0]
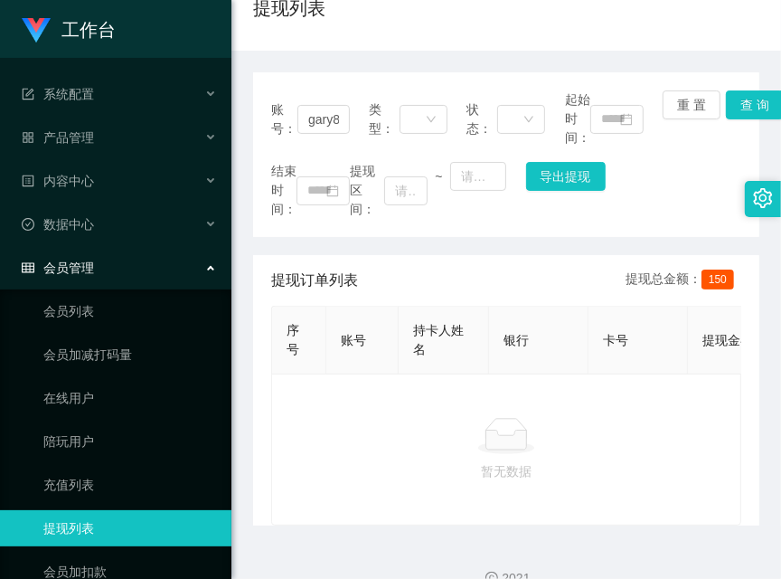
drag, startPoint x: 446, startPoint y: 43, endPoint x: 466, endPoint y: 41, distance: 20.0
click at [740, 117] on button "查 询" at bounding box center [755, 104] width 58 height 29
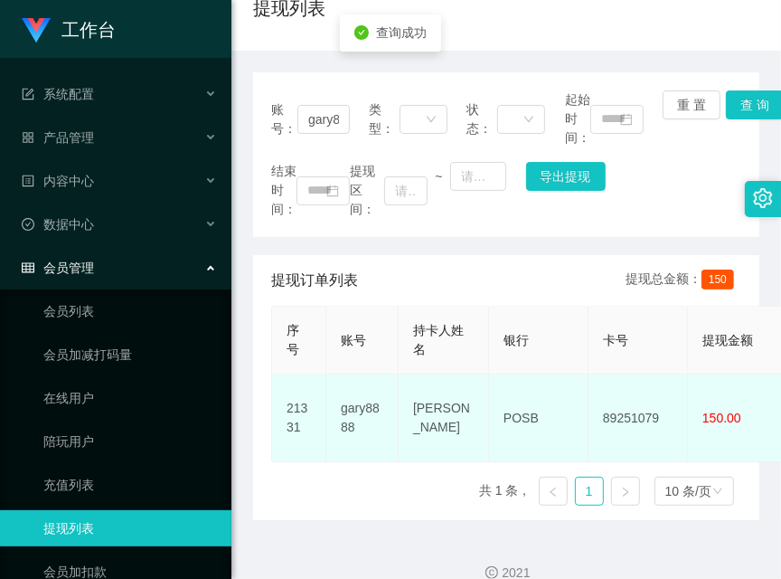
click at [636, 381] on td "89251079" at bounding box center [638, 418] width 99 height 88
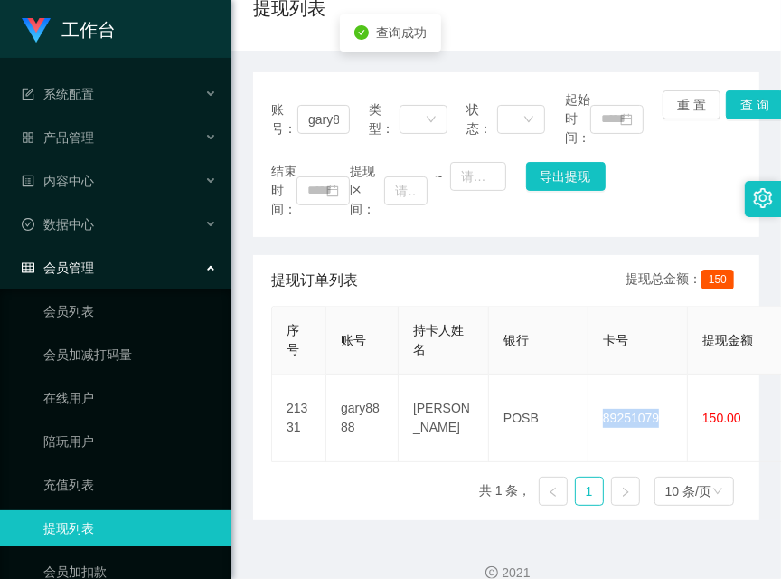
copy td "89251079"
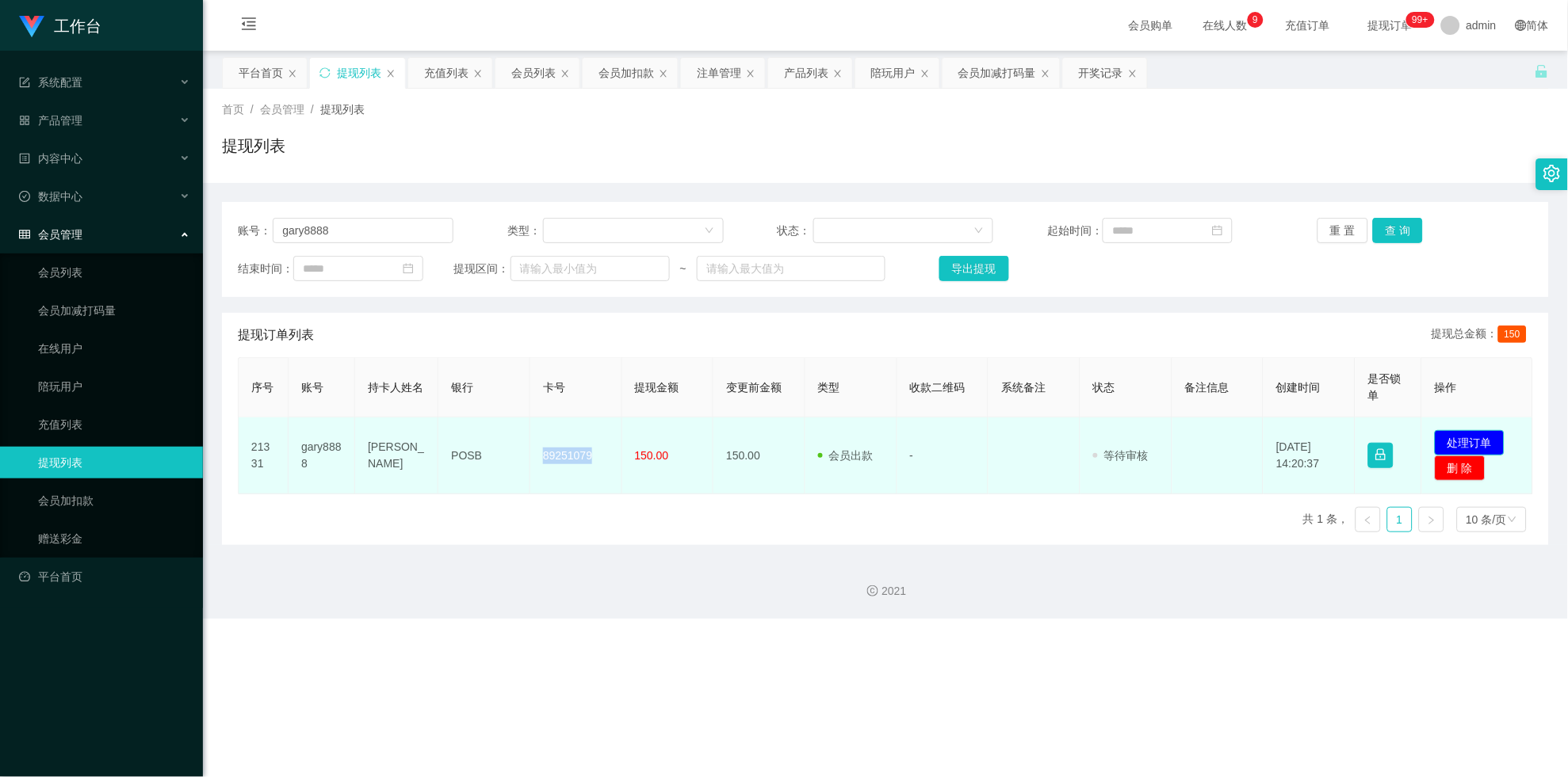
click at [685, 442] on button "处理订单" at bounding box center [1470, 442] width 70 height 25
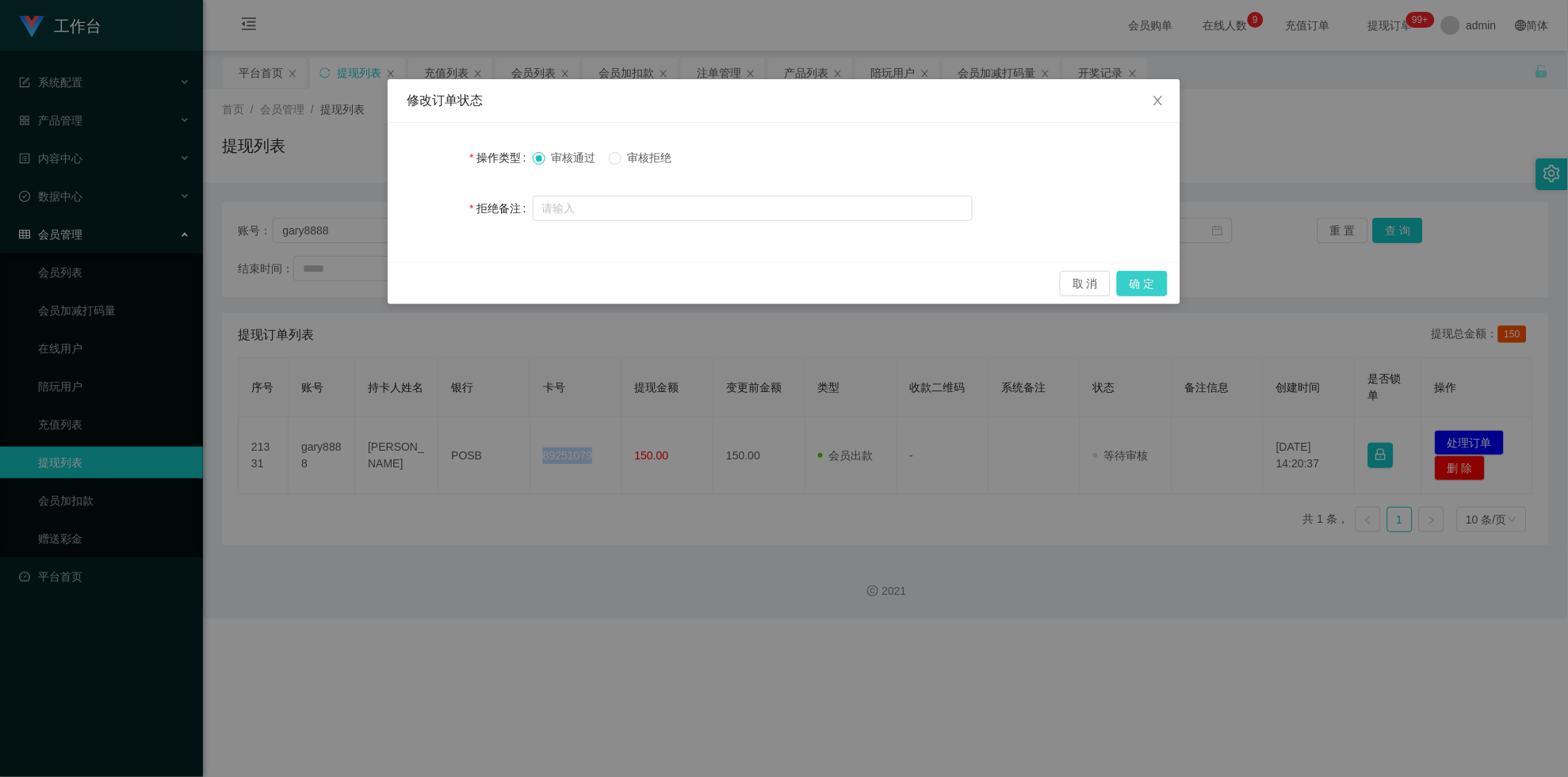
click at [685, 293] on button "确 定" at bounding box center [1142, 283] width 51 height 25
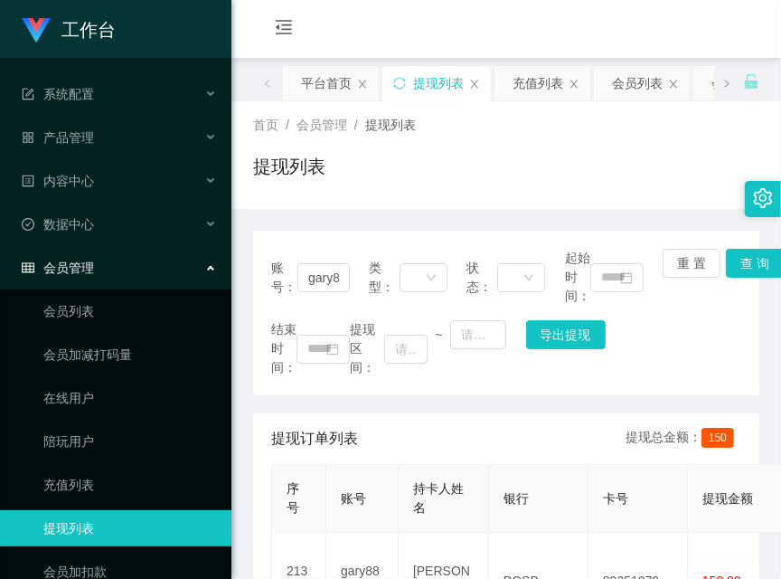
click at [514, 133] on div "首页 / 会员管理 / 提现列表 /" at bounding box center [506, 125] width 506 height 19
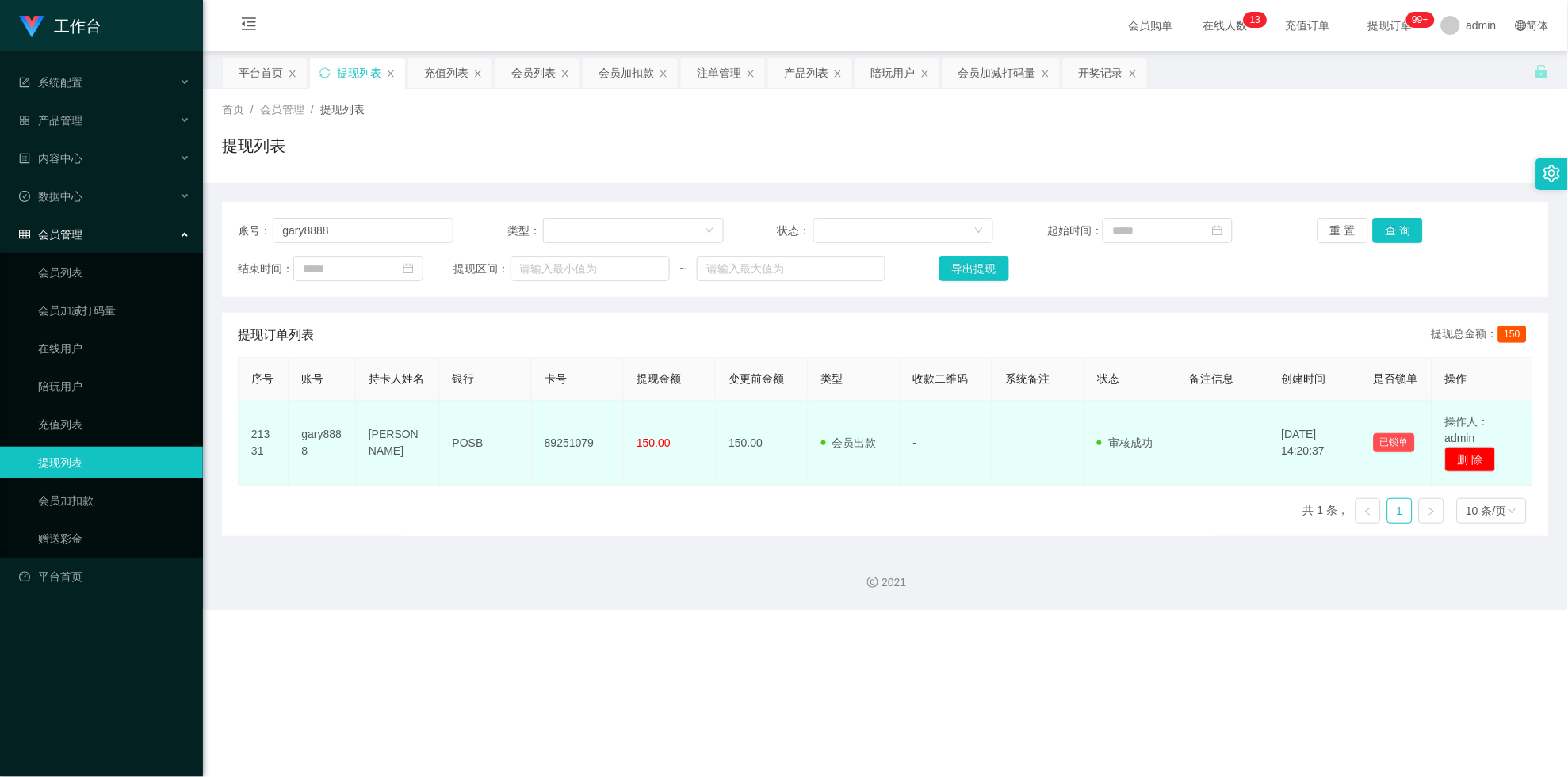
click at [564, 413] on td "89251079" at bounding box center [578, 443] width 92 height 85
copy td "89251079"
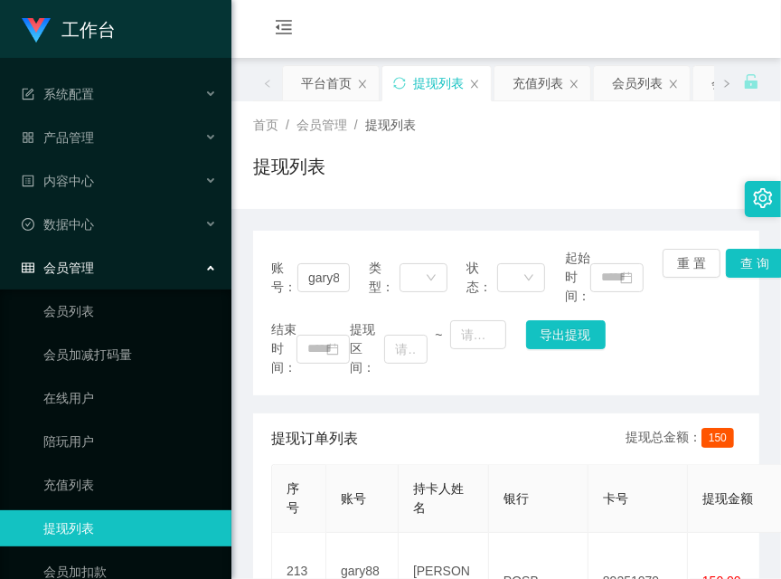
click at [487, 153] on div "提现列表" at bounding box center [506, 174] width 506 height 42
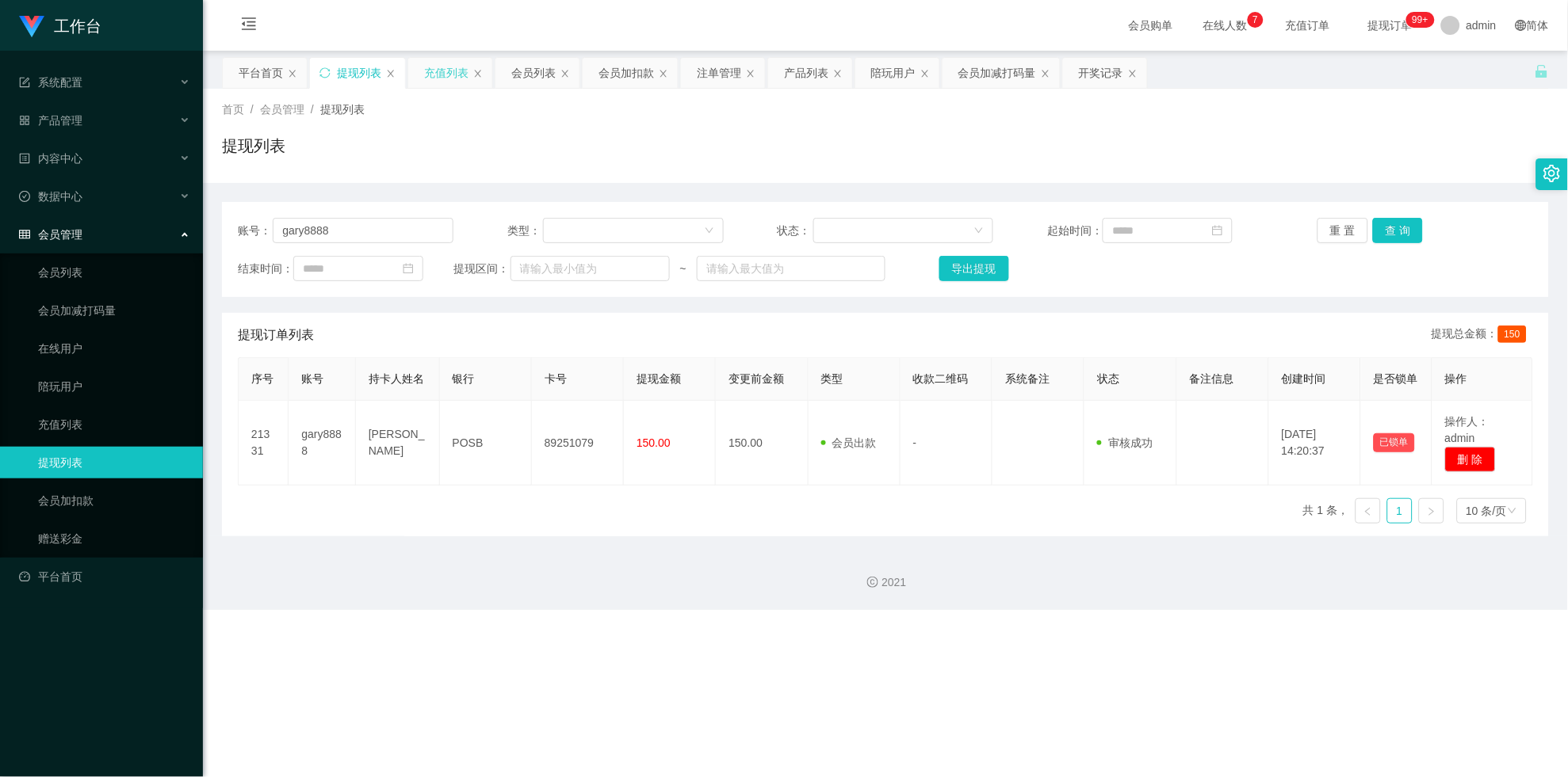
click at [438, 75] on div "充值列表" at bounding box center [446, 73] width 45 height 30
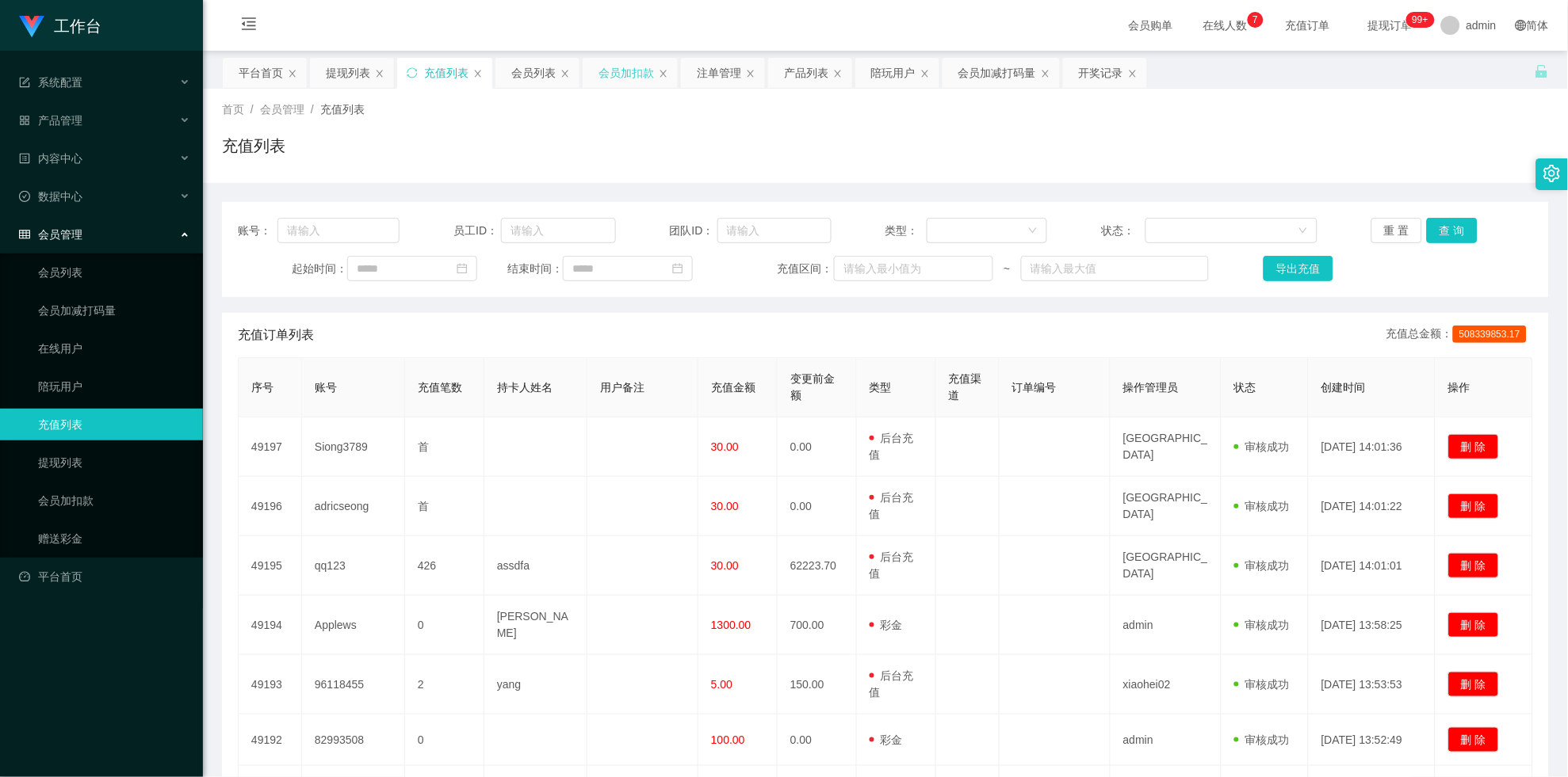
click at [612, 73] on div "会员加扣款" at bounding box center [626, 73] width 55 height 30
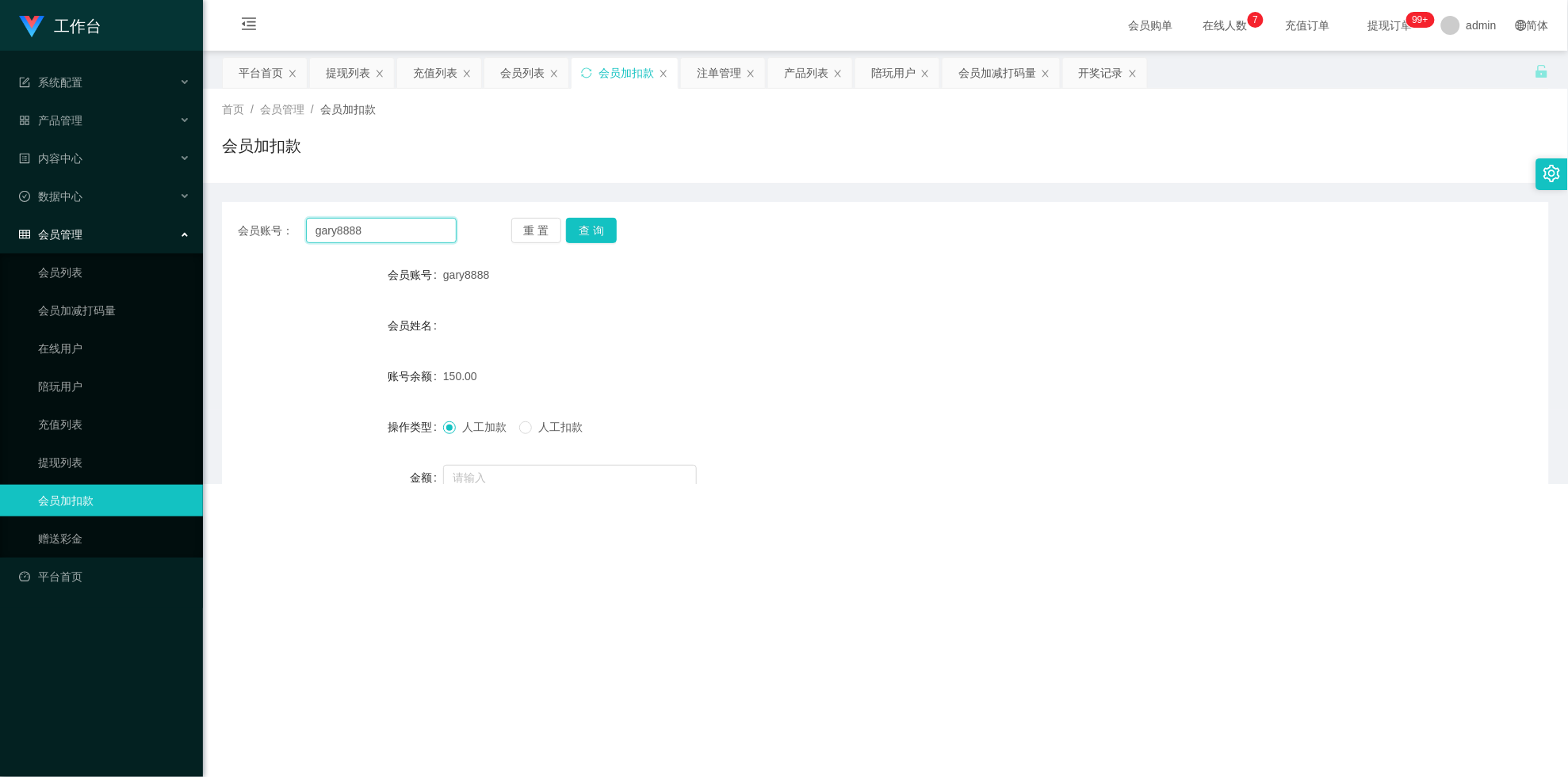
click at [436, 238] on input "gary8888" at bounding box center [381, 230] width 151 height 25
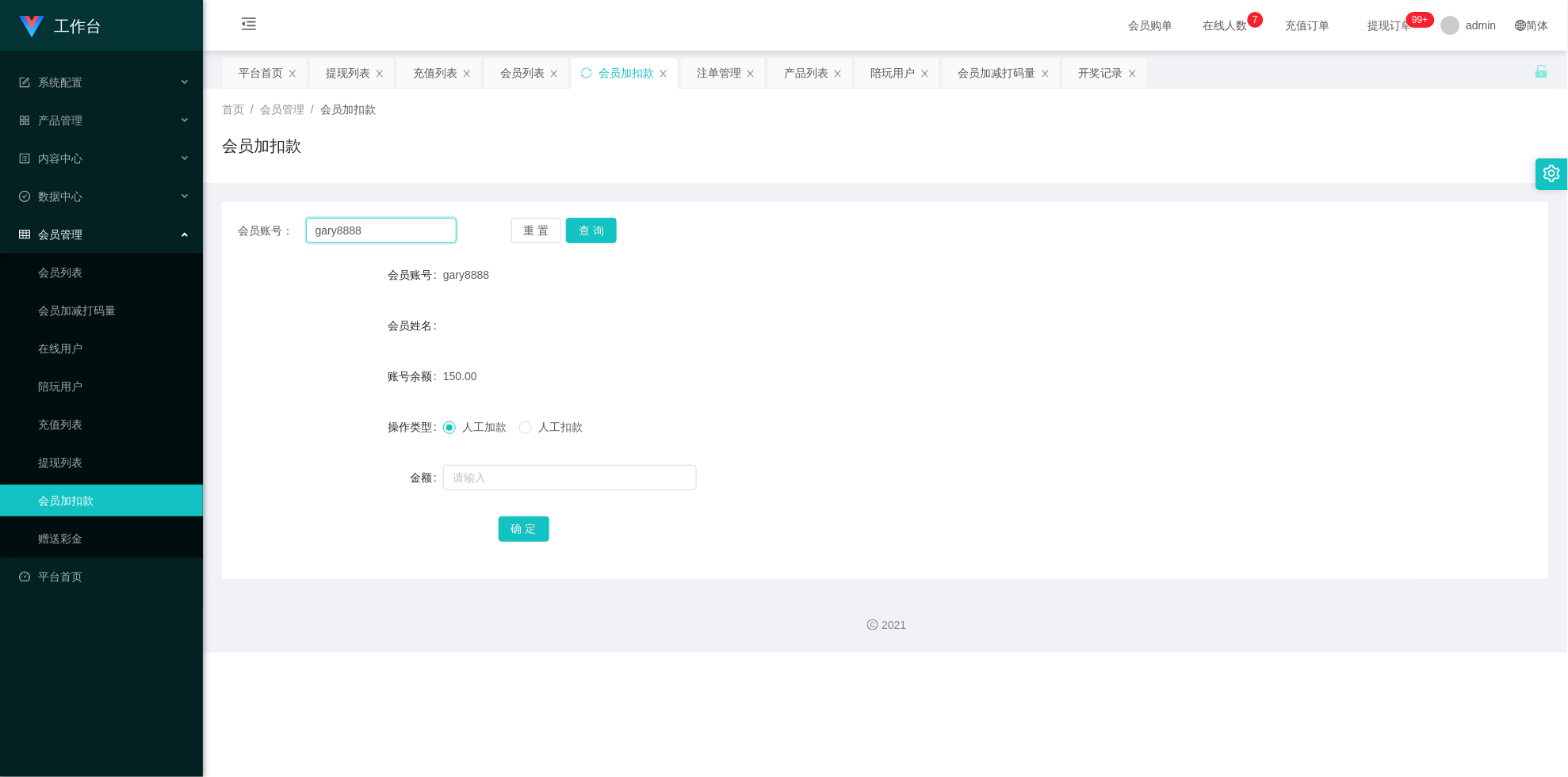
click at [436, 238] on input "gary8888" at bounding box center [381, 230] width 151 height 25
paste input "aman1314"
type input "aman1314"
click at [585, 233] on button "查 询" at bounding box center [592, 230] width 51 height 25
click at [585, 233] on div "重 置 查 询" at bounding box center [621, 230] width 219 height 25
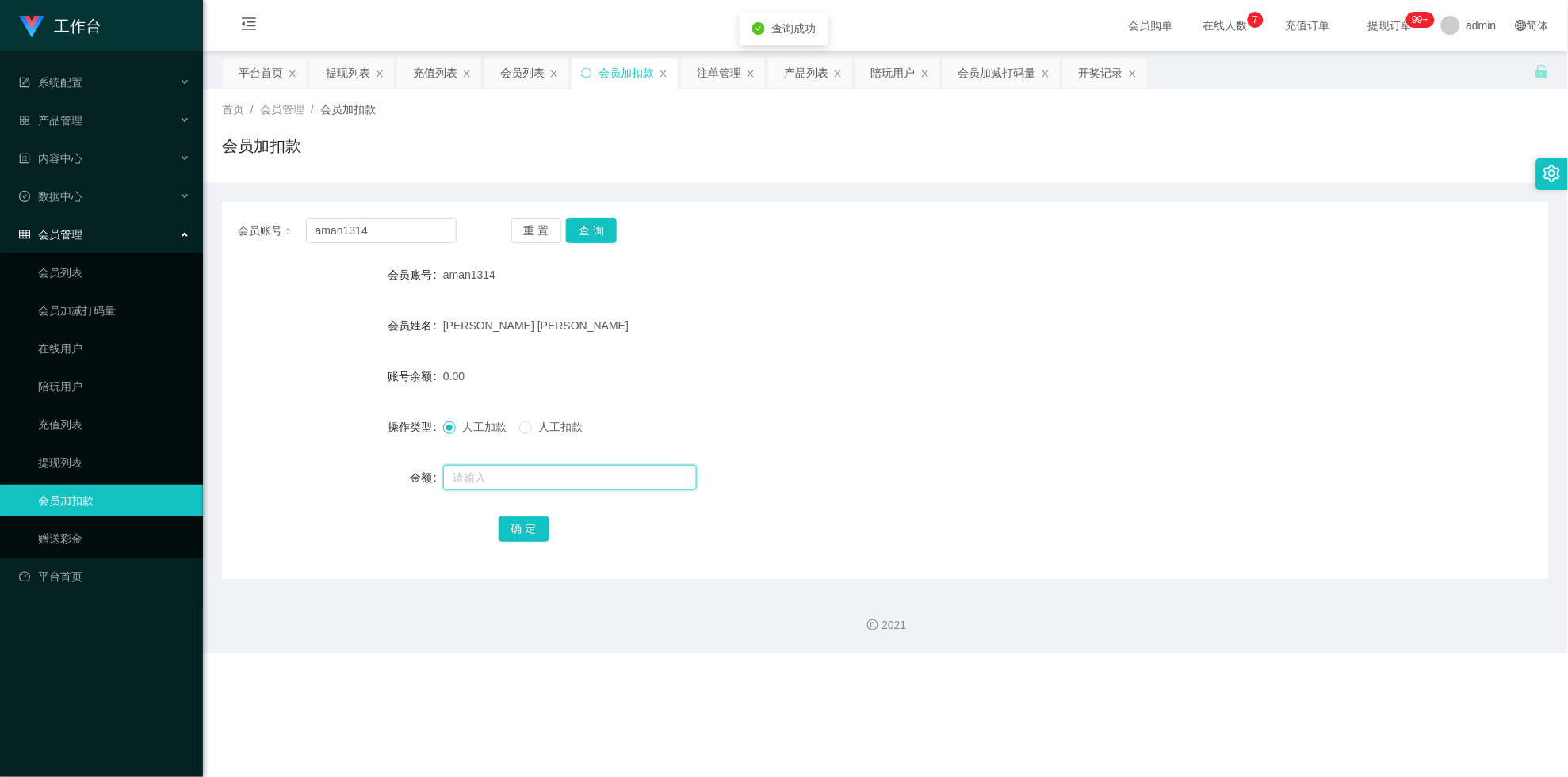
click at [532, 476] on input "text" at bounding box center [570, 477] width 253 height 25
type input "100"
click at [539, 506] on div "确 定" at bounding box center [886, 528] width 775 height 32
click at [533, 506] on button "确 定" at bounding box center [524, 529] width 51 height 25
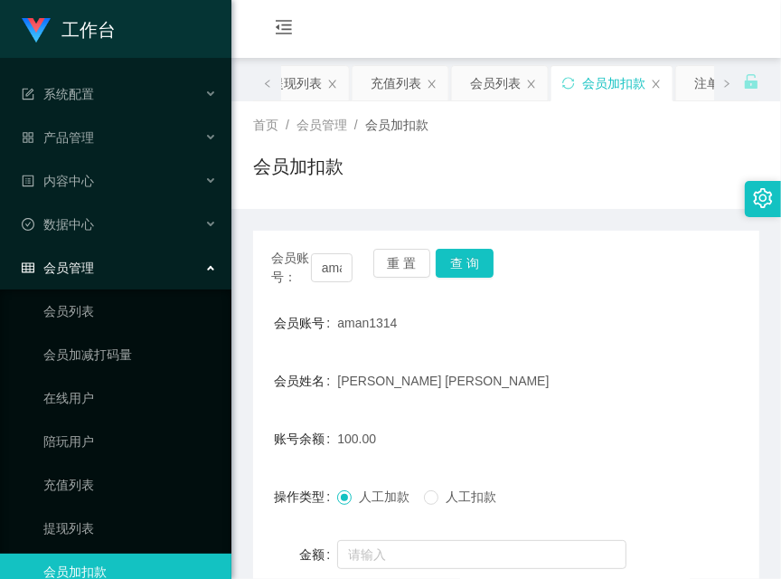
click at [533, 138] on div "首页 / 会员管理 / 会员加扣款 / 会员加扣款" at bounding box center [506, 155] width 506 height 79
click at [471, 265] on button "查 询" at bounding box center [465, 263] width 58 height 29
click at [471, 265] on div "会员账号： aman1314 重 置 查 询" at bounding box center [506, 268] width 506 height 38
drag, startPoint x: 450, startPoint y: 156, endPoint x: 360, endPoint y: 235, distance: 119.9
click at [450, 156] on div "会员加扣款" at bounding box center [506, 174] width 506 height 42
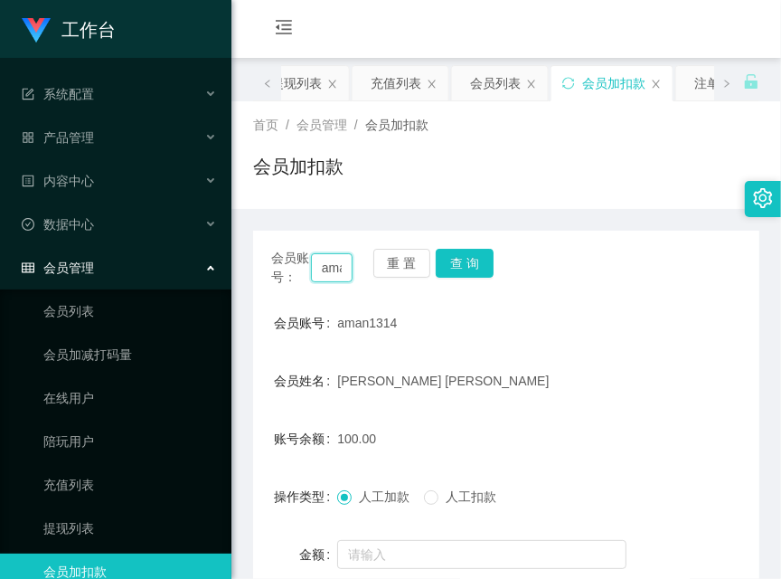
click at [319, 270] on input "aman1314" at bounding box center [332, 267] width 42 height 29
drag, startPoint x: 319, startPoint y: 270, endPoint x: 337, endPoint y: 270, distance: 18.1
click at [319, 270] on input "aman1314" at bounding box center [332, 267] width 42 height 29
paste input "gary8888"
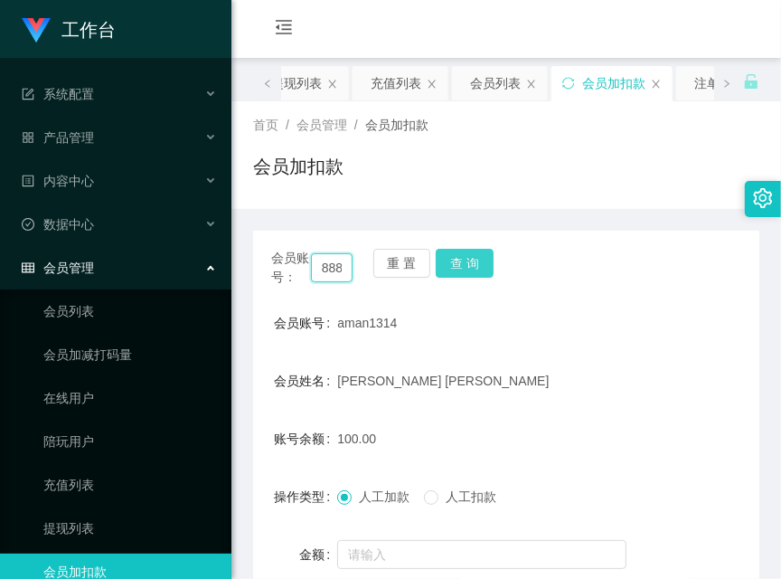
type input "gary8888"
click at [454, 271] on button "查 询" at bounding box center [465, 263] width 58 height 29
click at [454, 271] on div "会员账号： gary8888 重 置 查 询" at bounding box center [506, 268] width 506 height 38
click at [454, 271] on button "查 询" at bounding box center [475, 263] width 78 height 29
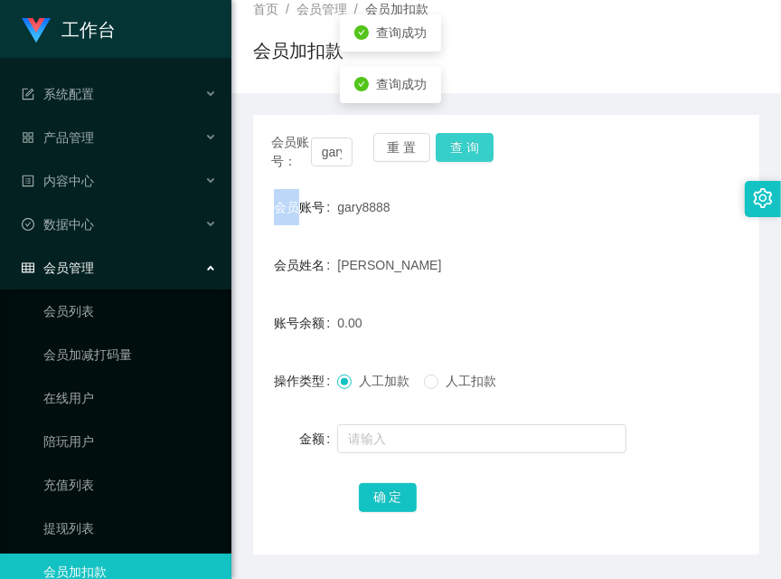
scroll to position [158, 0]
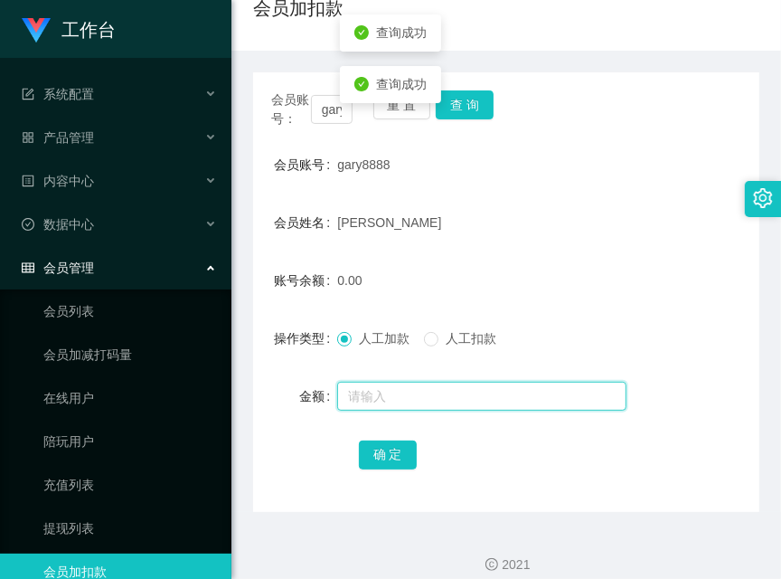
click at [437, 402] on input "text" at bounding box center [481, 396] width 289 height 29
type input "1000"
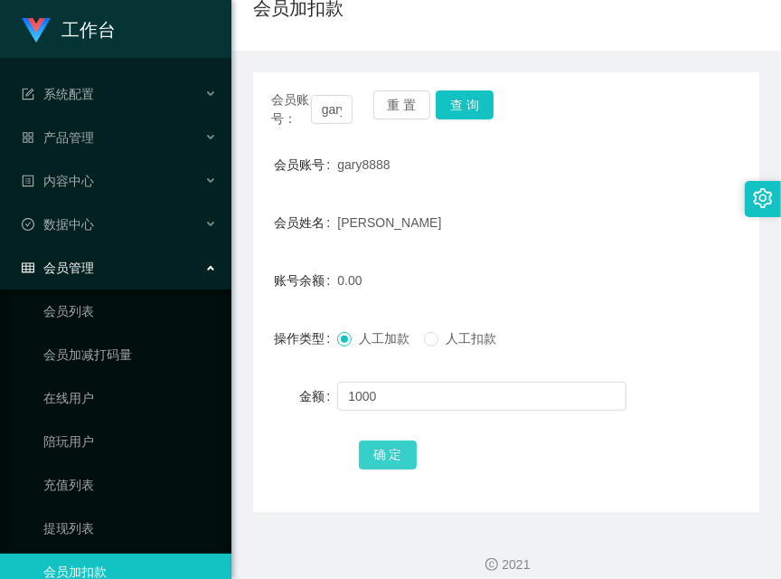
drag, startPoint x: 368, startPoint y: 450, endPoint x: 440, endPoint y: 454, distance: 71.5
click at [368, 450] on button "确 定" at bounding box center [388, 454] width 58 height 29
click at [496, 166] on div "gary8888" at bounding box center [485, 165] width 296 height 36
click at [328, 120] on input "gary8888" at bounding box center [332, 109] width 42 height 29
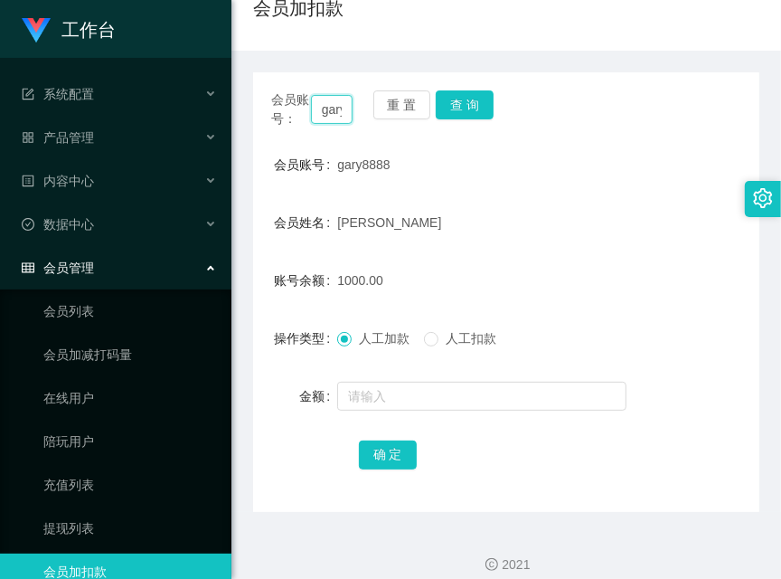
paste input "aman1314"
type input "aman1314"
click at [476, 110] on button "查 询" at bounding box center [465, 104] width 58 height 29
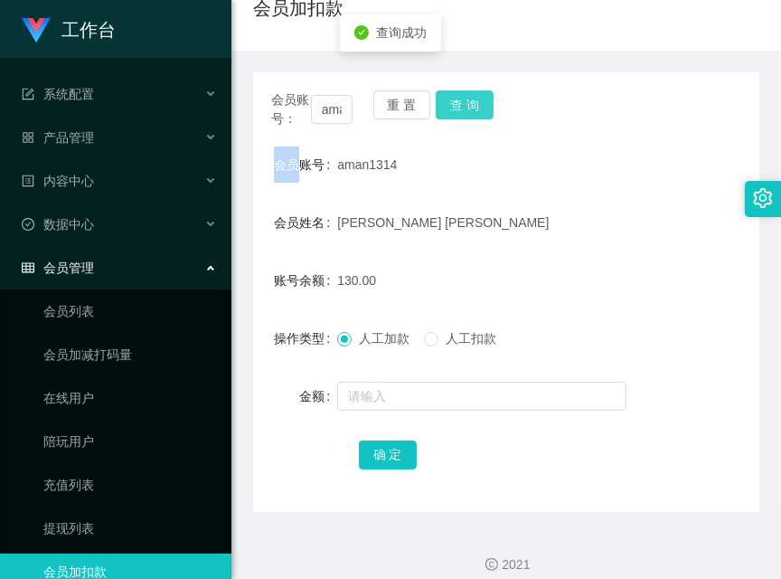
click at [476, 110] on div "会员账号： aman1314 重 置 查 询" at bounding box center [506, 109] width 506 height 38
click at [476, 110] on button "查 询" at bounding box center [465, 104] width 58 height 29
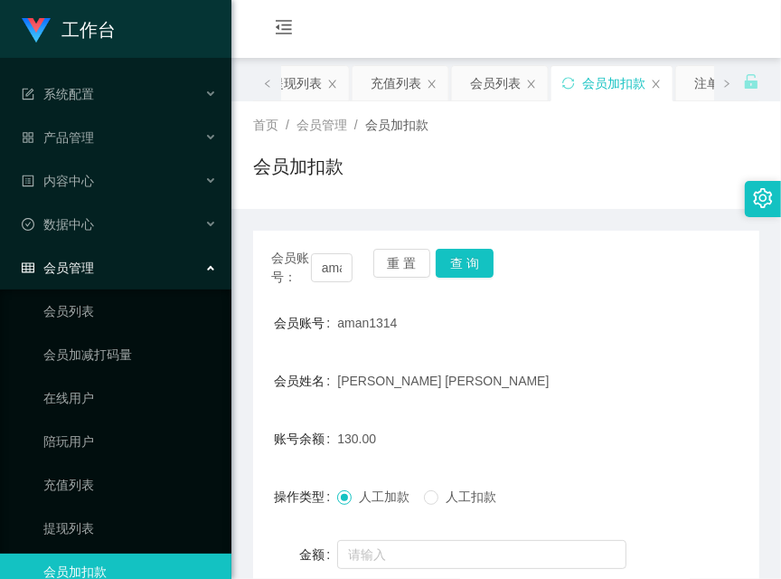
click at [478, 164] on div "会员加扣款" at bounding box center [506, 174] width 506 height 42
click at [474, 261] on button "查 询" at bounding box center [465, 263] width 58 height 29
click at [334, 266] on input "aman1314" at bounding box center [332, 267] width 42 height 29
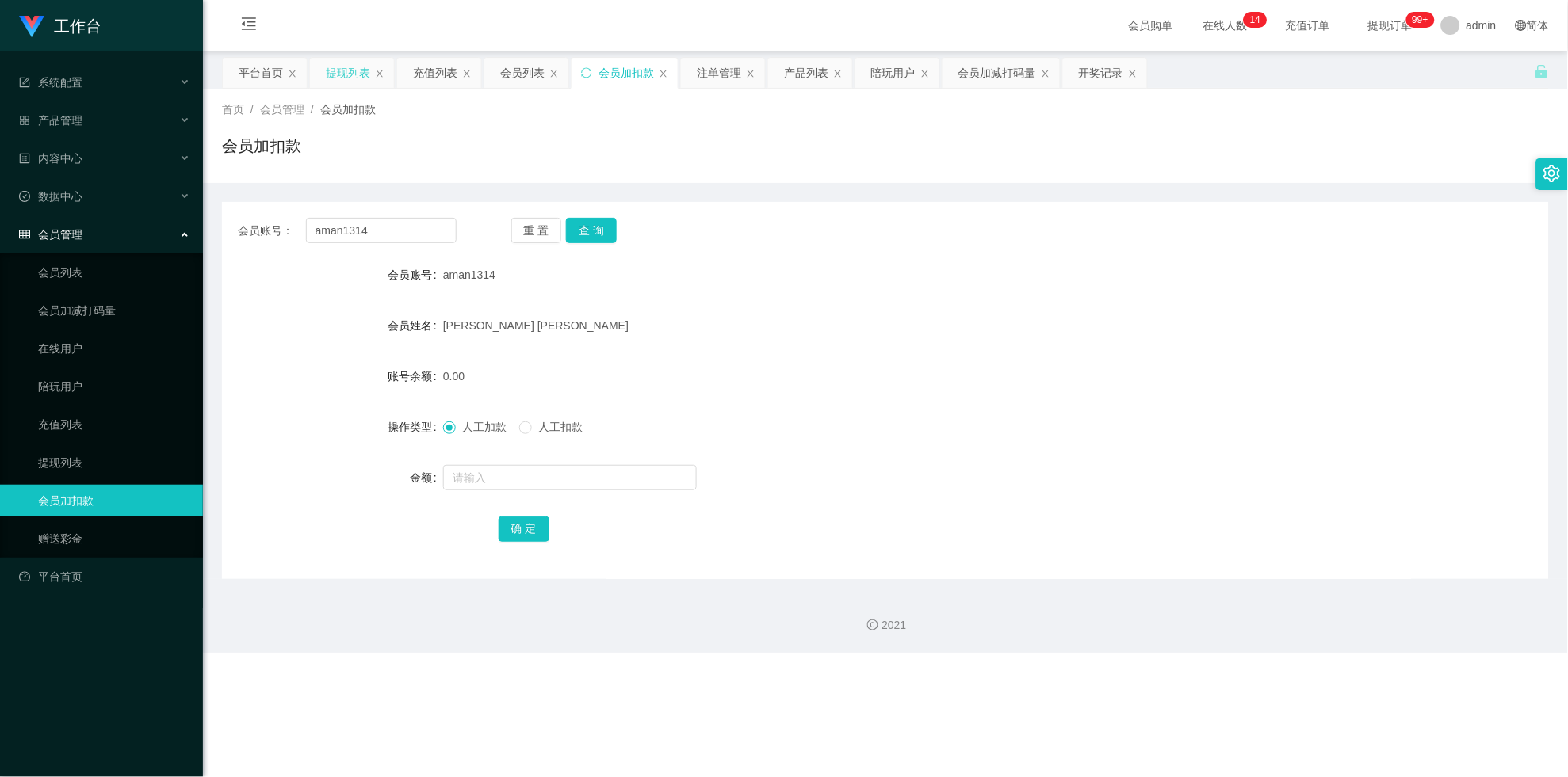
click at [328, 70] on div "提现列表" at bounding box center [348, 73] width 45 height 30
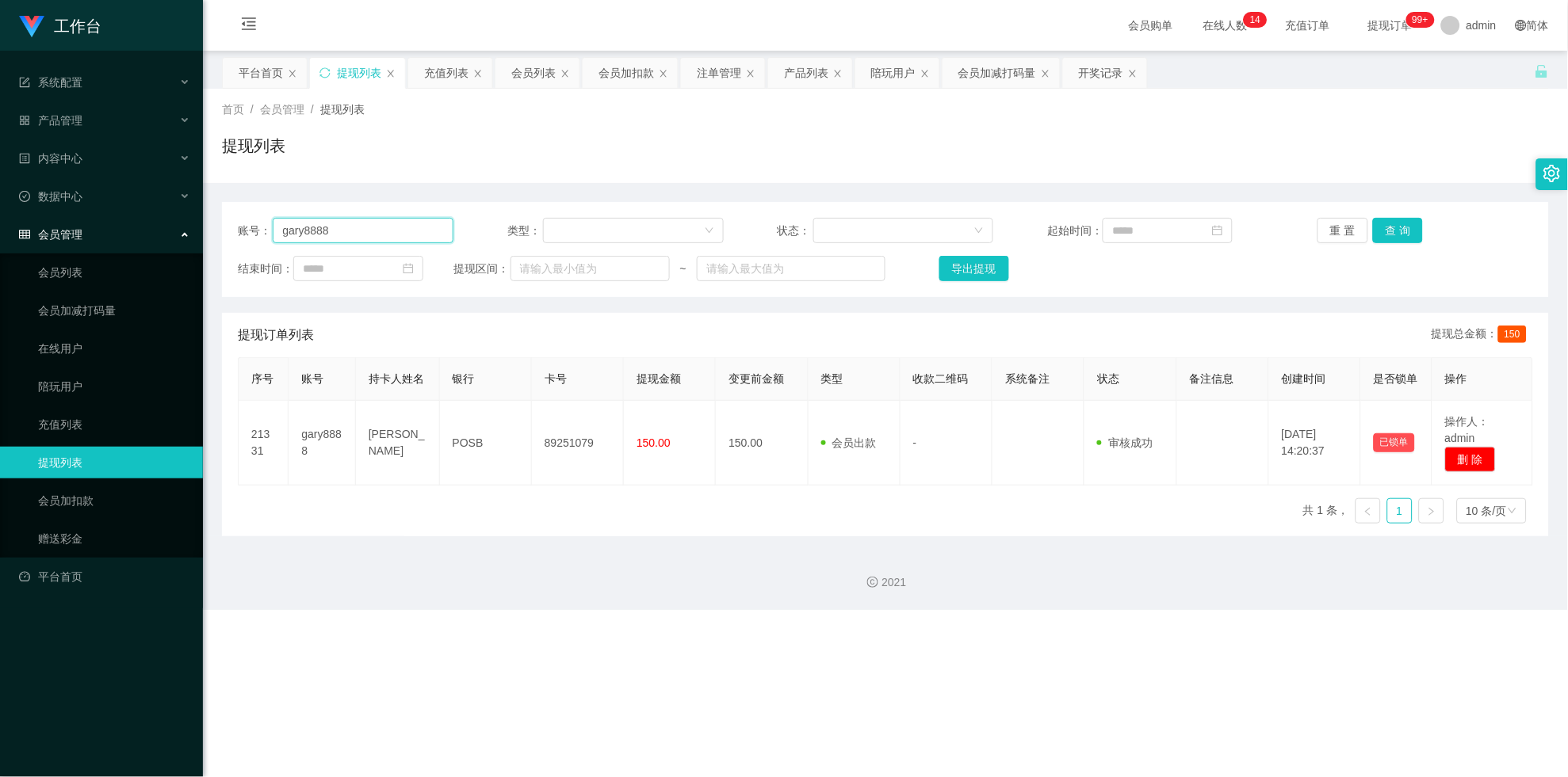
click at [429, 229] on input "gary8888" at bounding box center [363, 230] width 181 height 25
paste input "aman1314"
type input "aman1314"
click at [685, 227] on button "查 询" at bounding box center [1398, 230] width 51 height 25
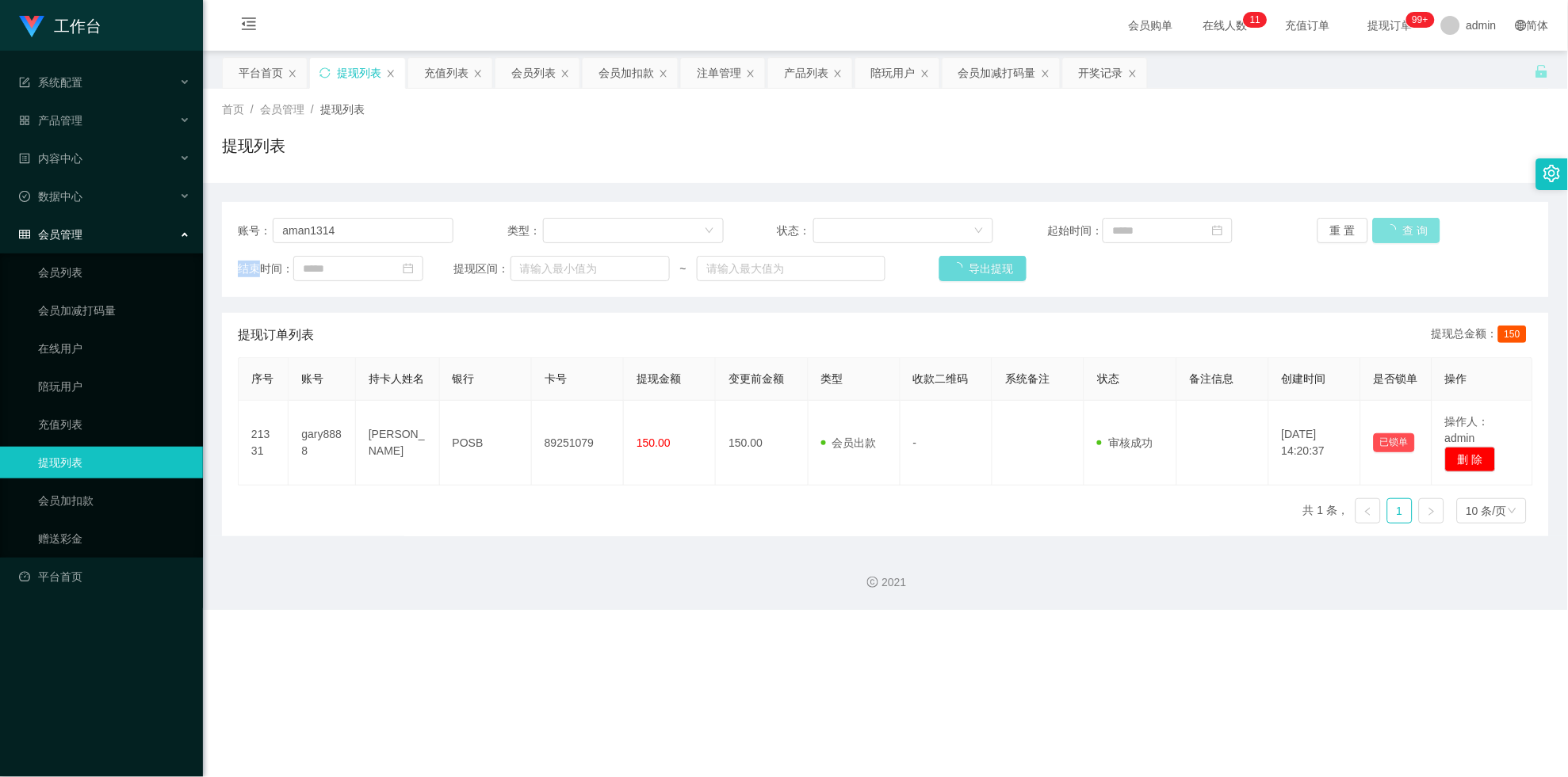
click at [685, 227] on div "重 置 查 询" at bounding box center [1425, 230] width 216 height 25
click at [685, 227] on button "查 询" at bounding box center [1407, 230] width 68 height 25
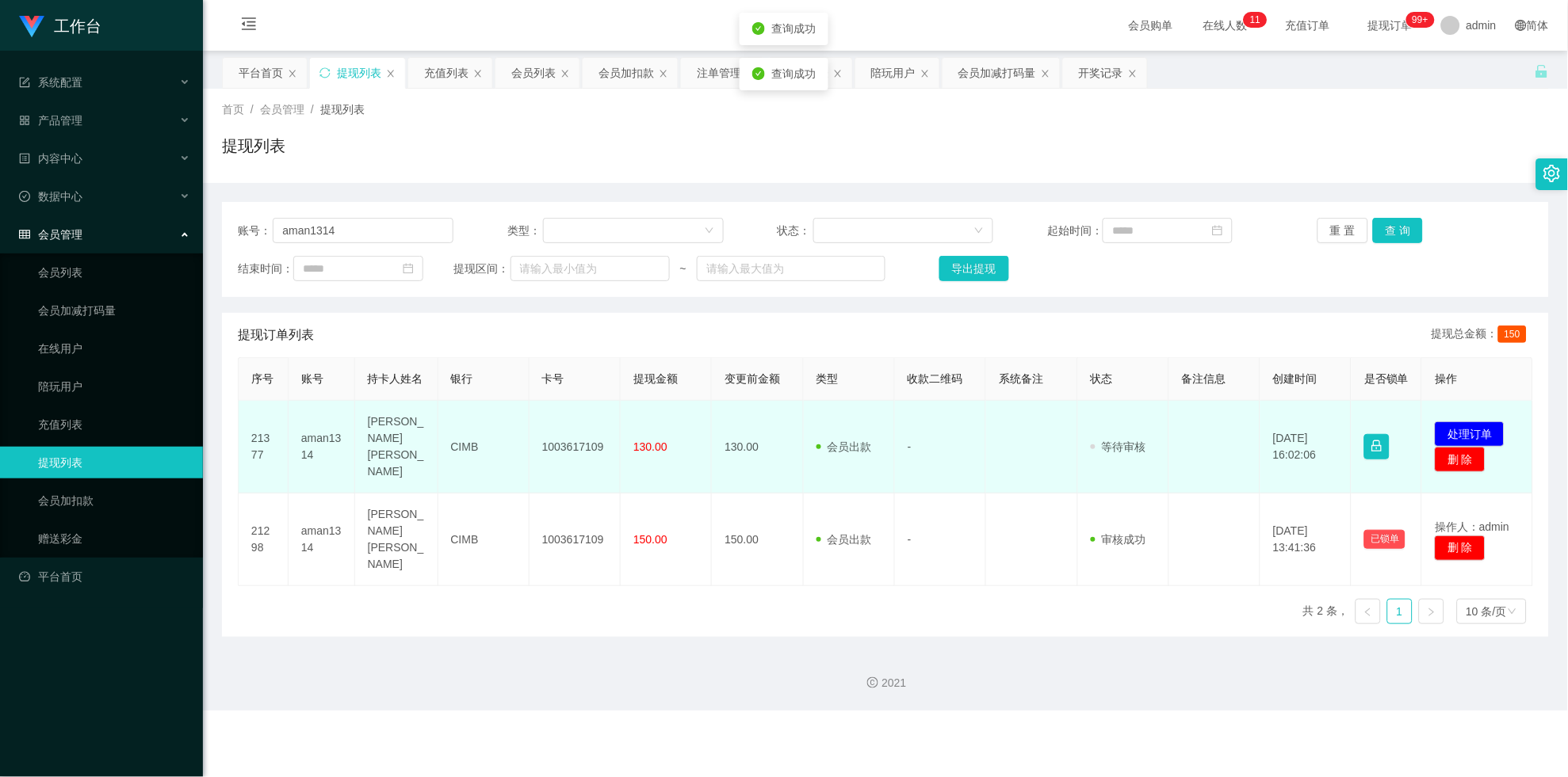
click at [595, 438] on td "1003617109" at bounding box center [575, 448] width 91 height 93
drag, startPoint x: 595, startPoint y: 438, endPoint x: 1025, endPoint y: 435, distance: 430.0
click at [598, 438] on td "1003617109" at bounding box center [575, 448] width 91 height 93
click at [685, 434] on button "处理订单" at bounding box center [1470, 434] width 70 height 25
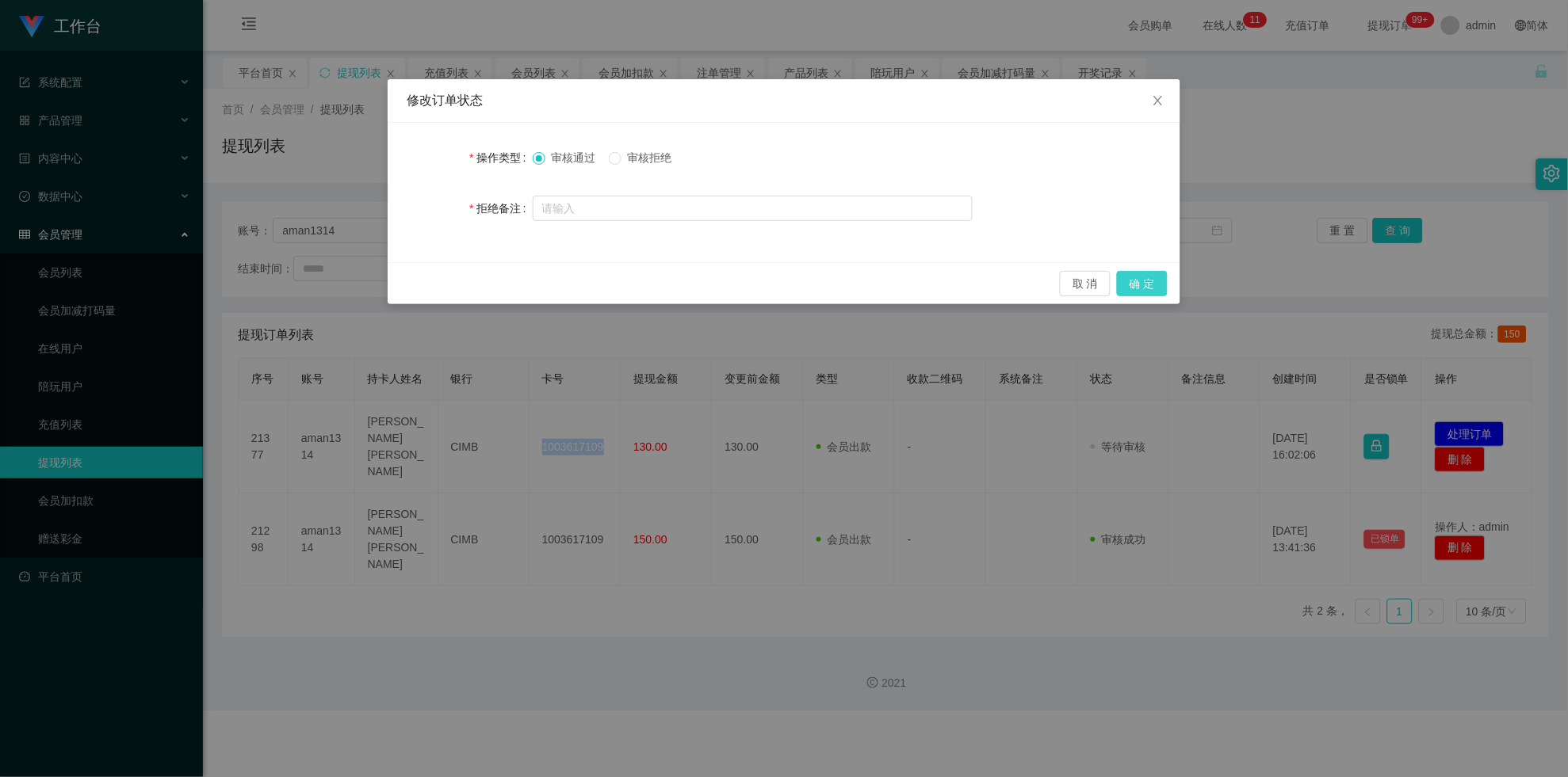
click at [685, 294] on button "确 定" at bounding box center [1142, 283] width 51 height 25
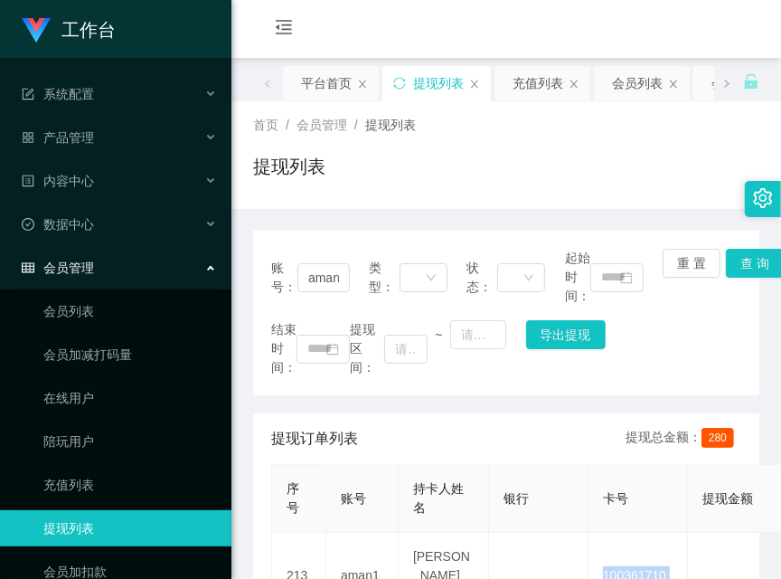
click at [412, 166] on div "提现列表" at bounding box center [506, 174] width 506 height 42
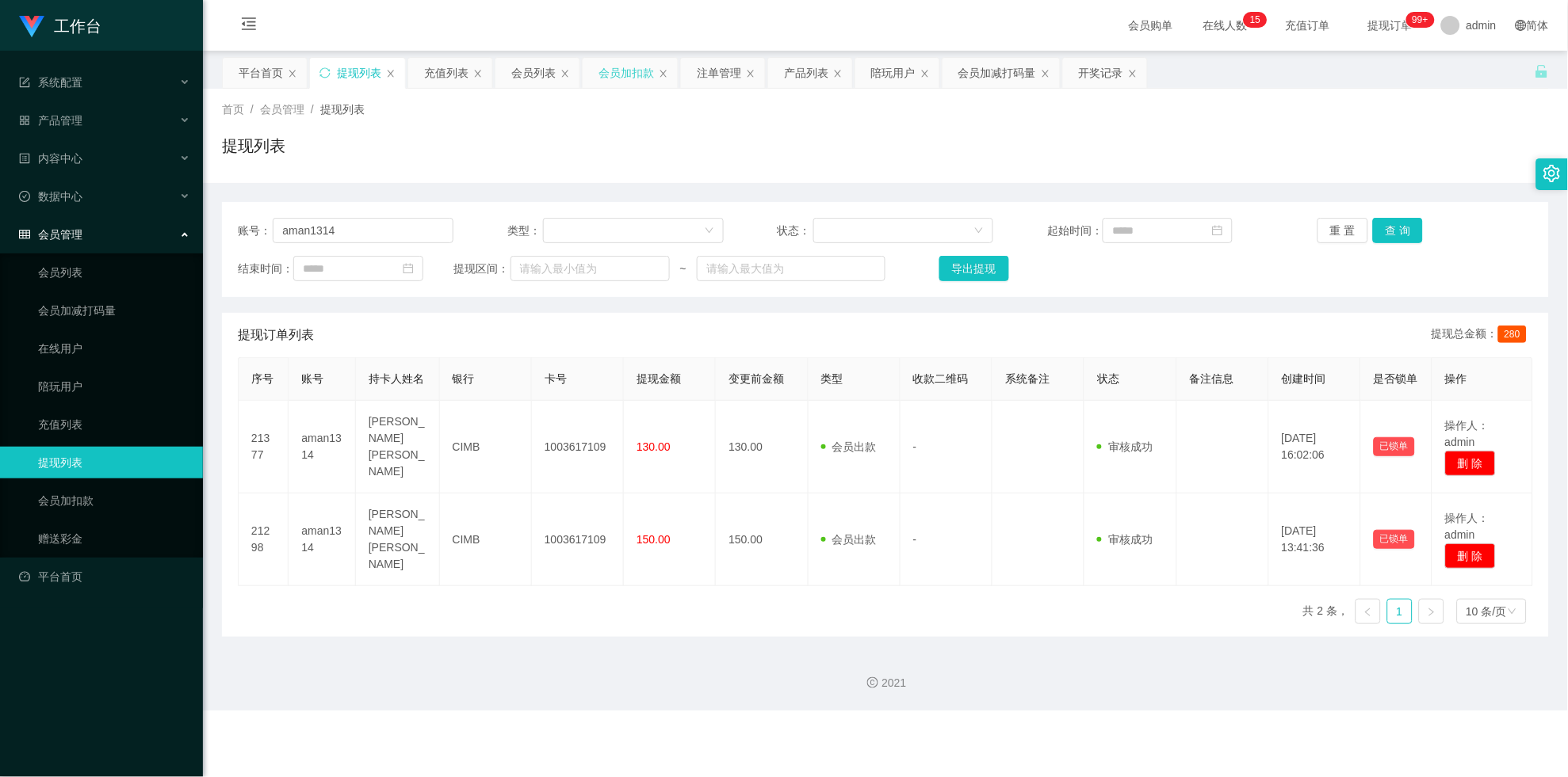
click at [623, 77] on div "会员加扣款" at bounding box center [626, 73] width 55 height 30
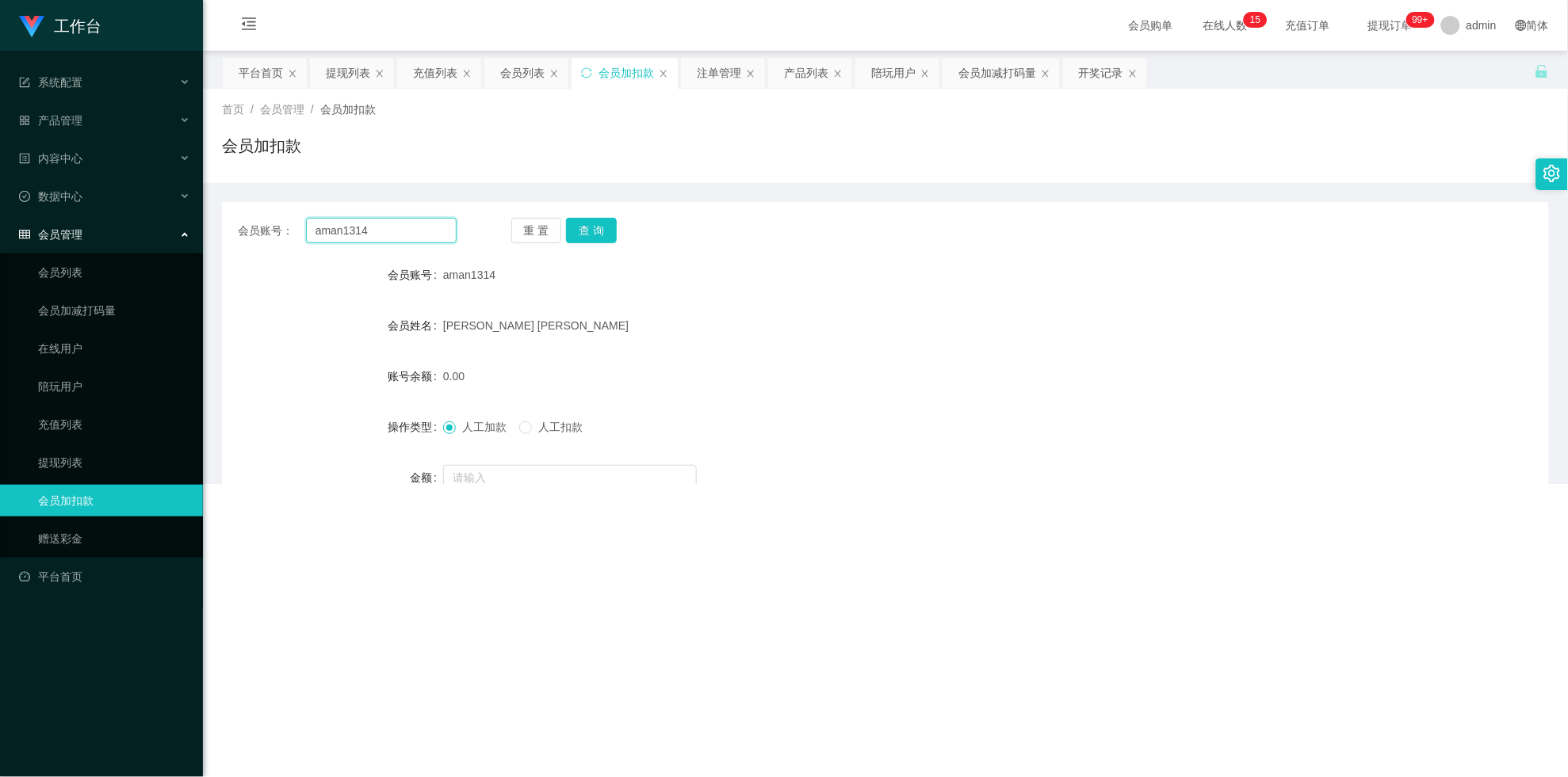
click at [355, 235] on input "aman1314" at bounding box center [381, 230] width 151 height 25
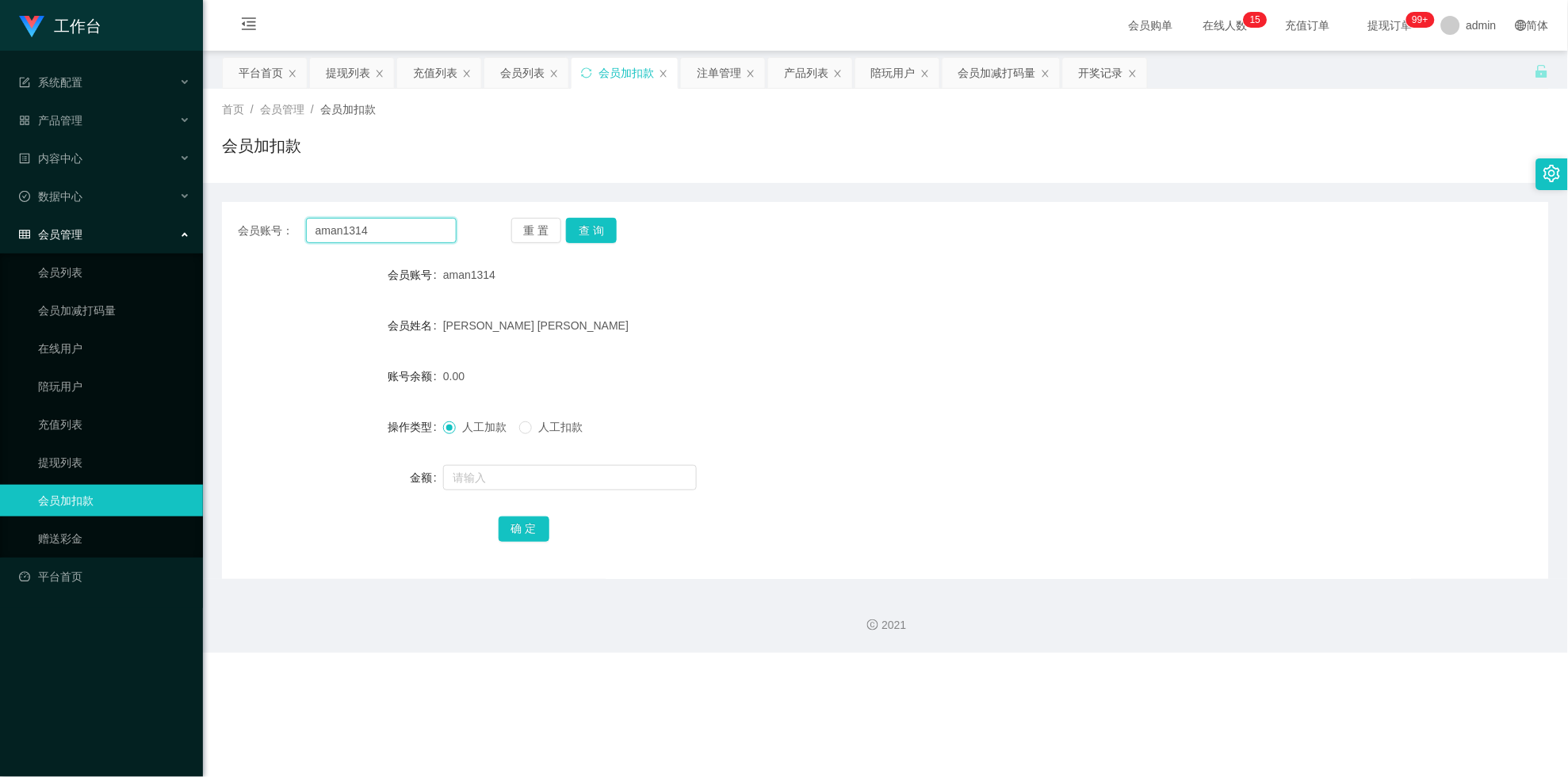
click at [355, 235] on input "aman1314" at bounding box center [381, 230] width 151 height 25
paste input "gary8888"
type input "gary8888"
click at [601, 235] on button "查 询" at bounding box center [592, 230] width 51 height 25
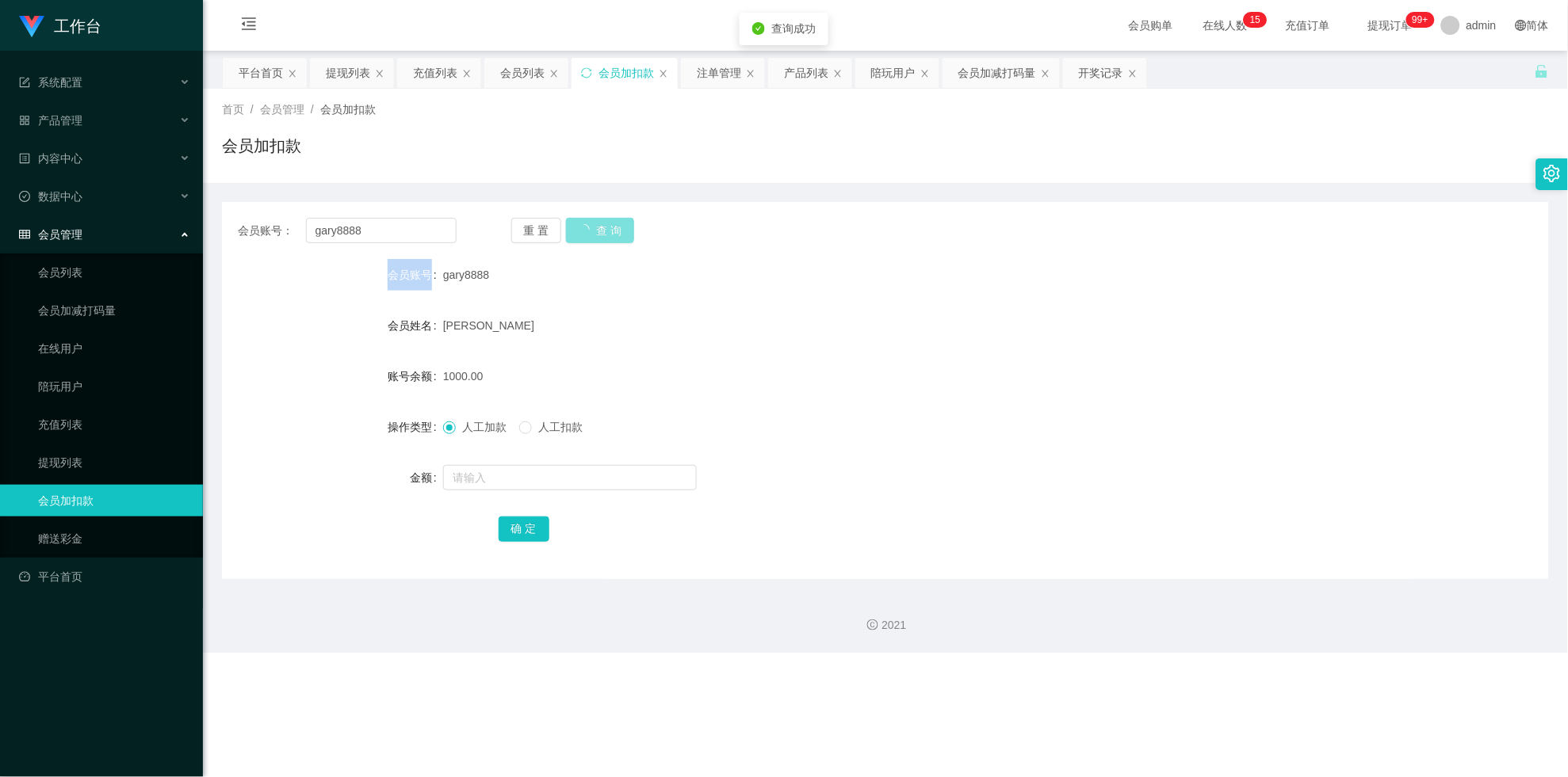
click at [601, 235] on div "重 置 查 询" at bounding box center [621, 230] width 219 height 25
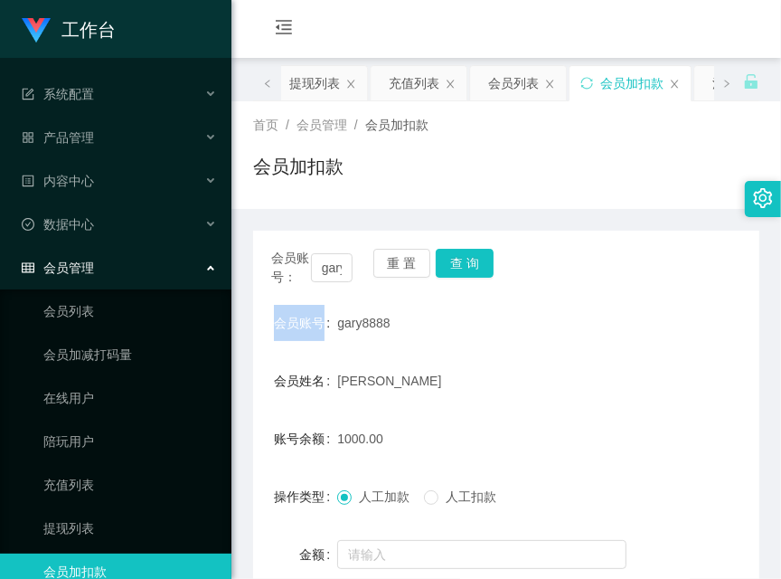
drag, startPoint x: 531, startPoint y: 150, endPoint x: 509, endPoint y: 220, distance: 72.9
click at [531, 150] on div "首页 / 会员管理 / 会员加扣款 / 会员加扣款" at bounding box center [506, 155] width 506 height 79
click at [483, 251] on button "查 询" at bounding box center [465, 263] width 58 height 29
click at [483, 251] on div "会员账号： gary8888 重 置 查 询" at bounding box center [506, 268] width 506 height 38
click at [483, 251] on button "查 询" at bounding box center [465, 263] width 58 height 29
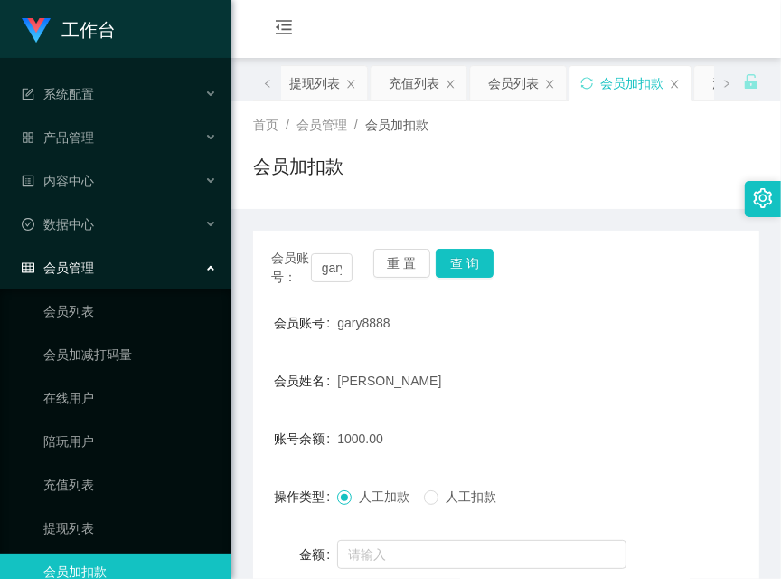
click at [453, 156] on div "会员加扣款" at bounding box center [506, 174] width 506 height 42
click at [484, 251] on button "查 询" at bounding box center [465, 263] width 58 height 29
click at [484, 251] on div "会员账号： gary8888 重 置 查 询" at bounding box center [506, 268] width 506 height 38
drag, startPoint x: 466, startPoint y: 142, endPoint x: 480, endPoint y: 248, distance: 106.8
click at [466, 142] on div "首页 / 会员管理 / 会员加扣款 / 会员加扣款" at bounding box center [506, 155] width 506 height 79
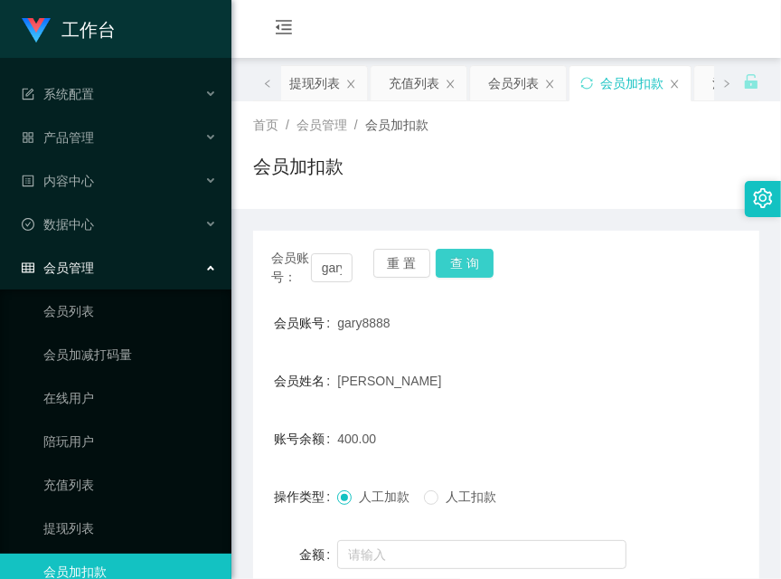
click at [490, 255] on button "查 询" at bounding box center [465, 263] width 58 height 29
click at [488, 255] on button "查 询" at bounding box center [475, 263] width 78 height 29
click at [497, 129] on div "首页 / 会员管理 / 会员加扣款 /" at bounding box center [506, 125] width 506 height 19
click at [471, 268] on button "查 询" at bounding box center [465, 263] width 58 height 29
click at [471, 268] on div "会员账号： gary8888 重 置 查 询" at bounding box center [506, 268] width 506 height 38
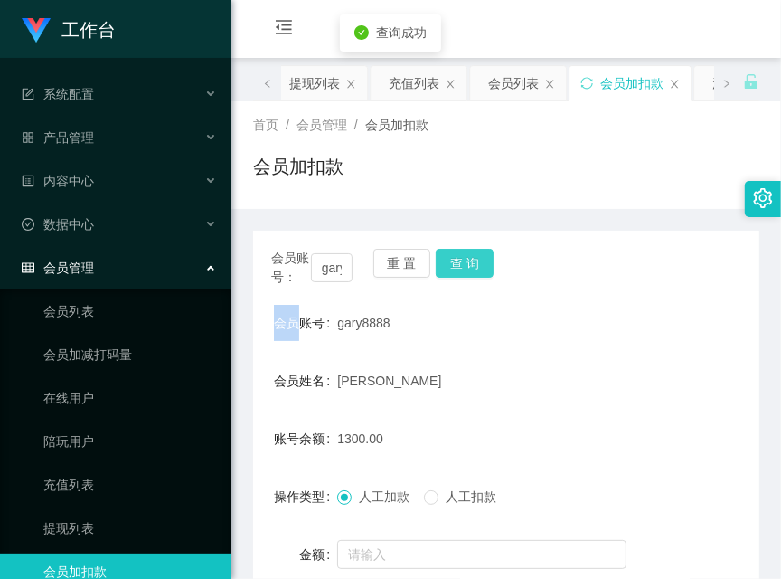
click at [471, 268] on button "查 询" at bounding box center [465, 263] width 58 height 29
click at [677, 156] on div "会员加扣款" at bounding box center [506, 174] width 506 height 42
click at [511, 142] on div "首页 / 会员管理 / 会员加扣款 / 会员加扣款" at bounding box center [506, 155] width 506 height 79
click at [479, 258] on button "查 询" at bounding box center [465, 263] width 58 height 29
click at [479, 258] on div "会员账号： gary8888 重 置 查 询" at bounding box center [506, 268] width 506 height 38
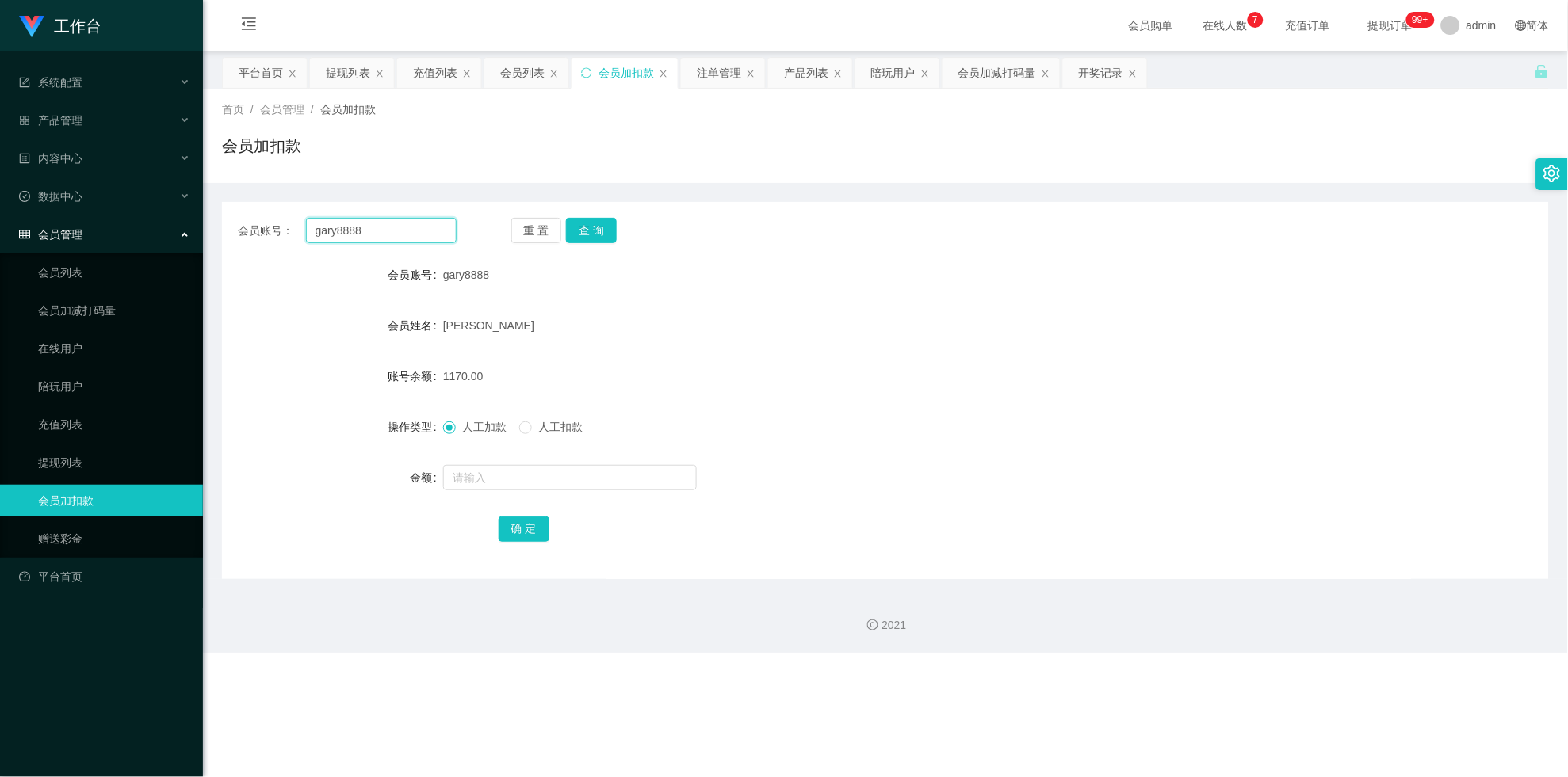
click at [370, 232] on input "gary8888" at bounding box center [381, 230] width 151 height 25
click at [96, 130] on div "产品管理" at bounding box center [102, 120] width 203 height 32
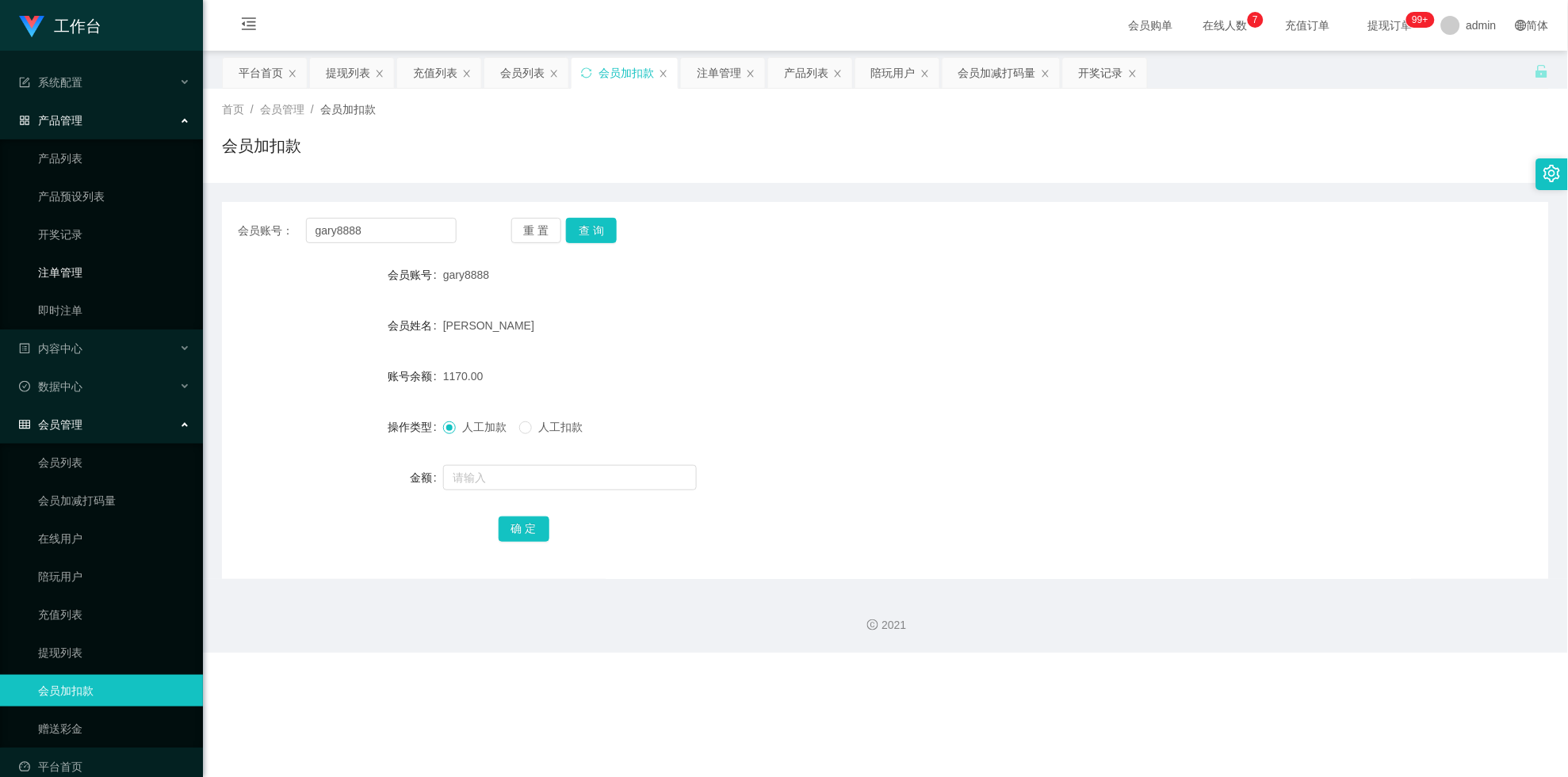
click at [89, 282] on link "注单管理" at bounding box center [114, 272] width 153 height 32
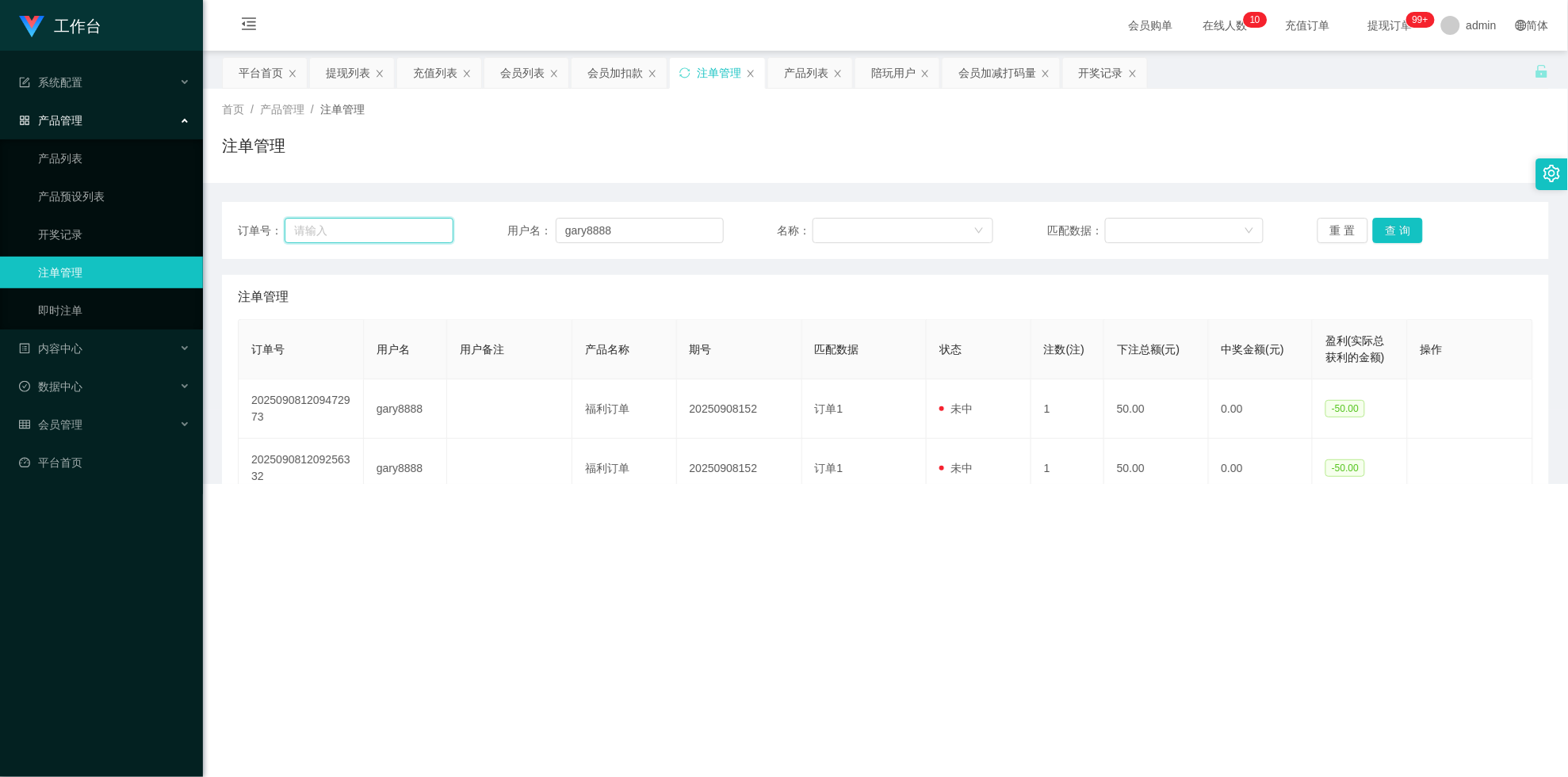
click at [413, 227] on input "text" at bounding box center [370, 230] width 170 height 25
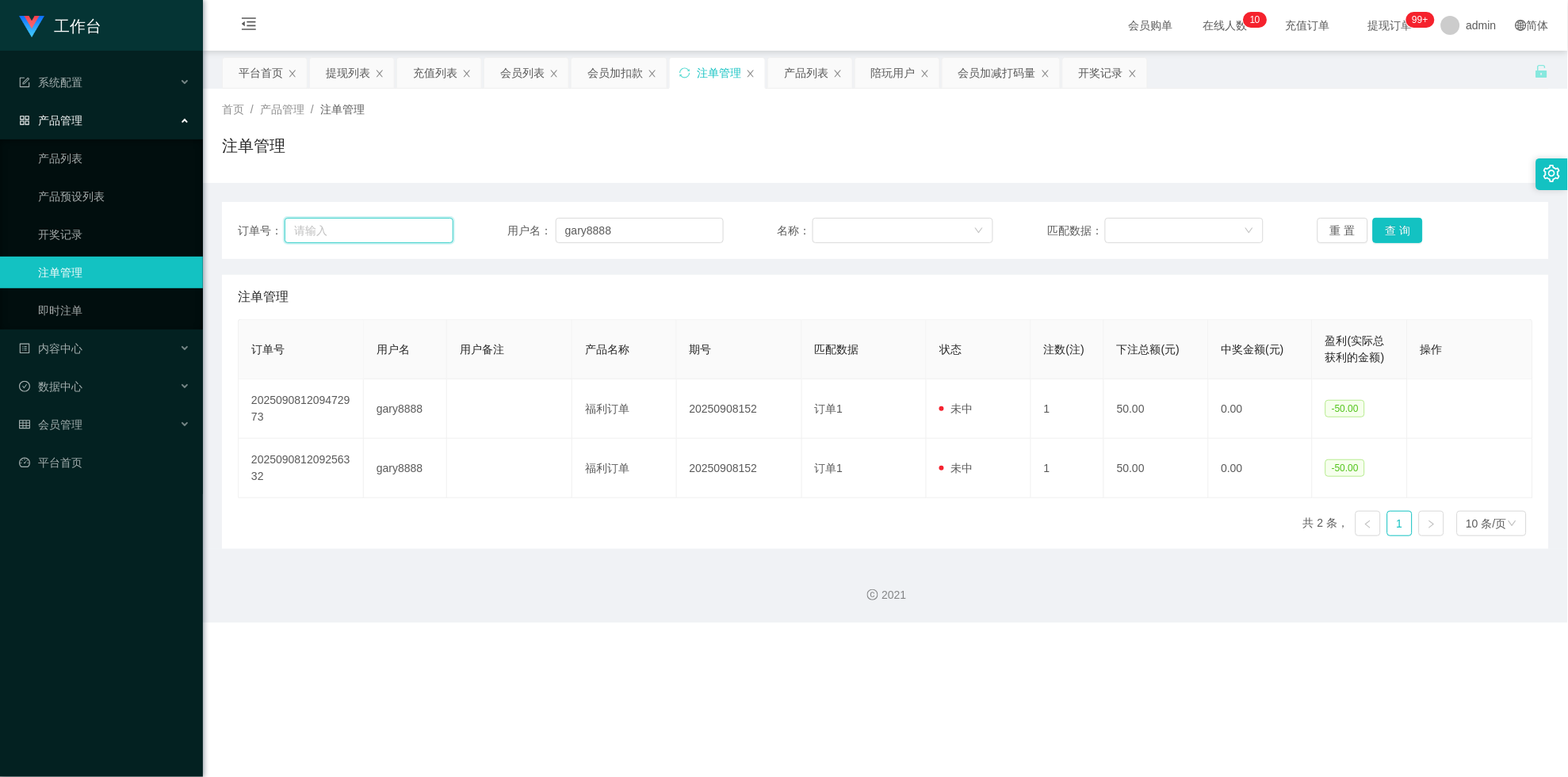
paste input "gary8888"
type input "gary8888"
click at [685, 237] on button "查 询" at bounding box center [1398, 230] width 51 height 25
click at [685, 237] on div "重 置 查 询" at bounding box center [1425, 230] width 216 height 25
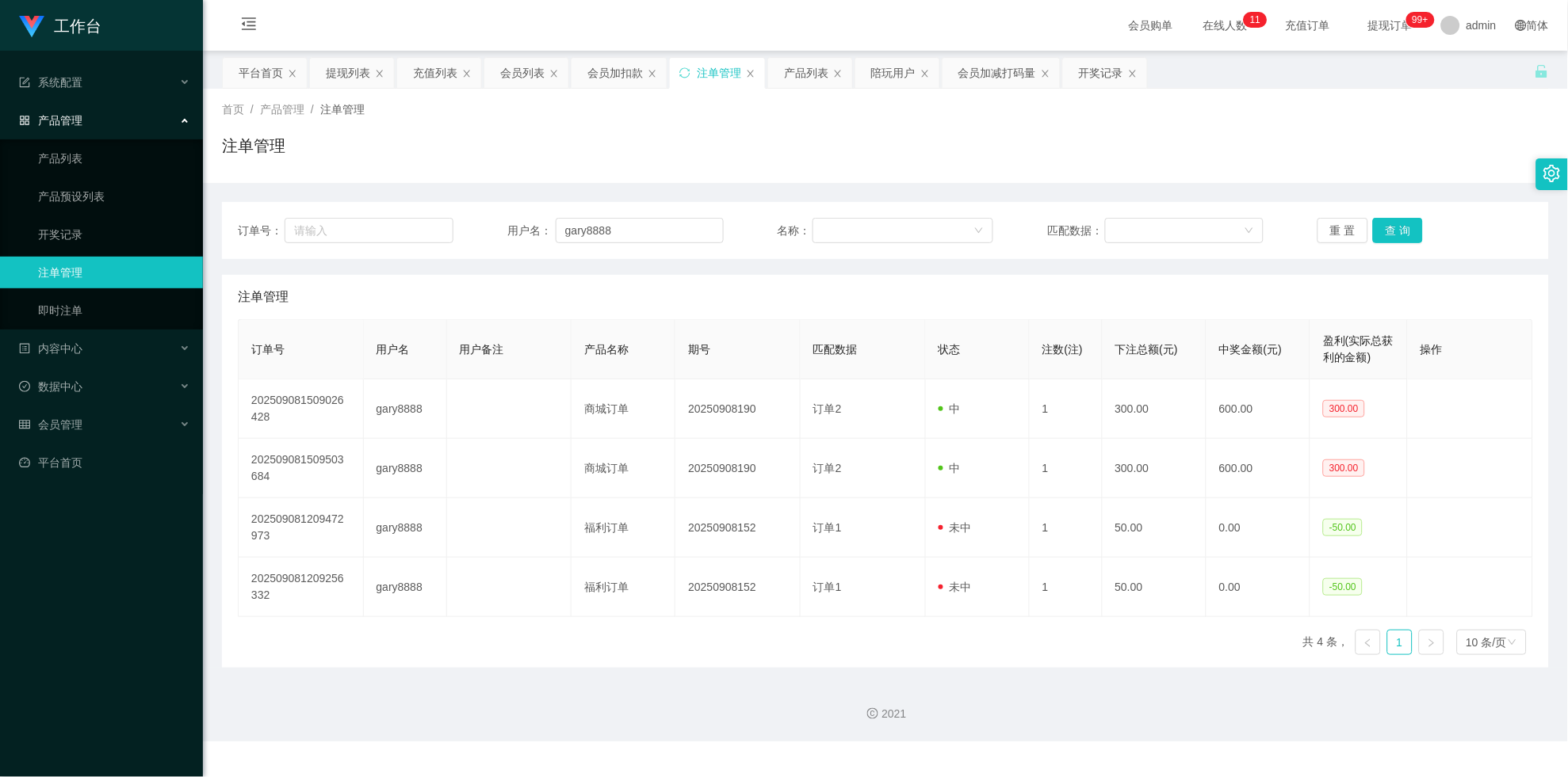
click at [134, 118] on div "产品管理" at bounding box center [102, 120] width 203 height 32
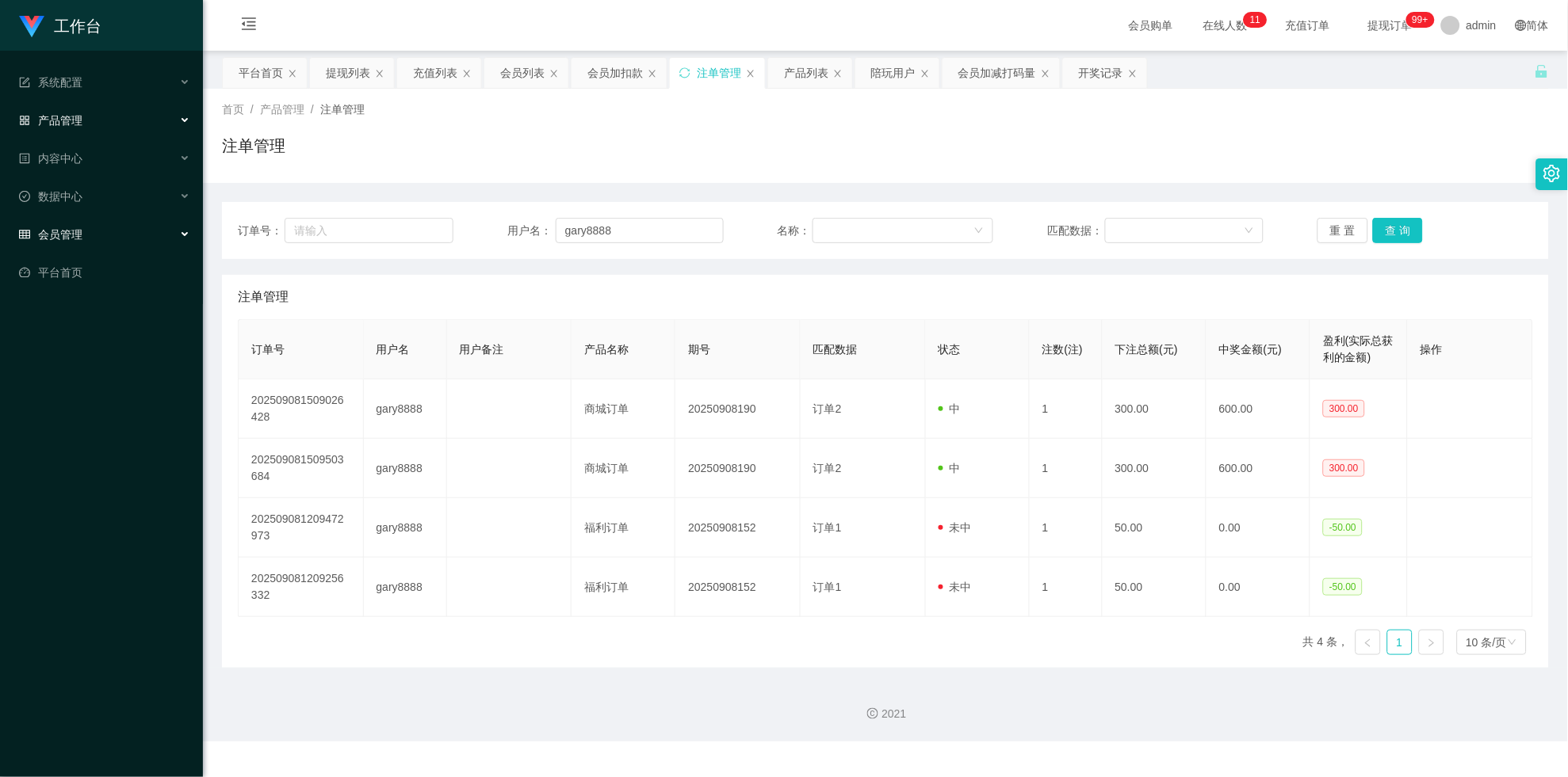
click at [127, 220] on div "会员管理" at bounding box center [102, 235] width 203 height 32
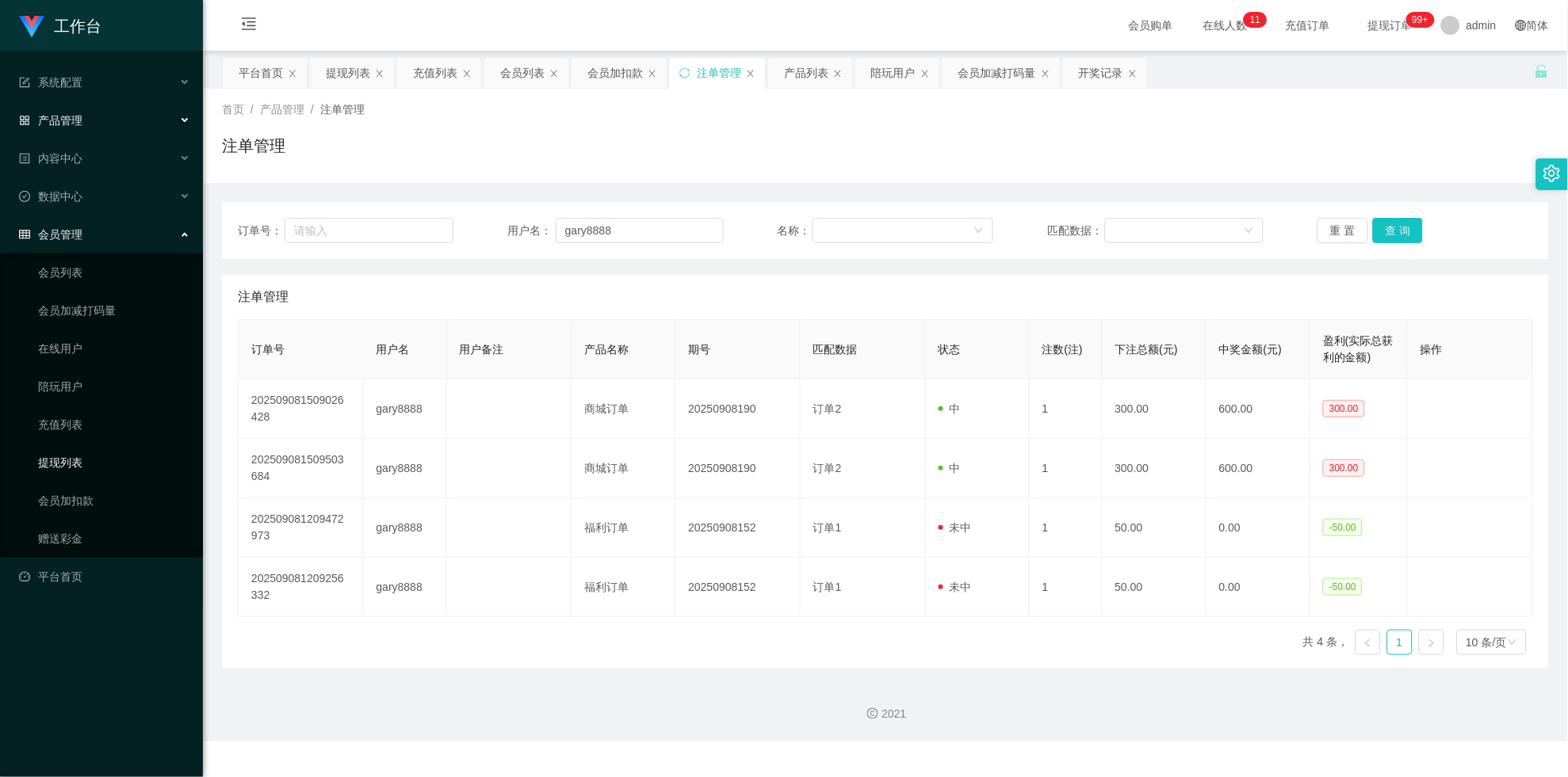
click at [92, 457] on link "提现列表" at bounding box center [114, 463] width 153 height 32
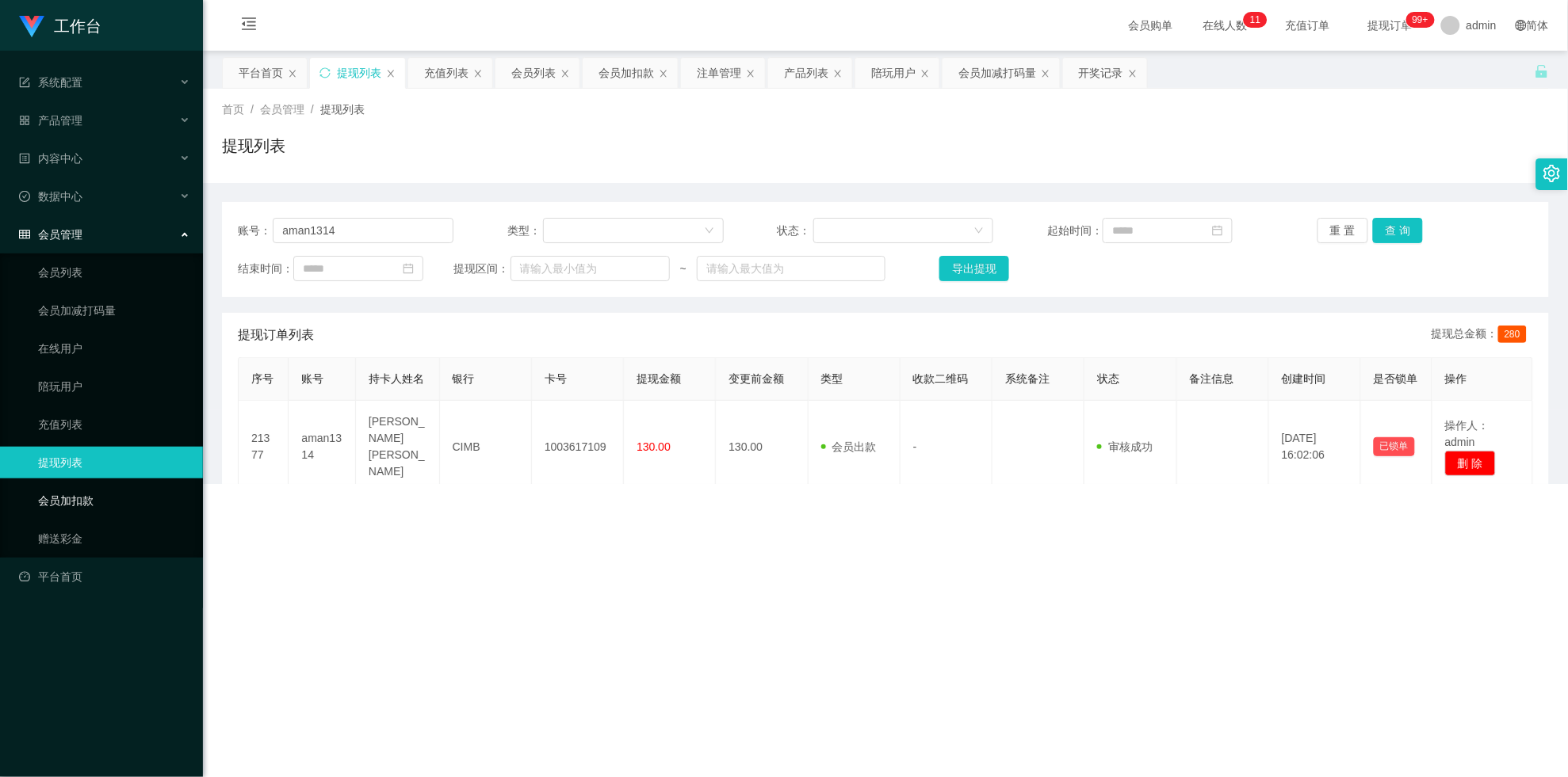
click at [88, 506] on link "会员加扣款" at bounding box center [114, 501] width 153 height 32
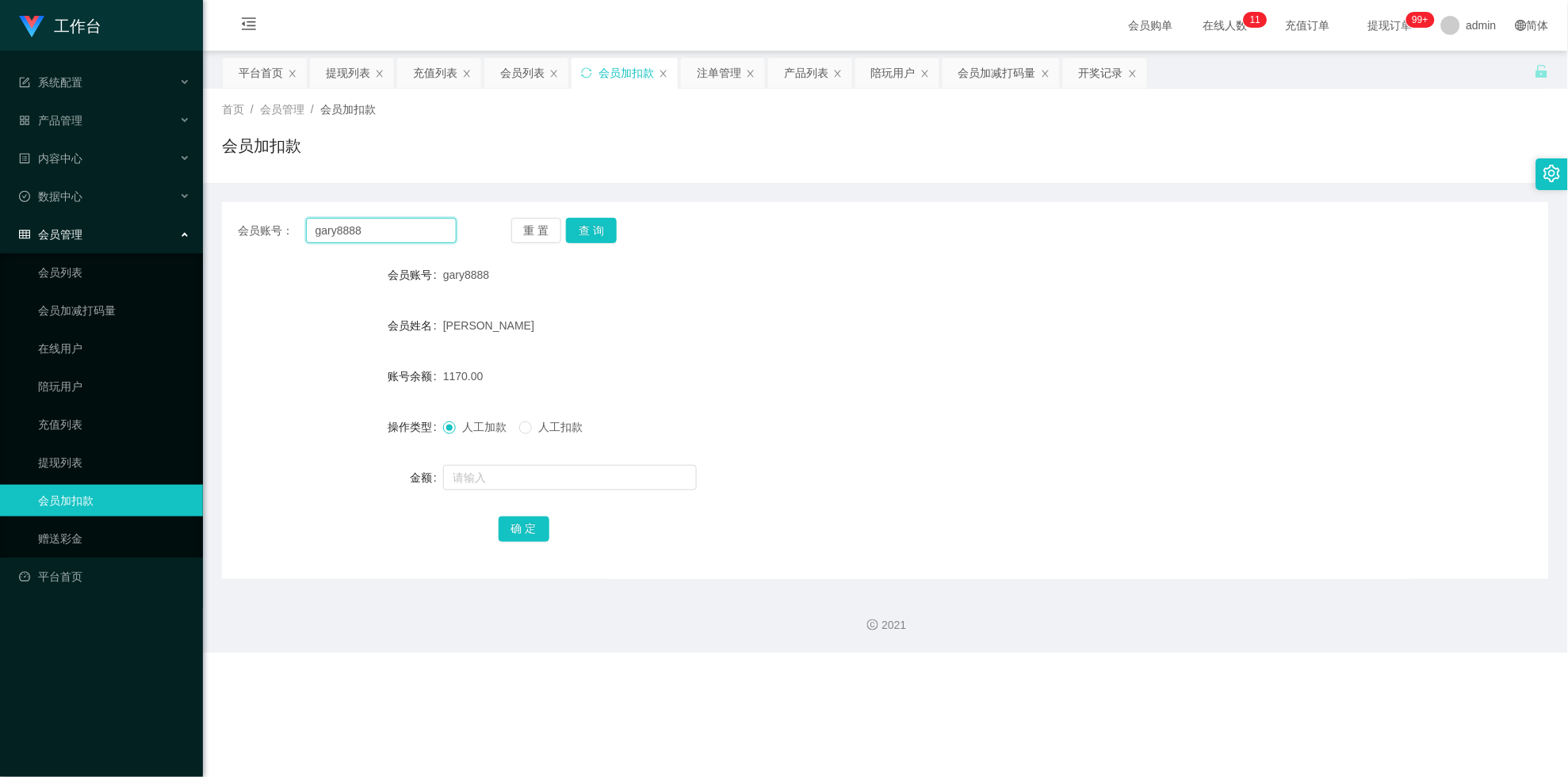
click at [407, 222] on input "gary8888" at bounding box center [381, 230] width 151 height 25
click at [589, 224] on button "查 询" at bounding box center [592, 230] width 51 height 25
click at [589, 224] on div "重 置 查 询" at bounding box center [621, 230] width 219 height 25
click at [589, 224] on button "查 询" at bounding box center [592, 230] width 51 height 25
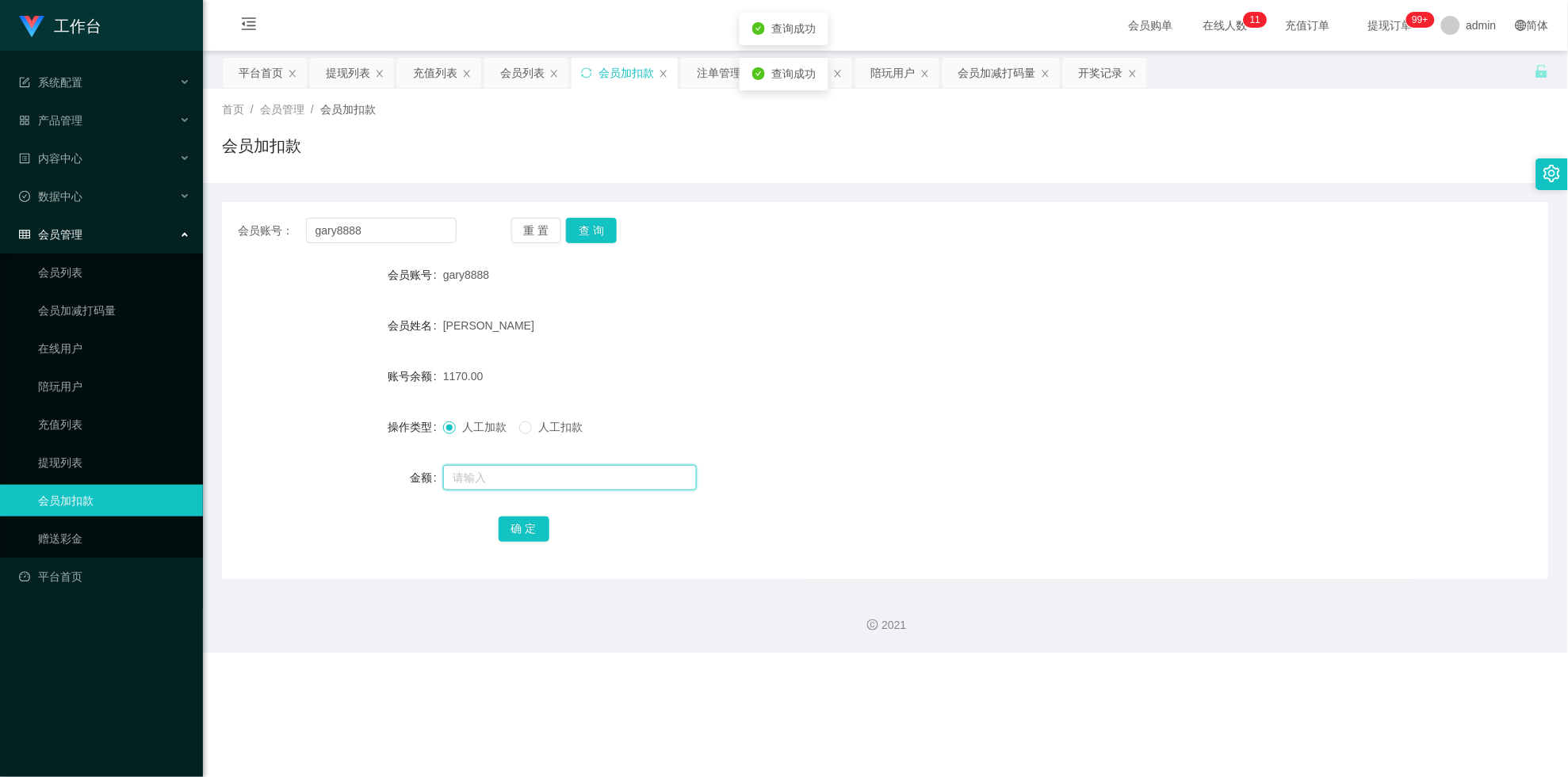
click at [552, 472] on input "text" at bounding box center [570, 477] width 253 height 25
drag, startPoint x: 350, startPoint y: 69, endPoint x: 347, endPoint y: 94, distance: 25.2
click at [350, 70] on div "提现列表" at bounding box center [348, 73] width 45 height 30
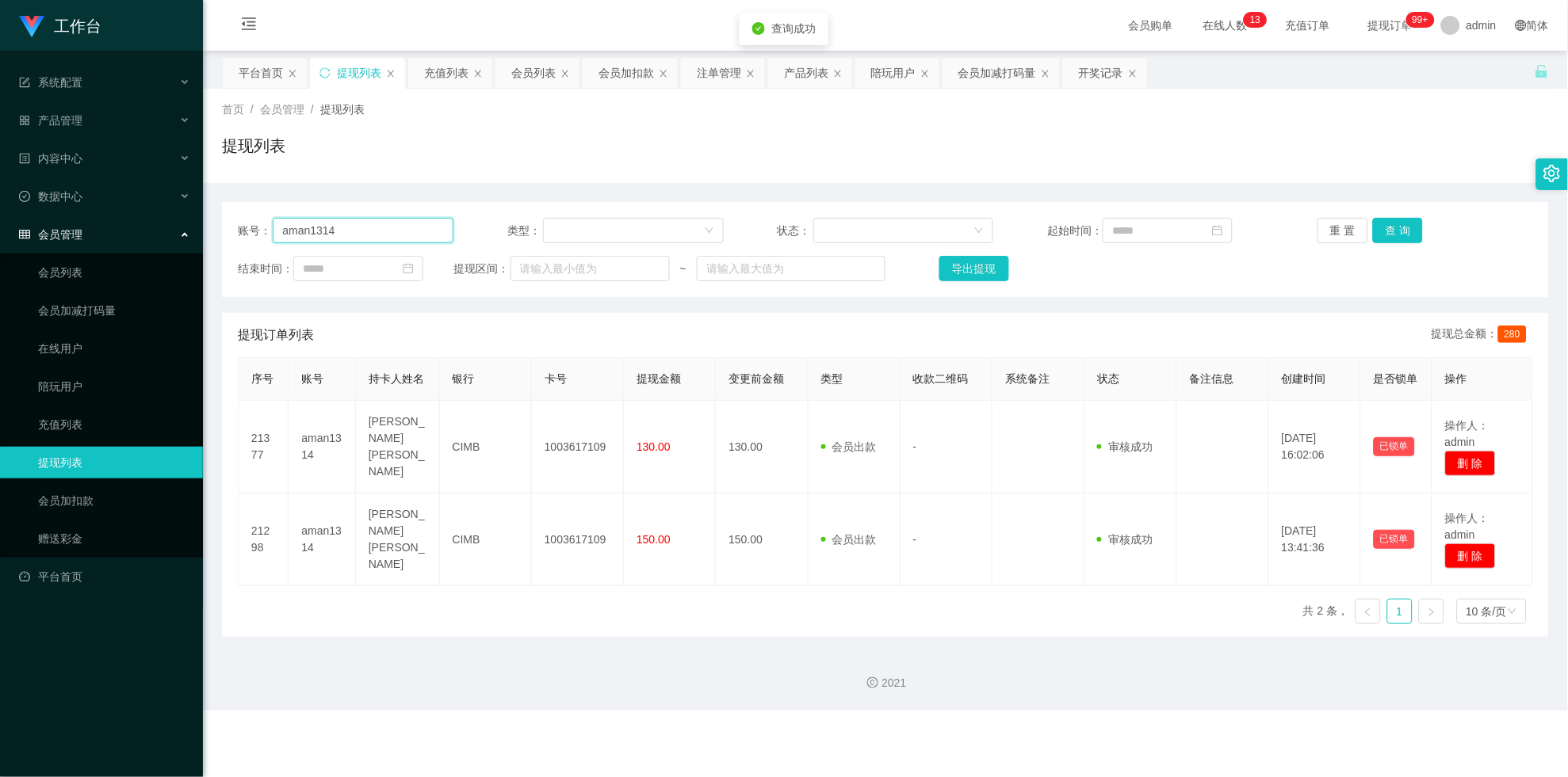
click at [397, 230] on input "aman1314" at bounding box center [363, 230] width 181 height 25
click at [396, 229] on input "aman1314" at bounding box center [363, 230] width 181 height 25
paste input "gary8888"
type input "gary8888"
click at [685, 233] on button "查 询" at bounding box center [1398, 230] width 51 height 25
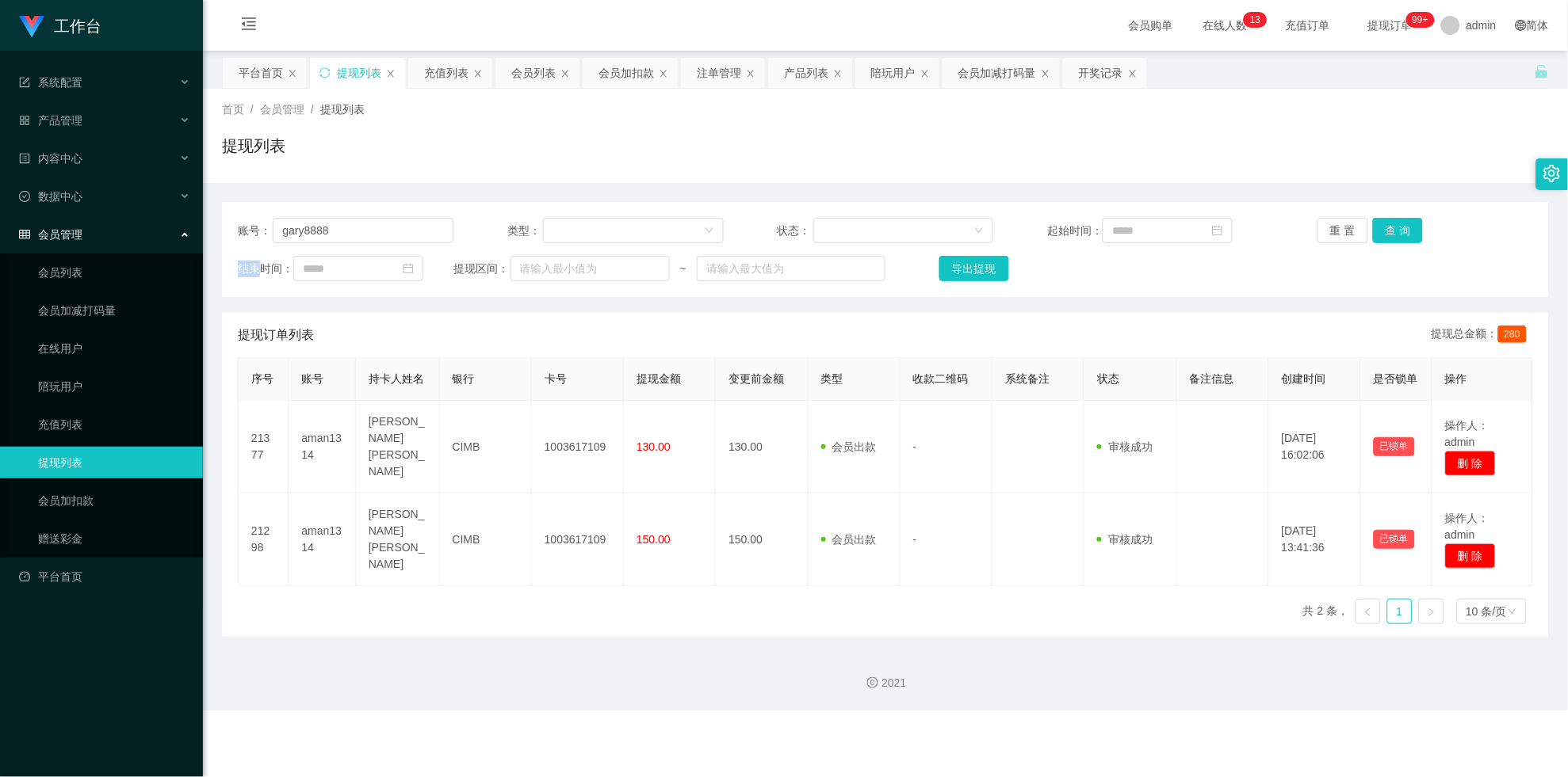
click at [685, 233] on div "重 置 查 询" at bounding box center [1425, 230] width 216 height 25
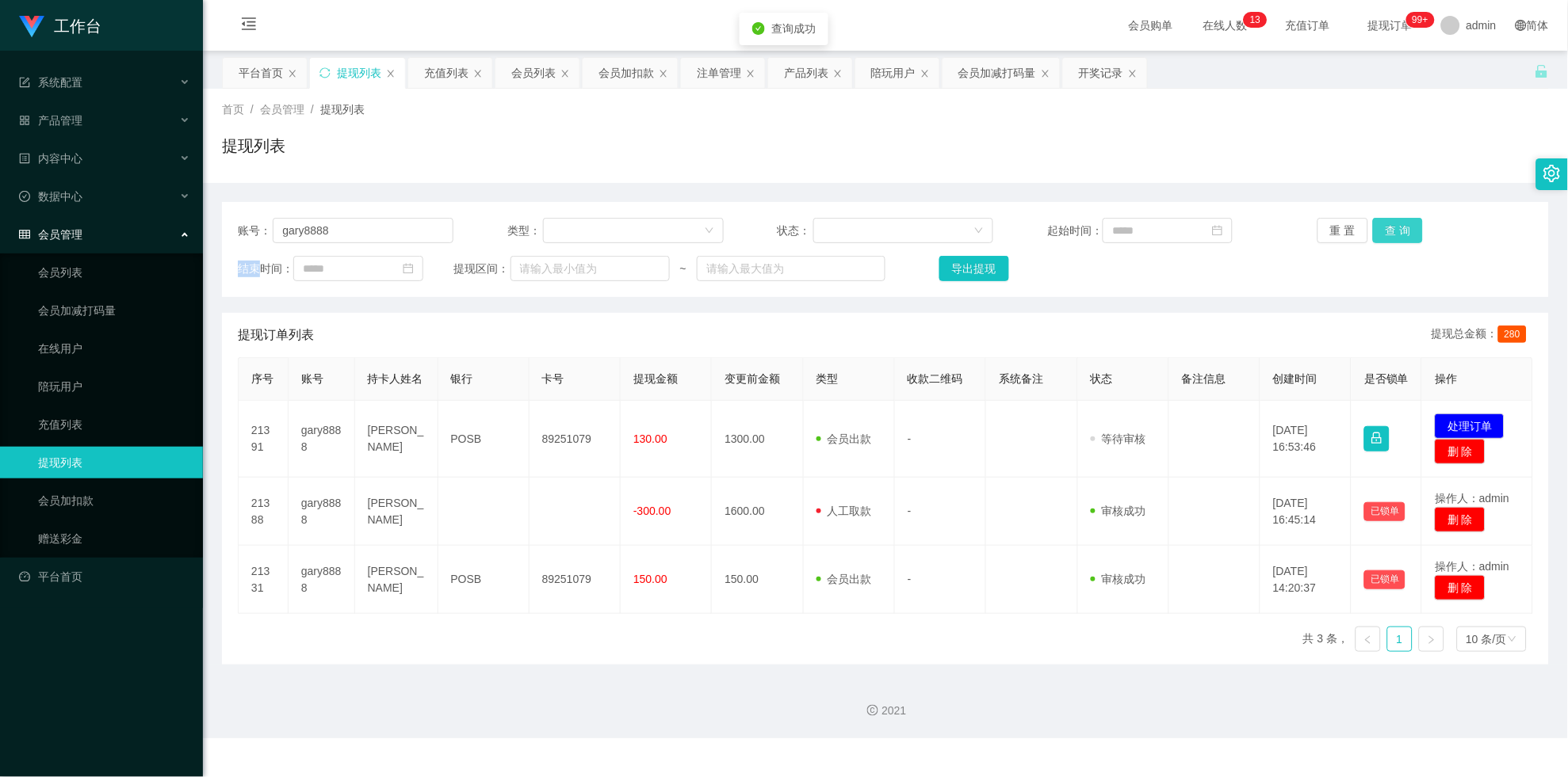
click at [685, 233] on button "查 询" at bounding box center [1398, 230] width 51 height 25
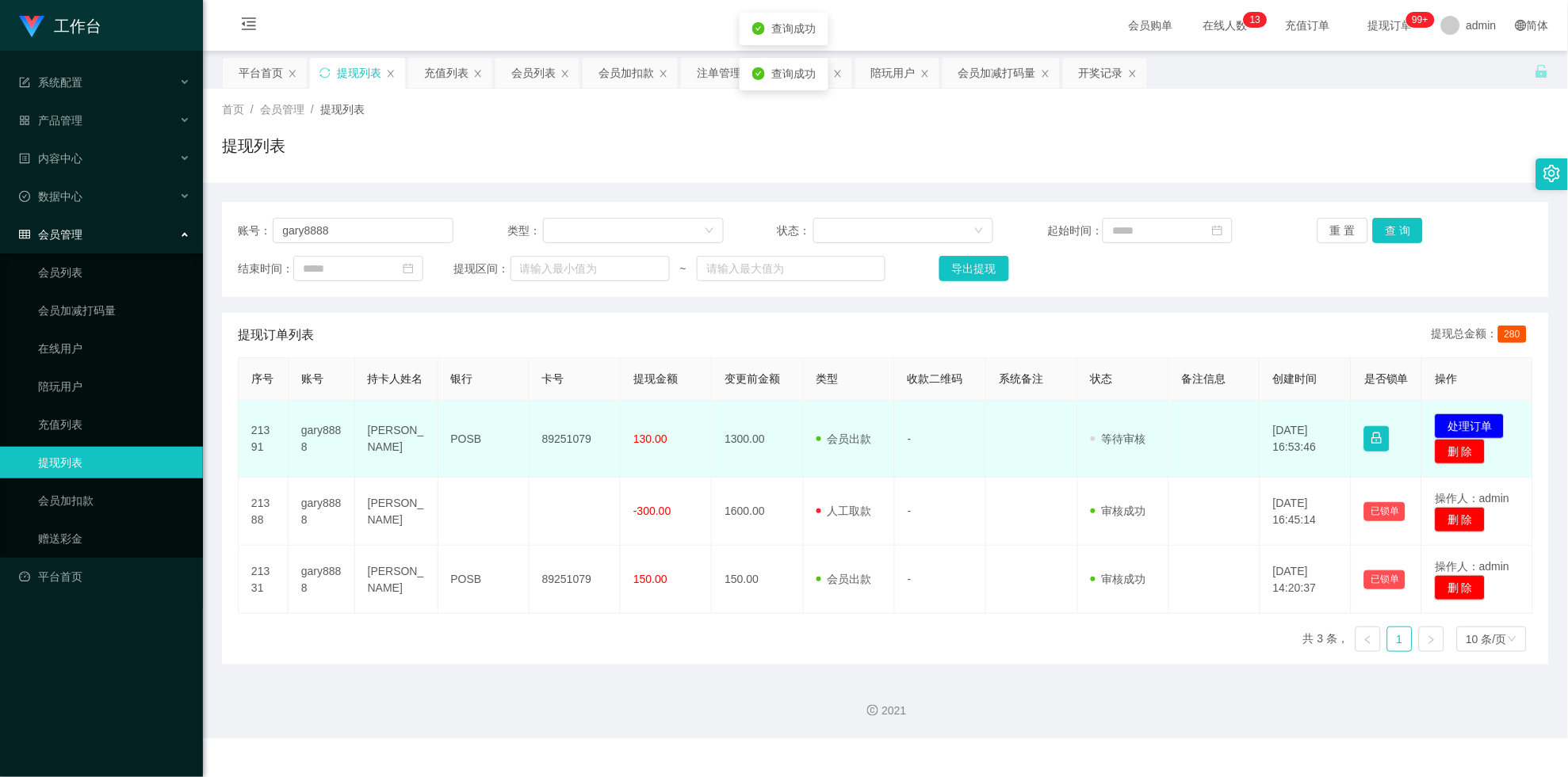
click at [587, 427] on td "89251079" at bounding box center [575, 440] width 91 height 77
click at [555, 423] on td "89251079" at bounding box center [575, 440] width 91 height 77
click at [685, 439] on button "处理订单" at bounding box center [1470, 426] width 70 height 25
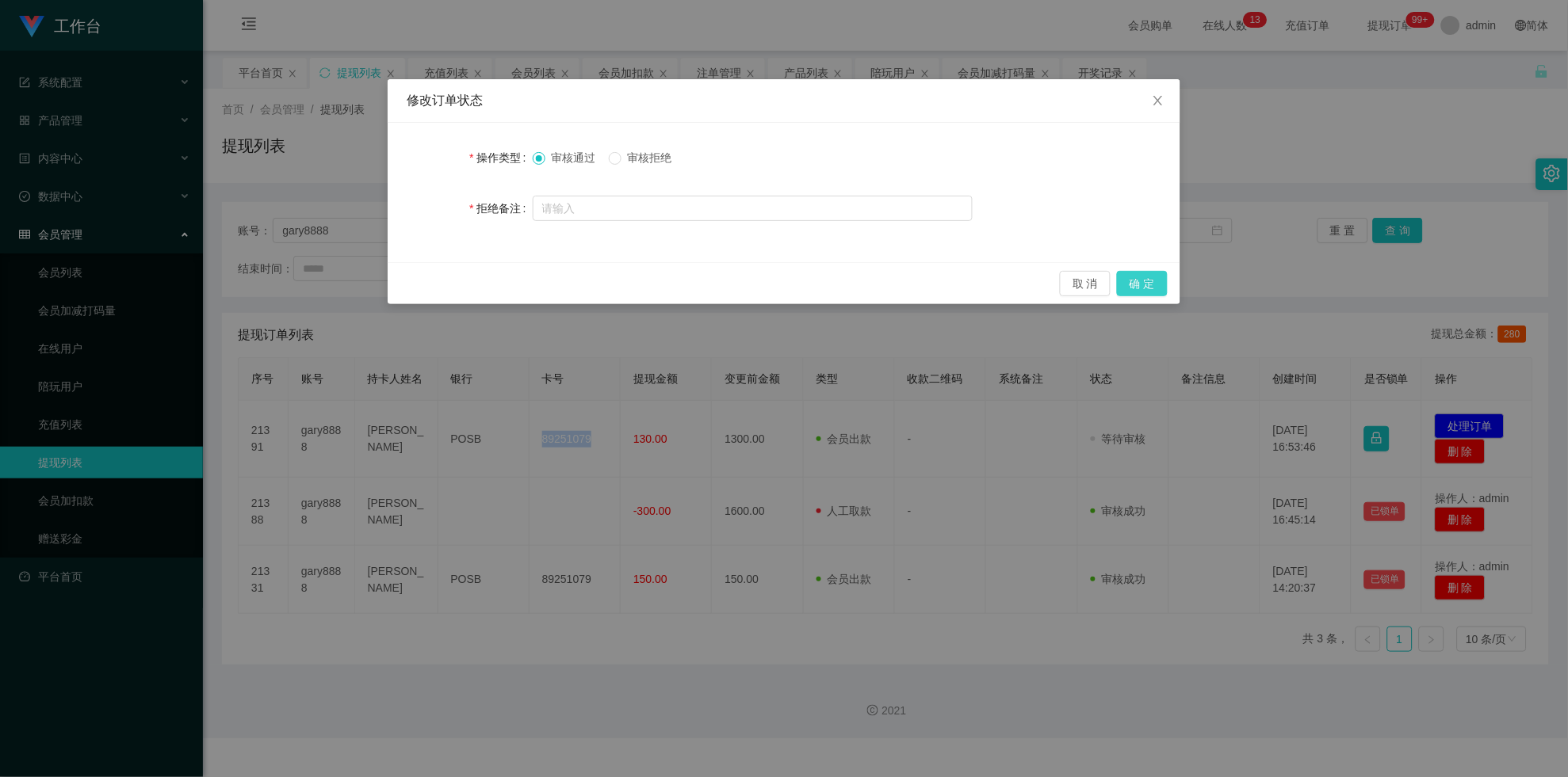
click at [685, 279] on button "确 定" at bounding box center [1142, 283] width 51 height 25
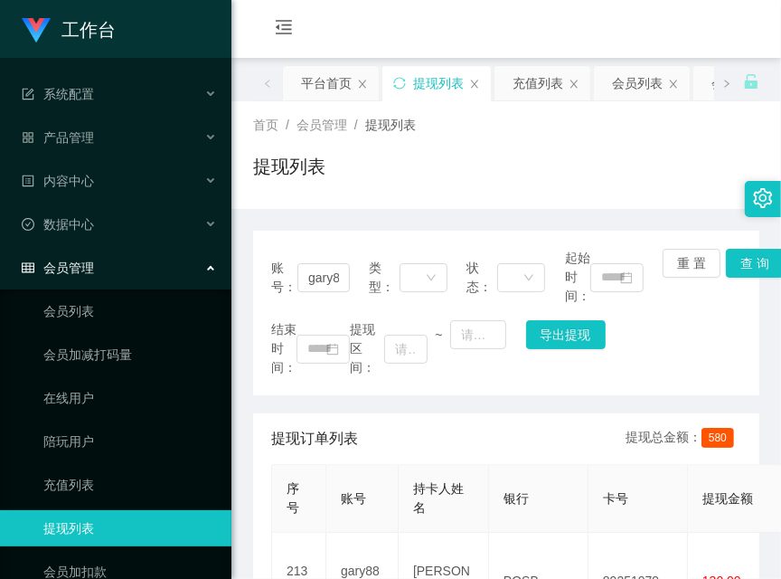
click at [464, 143] on div "首页 / 会员管理 / 提现列表 / 提现列表" at bounding box center [506, 155] width 506 height 79
click at [517, 129] on div "首页 / 会员管理 / 提现列表 /" at bounding box center [506, 125] width 506 height 19
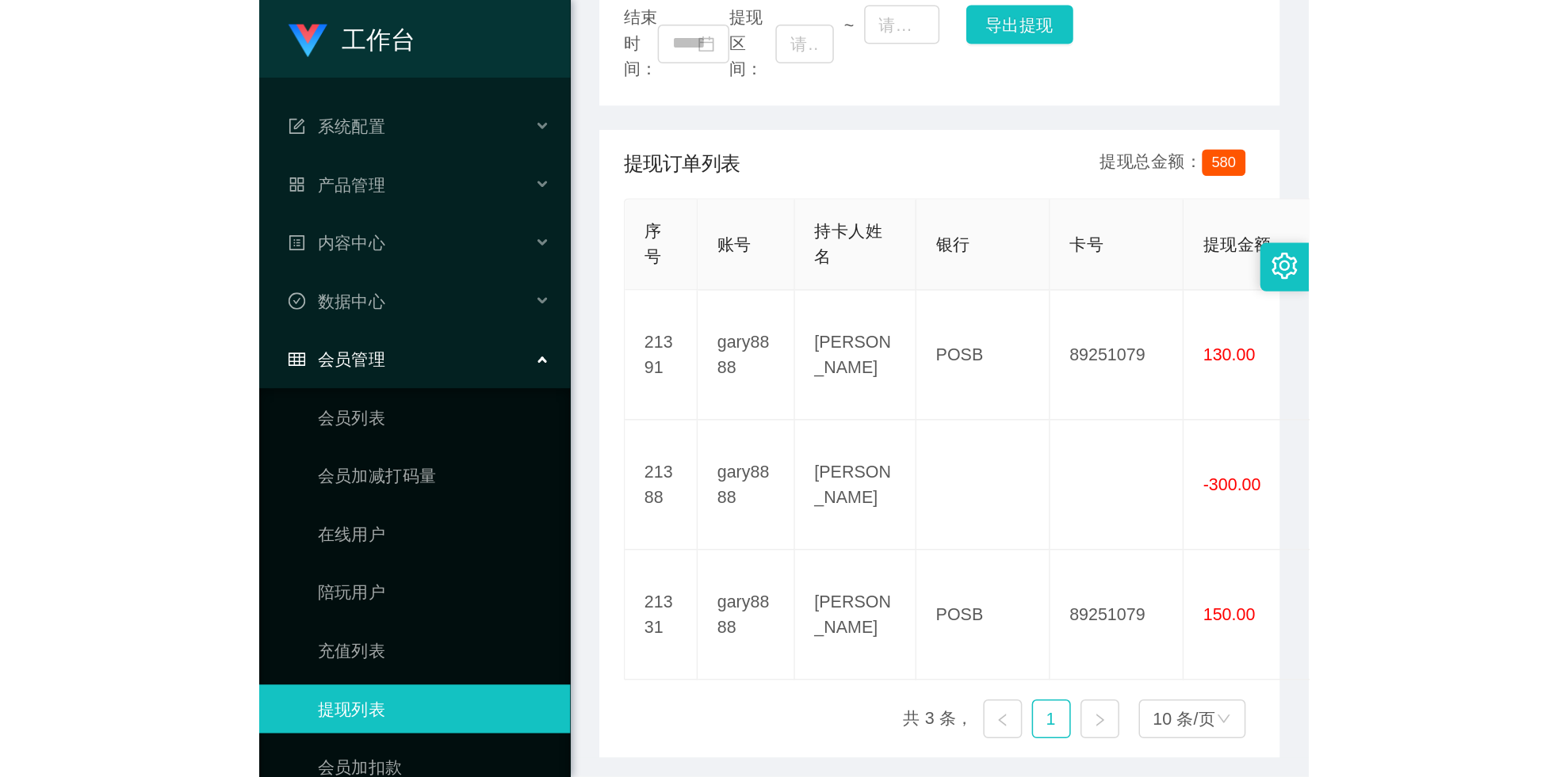
scroll to position [3, 0]
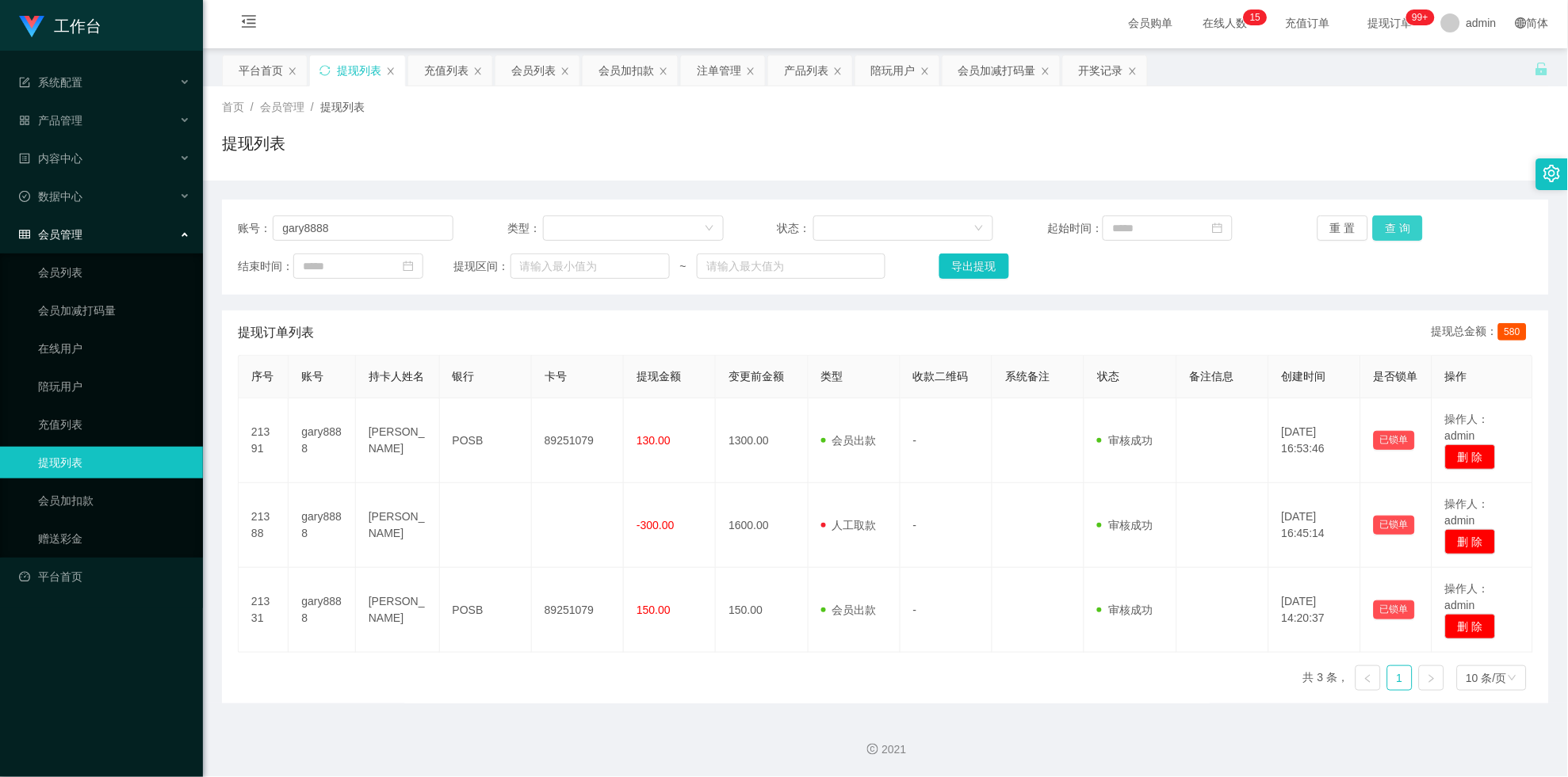
click at [685, 227] on button "查 询" at bounding box center [1398, 228] width 51 height 25
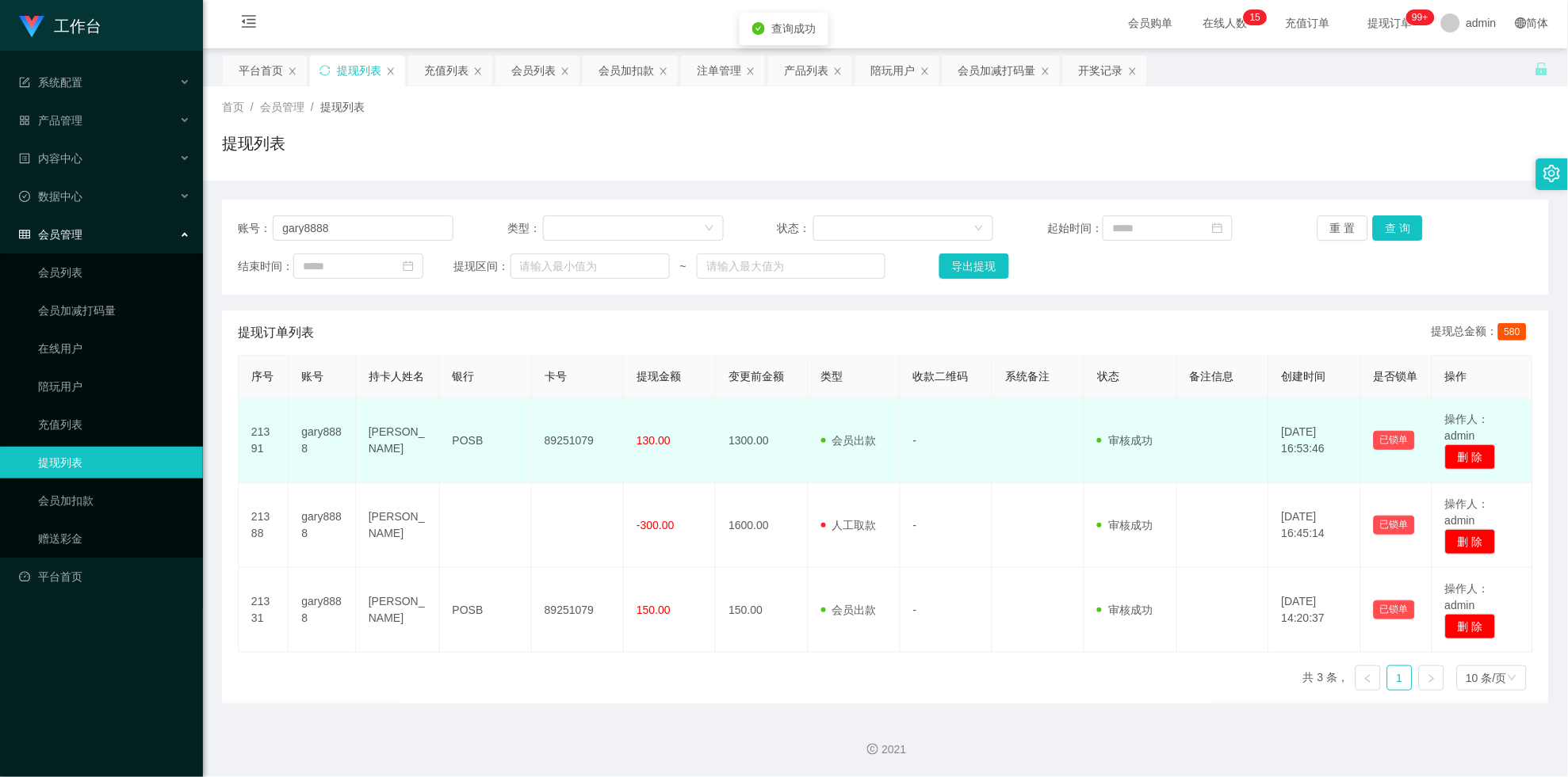
click at [574, 414] on td "89251079" at bounding box center [578, 441] width 92 height 85
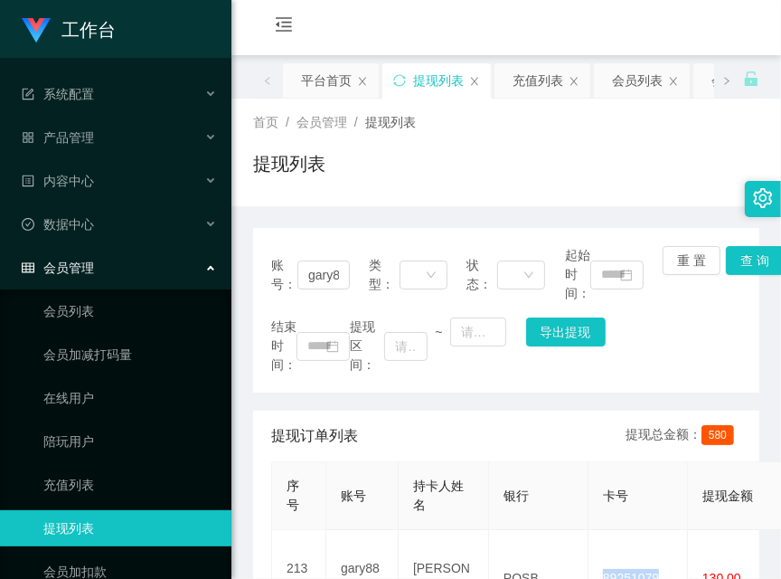
click at [393, 142] on div "首页 / 会员管理 / 提现列表 / 提现列表" at bounding box center [506, 152] width 506 height 79
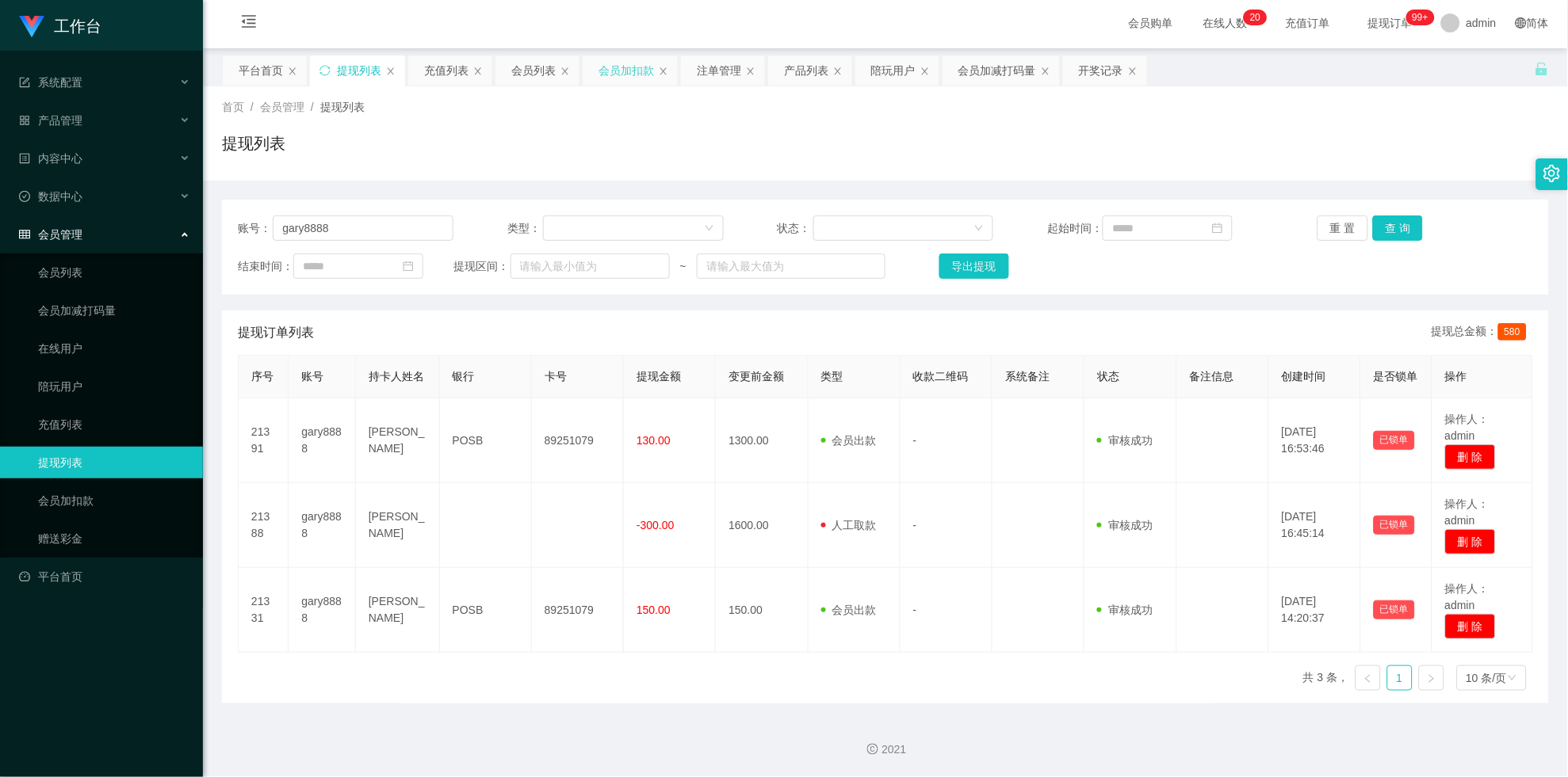
click at [620, 67] on div "会员加扣款" at bounding box center [626, 70] width 55 height 30
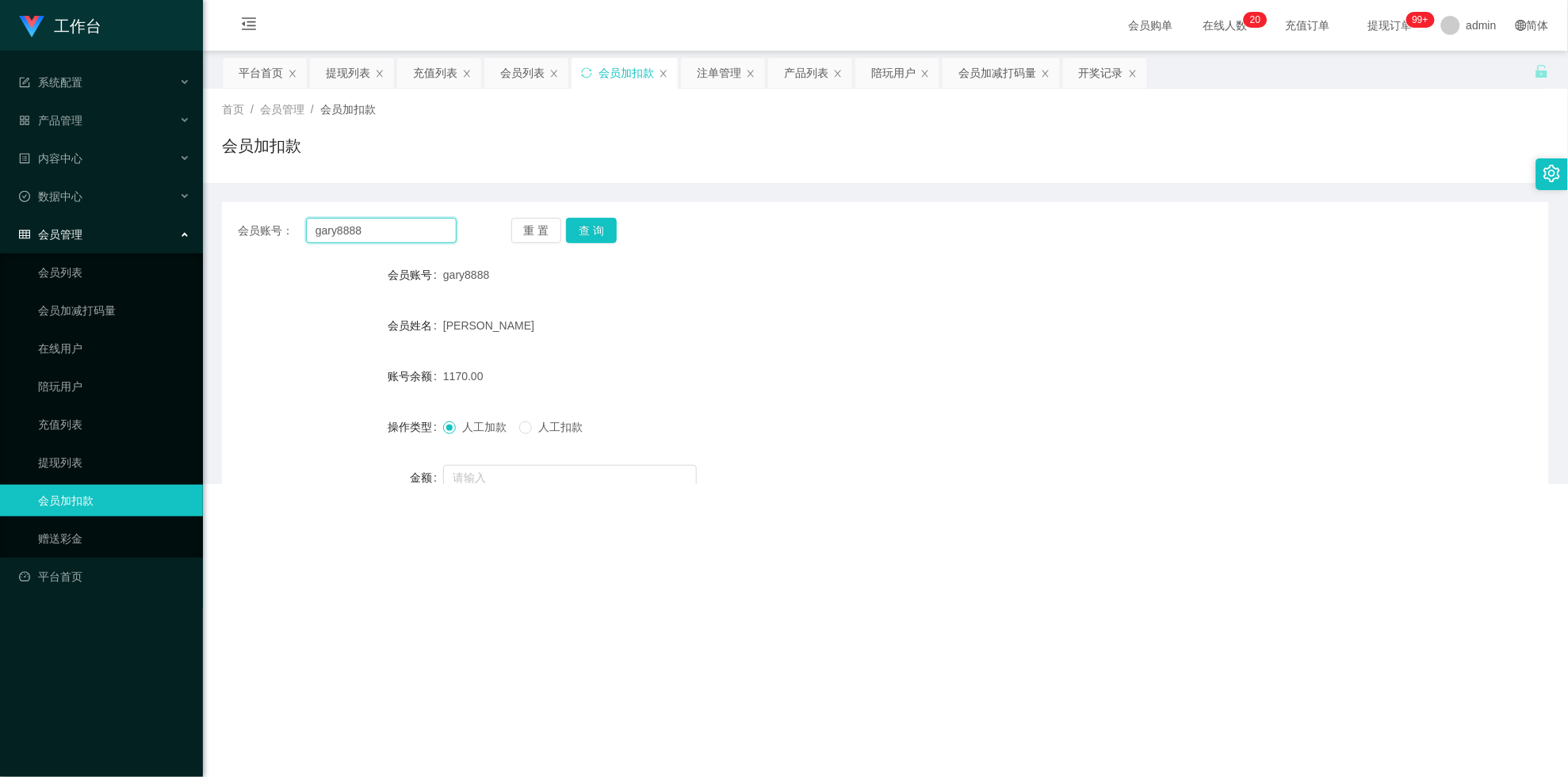
click at [436, 230] on input "gary8888" at bounding box center [381, 230] width 151 height 25
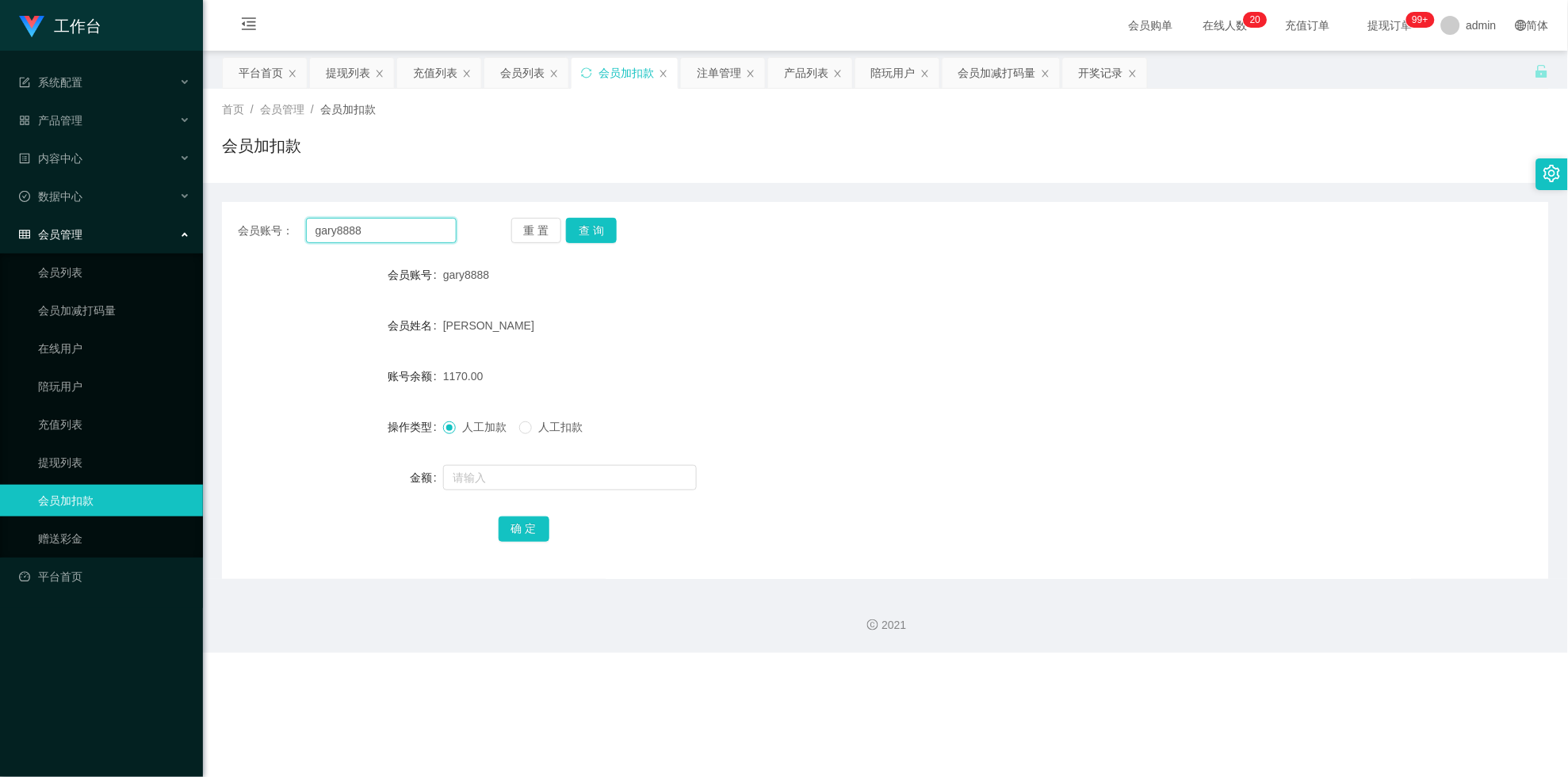
click at [436, 230] on input "gary8888" at bounding box center [381, 230] width 151 height 25
click at [595, 220] on button "查 询" at bounding box center [592, 230] width 51 height 25
click at [595, 220] on div "重 置 查 询" at bounding box center [621, 230] width 219 height 25
click at [595, 220] on button "查 询" at bounding box center [592, 230] width 51 height 25
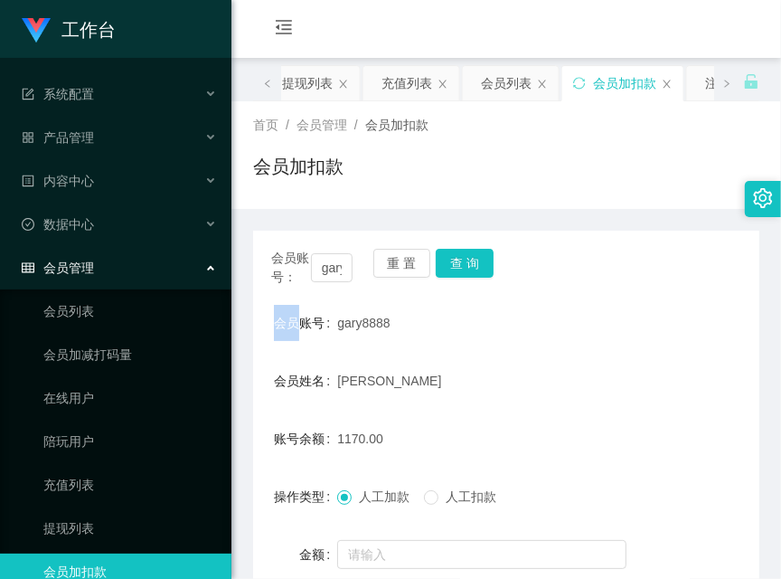
click at [498, 138] on div "首页 / 会员管理 / 会员加扣款 / 会员加扣款" at bounding box center [506, 155] width 506 height 79
click at [472, 256] on button "查 询" at bounding box center [465, 263] width 58 height 29
click at [472, 256] on div "会员账号： gary8888 重 置 查 询" at bounding box center [506, 268] width 506 height 38
drag, startPoint x: 509, startPoint y: 155, endPoint x: 488, endPoint y: 178, distance: 31.4
click at [509, 155] on div "会员加扣款" at bounding box center [506, 174] width 506 height 42
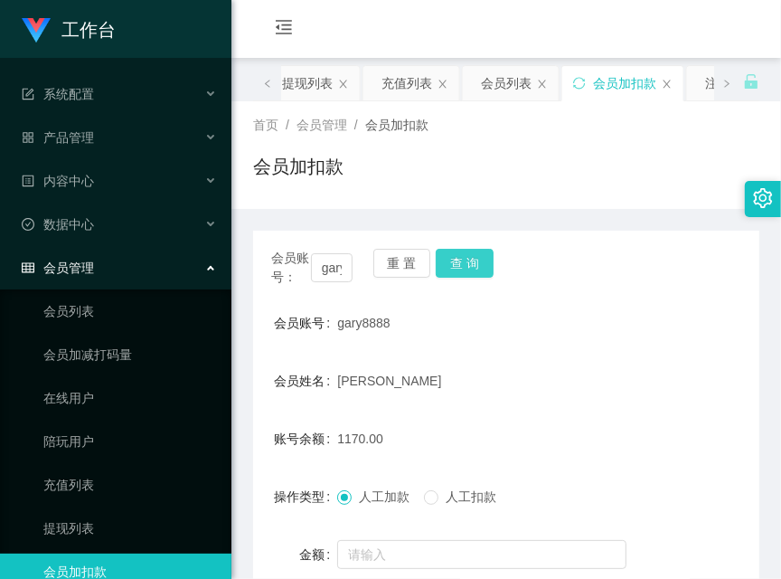
click at [468, 250] on button "查 询" at bounding box center [465, 263] width 58 height 29
click at [468, 250] on div "会员账号： gary8888 重 置 查 询" at bounding box center [506, 268] width 506 height 38
click at [330, 273] on input "gary8888" at bounding box center [332, 267] width 42 height 29
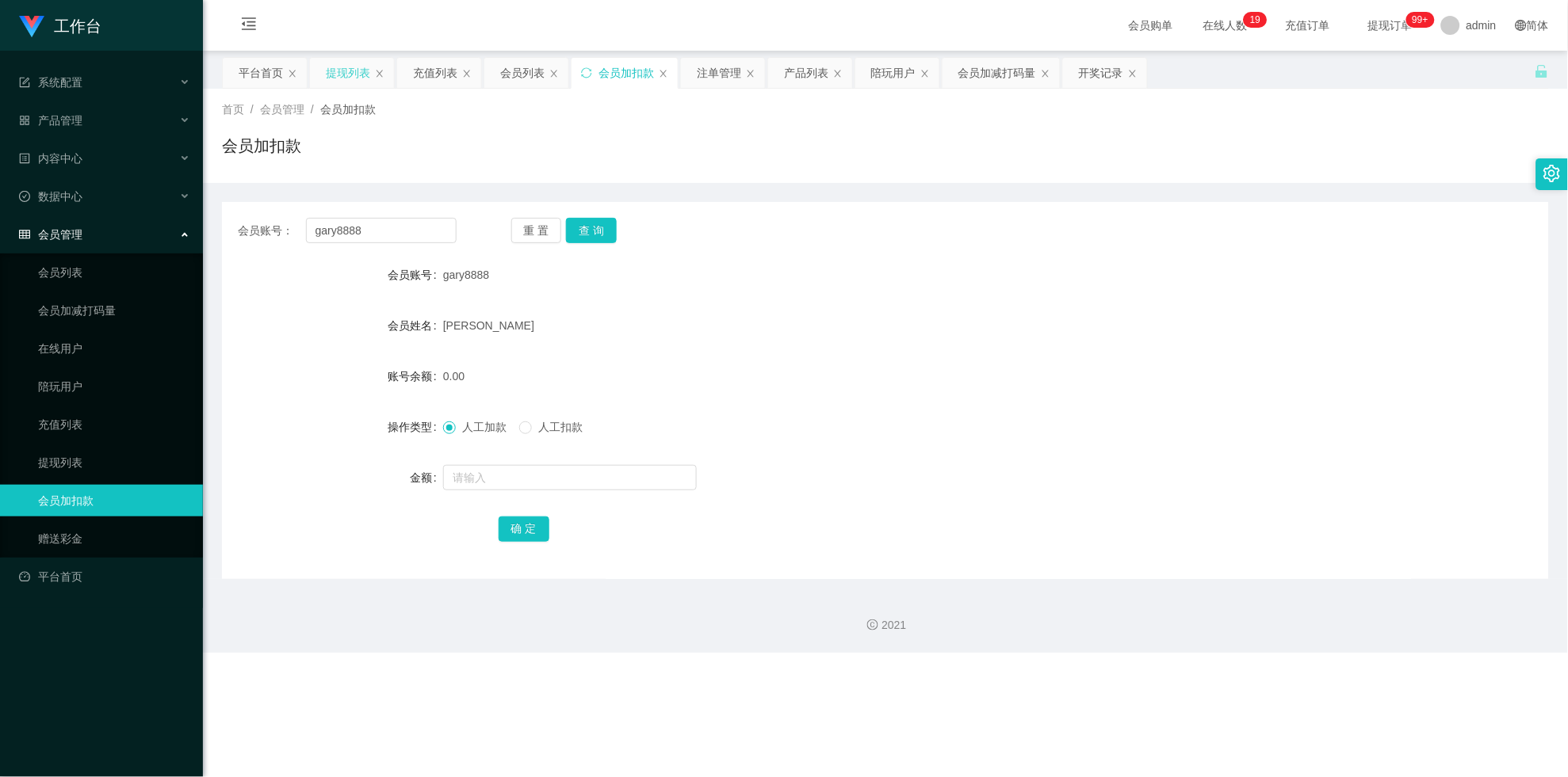
click at [351, 70] on div "提现列表" at bounding box center [348, 73] width 45 height 30
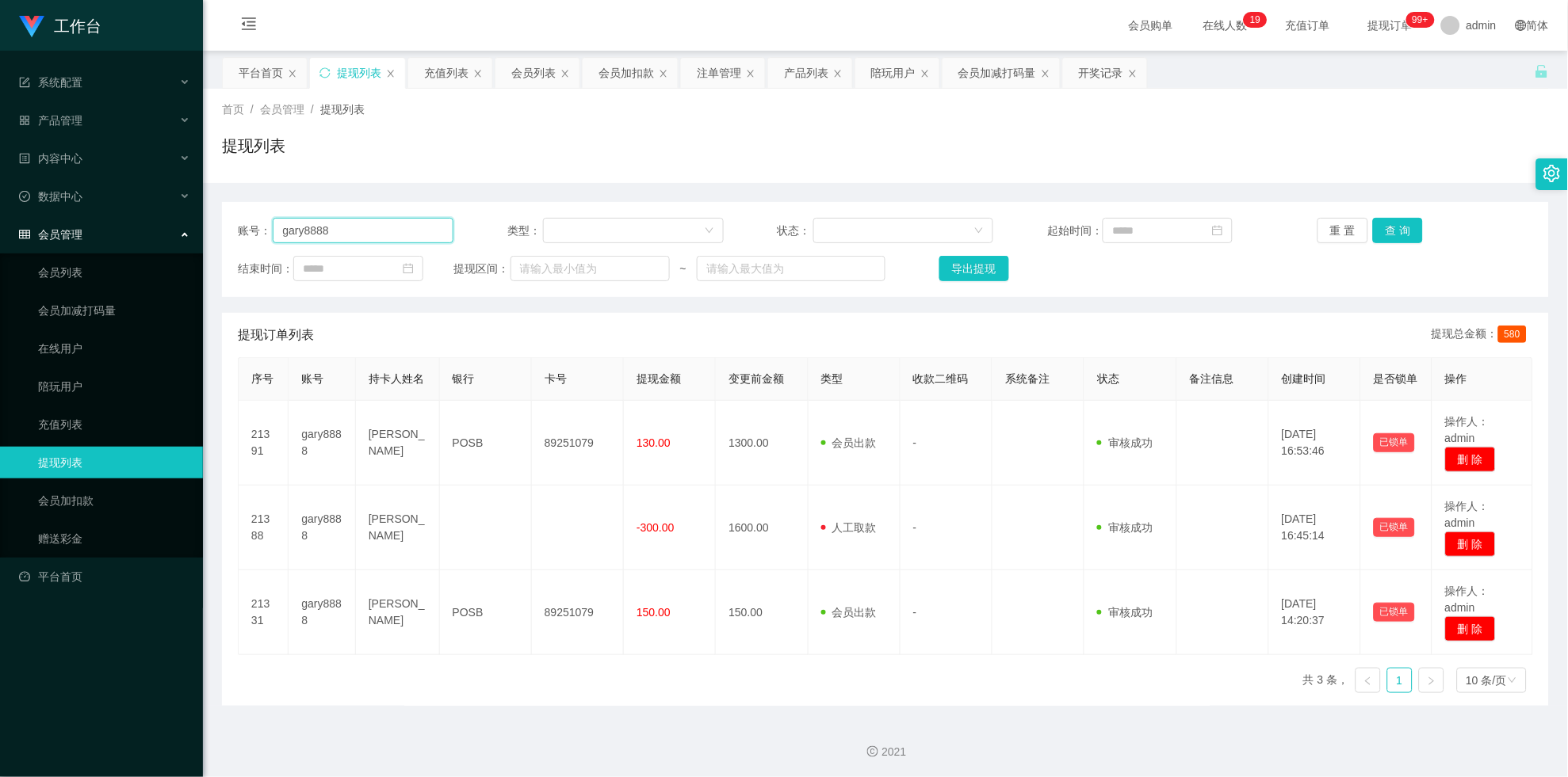
click at [406, 227] on input "gary8888" at bounding box center [363, 230] width 181 height 25
click at [410, 232] on input "gary8888" at bounding box center [363, 230] width 181 height 25
click at [685, 228] on button "查 询" at bounding box center [1398, 230] width 51 height 25
click at [685, 228] on div "重 置 查 询" at bounding box center [1425, 230] width 216 height 25
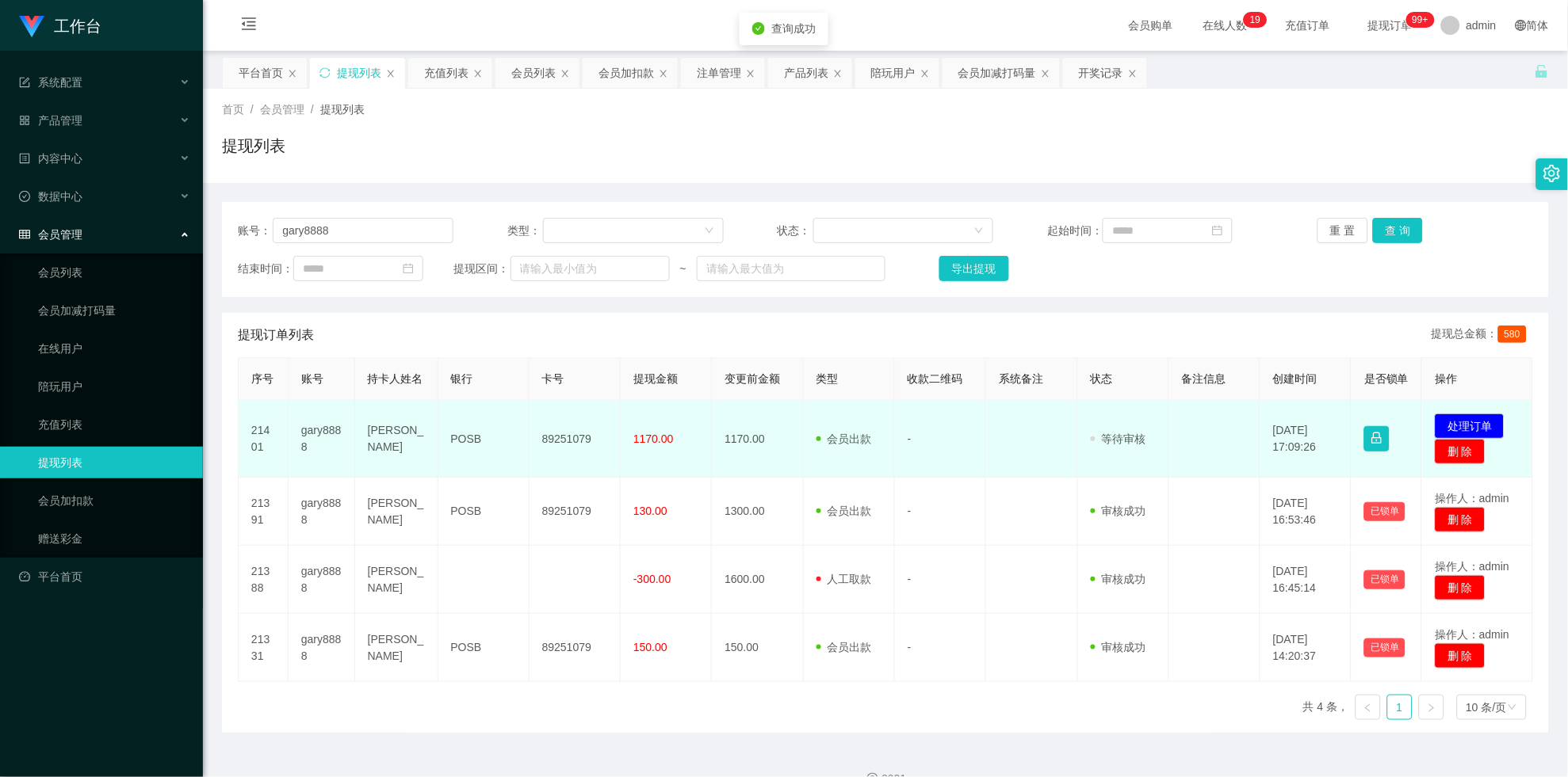
click at [588, 434] on td "89251079" at bounding box center [575, 440] width 91 height 77
drag, startPoint x: 588, startPoint y: 434, endPoint x: 600, endPoint y: 431, distance: 12.4
click at [588, 434] on td "89251079" at bounding box center [575, 440] width 91 height 77
click at [558, 432] on td "89251079" at bounding box center [575, 440] width 91 height 77
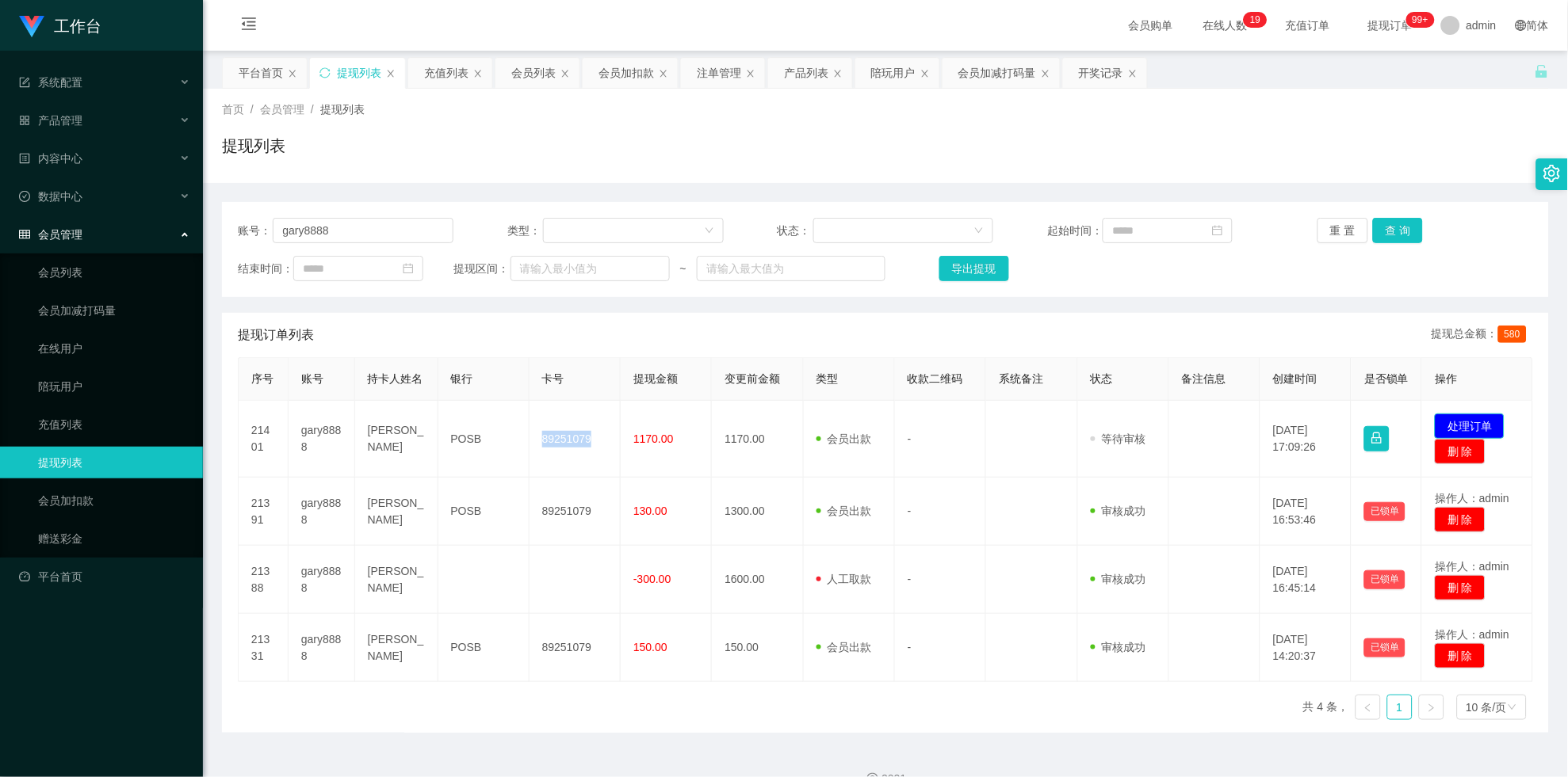
drag, startPoint x: 1488, startPoint y: 438, endPoint x: 1479, endPoint y: 437, distance: 9.1
click at [685, 438] on button "处理订单" at bounding box center [1470, 426] width 70 height 25
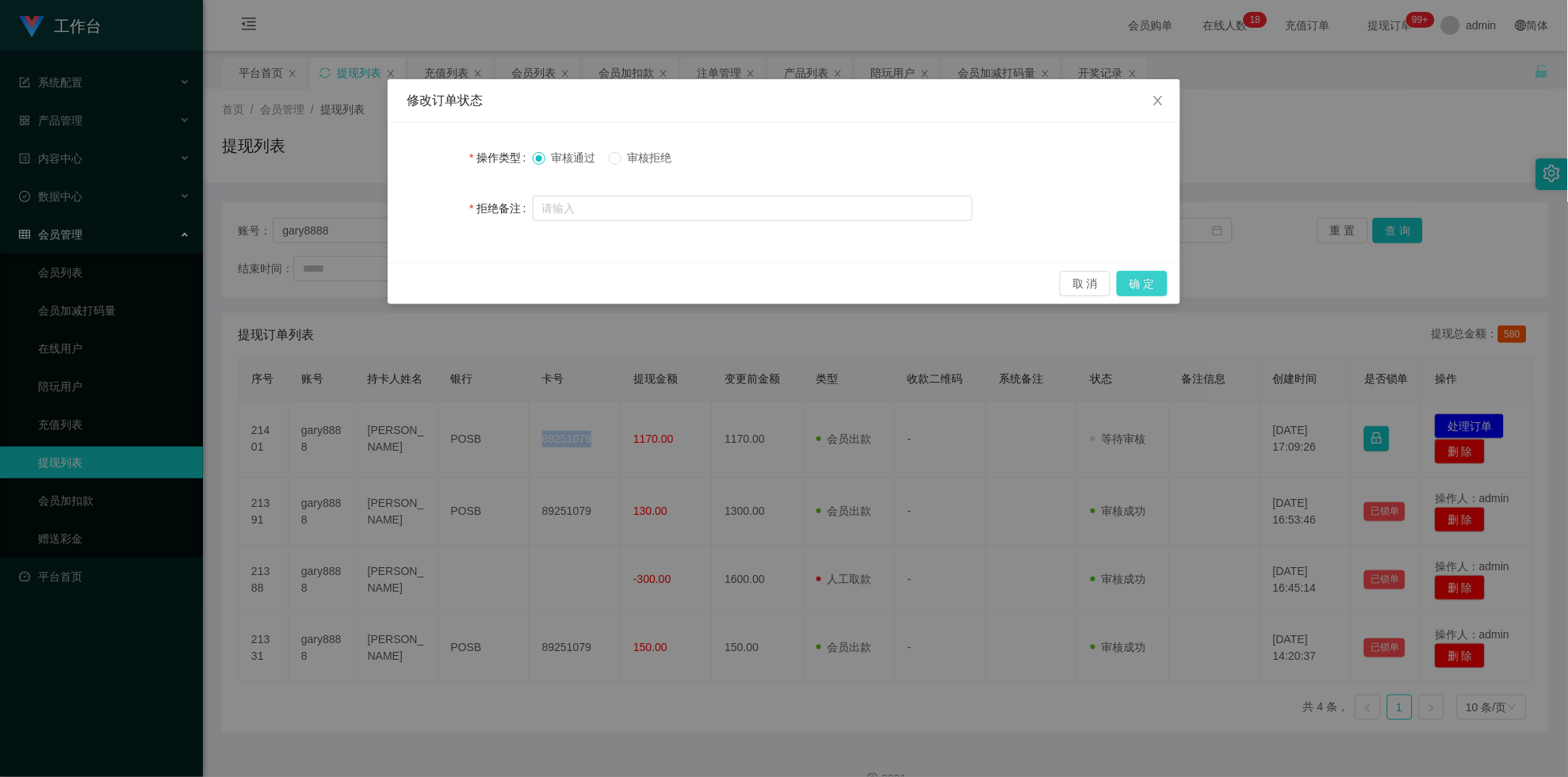
click at [685, 286] on button "确 定" at bounding box center [1142, 283] width 51 height 25
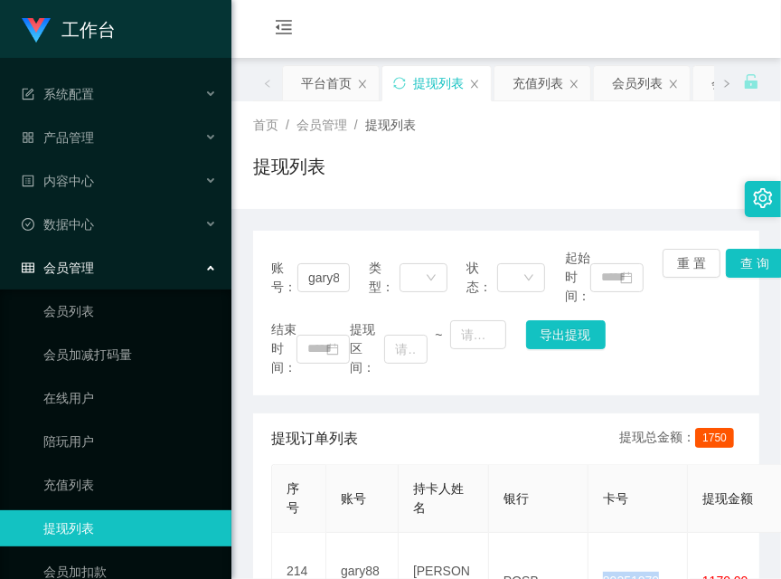
click at [420, 196] on div "首页 / 会员管理 / 提现列表 / 提现列表" at bounding box center [507, 155] width 550 height 108
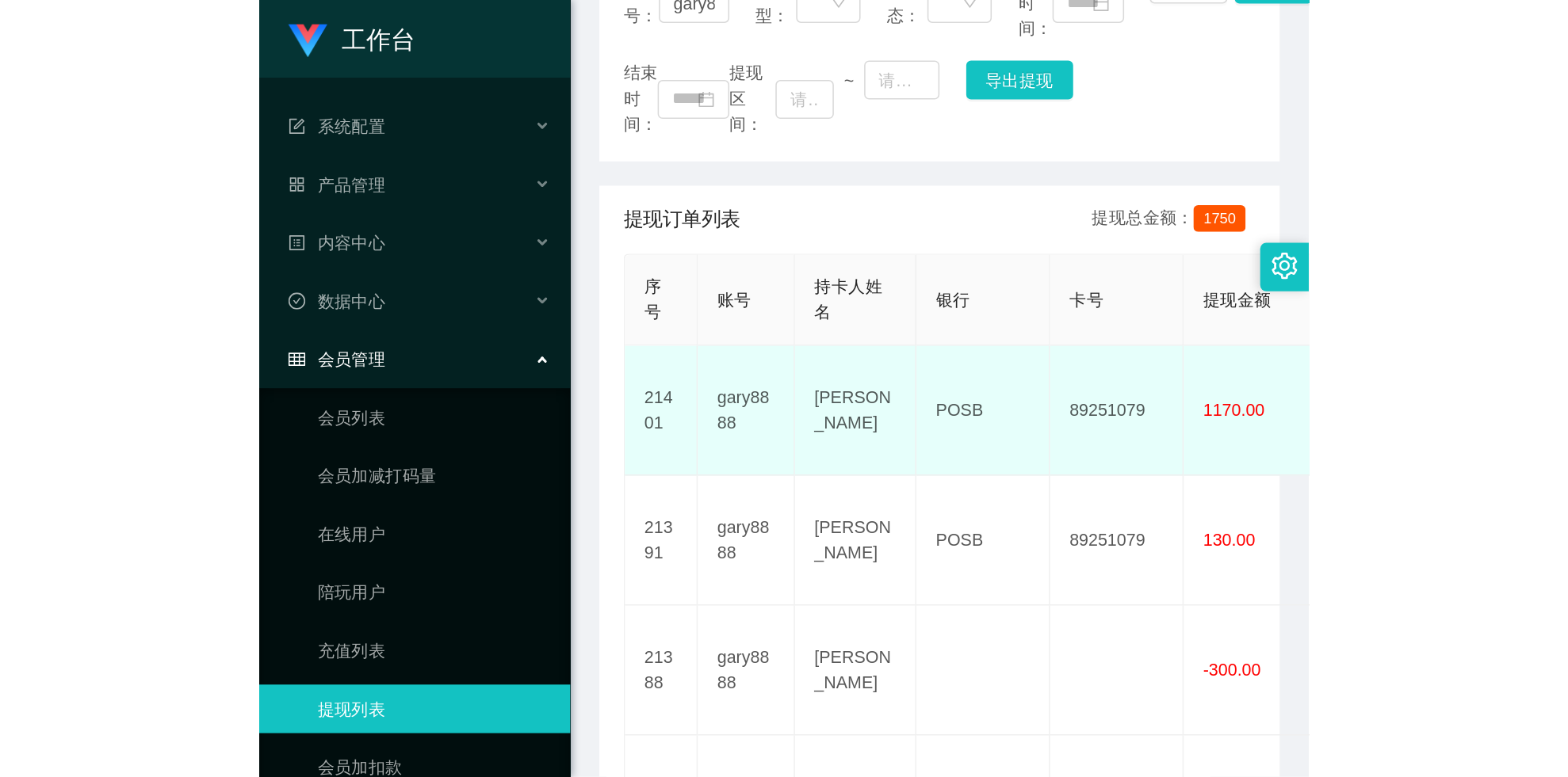
scroll to position [278, 0]
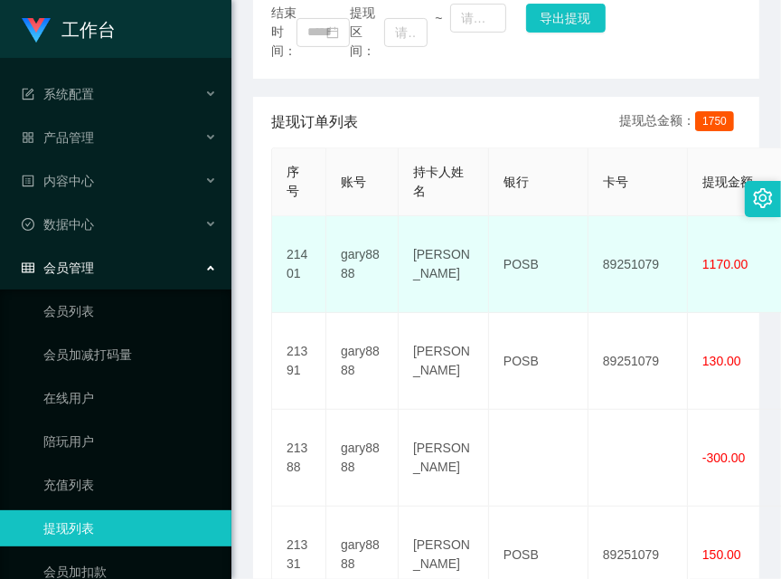
click at [629, 231] on td "89251079" at bounding box center [638, 264] width 99 height 97
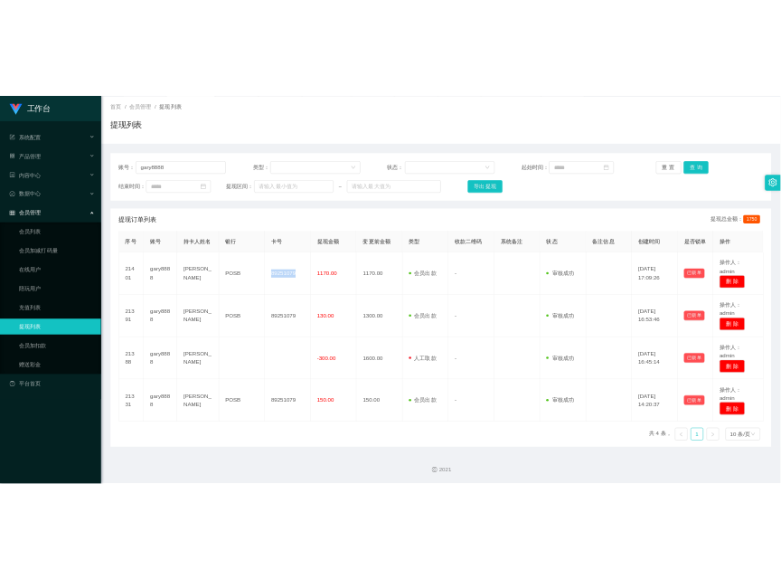
scroll to position [99, 0]
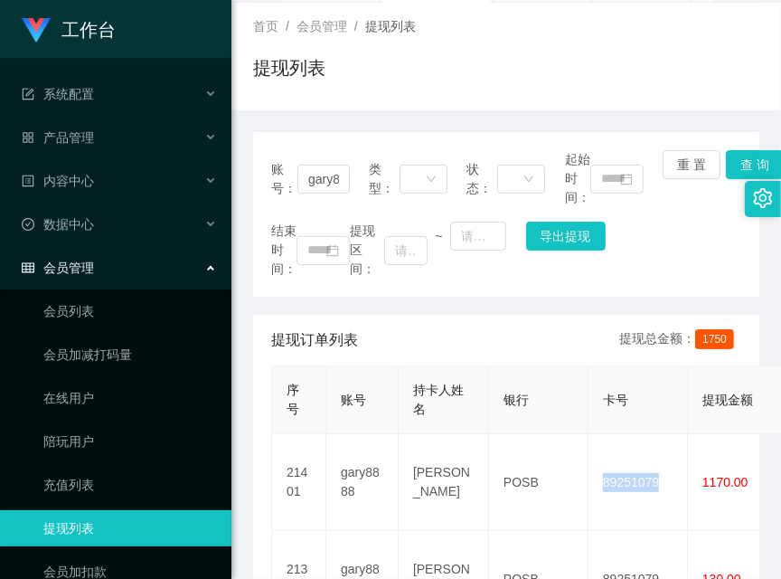
click at [507, 54] on div "提现列表" at bounding box center [506, 75] width 506 height 42
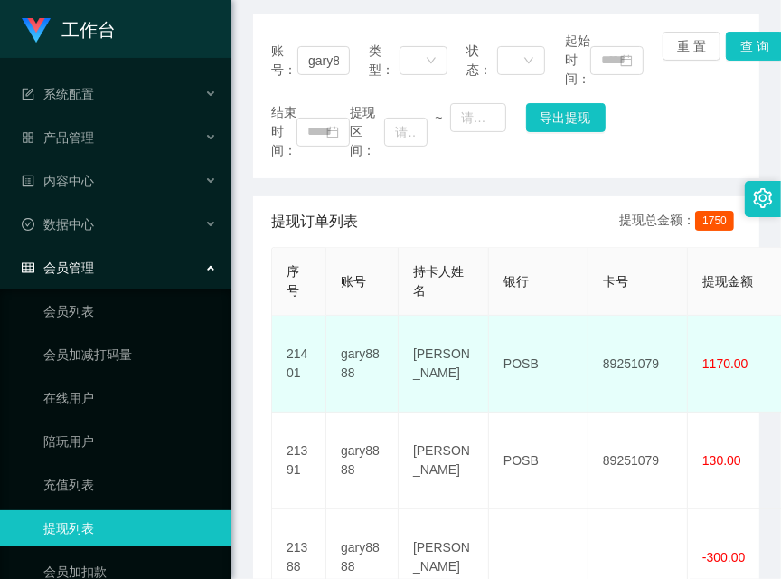
scroll to position [258, 0]
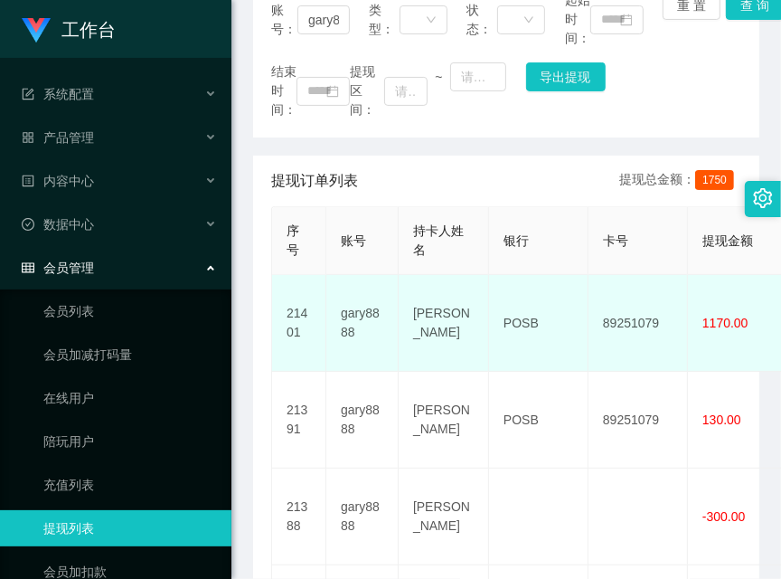
click at [428, 286] on td "[PERSON_NAME]" at bounding box center [444, 323] width 90 height 97
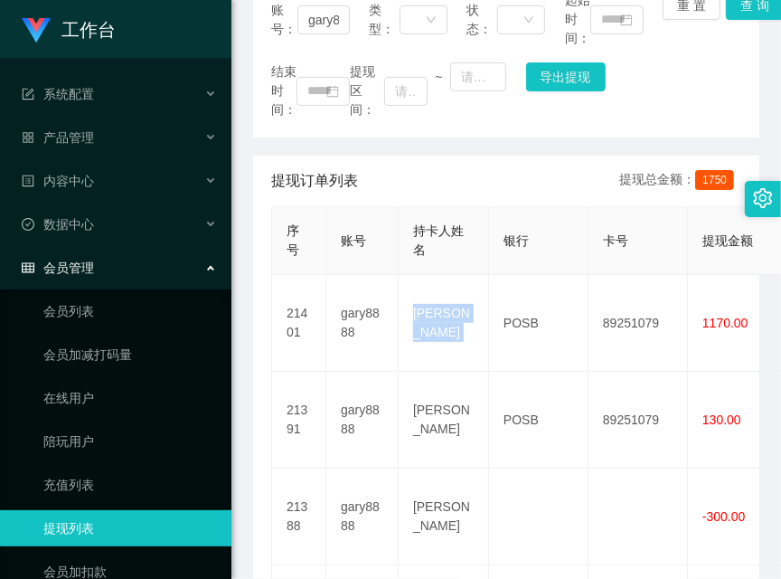
click at [504, 171] on div "提现订单列表 提现总金额： 1750" at bounding box center [506, 181] width 470 height 51
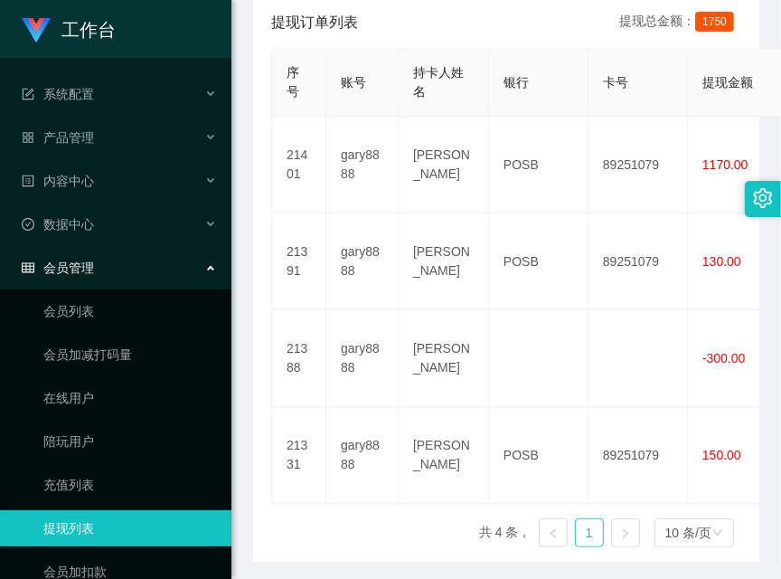
click at [548, 41] on div "提现订单列表 提现总金额： 1750" at bounding box center [506, 22] width 470 height 51
